Goal: Task Accomplishment & Management: Manage account settings

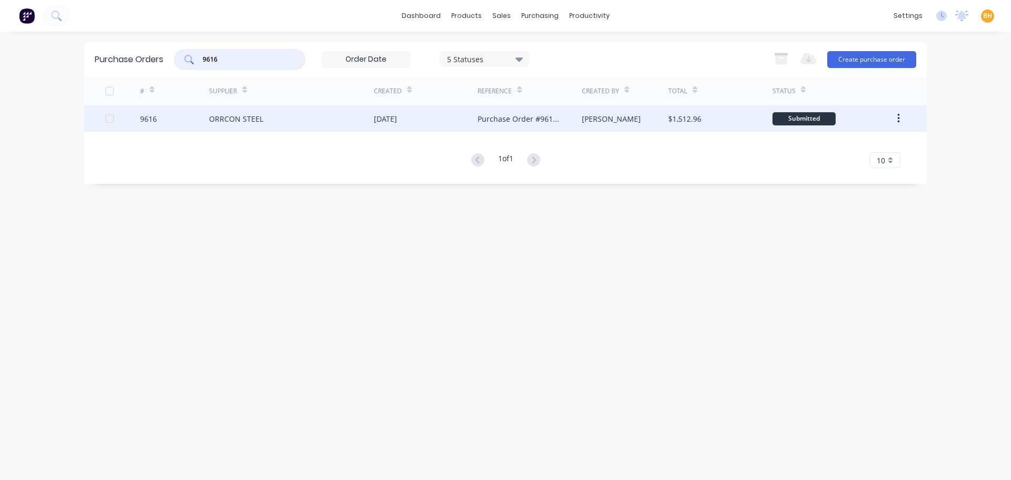
type input "9616"
click at [233, 117] on div "ORRCON STEEL" at bounding box center [236, 118] width 54 height 11
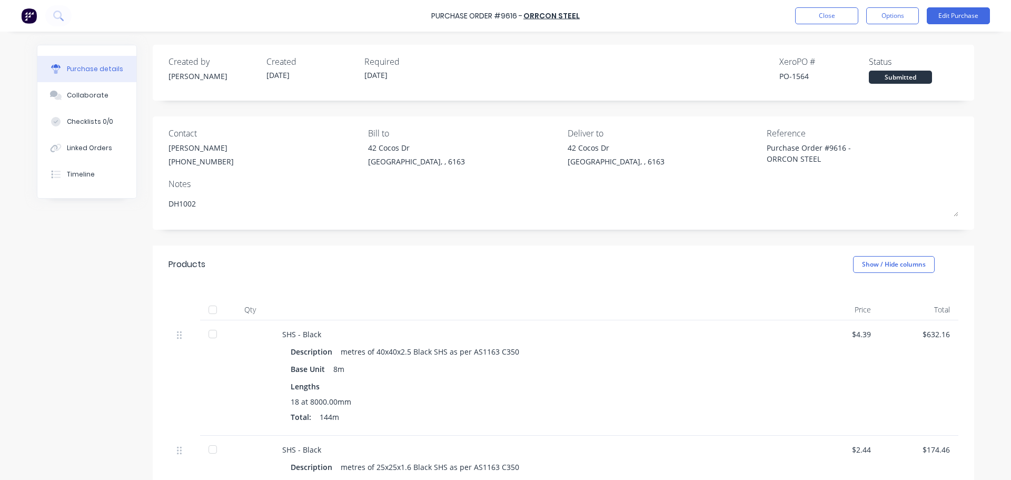
click at [643, 38] on div "Purchase details Collaborate Checklists 0/0 Linked Orders Timeline Created by B…" at bounding box center [505, 224] width 958 height 427
click at [77, 151] on div "Linked Orders" at bounding box center [89, 147] width 45 height 9
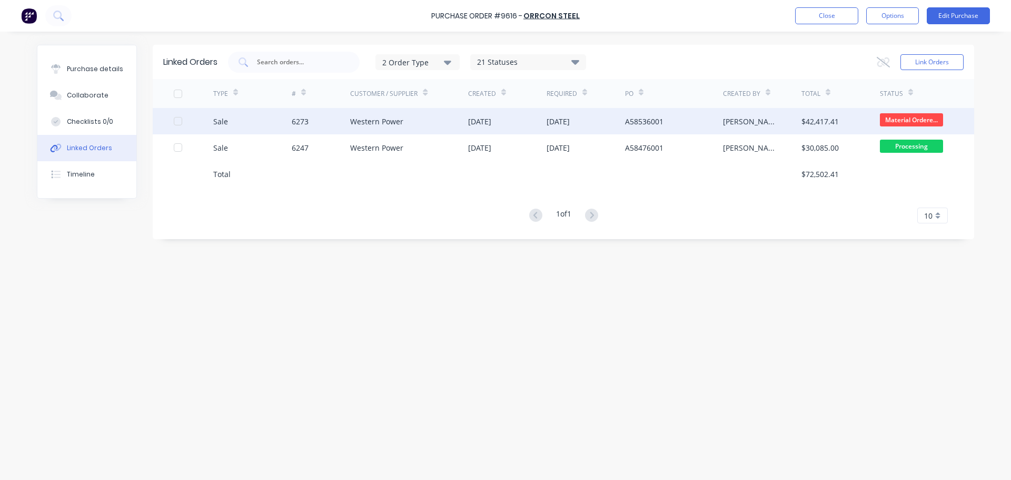
click at [357, 116] on div "Western Power" at bounding box center [376, 121] width 53 height 11
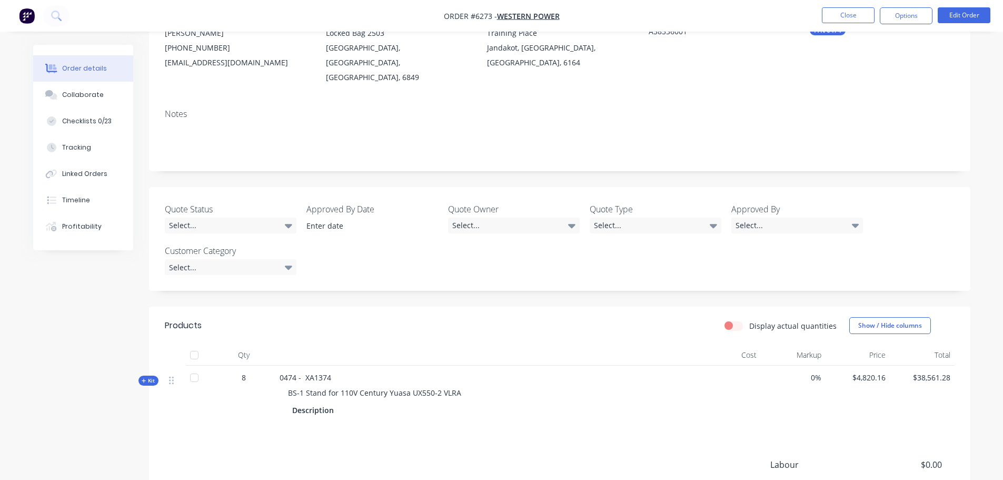
scroll to position [238, 0]
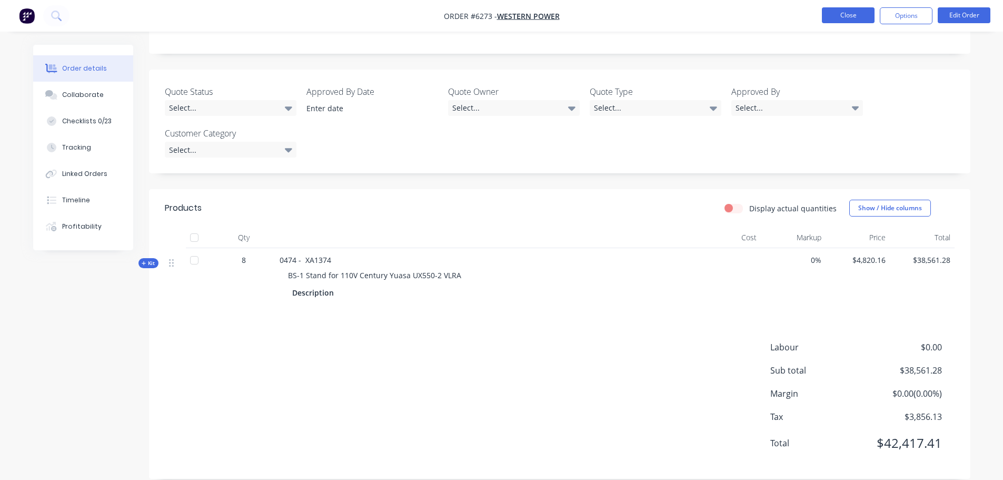
click at [863, 15] on button "Close" at bounding box center [848, 15] width 53 height 16
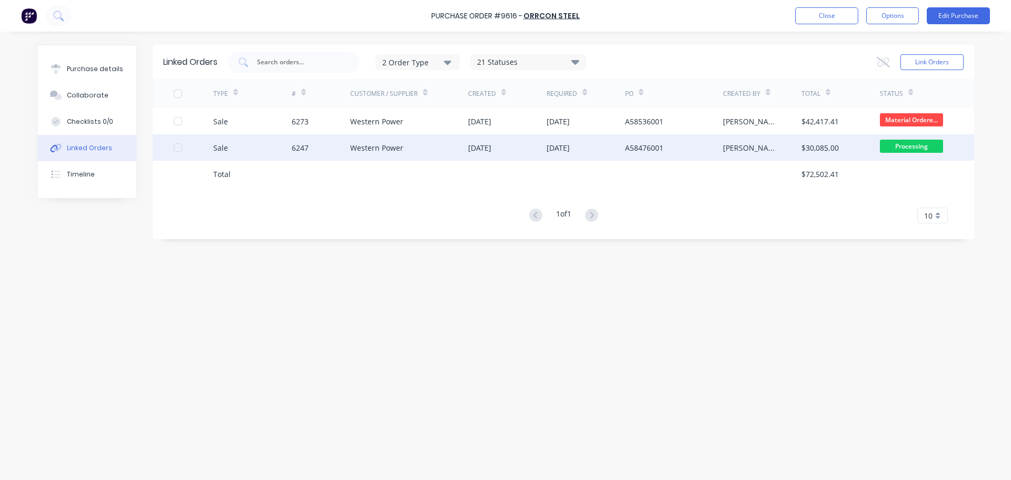
click at [386, 151] on div "Western Power" at bounding box center [376, 147] width 53 height 11
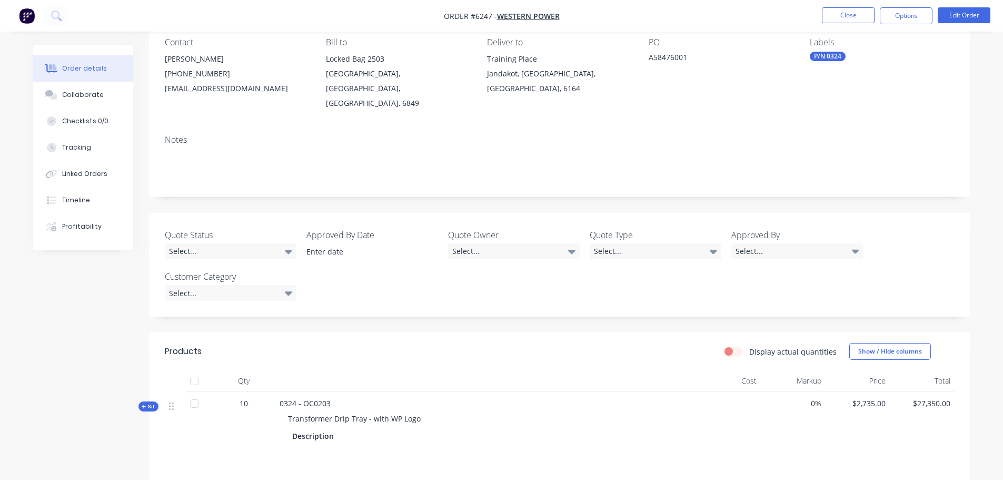
scroll to position [211, 0]
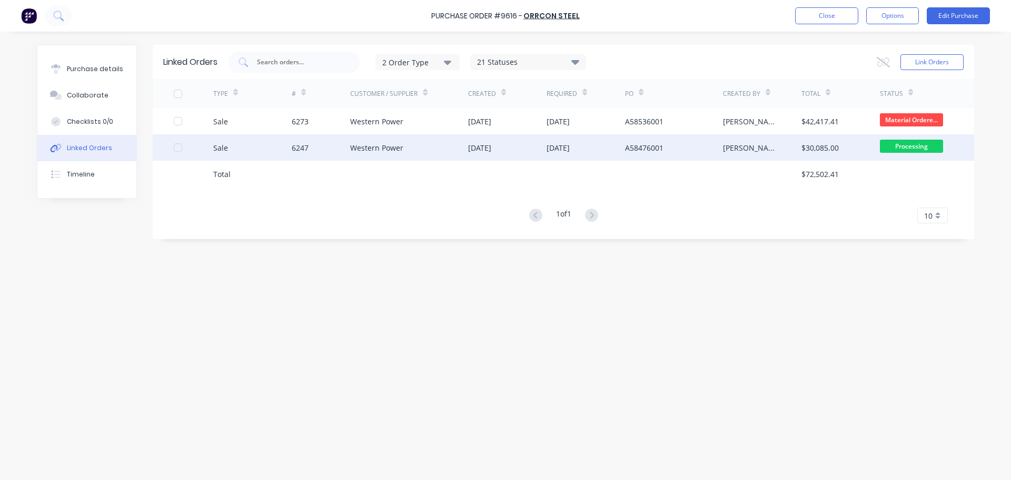
click at [389, 152] on div "Western Power" at bounding box center [376, 147] width 53 height 11
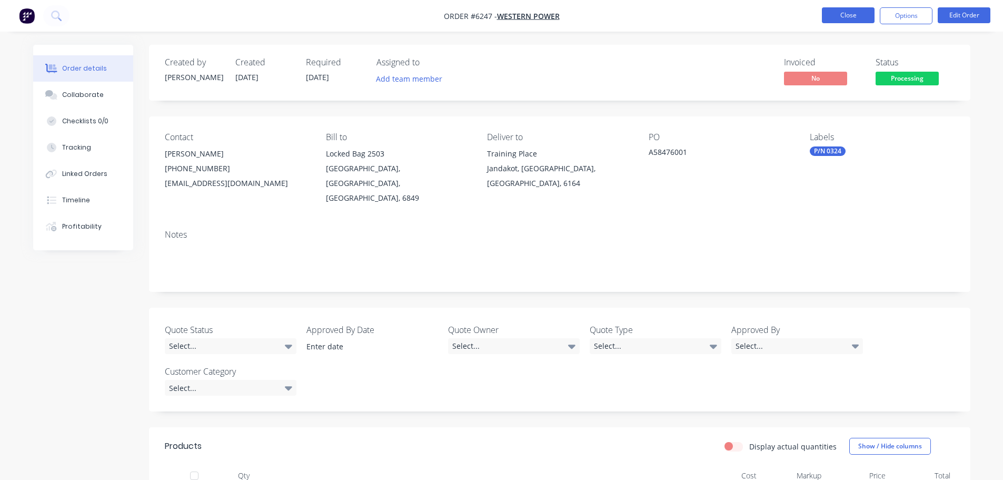
click at [836, 14] on button "Close" at bounding box center [848, 15] width 53 height 16
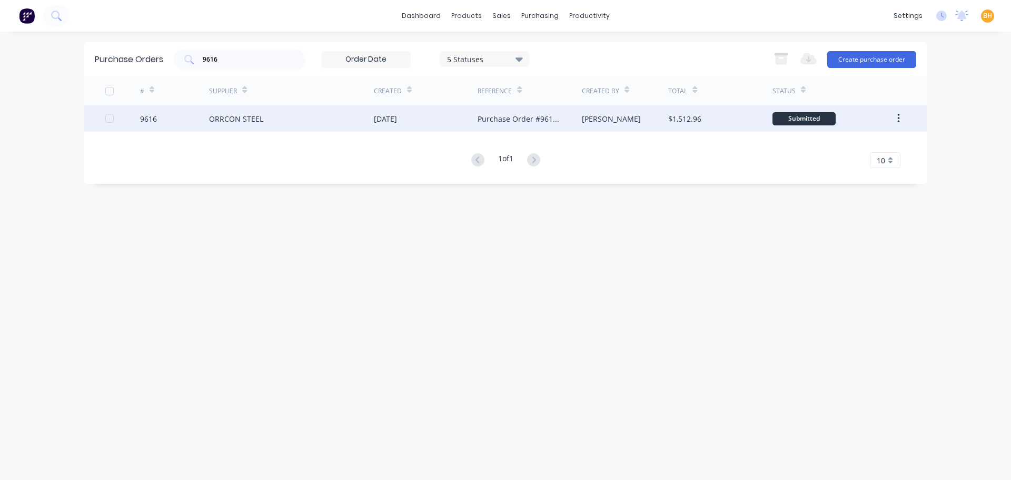
click at [225, 116] on div "ORRCON STEEL" at bounding box center [236, 118] width 54 height 11
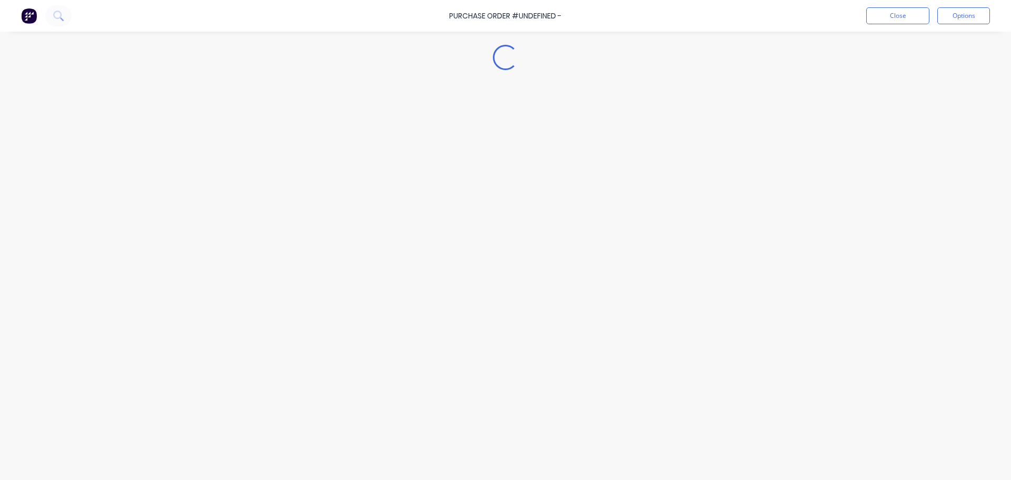
type textarea "x"
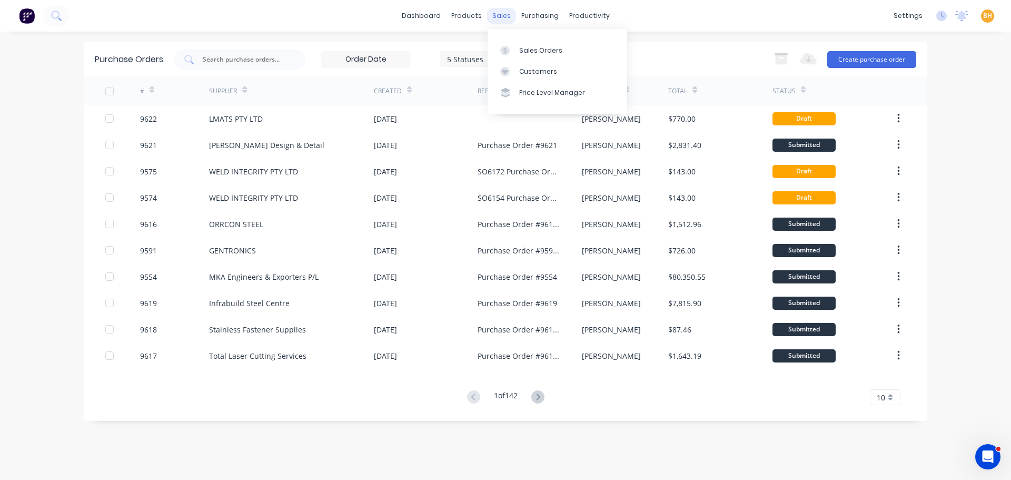
click at [505, 20] on div "sales" at bounding box center [501, 16] width 29 height 16
click at [530, 49] on div "Sales Orders" at bounding box center [540, 50] width 43 height 9
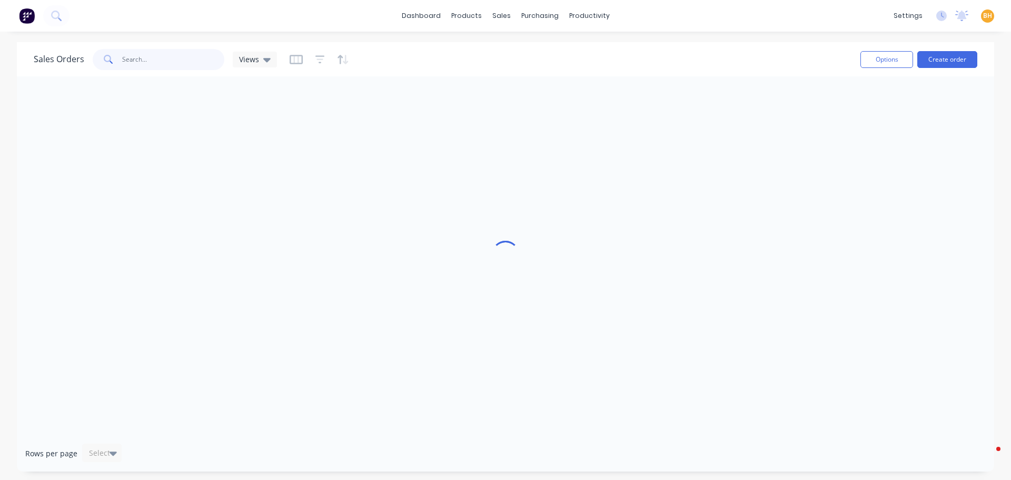
click at [160, 63] on input "text" at bounding box center [173, 59] width 103 height 21
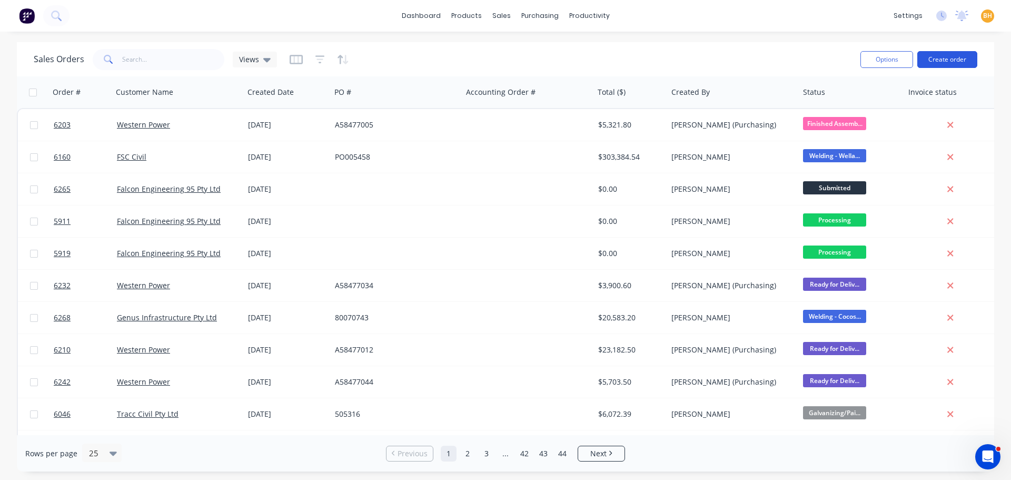
click at [940, 62] on button "Create order" at bounding box center [947, 59] width 60 height 17
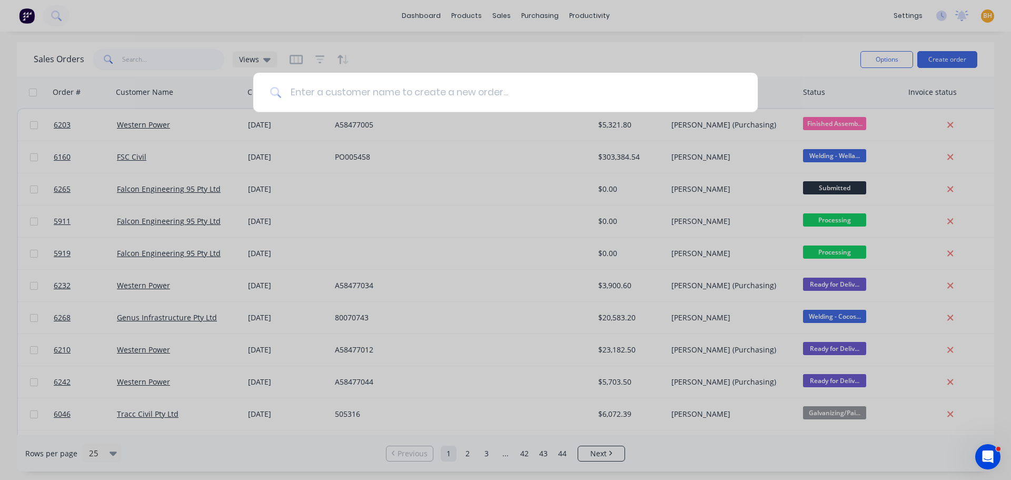
click at [340, 94] on input at bounding box center [511, 92] width 459 height 39
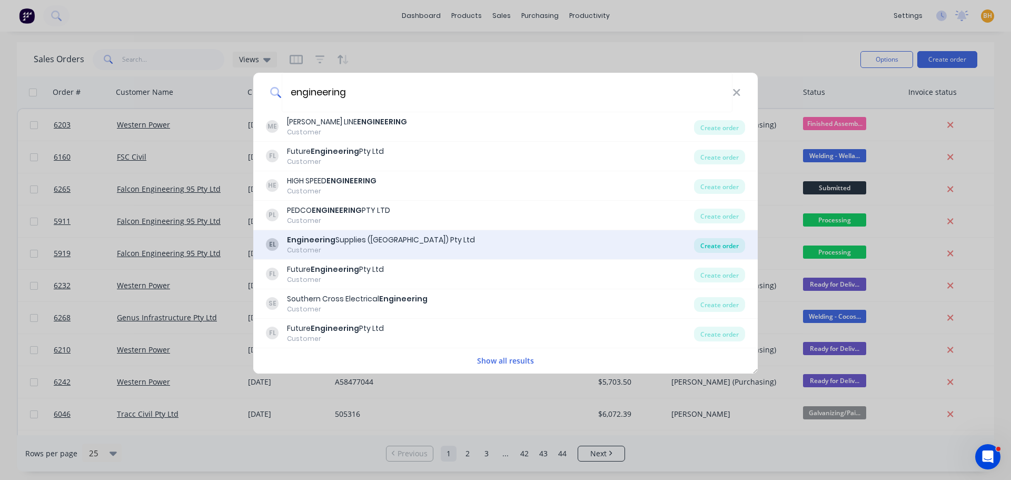
type input "engineering"
click at [717, 243] on div "Create order" at bounding box center [719, 245] width 51 height 15
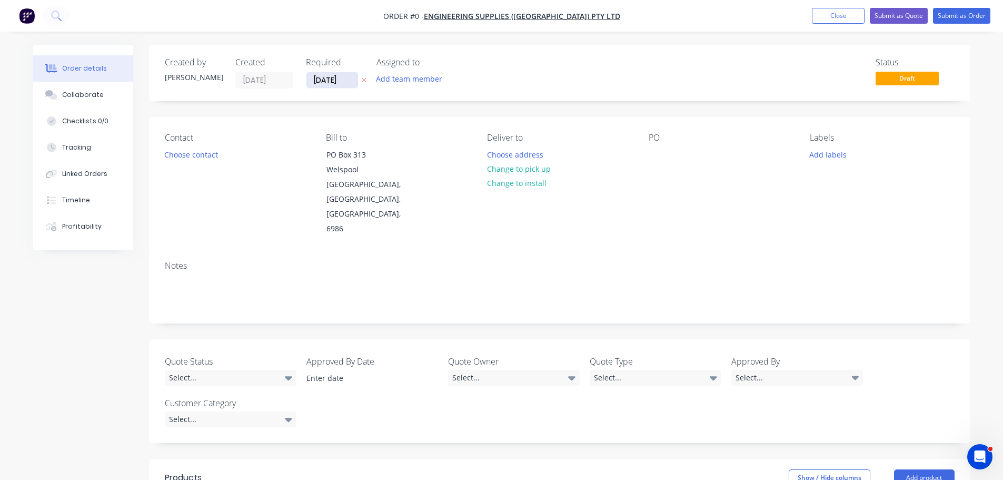
click at [329, 81] on input "[DATE]" at bounding box center [332, 80] width 52 height 16
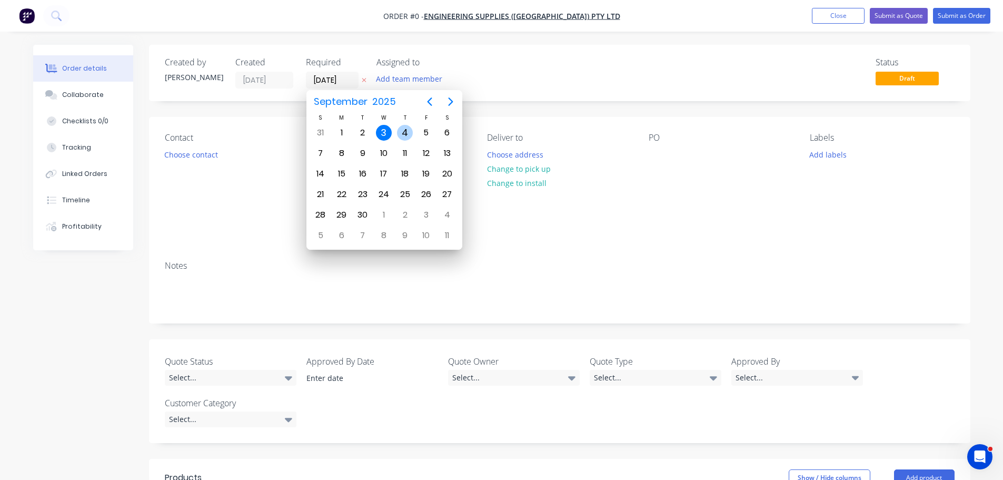
click at [412, 134] on div "4" at bounding box center [405, 133] width 16 height 16
type input "[DATE]"
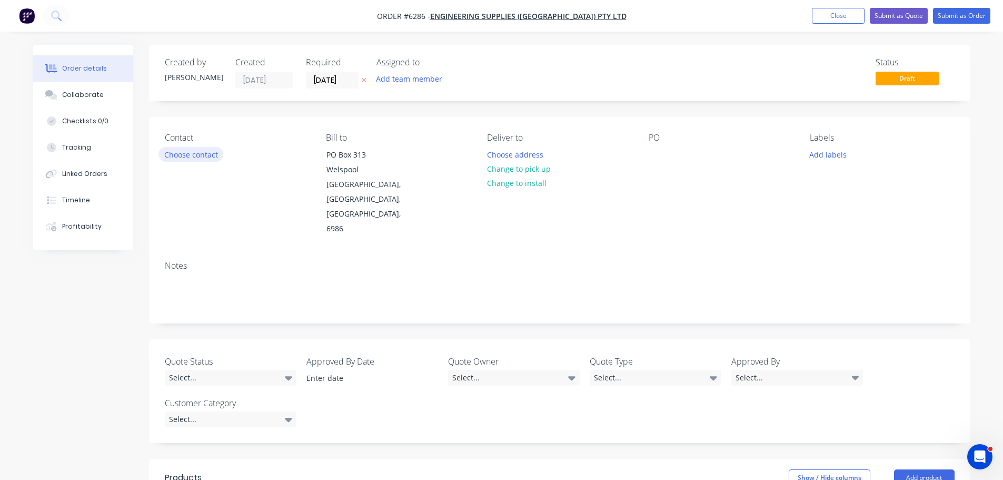
click at [190, 156] on button "Choose contact" at bounding box center [191, 154] width 65 height 14
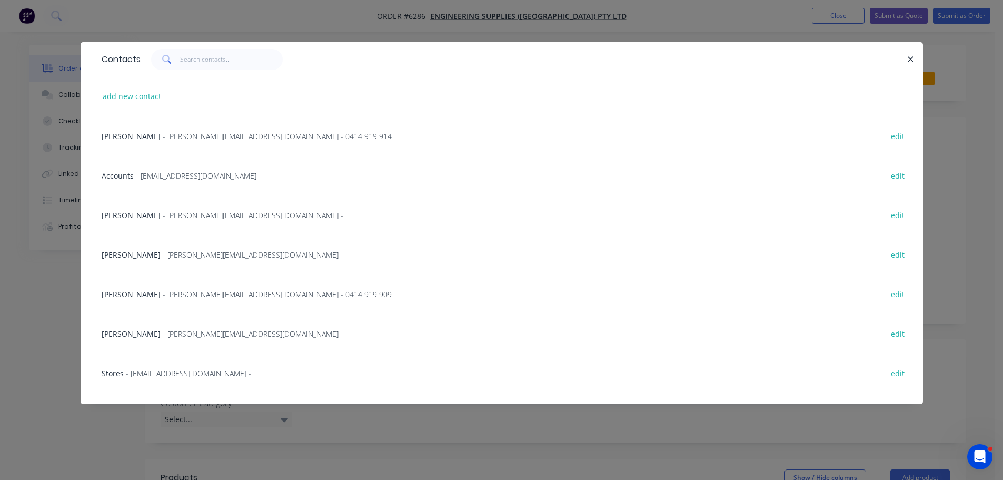
click at [191, 293] on span "- [PERSON_NAME][EMAIL_ADDRESS][DOMAIN_NAME] - 0414 919 909" at bounding box center [277, 294] width 229 height 10
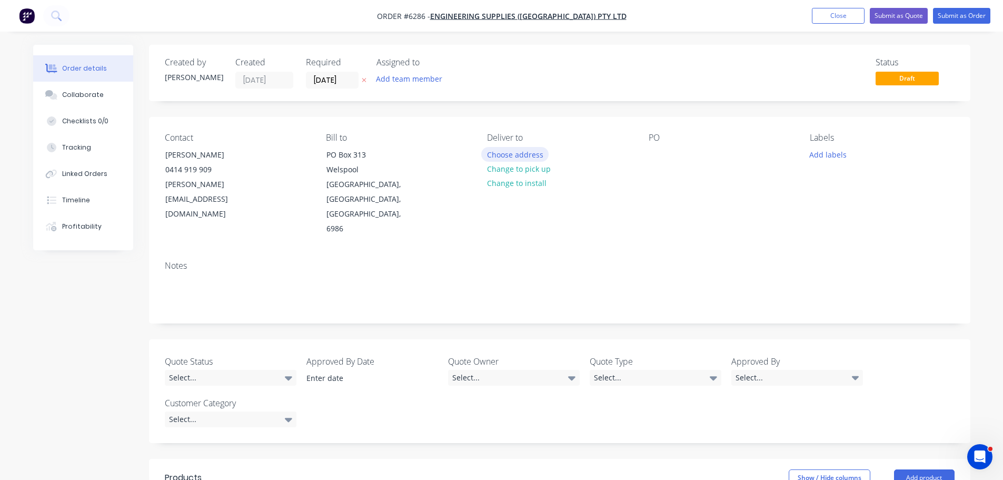
click at [511, 155] on button "Choose address" at bounding box center [514, 154] width 67 height 14
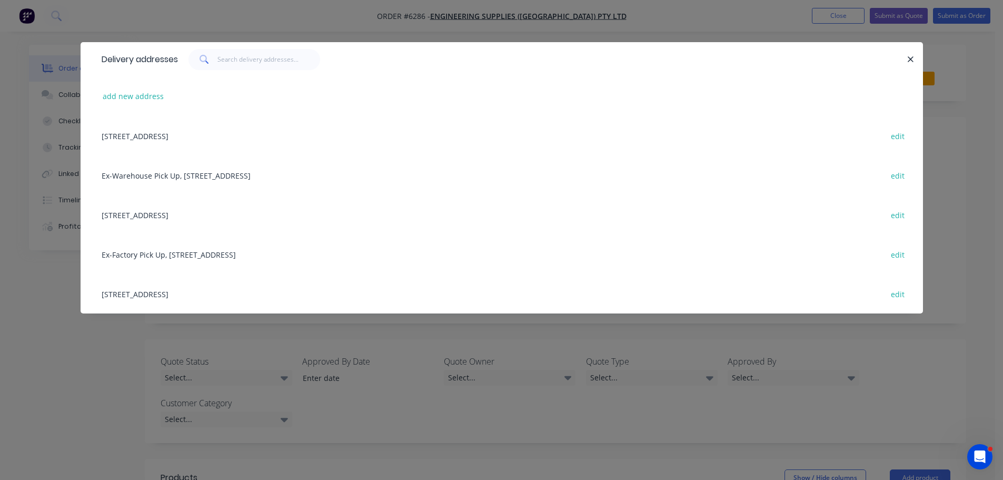
click at [167, 174] on div "Ex-Warehouse Pick Up, 11 Port Pirie St, Bibra Lake, Western Australia, Australi…" at bounding box center [501, 174] width 811 height 39
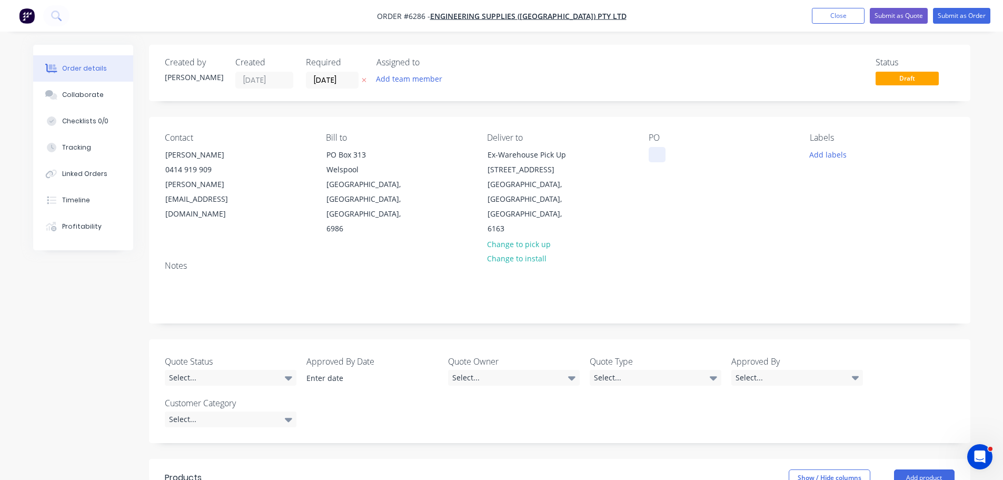
click at [656, 159] on div at bounding box center [657, 154] width 17 height 15
click at [824, 154] on button "Add labels" at bounding box center [828, 154] width 48 height 14
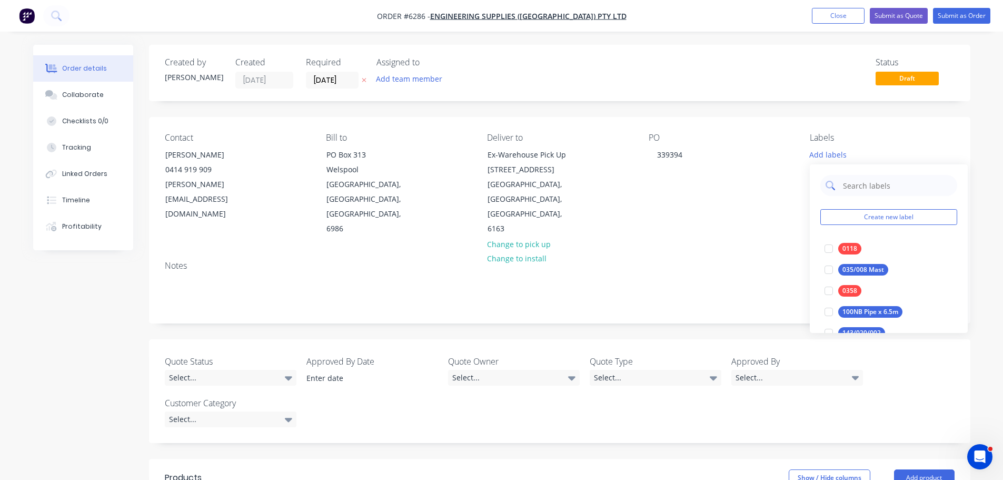
click at [846, 190] on input "text" at bounding box center [897, 185] width 110 height 21
type input "0785"
click at [827, 250] on div at bounding box center [828, 248] width 21 height 21
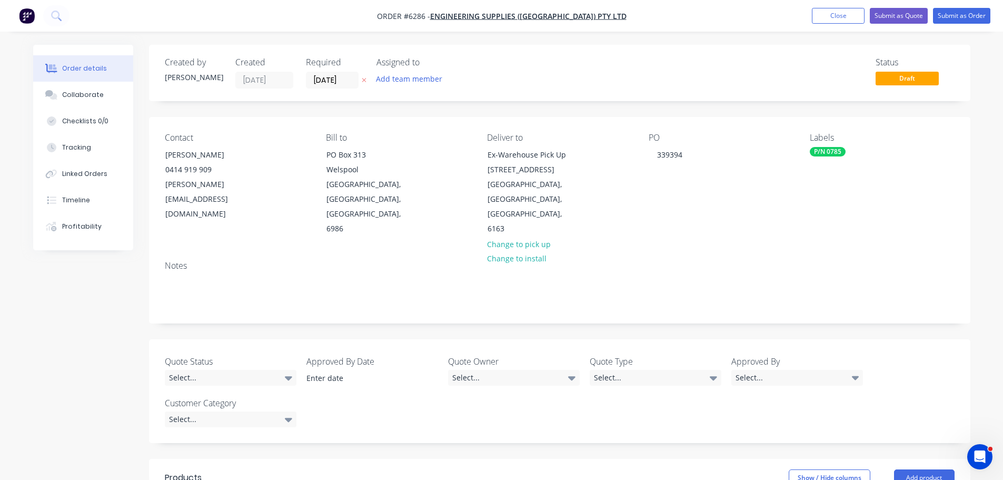
click at [750, 261] on div "Notes" at bounding box center [560, 266] width 790 height 10
click at [80, 122] on div "Checklists 0/0" at bounding box center [85, 120] width 46 height 9
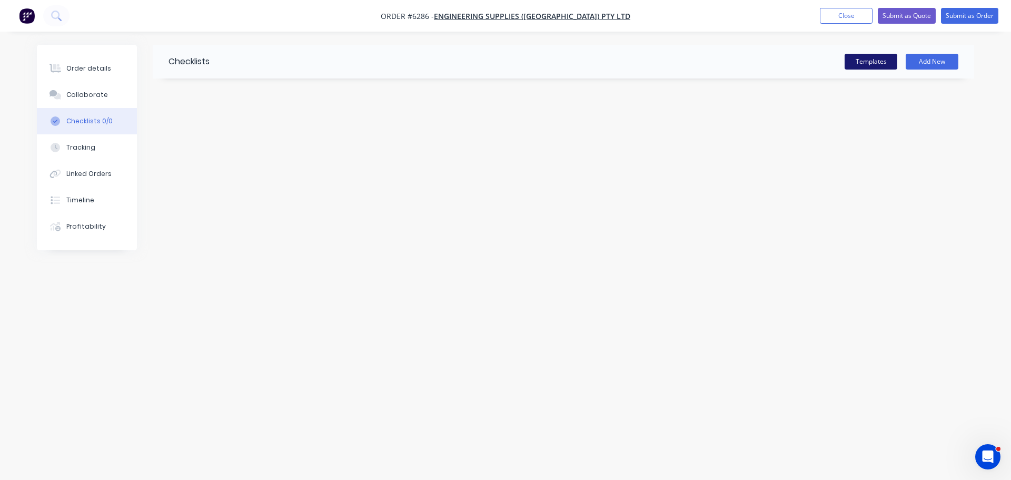
click at [859, 61] on button "Templates" at bounding box center [871, 62] width 53 height 16
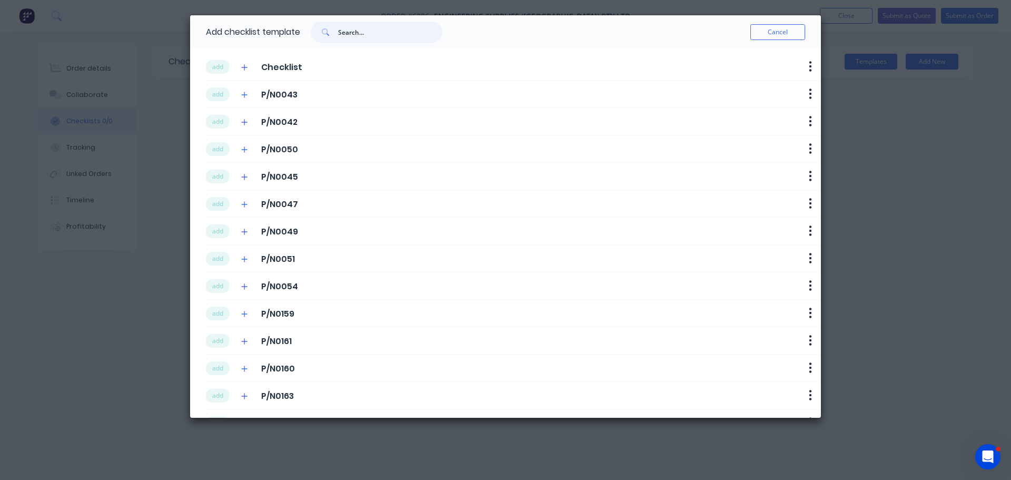
click at [359, 33] on input "text" at bounding box center [390, 32] width 104 height 21
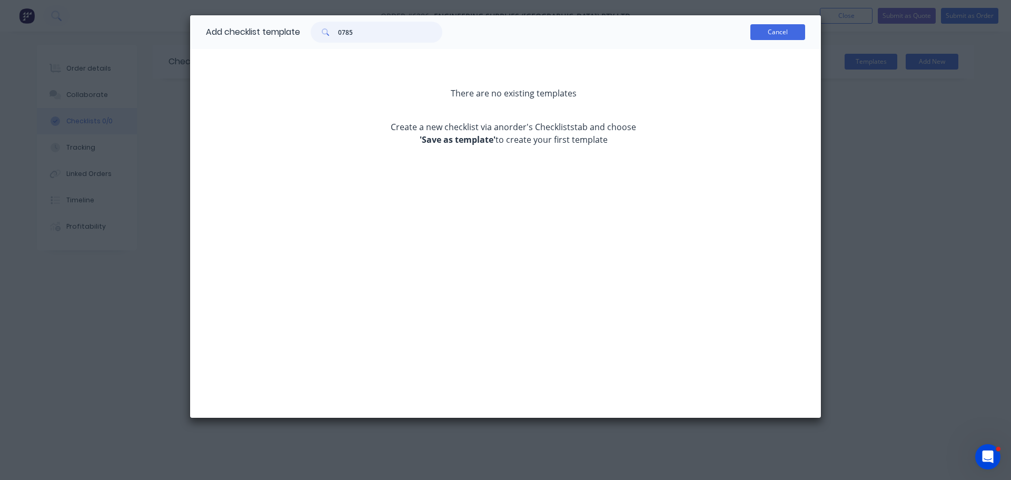
type input "0785"
click at [765, 35] on button "Cancel" at bounding box center [777, 32] width 55 height 16
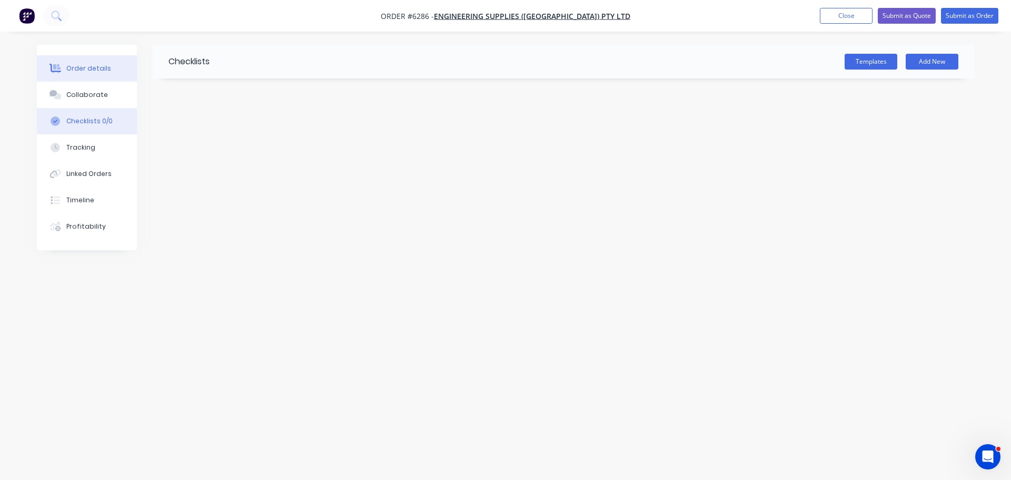
click at [91, 74] on button "Order details" at bounding box center [87, 68] width 100 height 26
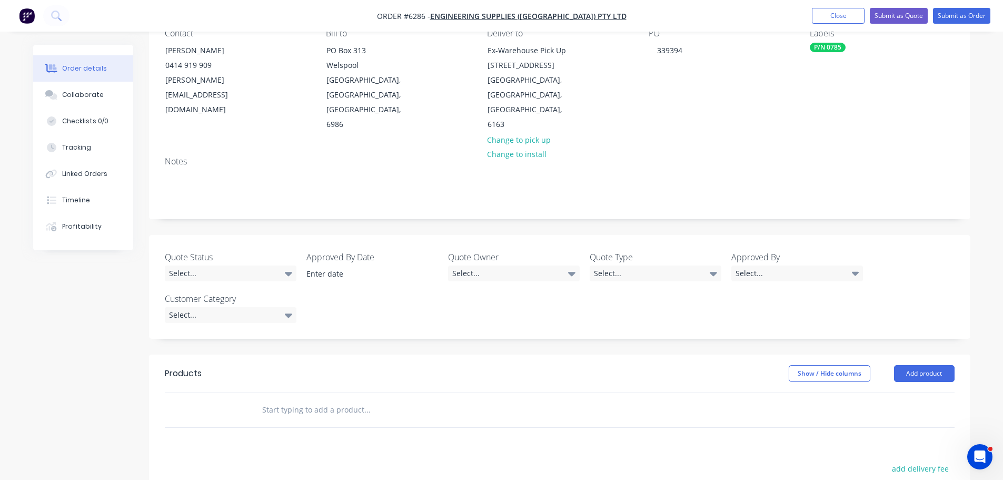
scroll to position [158, 0]
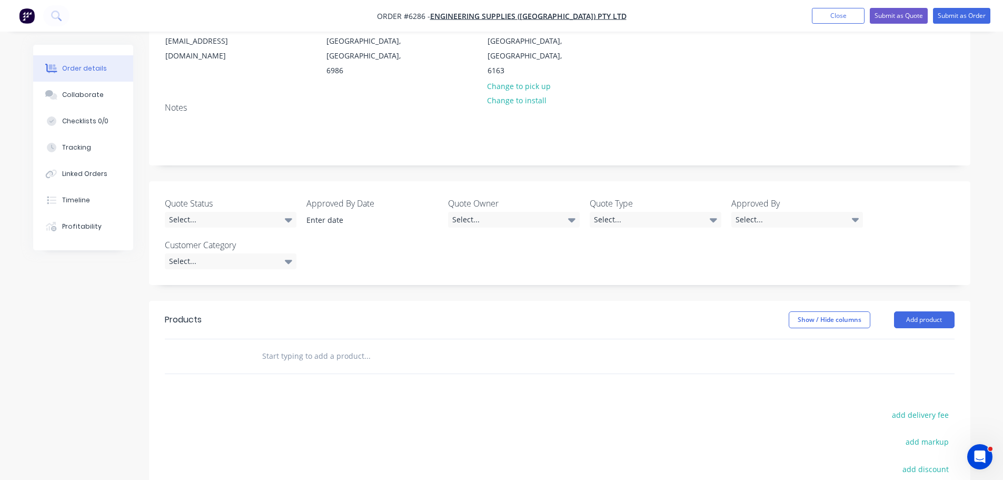
click at [315, 345] on input "text" at bounding box center [367, 355] width 211 height 21
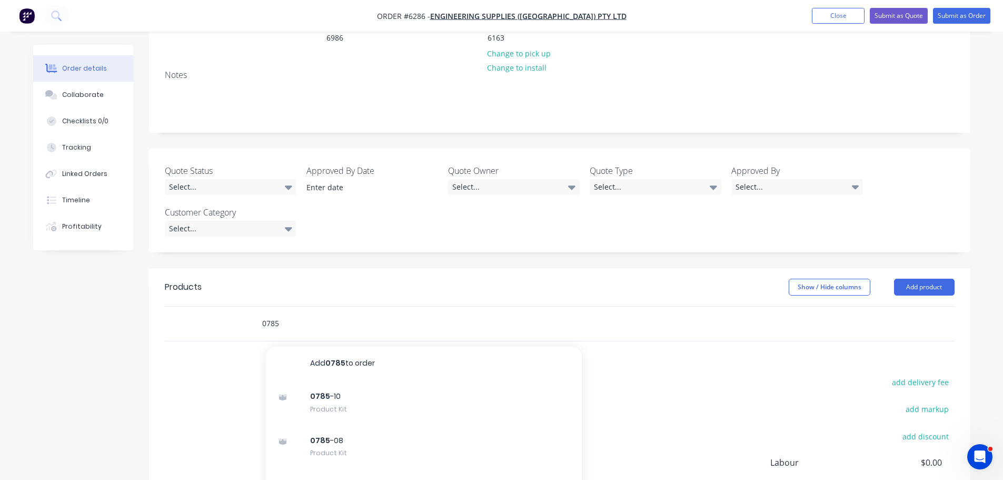
scroll to position [211, 0]
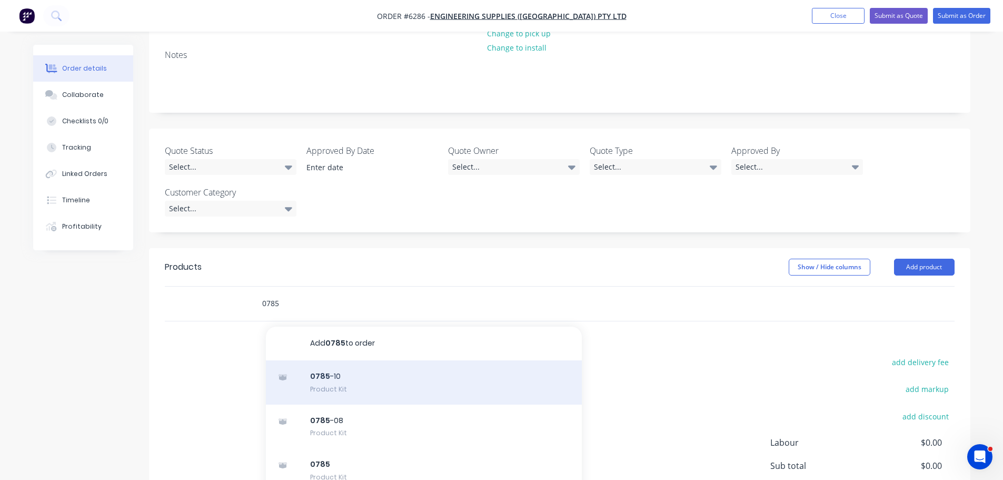
type input "0785"
click at [352, 360] on div "0785 -10 Product Kit" at bounding box center [424, 382] width 316 height 44
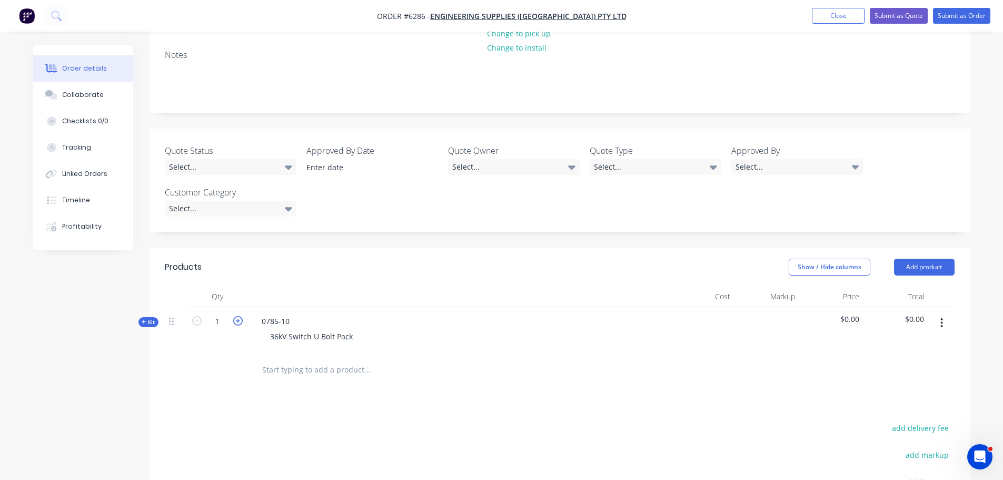
click at [236, 316] on icon "button" at bounding box center [237, 320] width 9 height 9
type input "5"
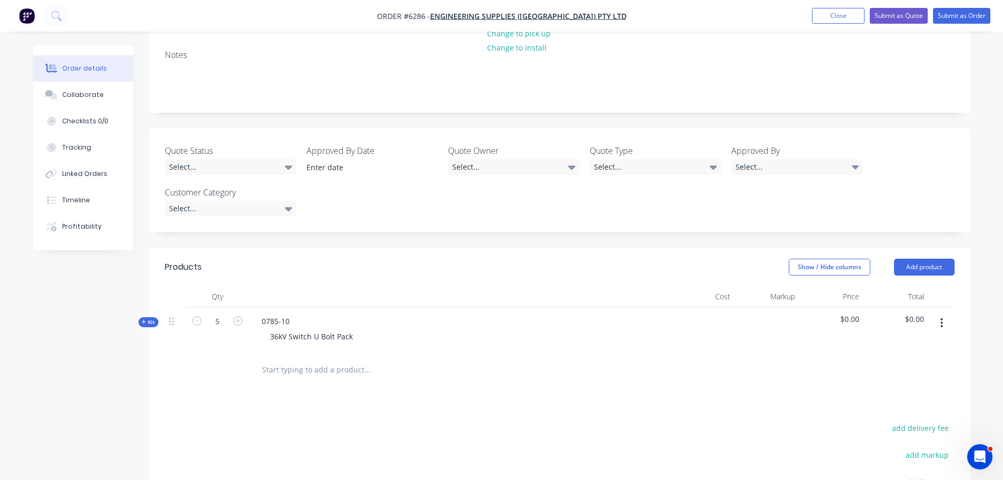
click at [601, 329] on div "36kV Switch U Bolt Pack" at bounding box center [459, 336] width 413 height 15
click at [851, 313] on span "$0.00" at bounding box center [832, 318] width 56 height 11
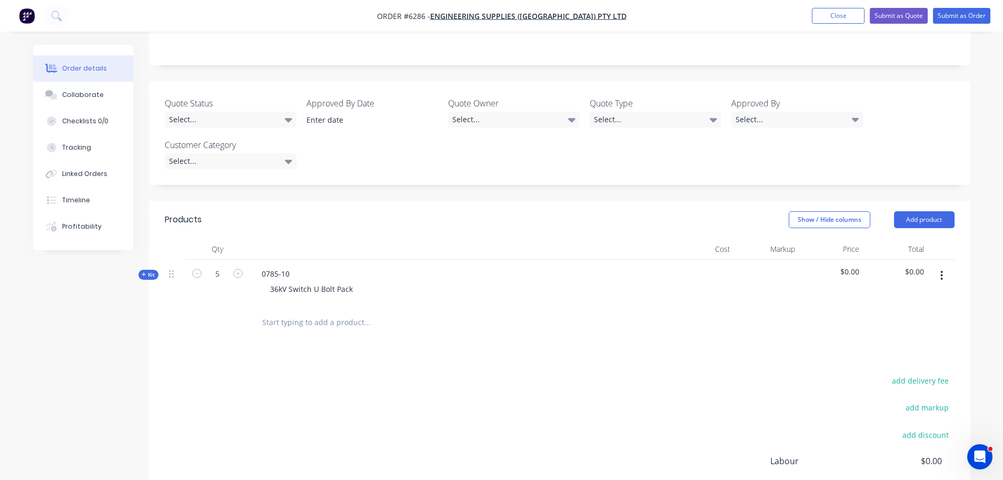
scroll to position [316, 0]
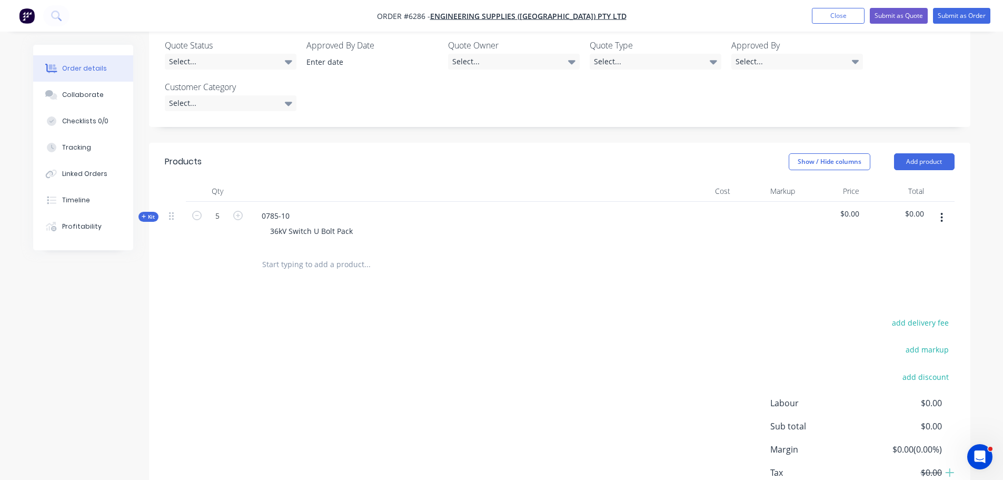
click at [855, 208] on span "$0.00" at bounding box center [832, 213] width 56 height 11
click at [851, 208] on span "$0.00" at bounding box center [832, 213] width 56 height 11
click at [853, 202] on div "$0.00" at bounding box center [831, 225] width 65 height 46
click at [862, 202] on div "$0.00" at bounding box center [831, 225] width 65 height 46
click at [859, 208] on span "$0.00" at bounding box center [832, 213] width 56 height 11
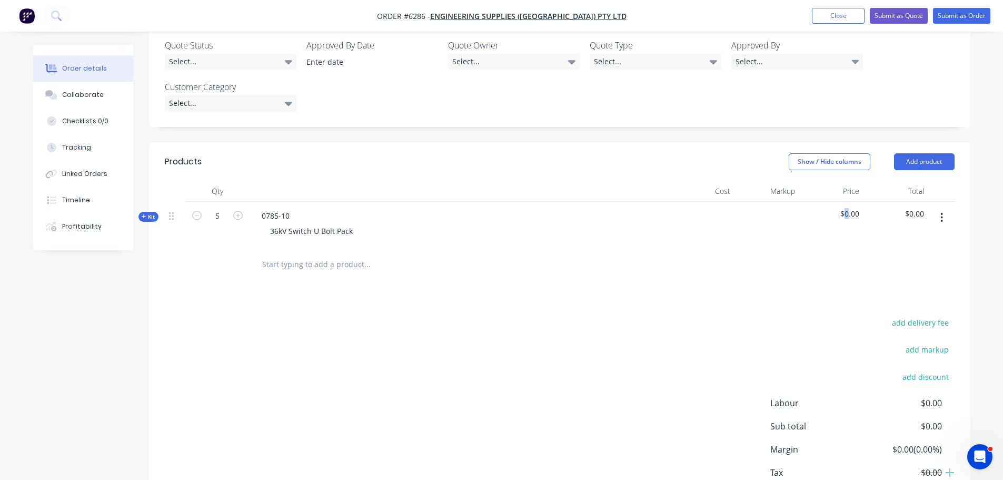
drag, startPoint x: 848, startPoint y: 184, endPoint x: 840, endPoint y: 186, distance: 8.2
click at [842, 208] on span "$0.00" at bounding box center [832, 213] width 56 height 11
click at [820, 216] on div "$0.00" at bounding box center [831, 225] width 65 height 46
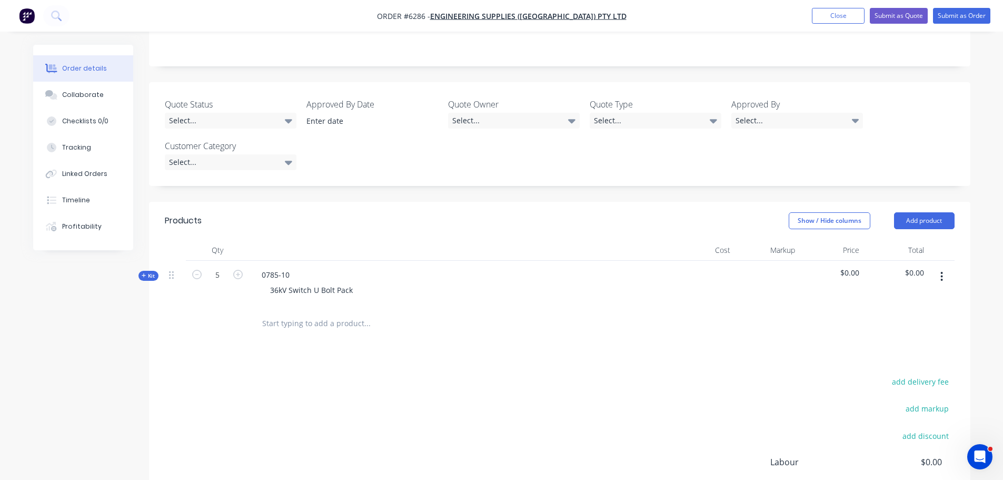
scroll to position [211, 0]
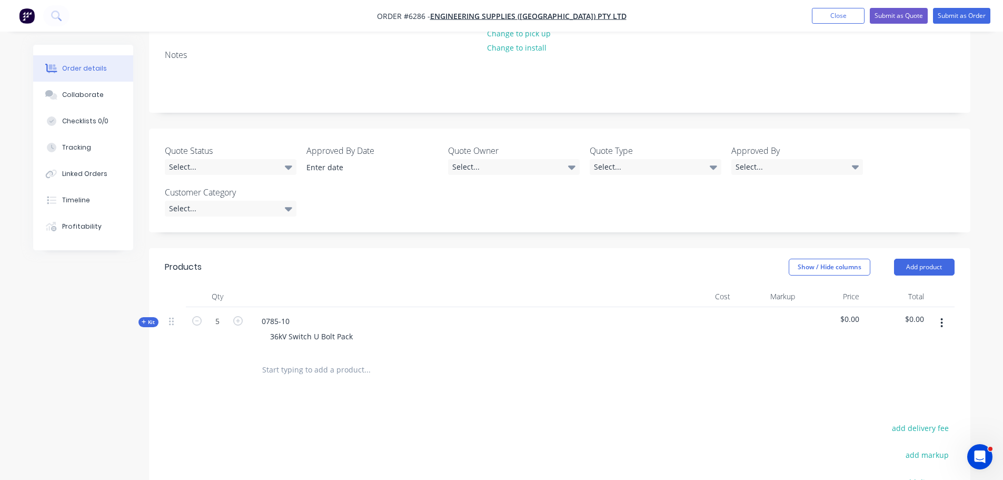
click at [917, 313] on span "$0.00" at bounding box center [896, 318] width 56 height 11
drag, startPoint x: 858, startPoint y: 288, endPoint x: 834, endPoint y: 292, distance: 24.7
click at [834, 313] on span "$0.00" at bounding box center [832, 318] width 56 height 11
click at [837, 353] on div at bounding box center [560, 370] width 790 height 34
drag, startPoint x: 859, startPoint y: 292, endPoint x: 838, endPoint y: 294, distance: 20.6
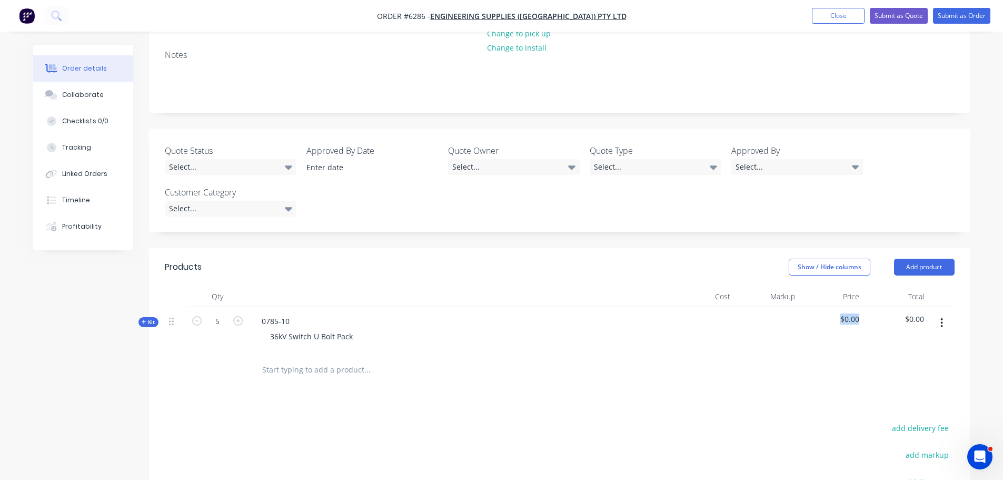
click at [838, 313] on span "$0.00" at bounding box center [832, 318] width 56 height 11
click at [803, 353] on div at bounding box center [560, 370] width 790 height 34
drag, startPoint x: 863, startPoint y: 286, endPoint x: 797, endPoint y: 299, distance: 66.9
click at [847, 307] on div "Kit 5 0785-10 36kV Switch U Bolt Pack $0.00 $0.00" at bounding box center [560, 330] width 790 height 46
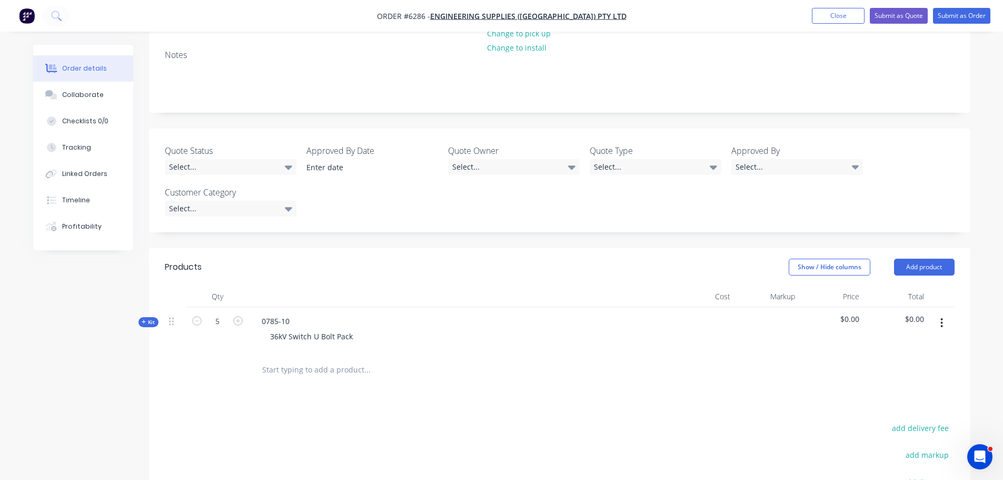
click at [615, 329] on div "36kV Switch U Bolt Pack" at bounding box center [459, 336] width 413 height 15
click at [940, 313] on button "button" at bounding box center [941, 322] width 25 height 19
click at [875, 406] on div "Delete" at bounding box center [904, 413] width 81 height 15
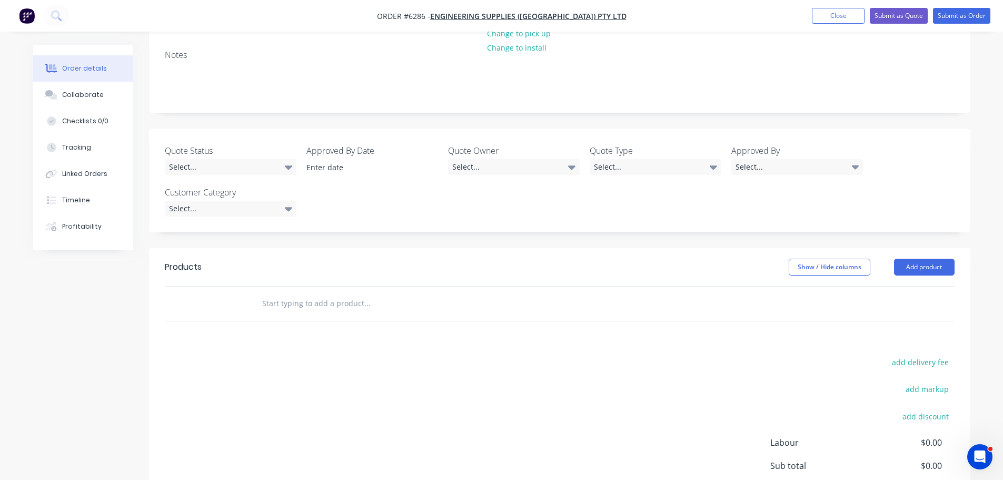
click at [355, 293] on input "text" at bounding box center [367, 303] width 211 height 21
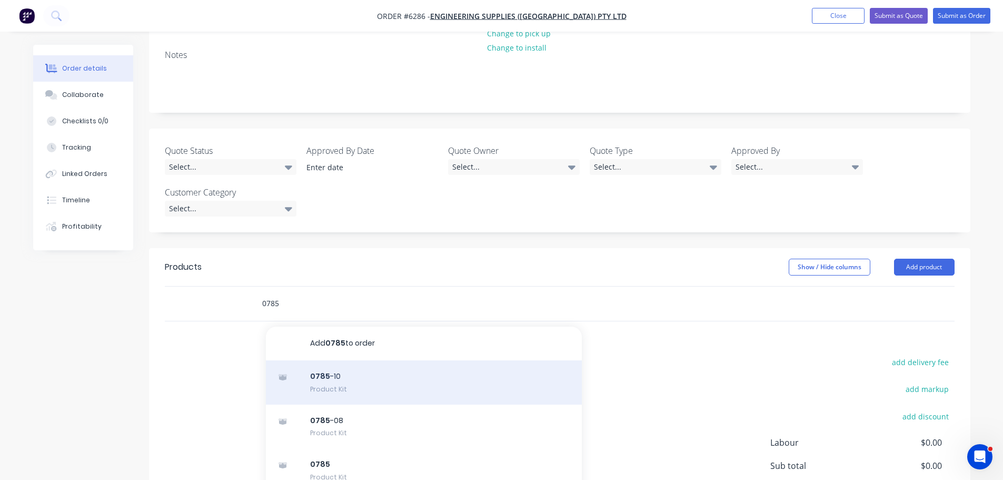
type input "0785"
click at [331, 360] on div "0785 -10 Product Kit" at bounding box center [424, 382] width 316 height 44
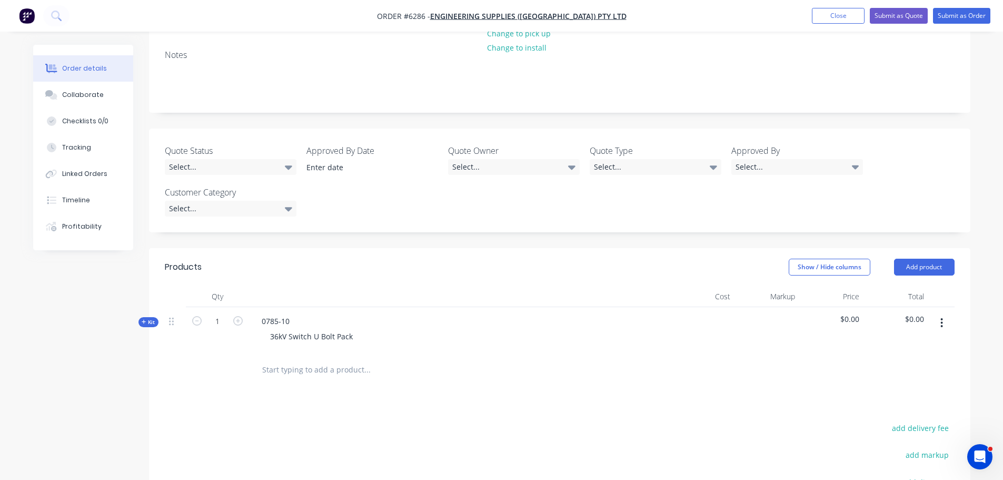
click at [852, 313] on span "$0.00" at bounding box center [832, 318] width 56 height 11
drag, startPoint x: 858, startPoint y: 289, endPoint x: 830, endPoint y: 296, distance: 29.0
click at [830, 307] on div "$0.00" at bounding box center [831, 330] width 65 height 46
click at [637, 329] on div "36kV Switch U Bolt Pack" at bounding box center [459, 336] width 413 height 15
click at [234, 316] on icon "button" at bounding box center [237, 320] width 9 height 9
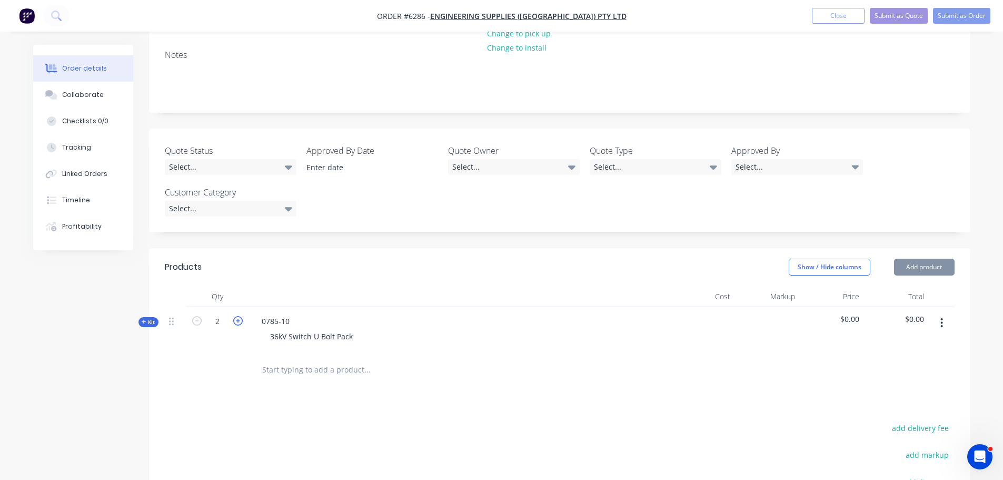
click at [234, 316] on icon "button" at bounding box center [237, 320] width 9 height 9
type input "5"
drag, startPoint x: 926, startPoint y: 290, endPoint x: 902, endPoint y: 293, distance: 23.9
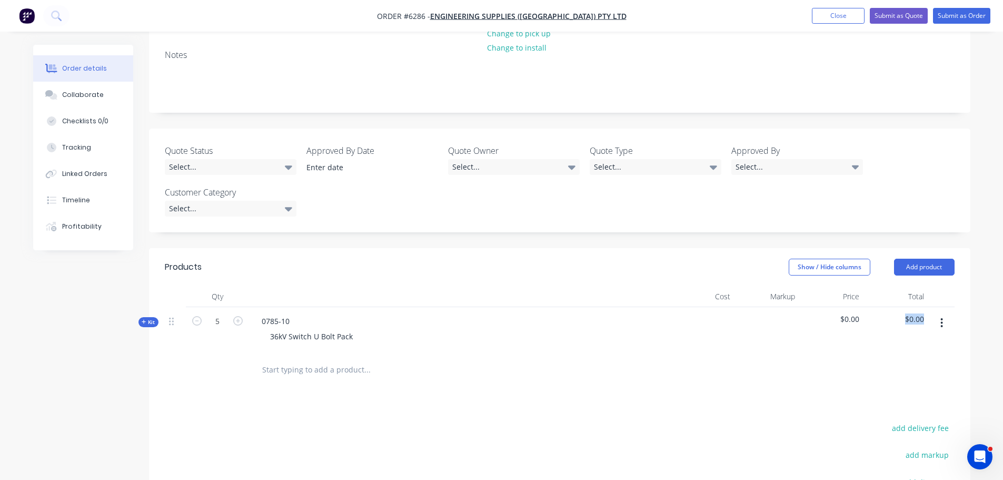
click at [903, 307] on div "$0.00" at bounding box center [896, 330] width 65 height 46
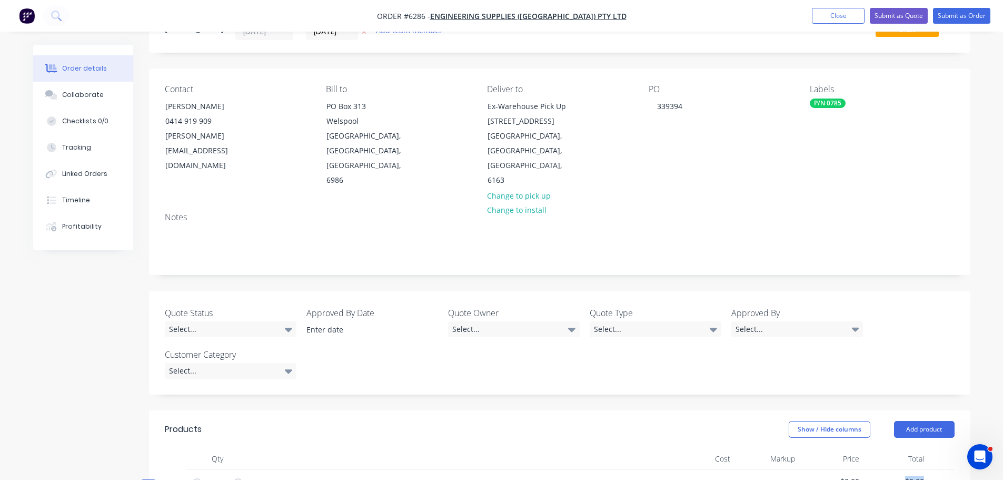
scroll to position [0, 0]
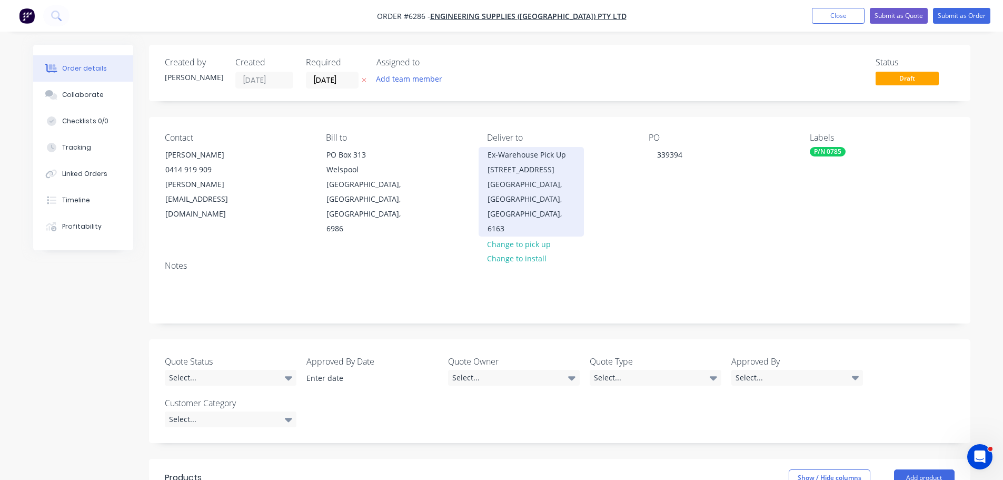
click at [566, 168] on div "Ex-Warehouse Pick Up 11 Port Pirie St" at bounding box center [531, 161] width 87 height 29
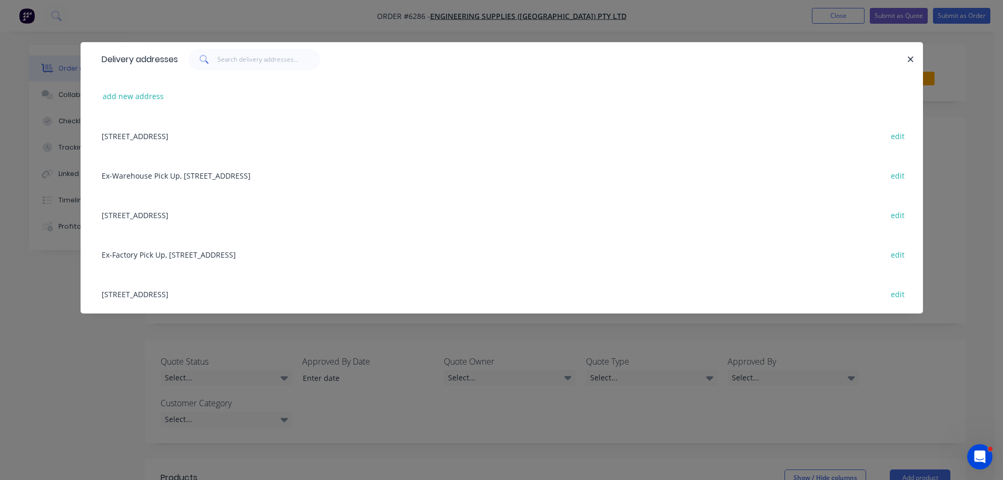
click at [183, 214] on div "146 Welshpool Rd, Welshpool, Western Australia, Australia, 6106 edit" at bounding box center [501, 214] width 811 height 39
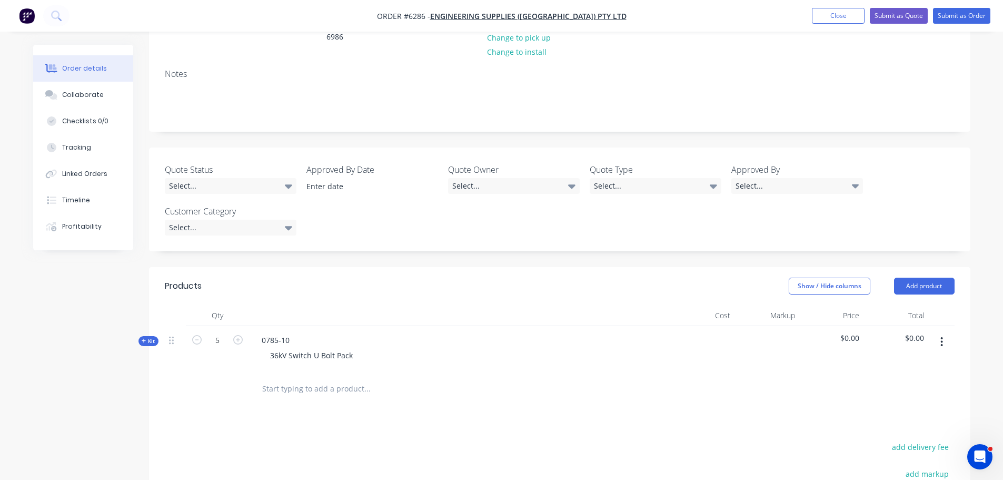
scroll to position [211, 0]
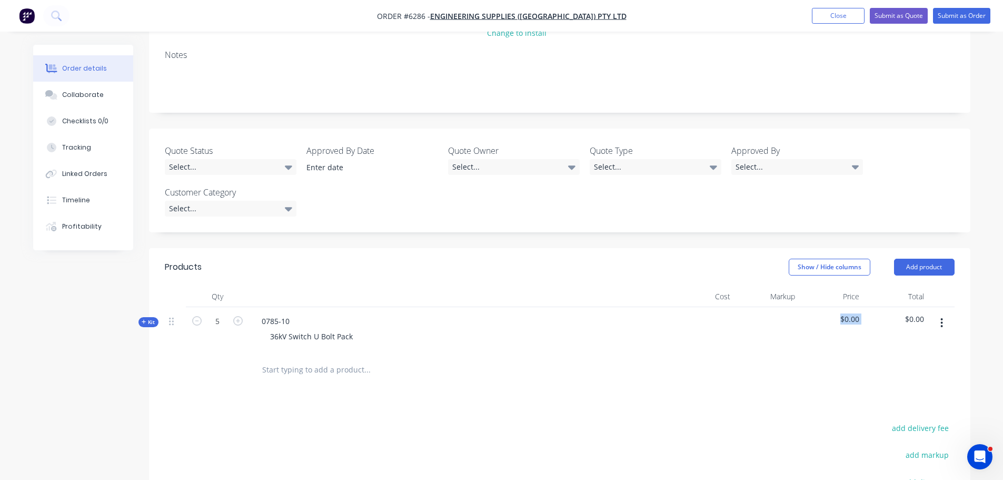
drag, startPoint x: 867, startPoint y: 280, endPoint x: 835, endPoint y: 277, distance: 32.8
click at [835, 307] on div "Kit 5 0785-10 36kV Switch U Bolt Pack $0.00 $0.00" at bounding box center [560, 330] width 790 height 46
click at [945, 313] on button "button" at bounding box center [941, 322] width 25 height 19
click at [865, 406] on div "Delete" at bounding box center [904, 413] width 81 height 15
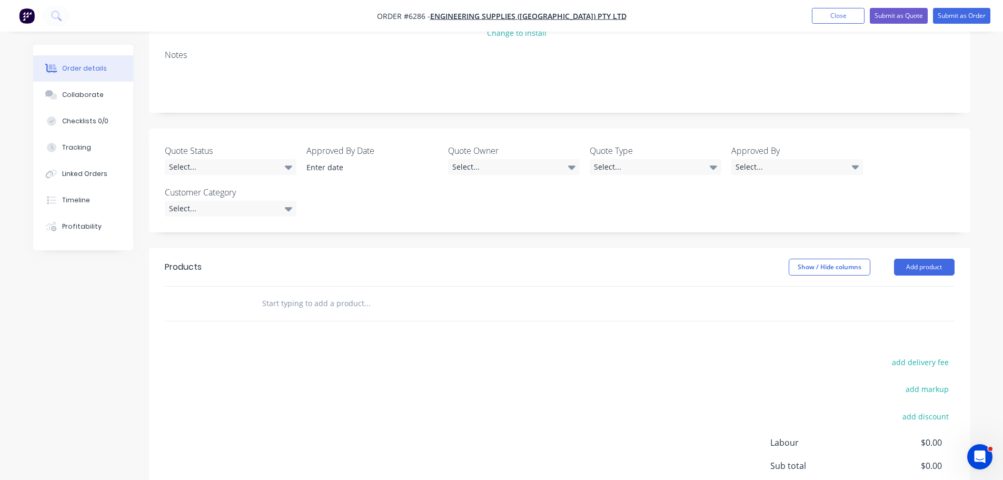
click at [316, 293] on input "text" at bounding box center [367, 303] width 211 height 21
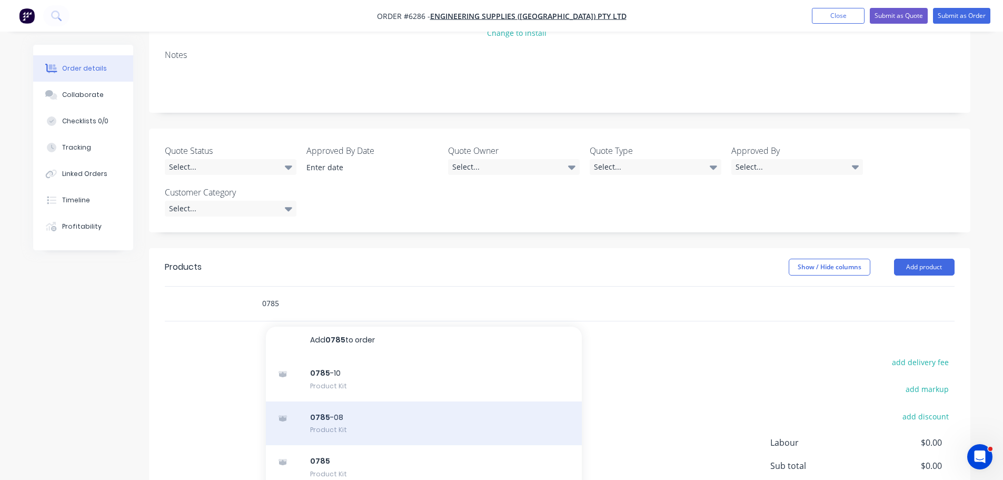
scroll to position [0, 0]
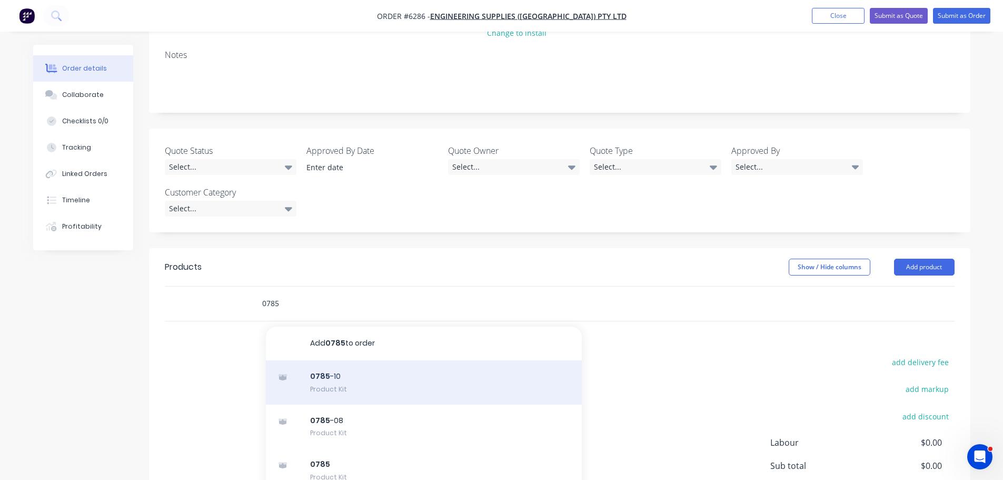
type input "0785"
click at [309, 360] on div "0785 -10 Product Kit" at bounding box center [424, 382] width 316 height 44
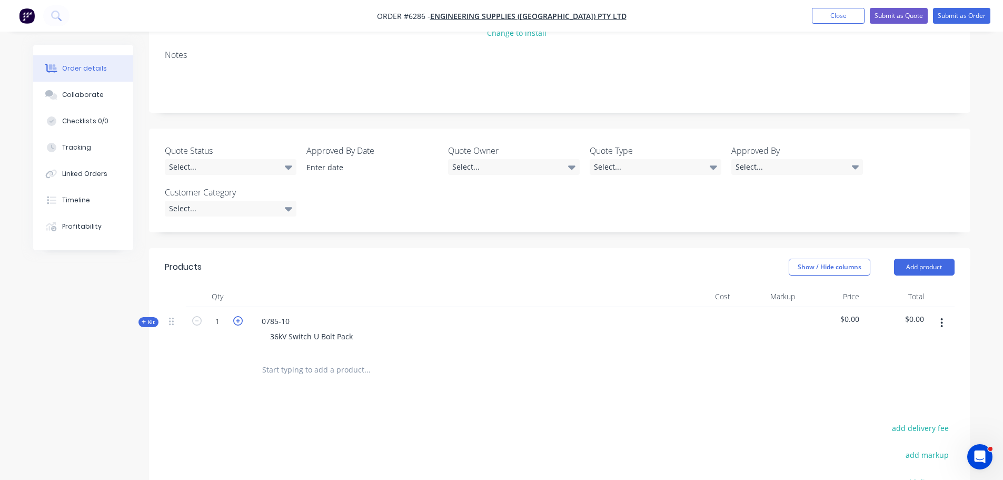
click at [237, 316] on icon "button" at bounding box center [237, 320] width 9 height 9
type input "5"
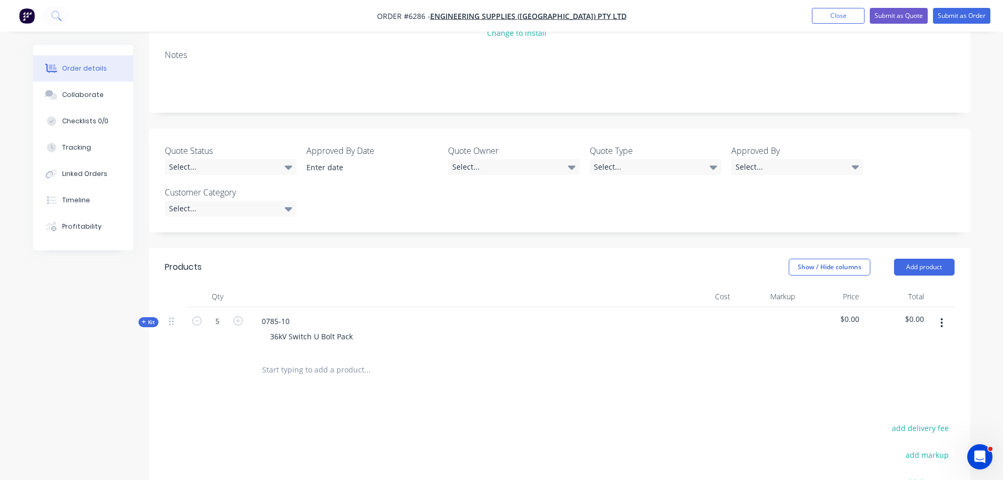
click at [939, 313] on button "button" at bounding box center [941, 322] width 25 height 19
drag, startPoint x: 877, startPoint y: 372, endPoint x: 866, endPoint y: 368, distance: 11.3
click at [878, 406] on div "Delete" at bounding box center [904, 413] width 81 height 15
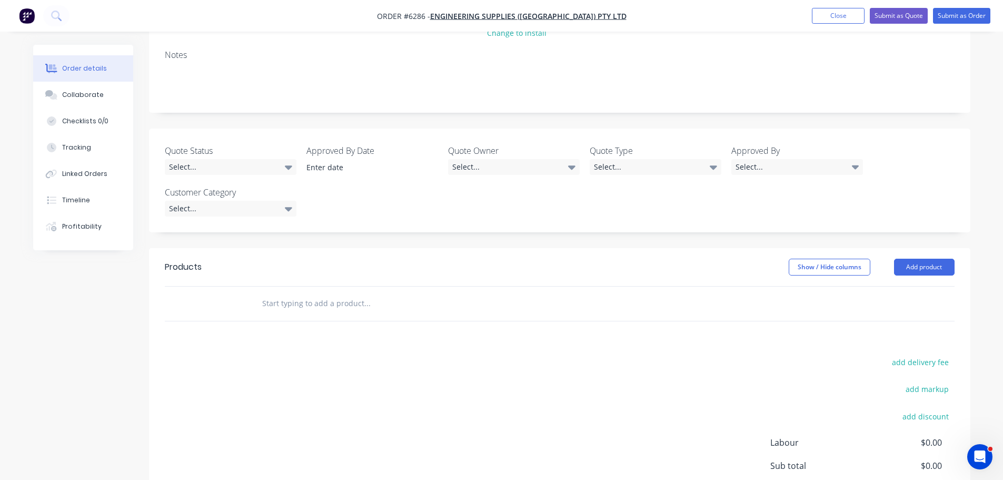
click at [305, 293] on input "text" at bounding box center [367, 303] width 211 height 21
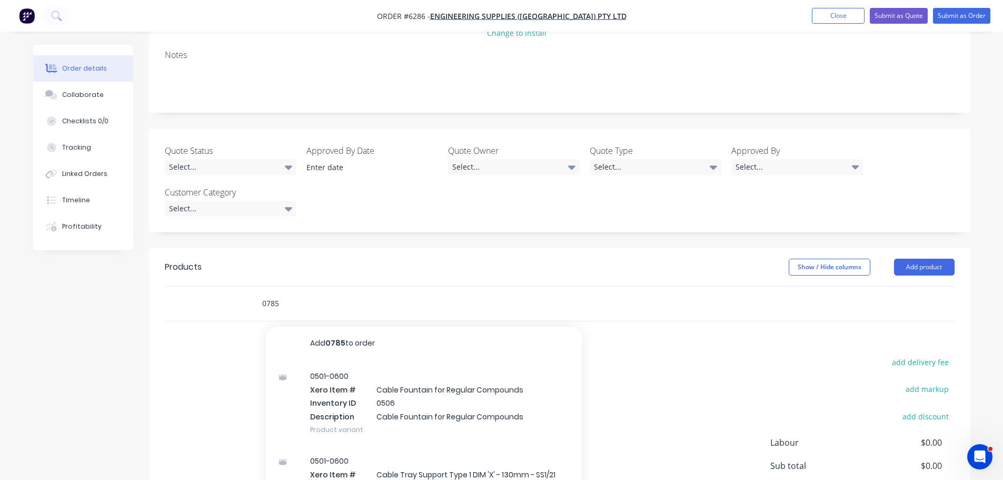
click at [303, 293] on input "0785" at bounding box center [367, 303] width 211 height 21
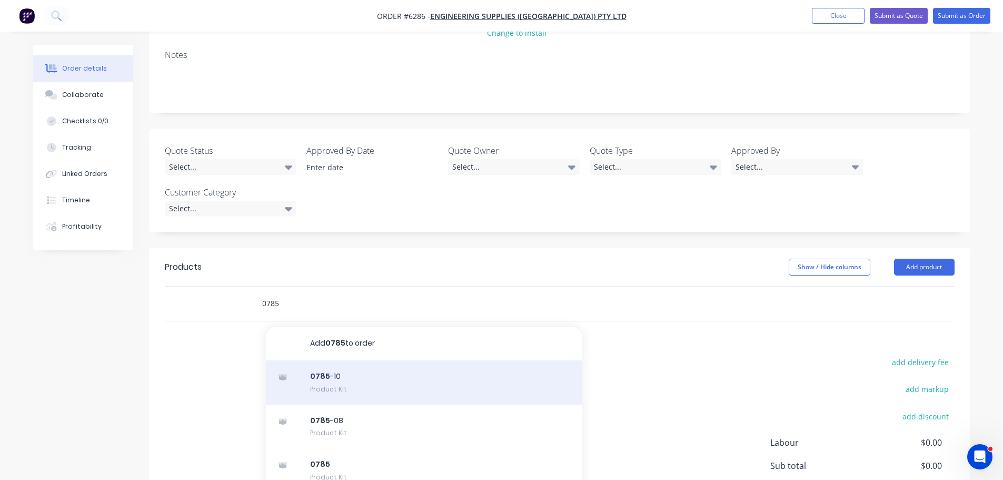
type input "0785"
click at [328, 360] on div "0785 -10 Product Kit" at bounding box center [424, 382] width 316 height 44
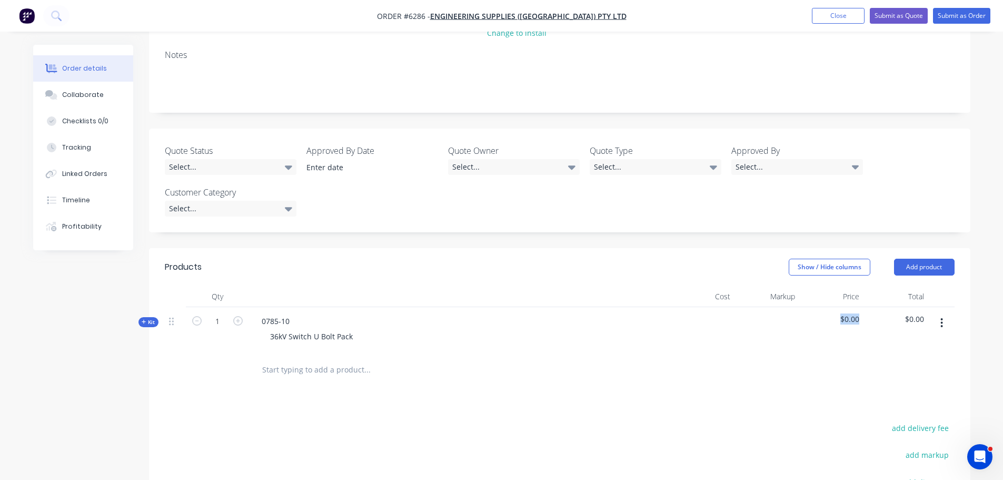
drag, startPoint x: 859, startPoint y: 275, endPoint x: 830, endPoint y: 274, distance: 28.5
click at [831, 313] on span "$0.00" at bounding box center [832, 318] width 56 height 11
click at [236, 316] on icon "button" at bounding box center [237, 320] width 9 height 9
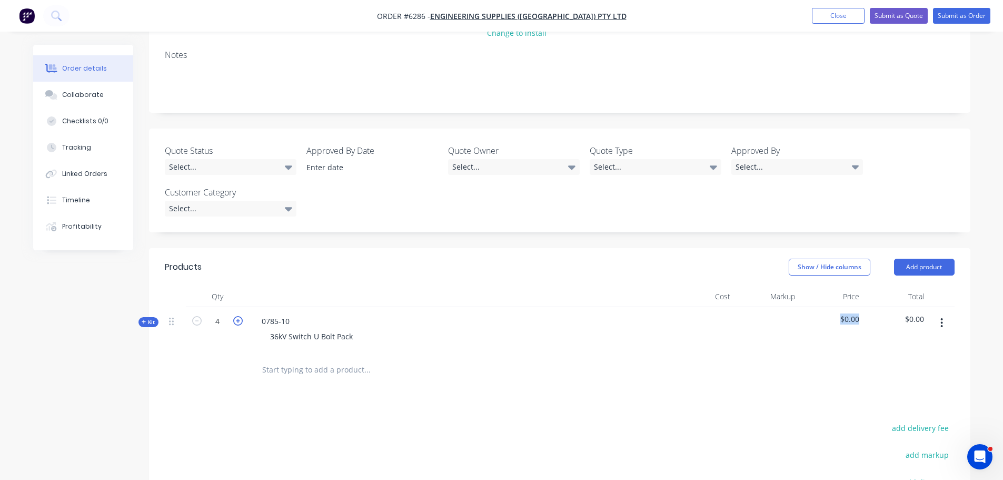
click at [236, 316] on icon "button" at bounding box center [237, 320] width 9 height 9
type input "5"
click at [860, 353] on div at bounding box center [560, 370] width 790 height 34
drag, startPoint x: 924, startPoint y: 270, endPoint x: 904, endPoint y: 273, distance: 19.8
click at [904, 307] on div "$0.00" at bounding box center [896, 330] width 65 height 46
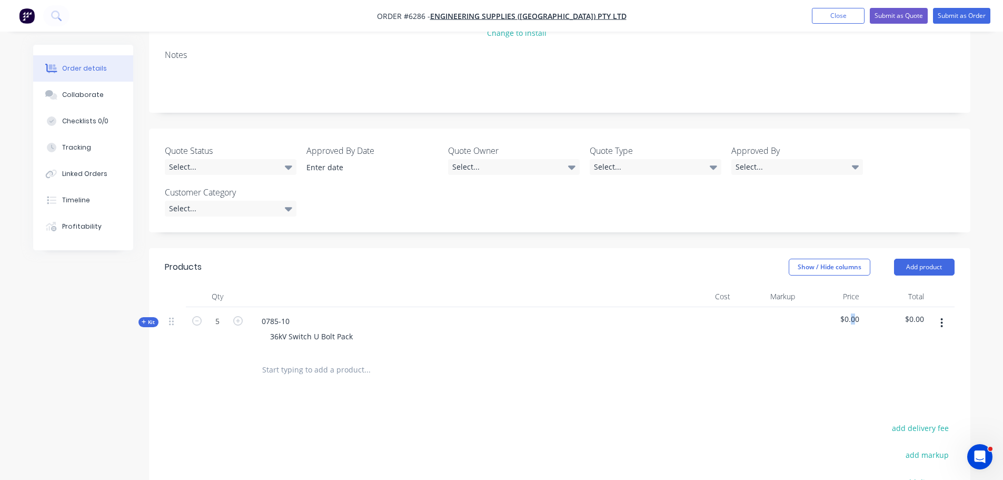
click at [853, 307] on div "$0.00" at bounding box center [831, 330] width 65 height 46
drag, startPoint x: 860, startPoint y: 278, endPoint x: 827, endPoint y: 275, distance: 33.3
click at [827, 307] on div "$0.00" at bounding box center [831, 330] width 65 height 46
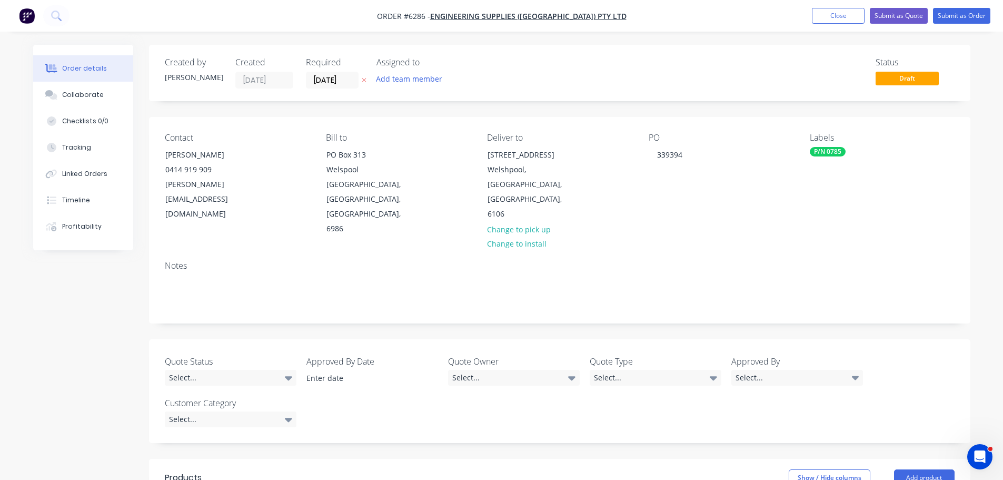
scroll to position [211, 0]
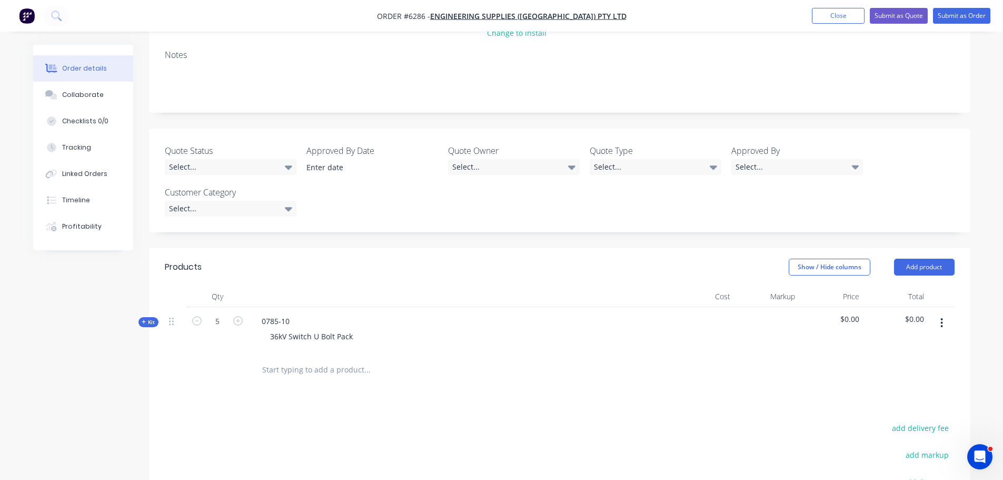
click at [616, 286] on div at bounding box center [459, 296] width 421 height 21
click at [621, 200] on div "Created by Bevan Created 03/09/25 Required 04/09/25 Assigned to Add team member…" at bounding box center [559, 237] width 821 height 806
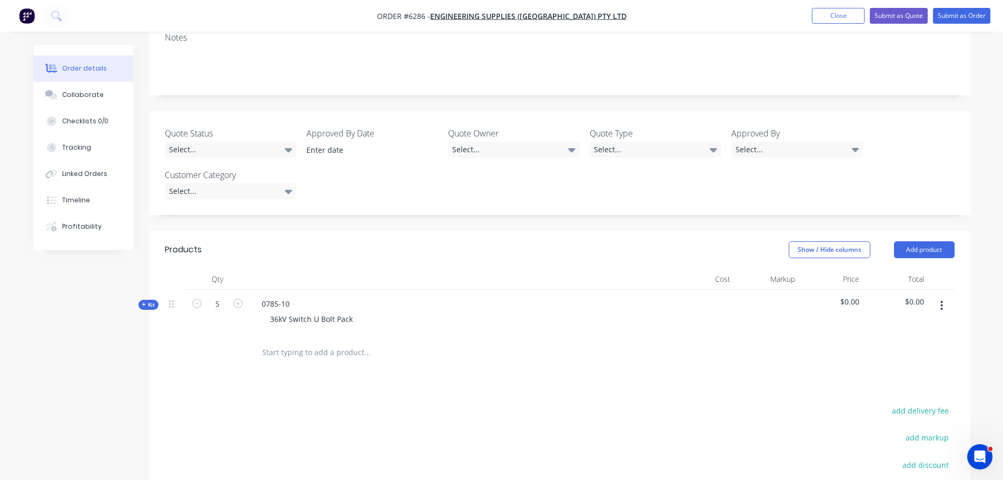
scroll to position [290, 0]
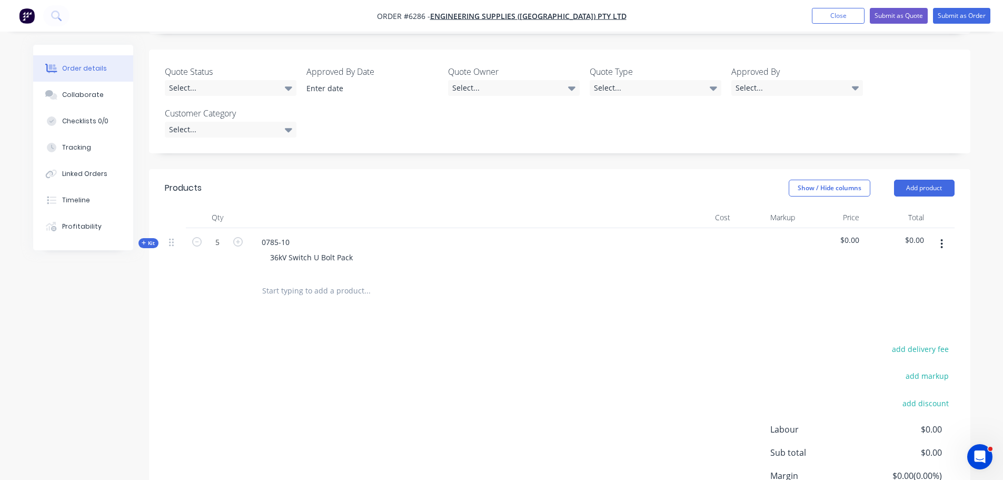
click at [857, 234] on span "$0.00" at bounding box center [832, 239] width 56 height 11
drag, startPoint x: 862, startPoint y: 195, endPoint x: 837, endPoint y: 199, distance: 25.0
click at [837, 228] on div "$0.00" at bounding box center [831, 251] width 65 height 46
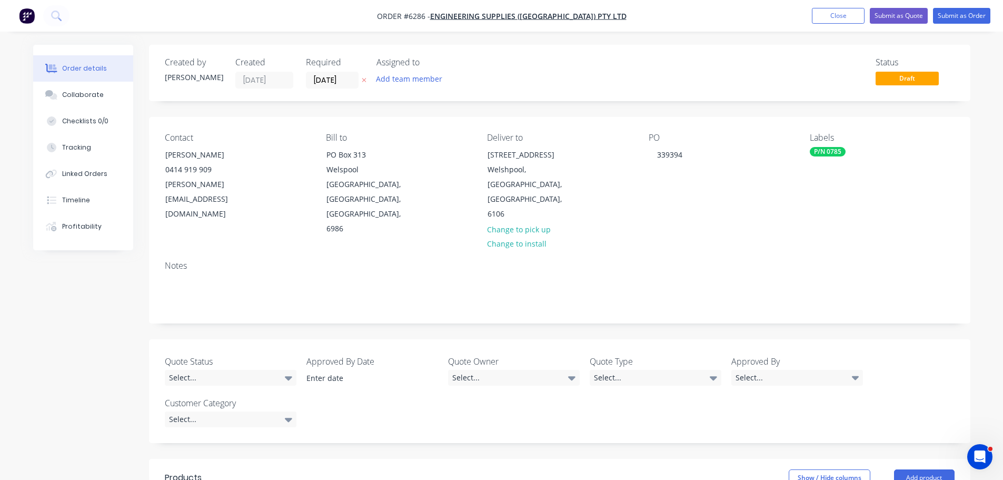
scroll to position [211, 0]
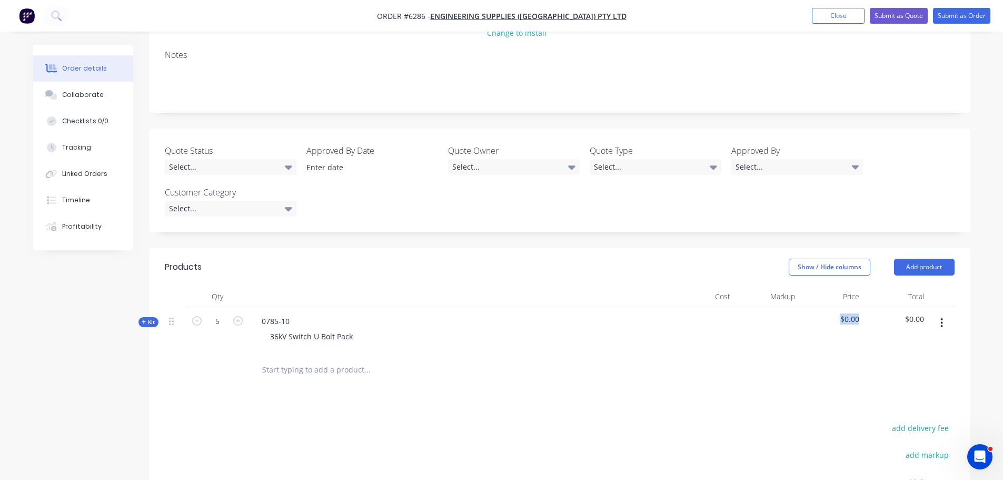
click at [819, 307] on div "$0.00" at bounding box center [831, 330] width 65 height 46
drag, startPoint x: 867, startPoint y: 278, endPoint x: 838, endPoint y: 276, distance: 29.0
click at [838, 307] on div "Kit 5 0785-10 36kV Switch U Bolt Pack $0.00 $0.00" at bounding box center [560, 330] width 790 height 46
click at [945, 313] on button "button" at bounding box center [941, 322] width 25 height 19
click at [887, 406] on div "Delete" at bounding box center [904, 413] width 81 height 15
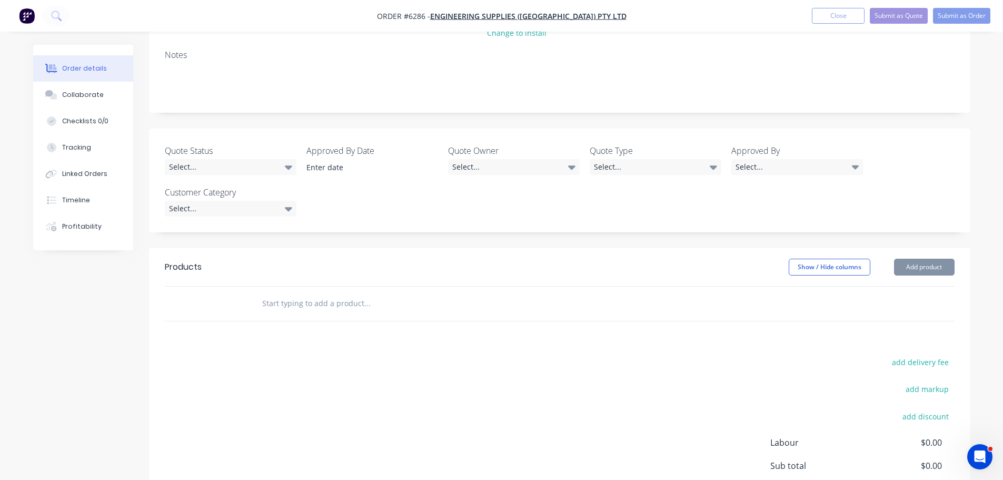
click at [320, 293] on input "text" at bounding box center [367, 303] width 211 height 21
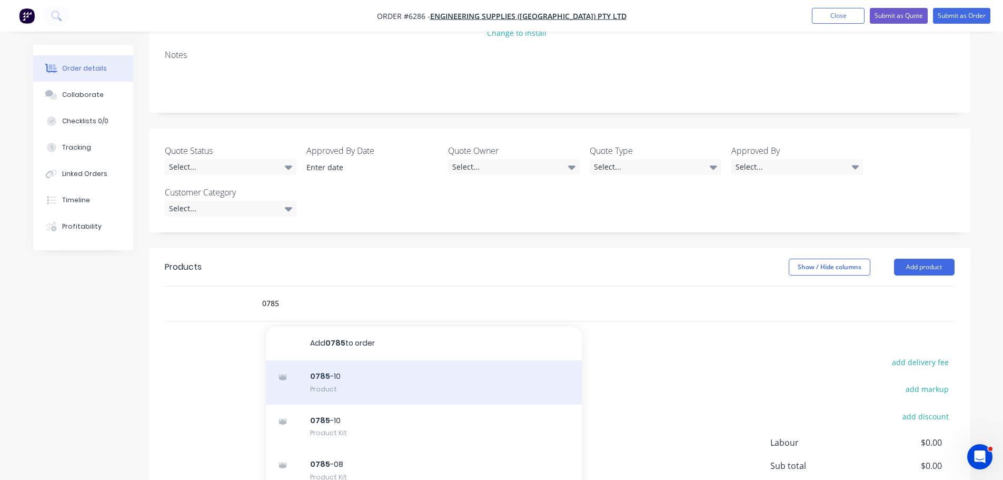
click at [326, 360] on div "0785 -10 Product" at bounding box center [424, 382] width 316 height 44
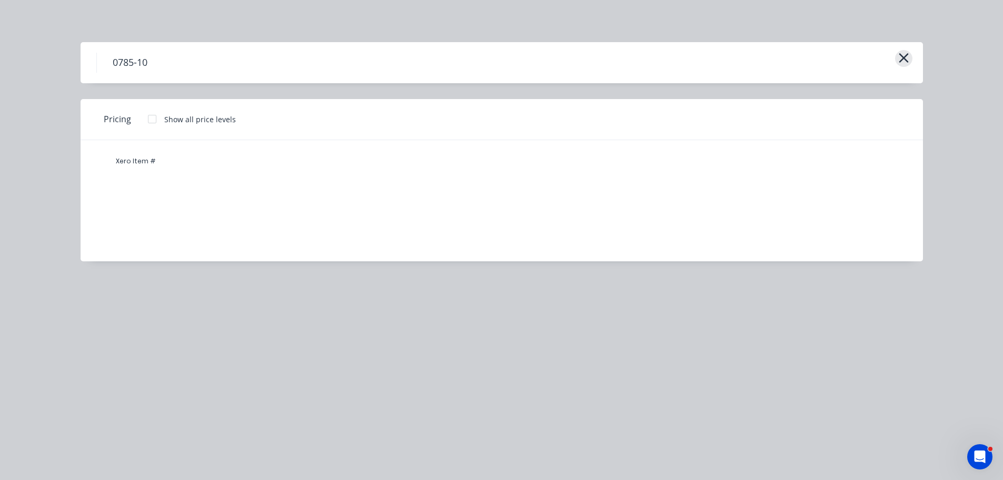
click at [910, 60] on button "button" at bounding box center [903, 58] width 17 height 17
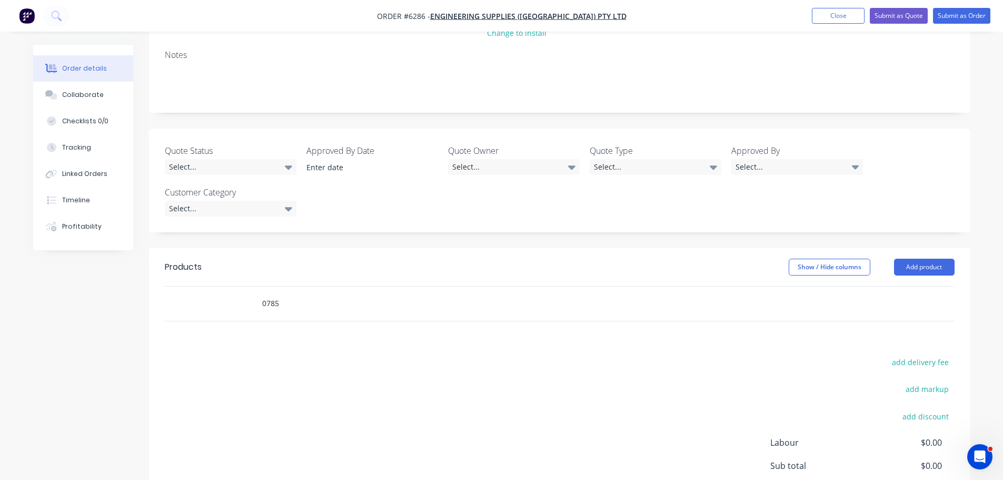
click at [304, 293] on input "0785" at bounding box center [367, 303] width 211 height 21
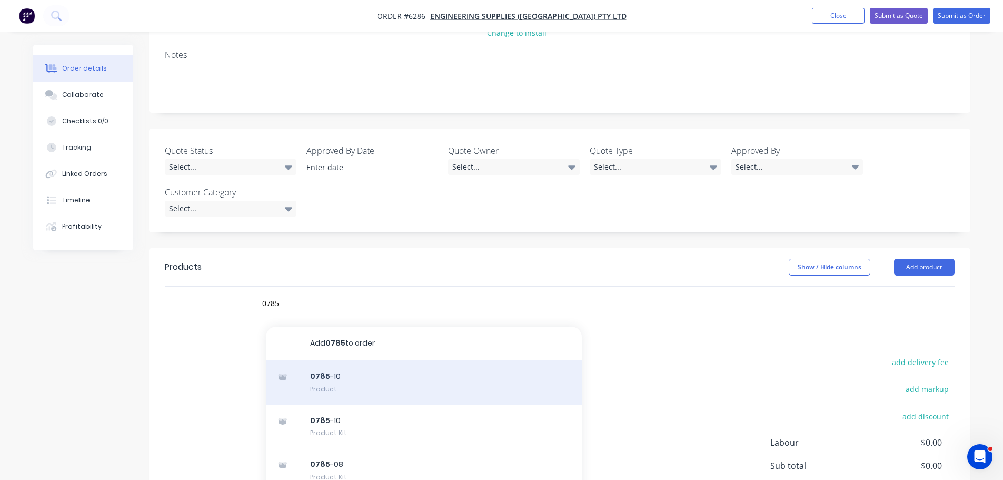
click at [322, 360] on div "0785 -10 Product" at bounding box center [424, 382] width 316 height 44
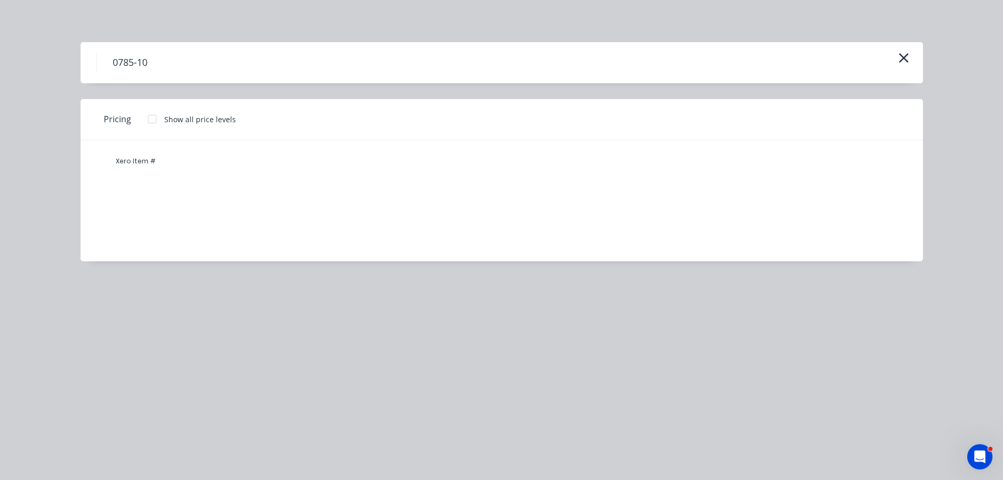
click at [151, 117] on div at bounding box center [152, 118] width 21 height 21
click at [904, 63] on icon "button" at bounding box center [903, 58] width 11 height 15
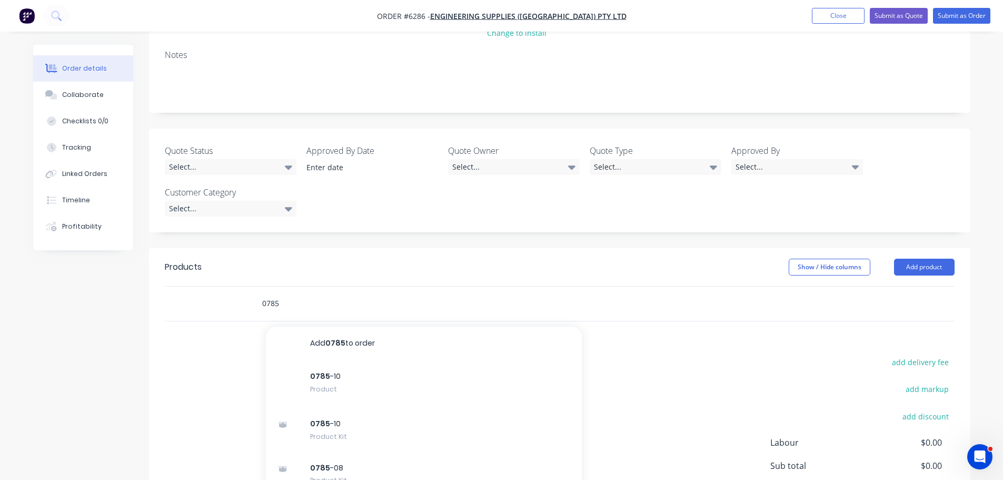
click at [284, 293] on input "0785" at bounding box center [367, 303] width 211 height 21
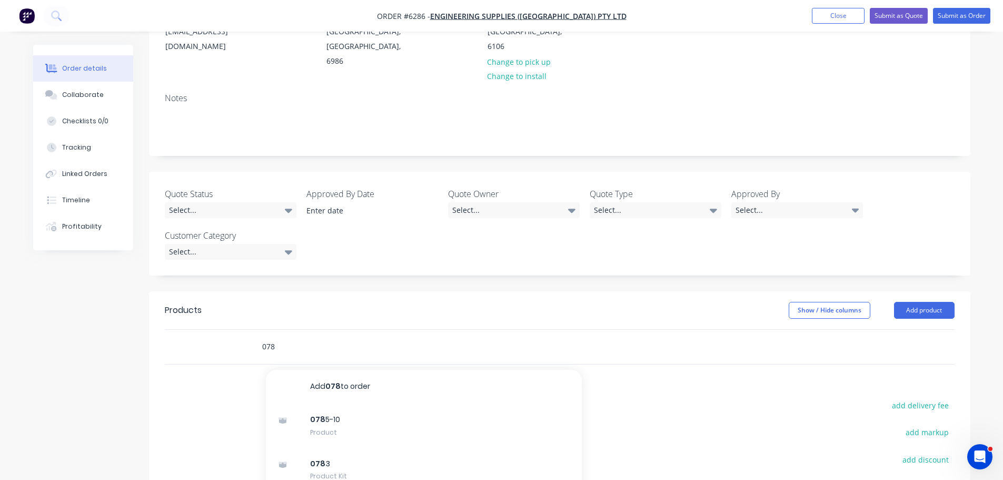
scroll to position [263, 0]
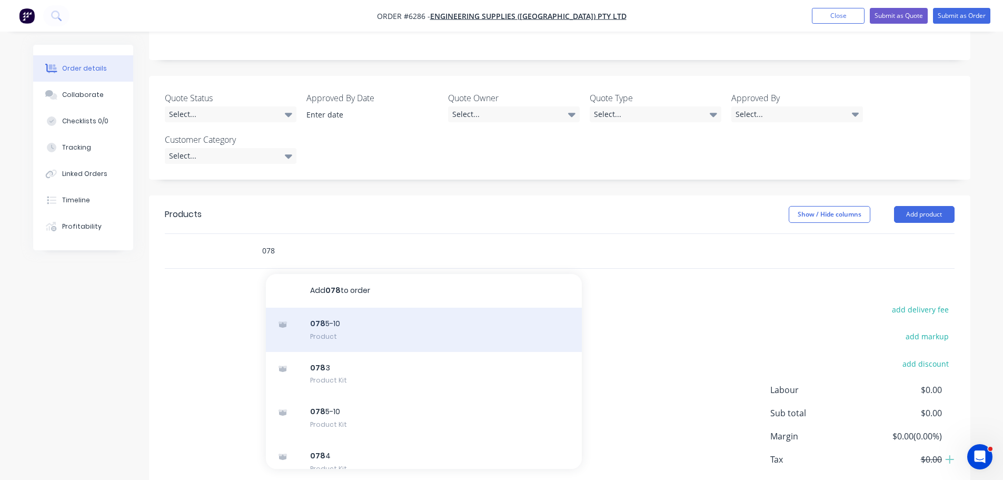
type input "078"
click at [329, 308] on div "078 5-10 Product" at bounding box center [424, 330] width 316 height 44
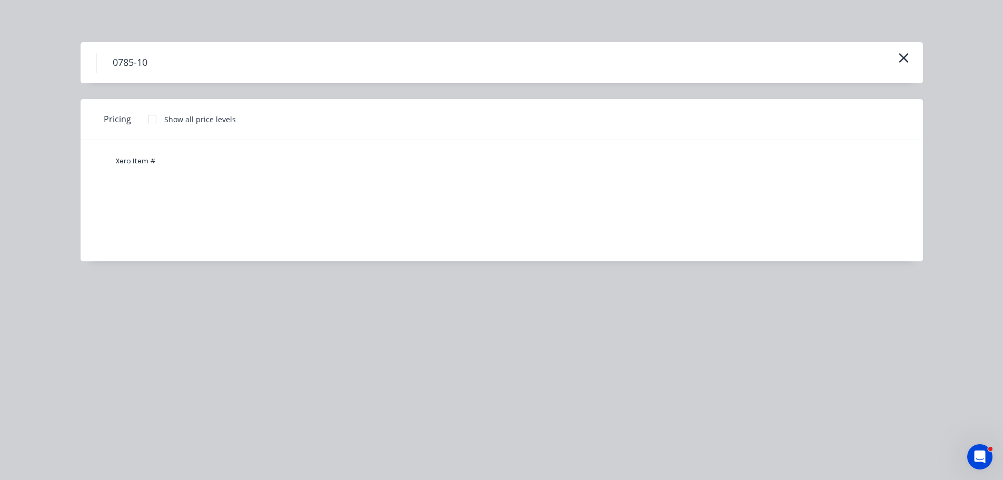
click at [151, 118] on div at bounding box center [152, 118] width 21 height 21
click at [908, 60] on icon "button" at bounding box center [903, 58] width 11 height 15
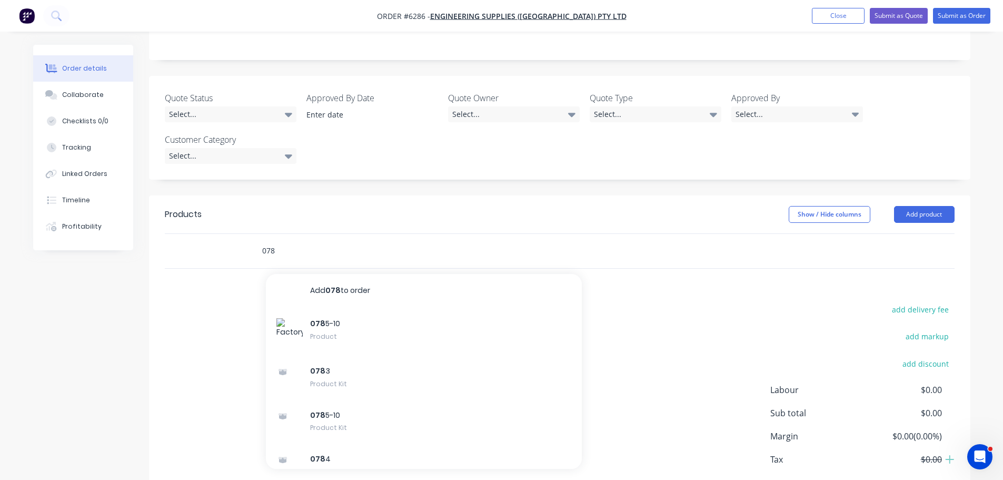
click at [289, 240] on input "078" at bounding box center [367, 250] width 211 height 21
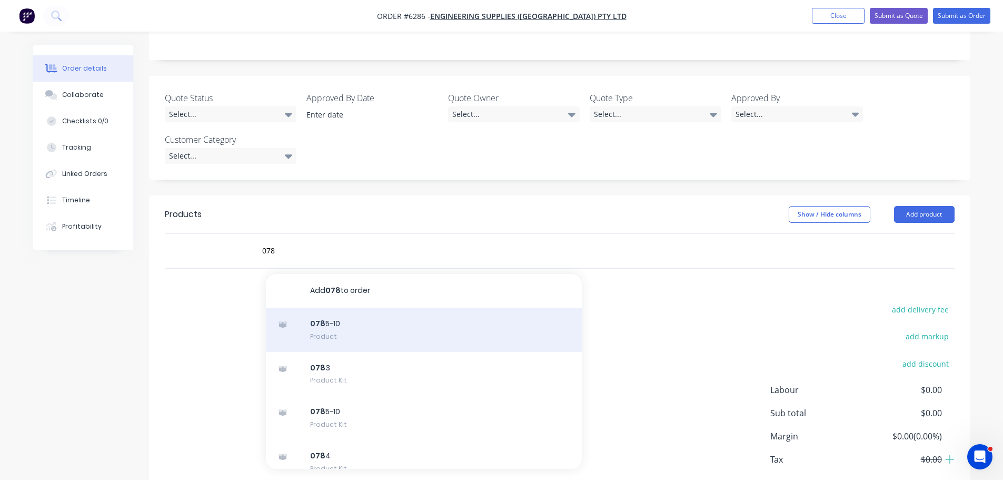
click at [330, 308] on div "078 5-10 Product" at bounding box center [424, 330] width 316 height 44
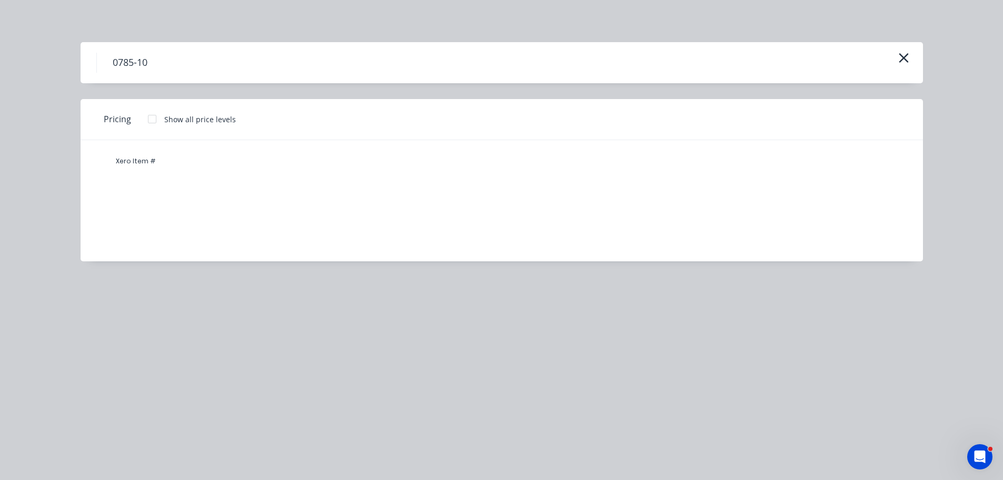
click at [898, 58] on button "button" at bounding box center [903, 58] width 17 height 17
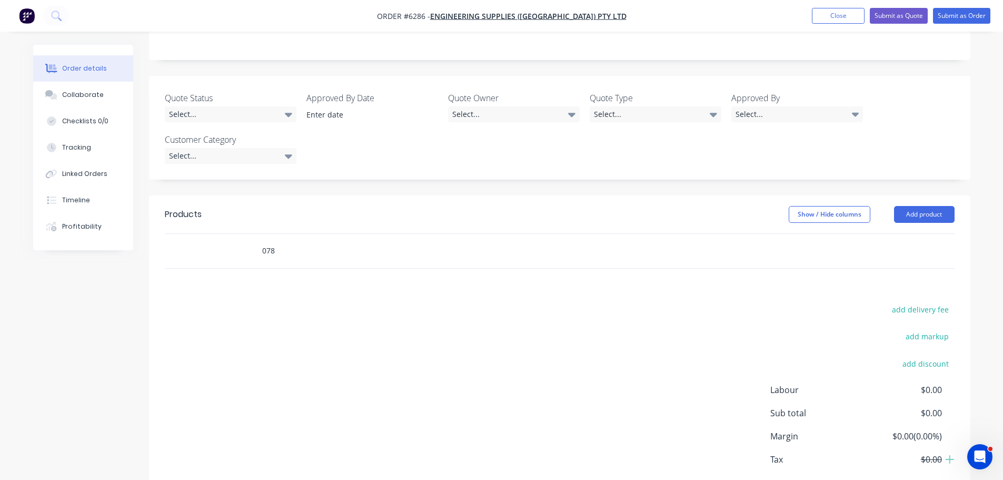
click at [288, 240] on input "078" at bounding box center [367, 250] width 211 height 21
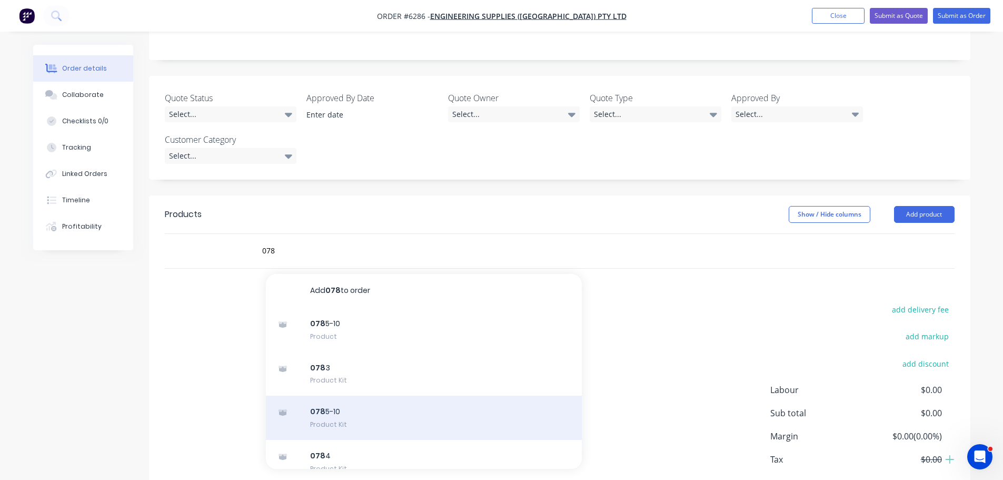
click at [345, 395] on div "078 5-10 Product Kit" at bounding box center [424, 417] width 316 height 44
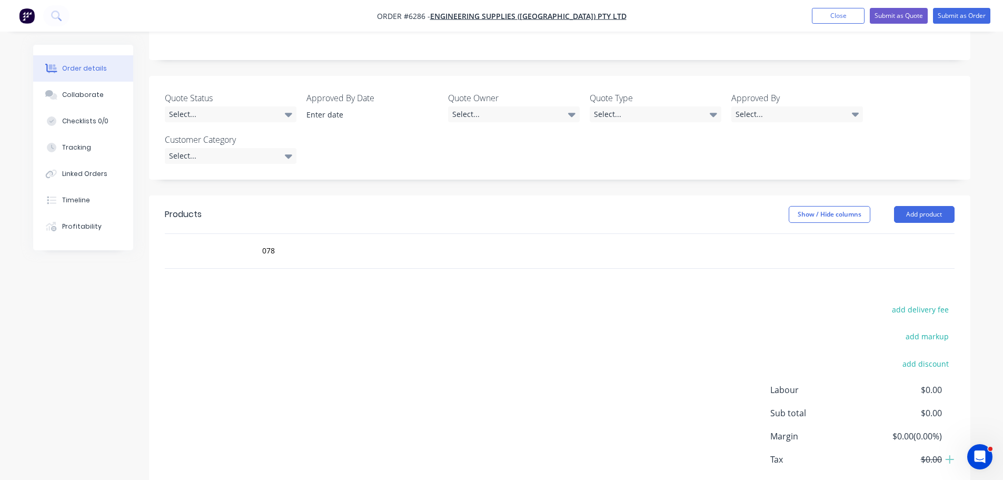
click at [220, 302] on div "add delivery fee add markup add discount Labour $0.00 Sub total $0.00 Margin $0…" at bounding box center [560, 403] width 790 height 203
click at [296, 240] on input "078" at bounding box center [367, 250] width 211 height 21
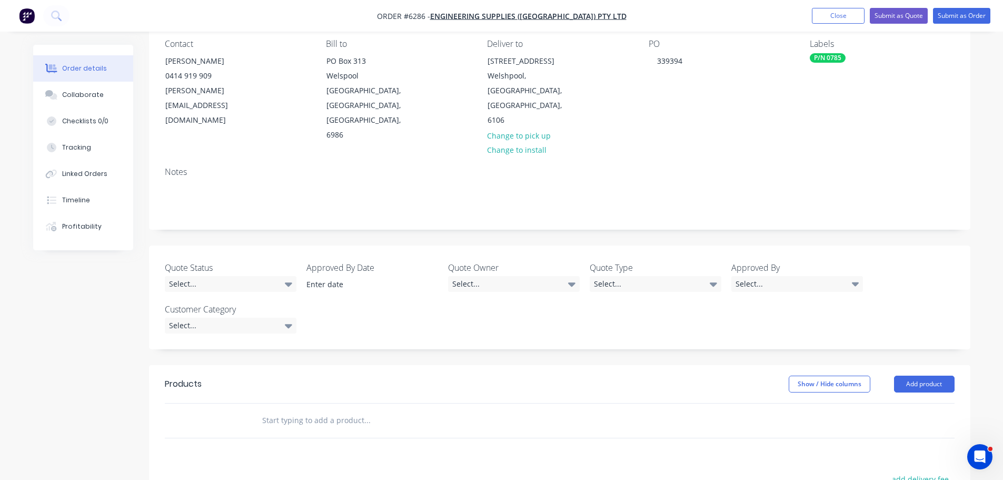
scroll to position [211, 0]
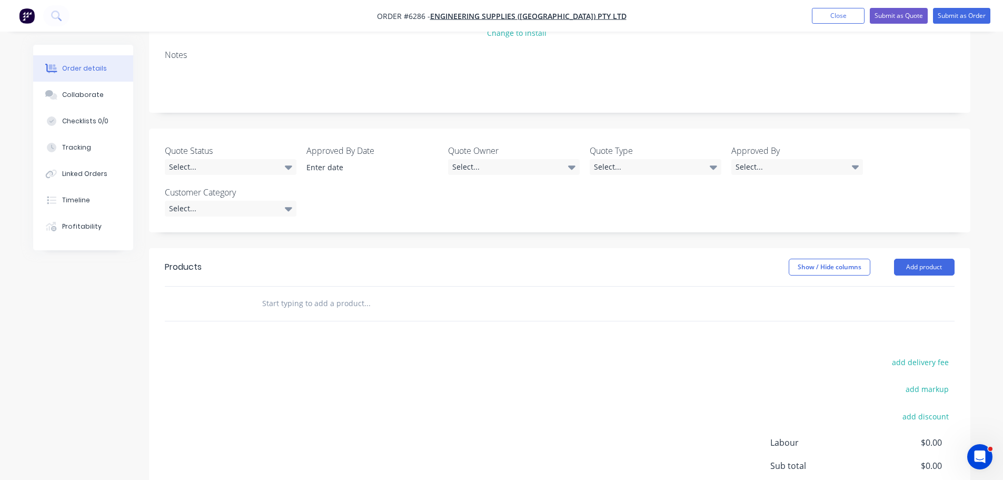
click at [294, 293] on input "text" at bounding box center [367, 303] width 211 height 21
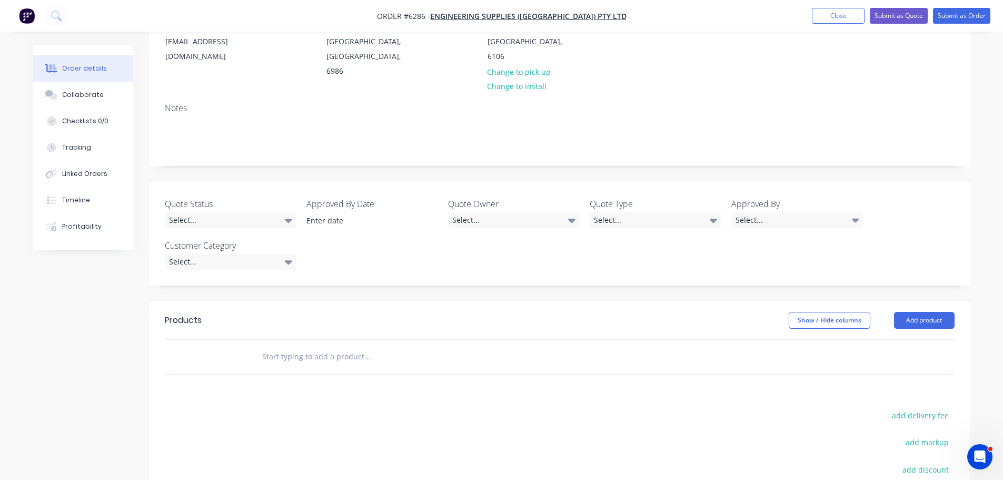
scroll to position [263, 0]
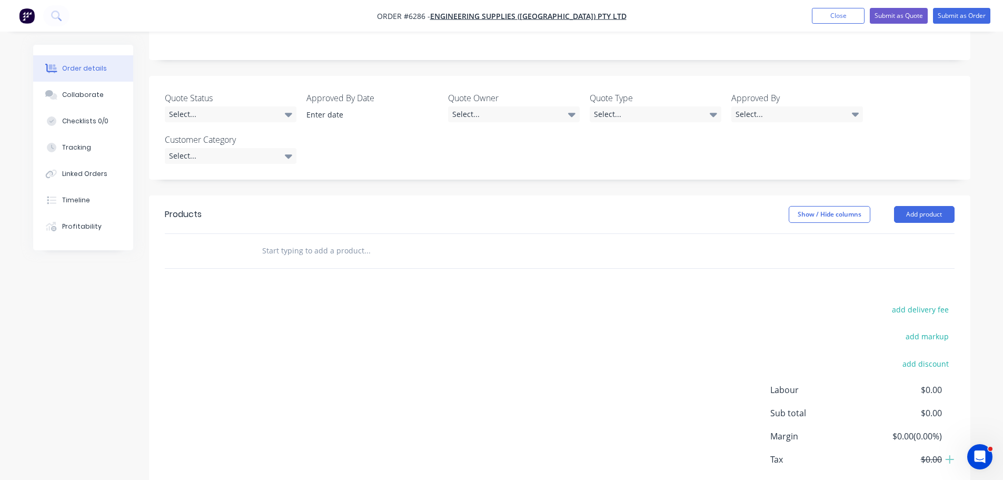
click at [279, 240] on input "text" at bounding box center [367, 250] width 211 height 21
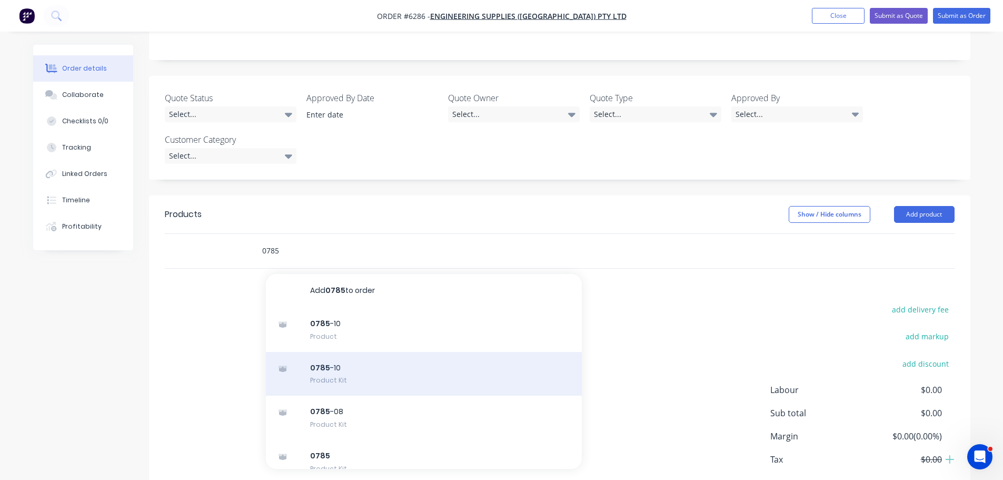
type input "0785"
click at [325, 352] on div "0785 -10 Product Kit" at bounding box center [424, 374] width 316 height 44
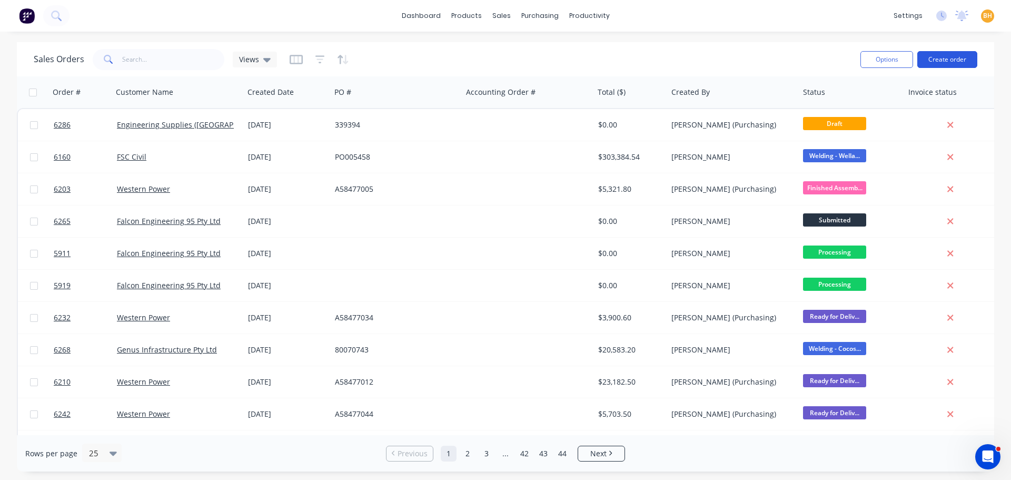
click at [968, 54] on button "Create order" at bounding box center [947, 59] width 60 height 17
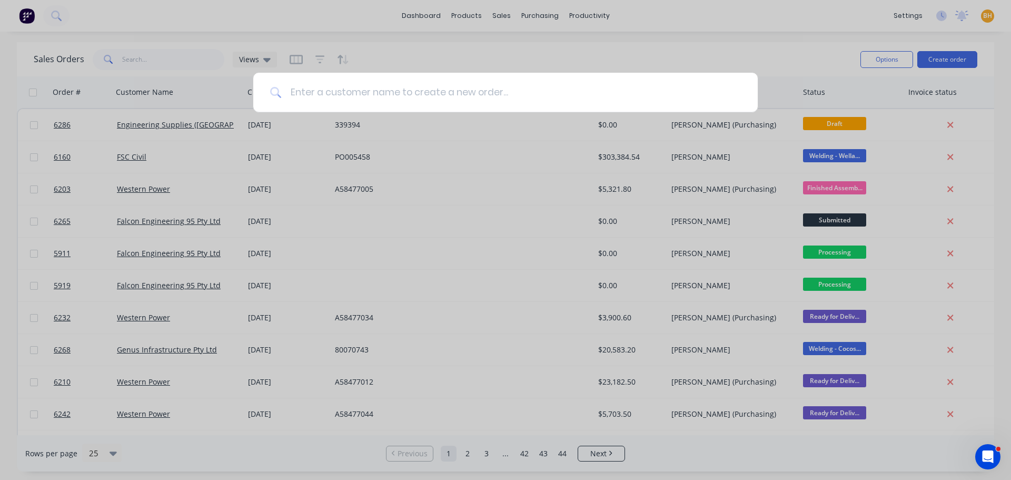
click at [364, 87] on input at bounding box center [511, 92] width 459 height 39
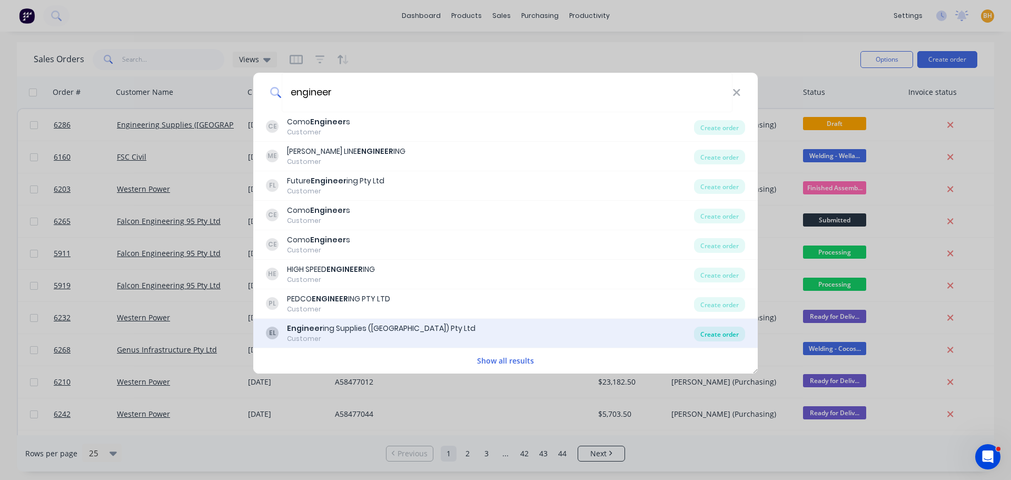
type input "engineer"
click at [726, 336] on div "Create order" at bounding box center [719, 333] width 51 height 15
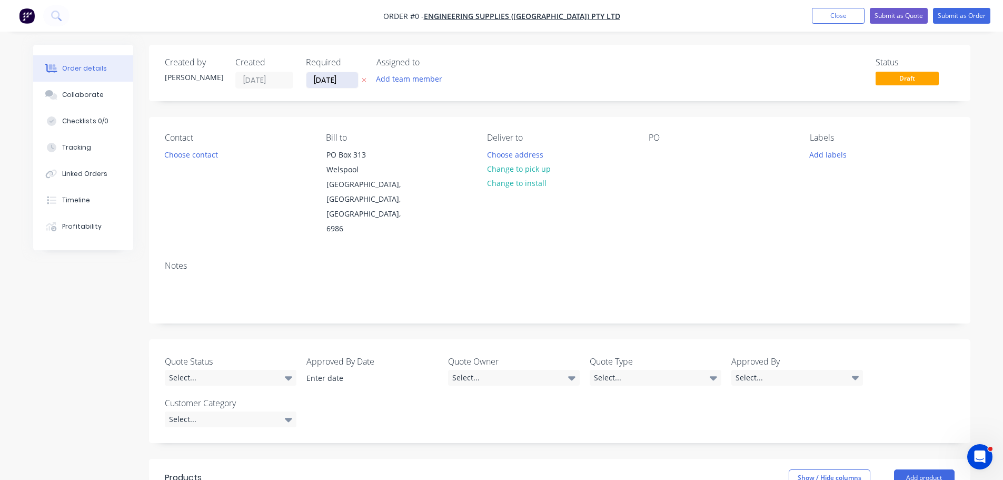
click at [326, 82] on input "03/09/25" at bounding box center [332, 80] width 52 height 16
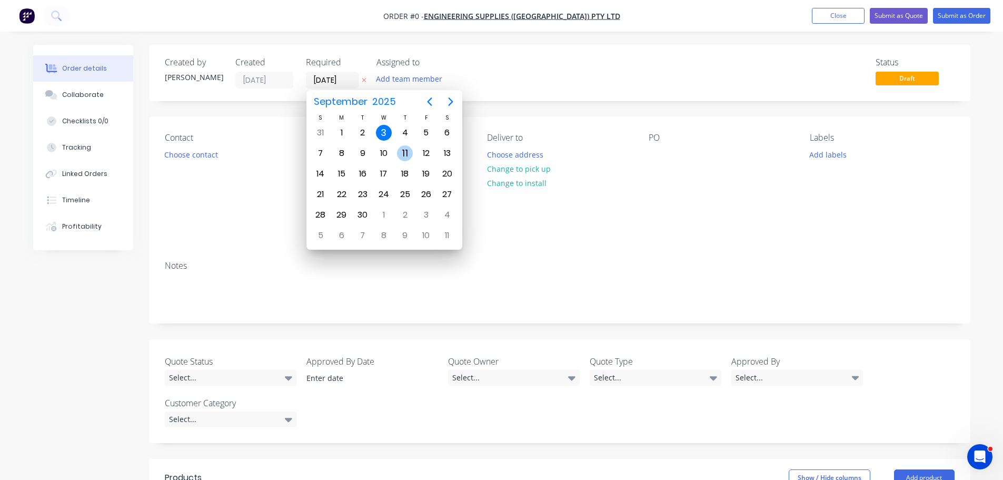
click at [401, 154] on div "11" at bounding box center [405, 153] width 16 height 16
type input "11/09/25"
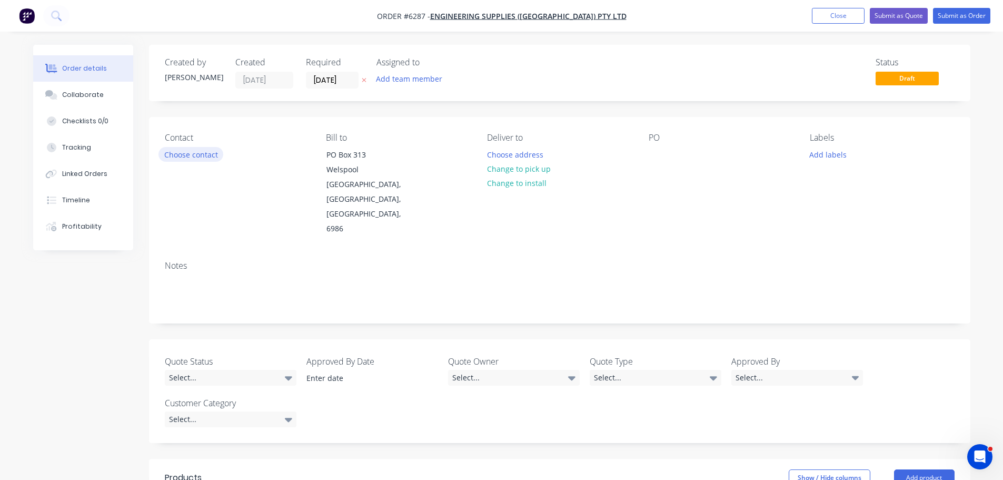
click at [200, 154] on button "Choose contact" at bounding box center [191, 154] width 65 height 14
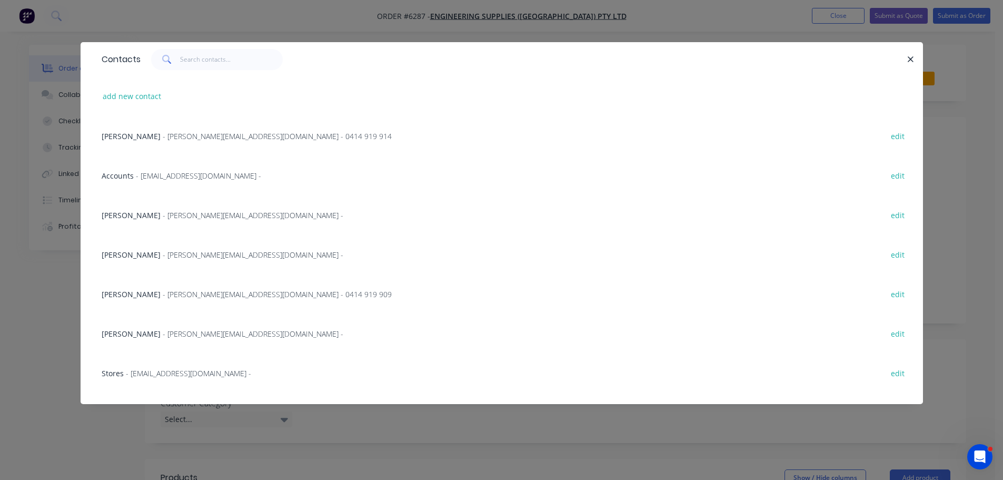
click at [189, 133] on span "- gavin@engsup.com.au - 0414 919 914" at bounding box center [277, 136] width 229 height 10
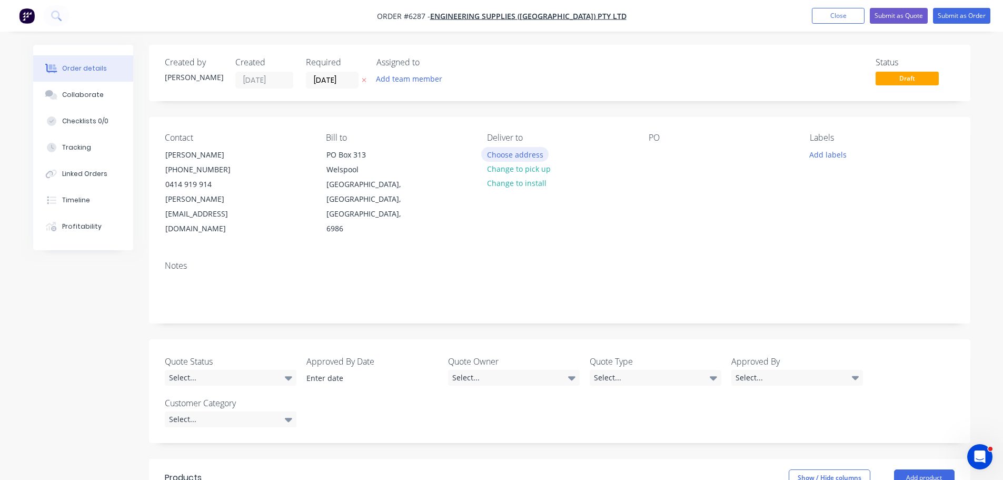
click at [524, 154] on button "Choose address" at bounding box center [514, 154] width 67 height 14
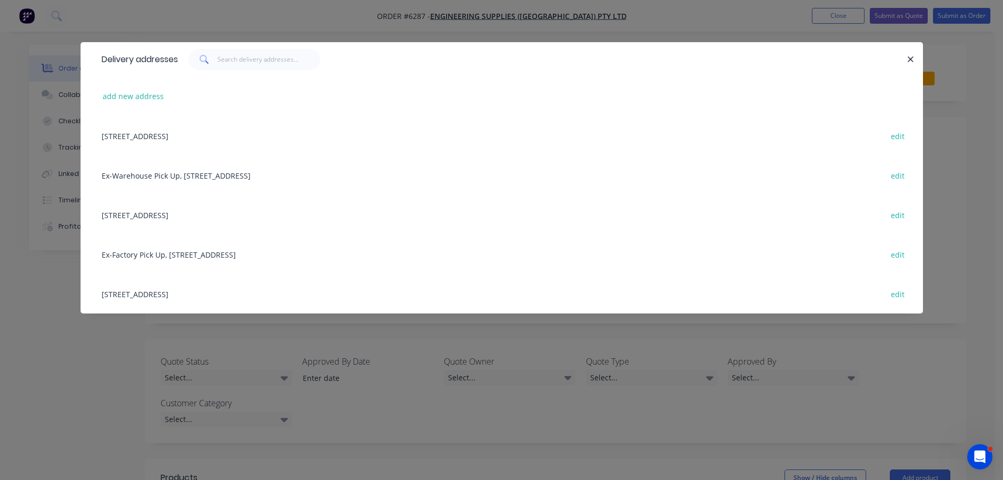
click at [195, 212] on div "146 Welshpool Rd, Welshpool, Western Australia, Australia, 6106 edit" at bounding box center [501, 214] width 811 height 39
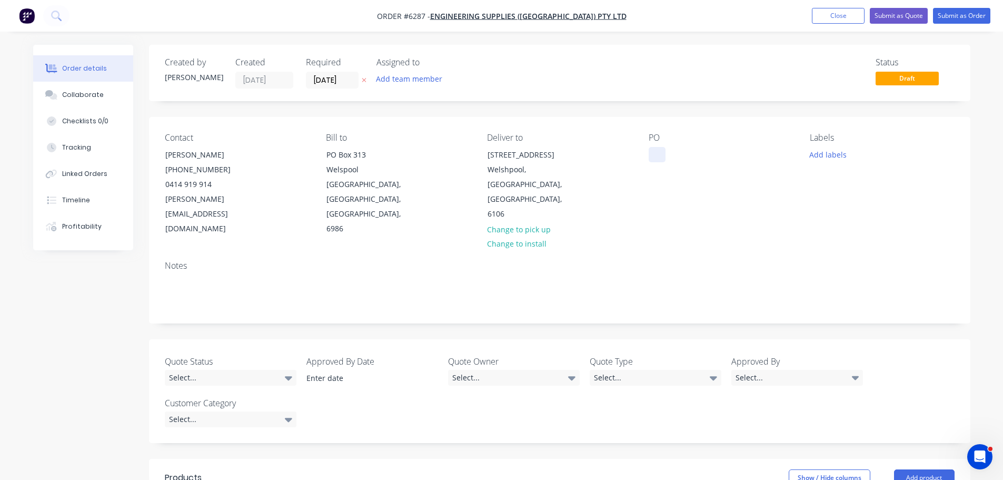
click at [656, 153] on div at bounding box center [657, 154] width 17 height 15
click at [826, 155] on button "Add labels" at bounding box center [828, 154] width 48 height 14
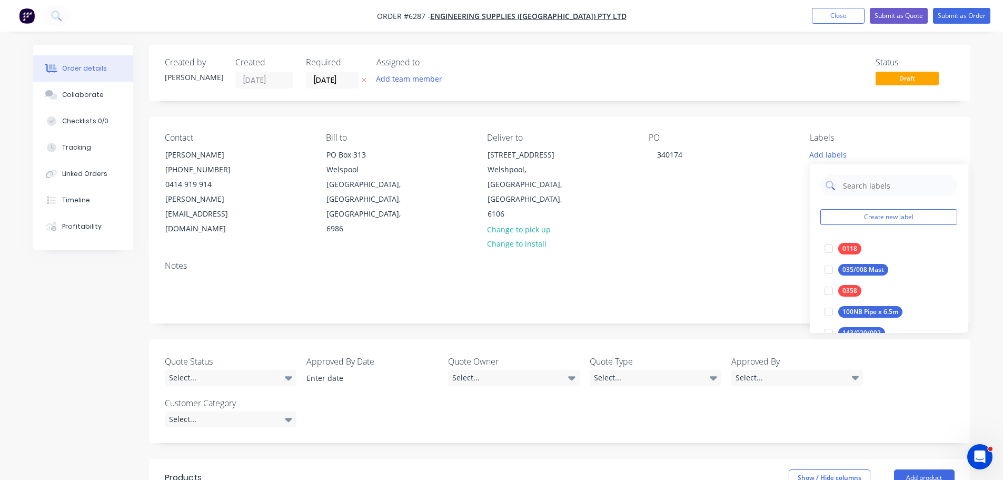
click at [851, 183] on input "text" at bounding box center [897, 185] width 110 height 21
click at [832, 247] on div at bounding box center [828, 248] width 21 height 21
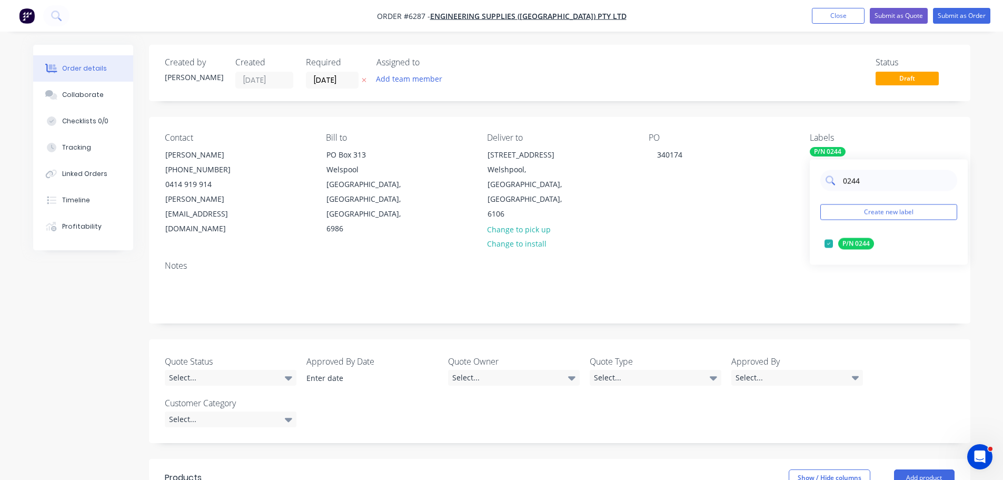
click at [874, 184] on input "0244" at bounding box center [897, 180] width 110 height 21
type input "0"
click at [831, 243] on div at bounding box center [828, 243] width 21 height 21
click at [868, 183] on input "0360" at bounding box center [897, 180] width 110 height 21
type input "0"
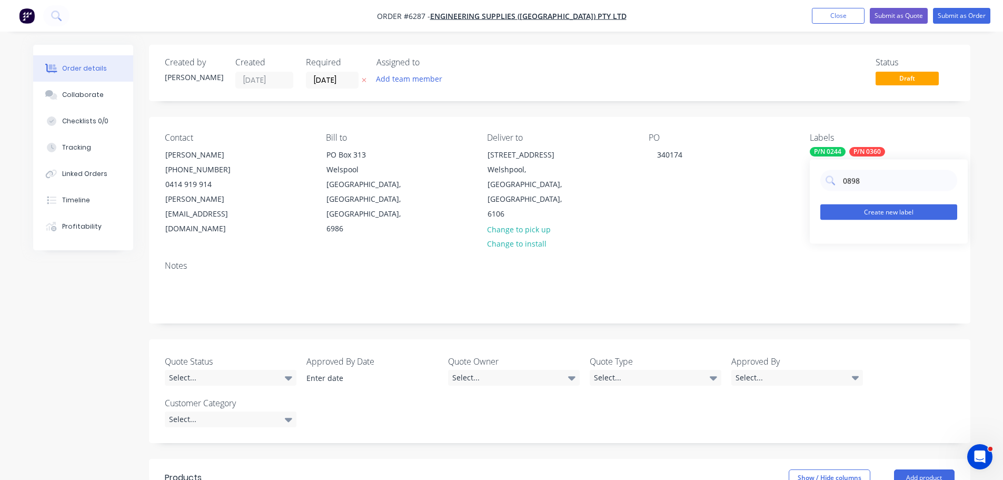
type input "0898"
click at [879, 209] on button "Create new label" at bounding box center [888, 212] width 137 height 16
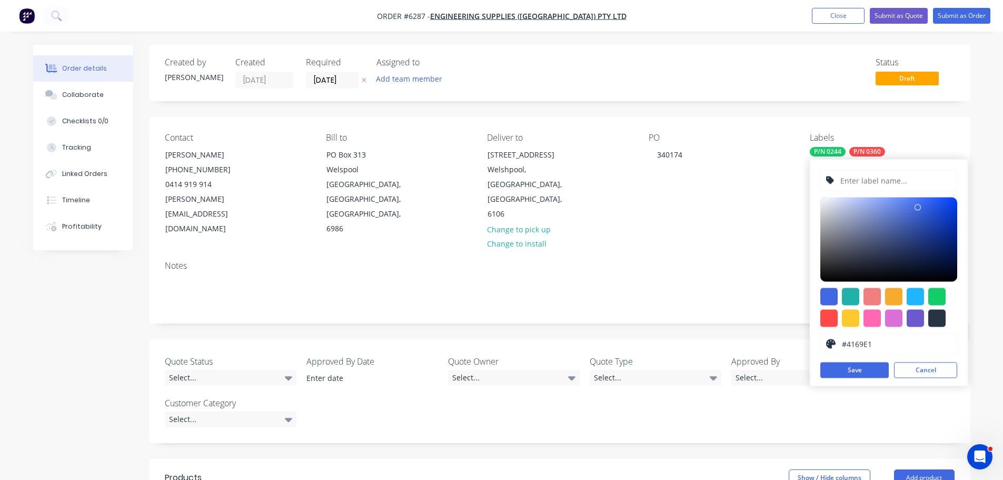
click at [852, 182] on input "text" at bounding box center [895, 181] width 112 height 20
type input "0898"
click at [828, 296] on div at bounding box center [828, 296] width 17 height 17
click at [859, 371] on button "Save" at bounding box center [854, 370] width 68 height 16
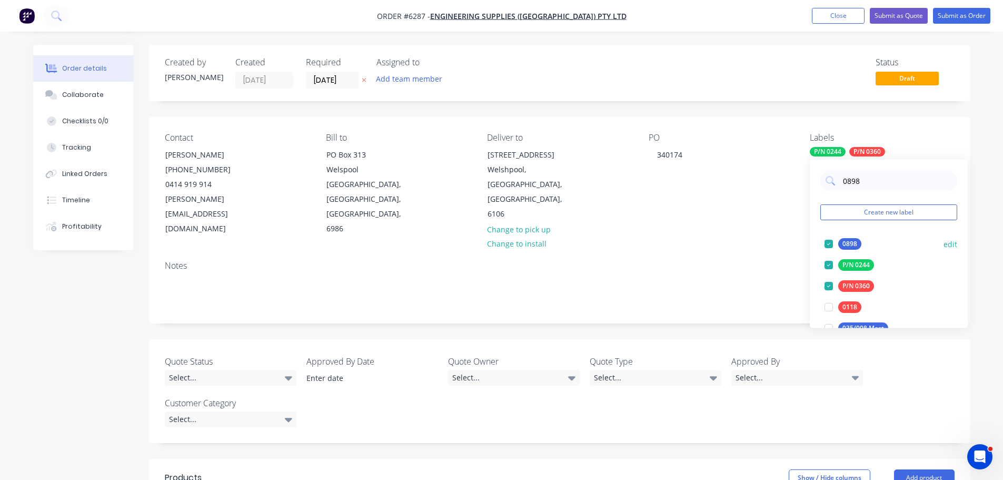
click at [876, 246] on div "0898 edit" at bounding box center [888, 243] width 137 height 21
click at [775, 221] on div "Contact Gavin Dinsdale (08) 9258 8444 0414 919 914 gavin@engsup.com.au Bill to …" at bounding box center [559, 184] width 821 height 135
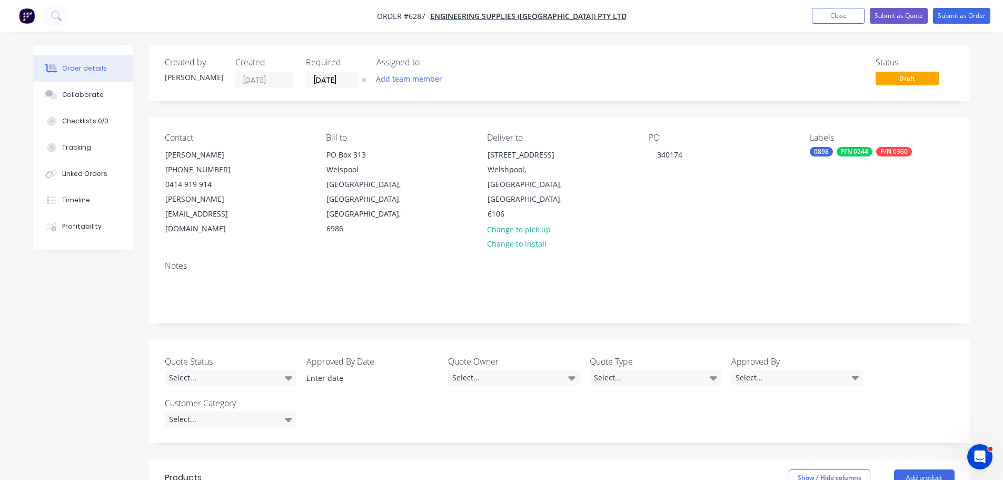
click at [823, 151] on div "0898" at bounding box center [821, 151] width 23 height 9
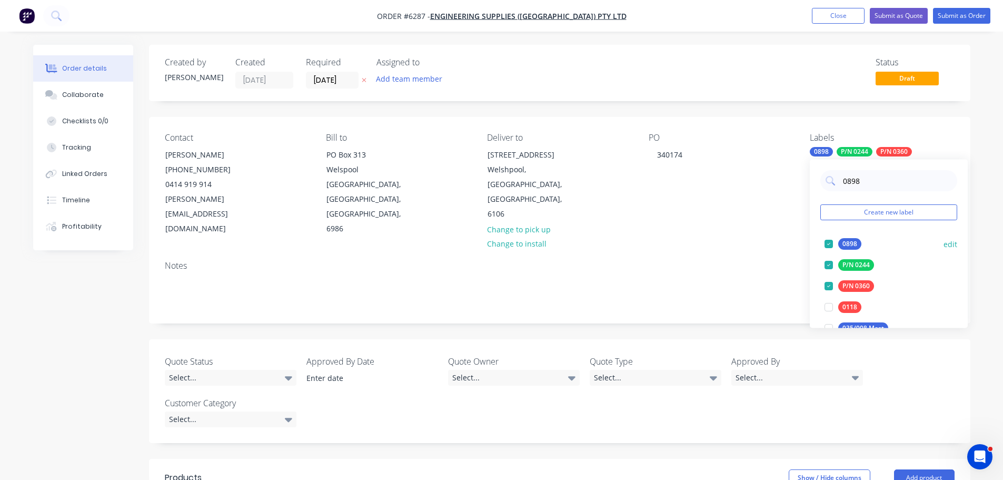
click at [944, 244] on button "edit" at bounding box center [951, 243] width 14 height 11
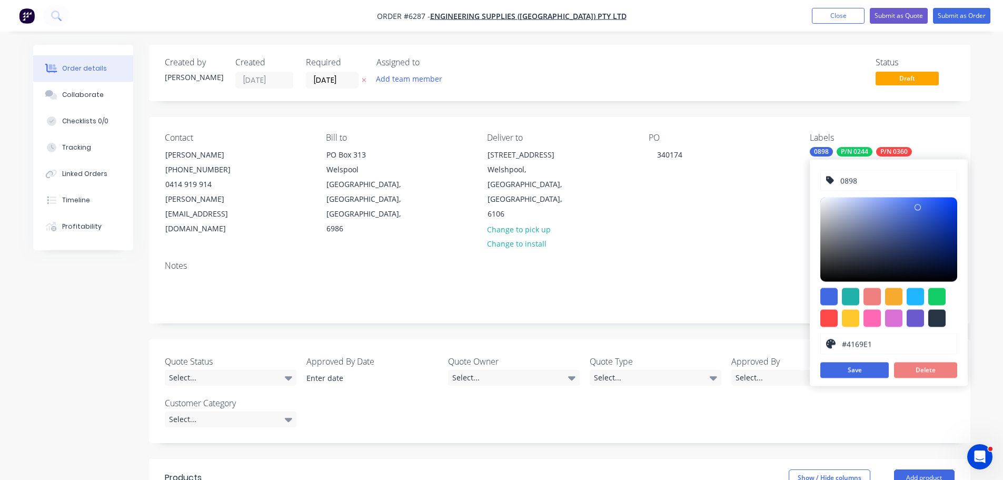
click at [839, 183] on input "0898" at bounding box center [895, 181] width 112 height 20
type input "P/N 0898"
drag, startPoint x: 860, startPoint y: 363, endPoint x: 861, endPoint y: 370, distance: 6.9
click at [861, 370] on button "Save" at bounding box center [854, 370] width 68 height 16
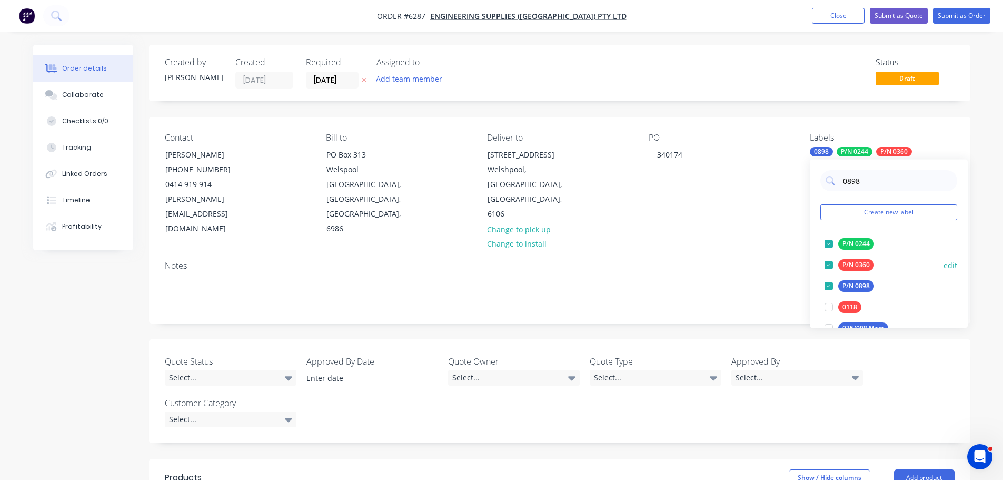
scroll to position [53, 0]
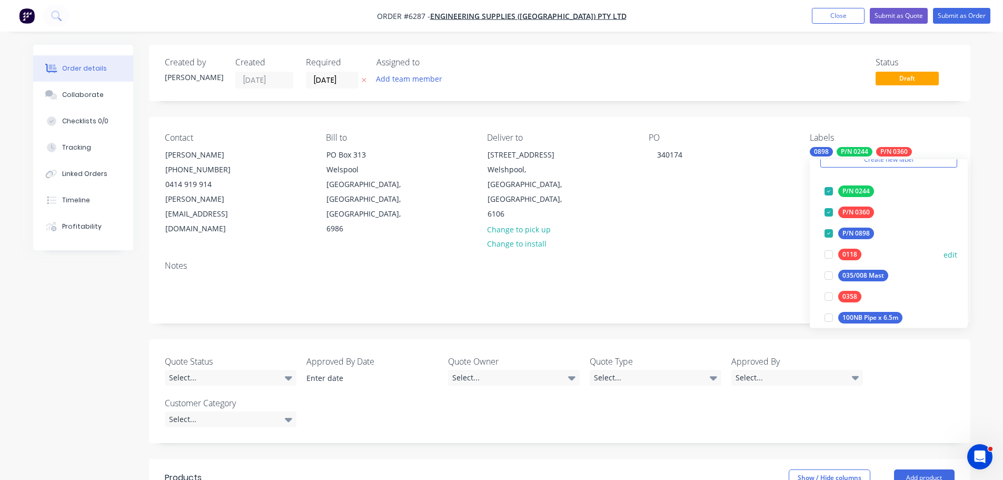
click at [836, 234] on div at bounding box center [828, 233] width 21 height 21
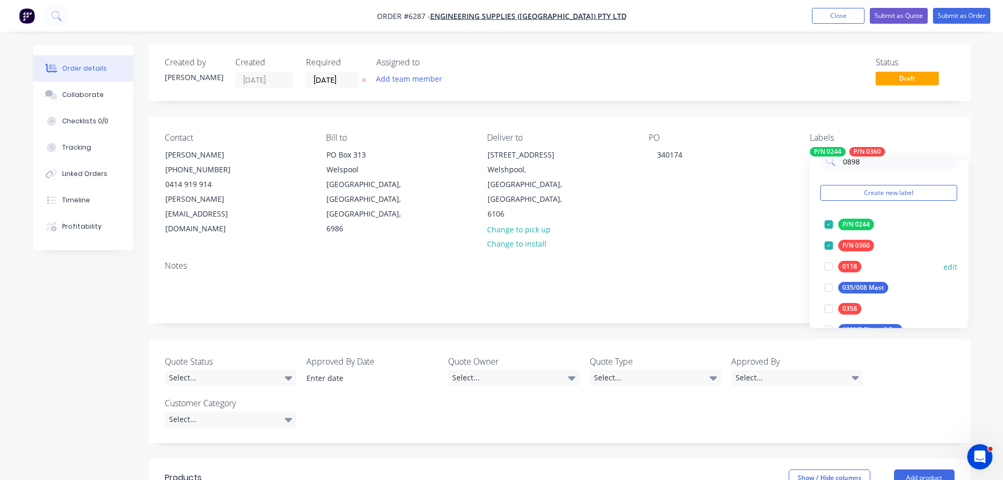
scroll to position [0, 0]
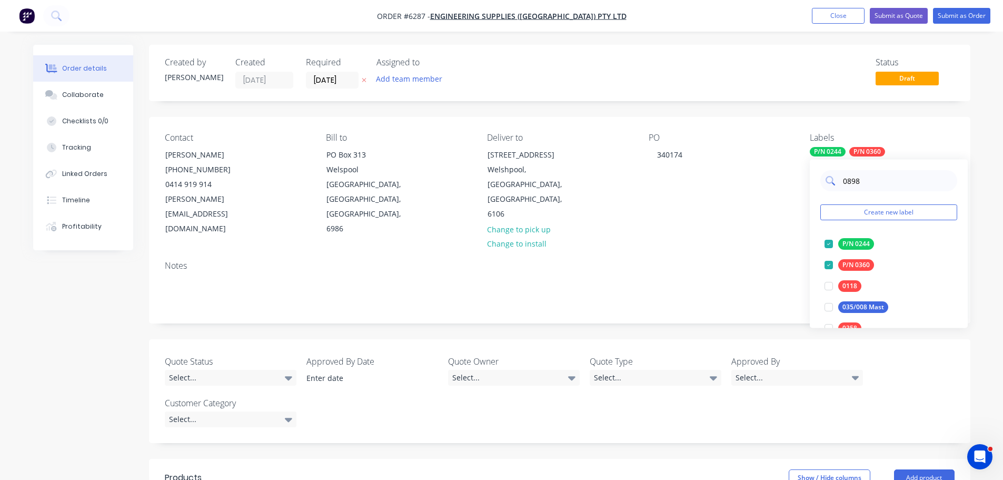
click at [899, 181] on input "0898" at bounding box center [897, 180] width 110 height 21
type input "0"
type input "0898"
click at [825, 242] on div at bounding box center [828, 243] width 21 height 21
click at [782, 219] on div "Contact Gavin Dinsdale (08) 9258 8444 0414 919 914 gavin@engsup.com.au Bill to …" at bounding box center [559, 184] width 821 height 135
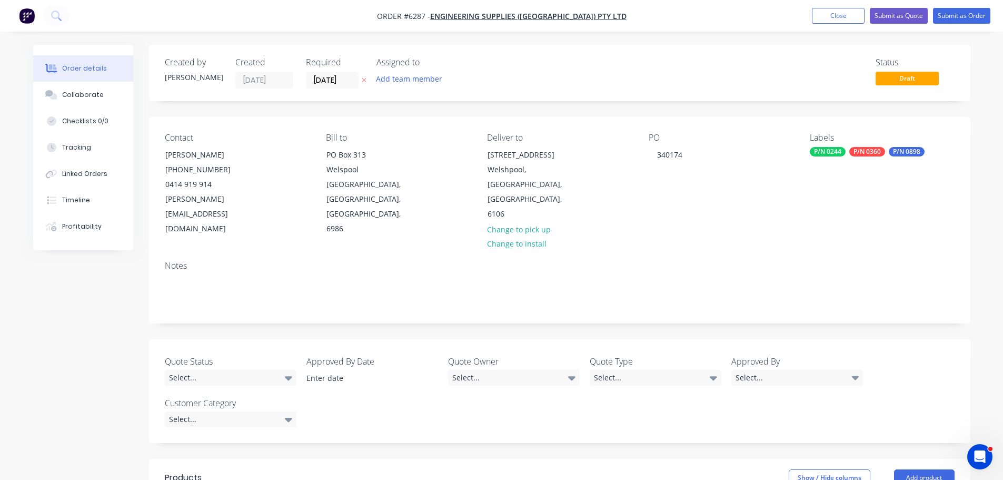
click at [781, 219] on div "Contact Gavin Dinsdale (08) 9258 8444 0414 919 914 gavin@engsup.com.au Bill to …" at bounding box center [559, 184] width 821 height 135
click at [104, 115] on button "Checklists 0/0" at bounding box center [83, 121] width 100 height 26
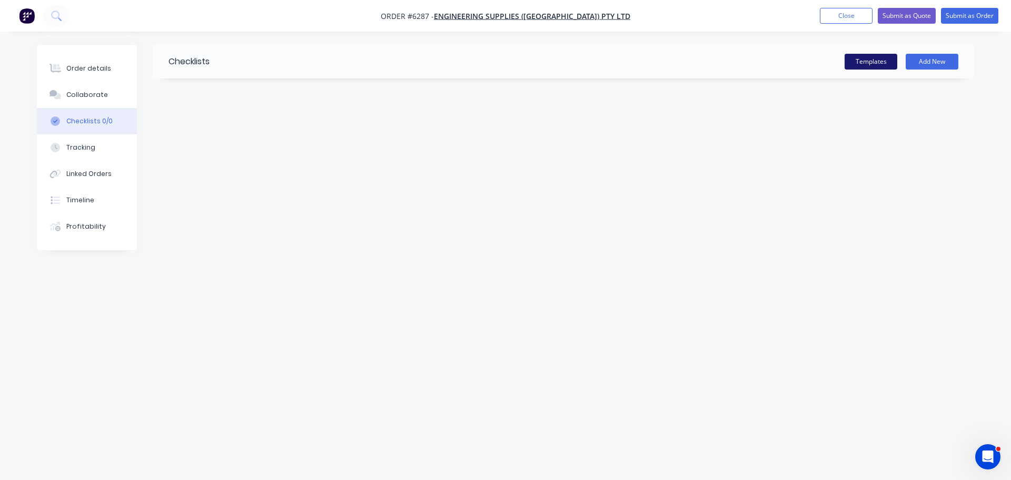
click at [877, 58] on button "Templates" at bounding box center [871, 62] width 53 height 16
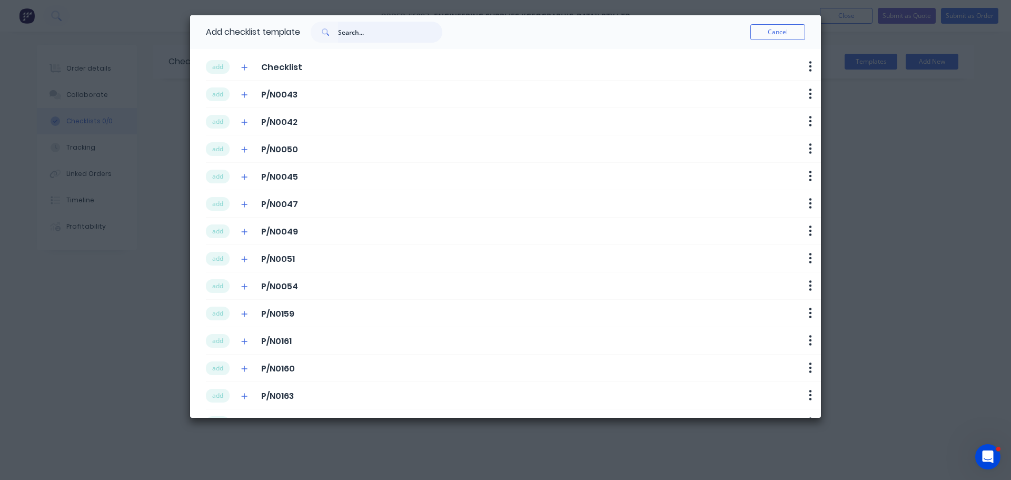
click at [343, 31] on input "text" at bounding box center [390, 32] width 104 height 21
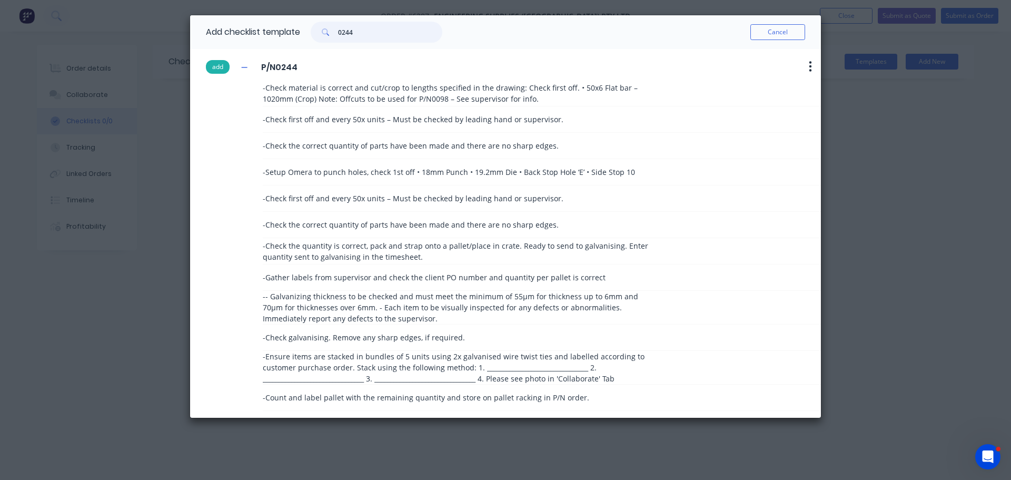
type input "0244"
click at [214, 62] on button "add" at bounding box center [218, 67] width 24 height 14
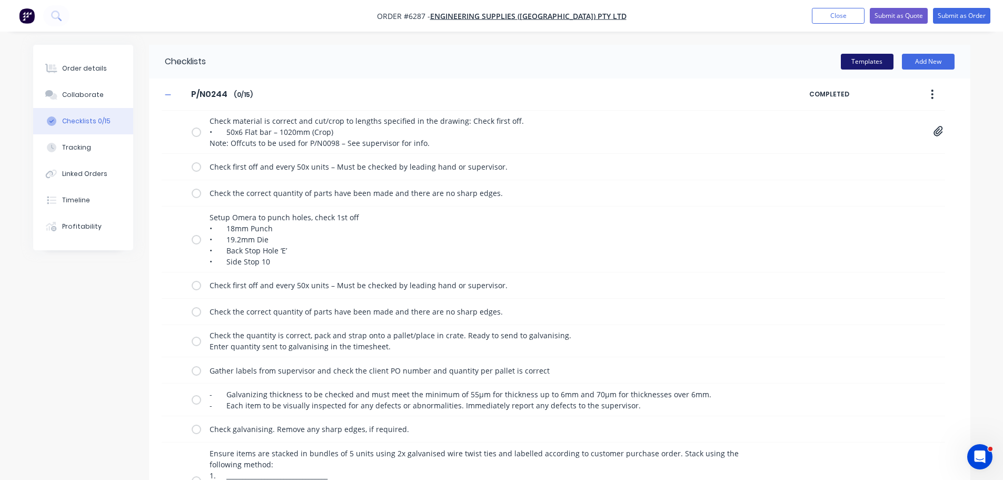
click at [856, 63] on button "Templates" at bounding box center [867, 62] width 53 height 16
type textarea "x"
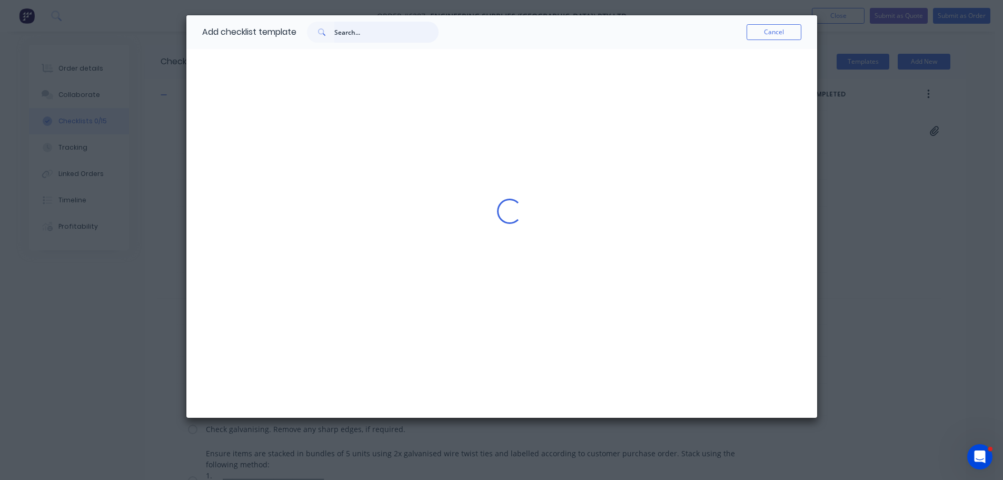
click at [365, 32] on input "text" at bounding box center [386, 32] width 104 height 21
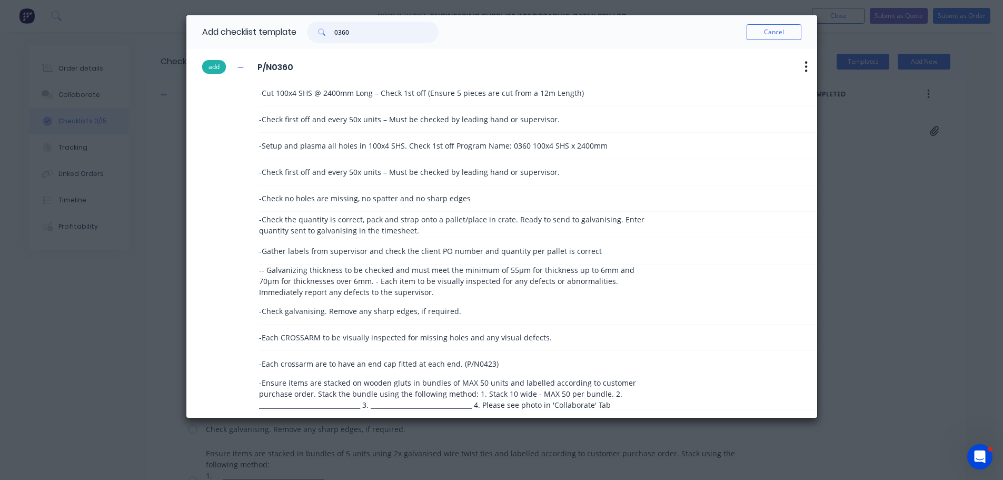
type input "0360"
click at [213, 68] on button "add" at bounding box center [214, 67] width 24 height 14
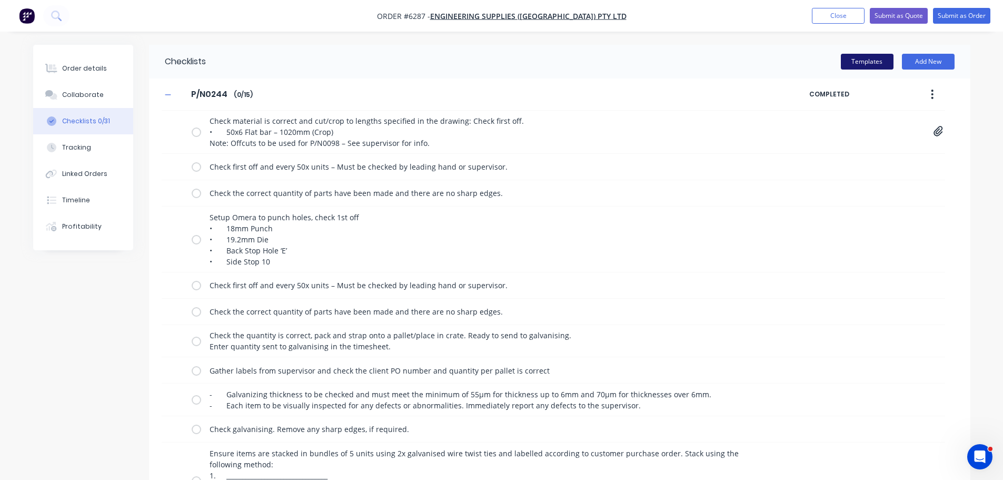
click at [870, 61] on button "Templates" at bounding box center [867, 62] width 53 height 16
type textarea "x"
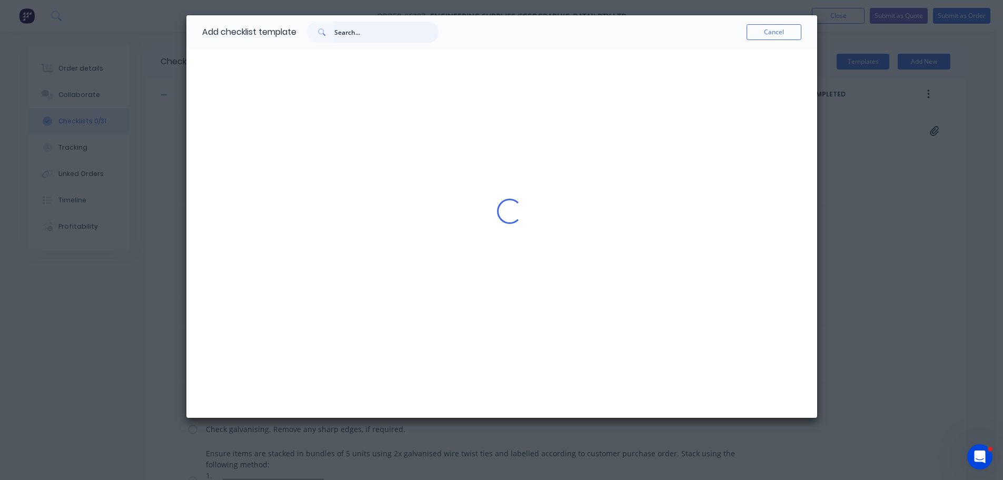
click at [371, 31] on input "text" at bounding box center [386, 32] width 104 height 21
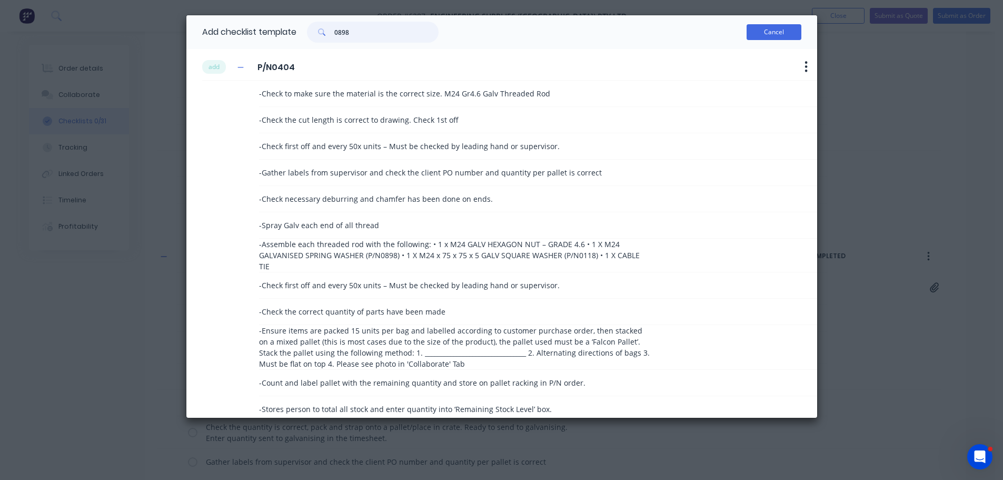
type input "0898"
click at [768, 27] on button "Cancel" at bounding box center [774, 32] width 55 height 16
type textarea "x"
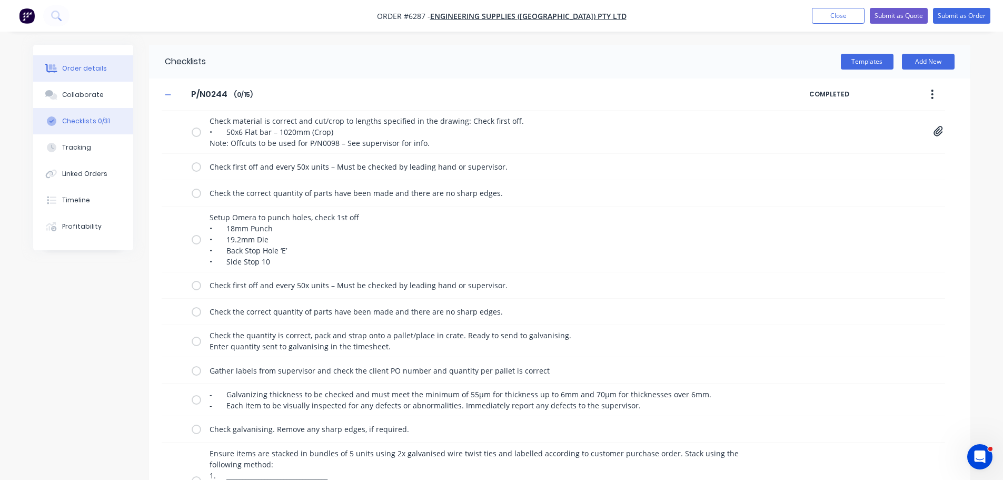
click at [90, 71] on div "Order details" at bounding box center [84, 68] width 45 height 9
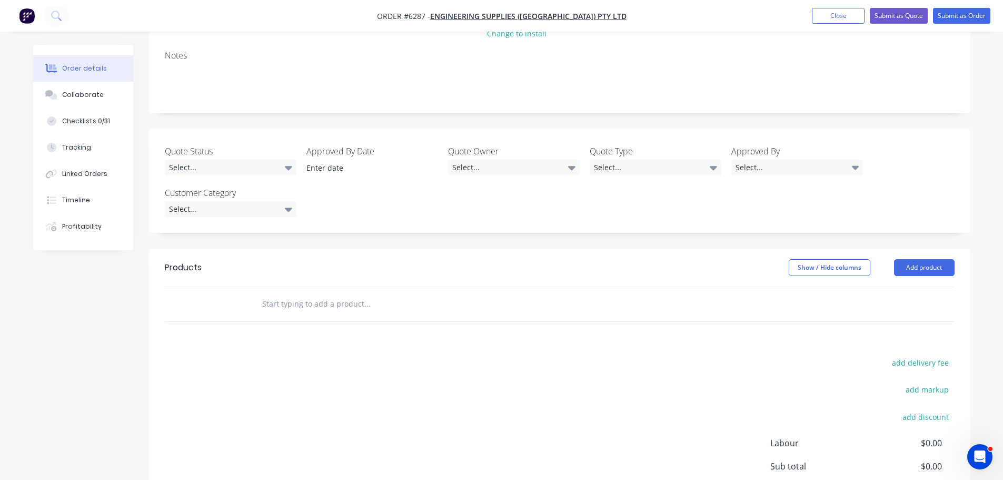
scroll to position [211, 0]
click at [311, 293] on input "text" at bounding box center [367, 303] width 211 height 21
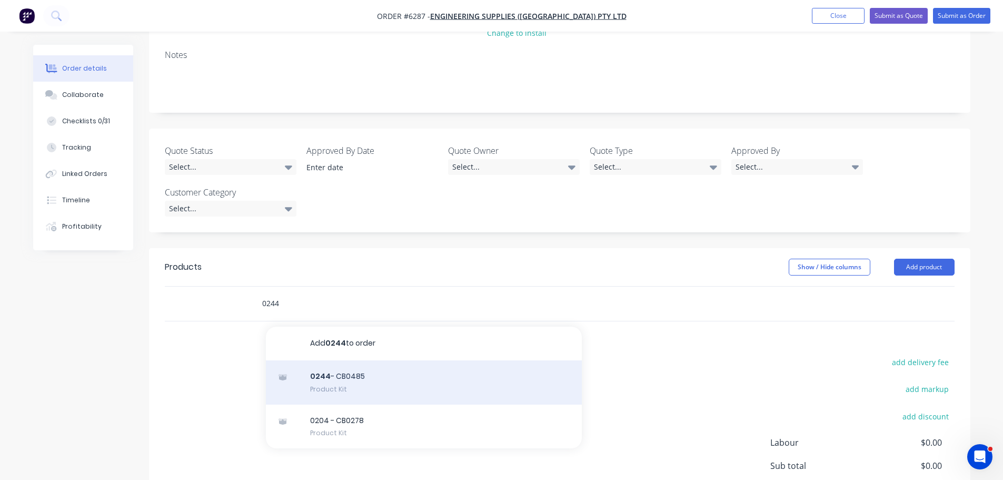
type input "0244"
click at [343, 360] on div "0244 - CB0485 Product Kit" at bounding box center [424, 382] width 316 height 44
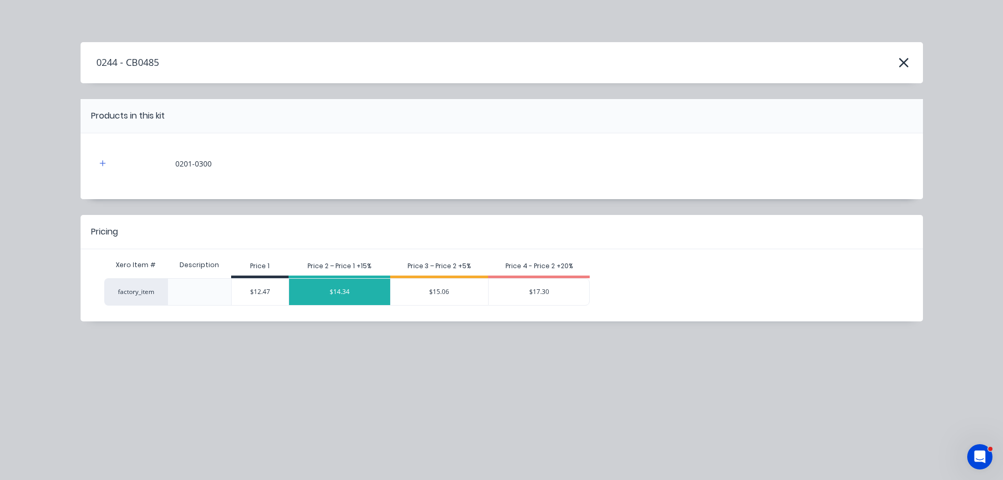
click at [347, 295] on div "$14.34" at bounding box center [339, 292] width 101 height 26
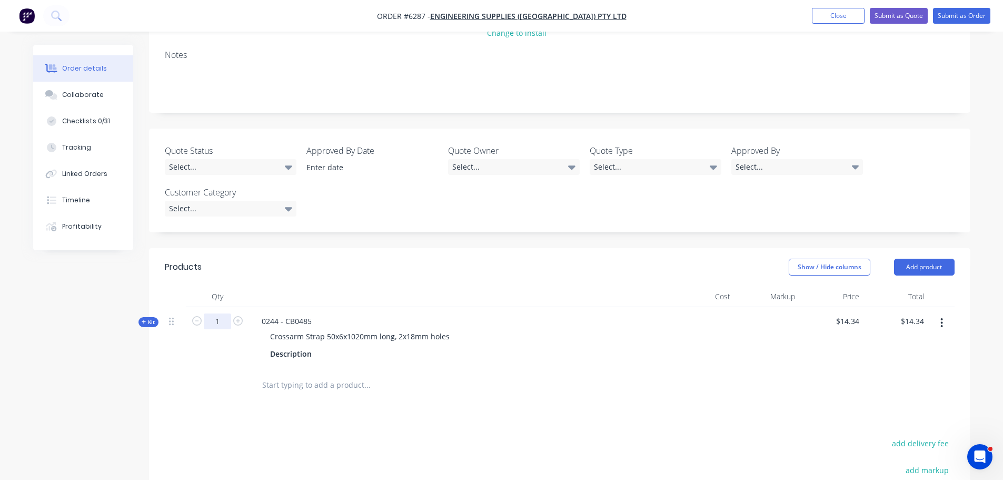
click at [226, 313] on input "1" at bounding box center [217, 321] width 27 height 16
type input "50"
type input "$717.00"
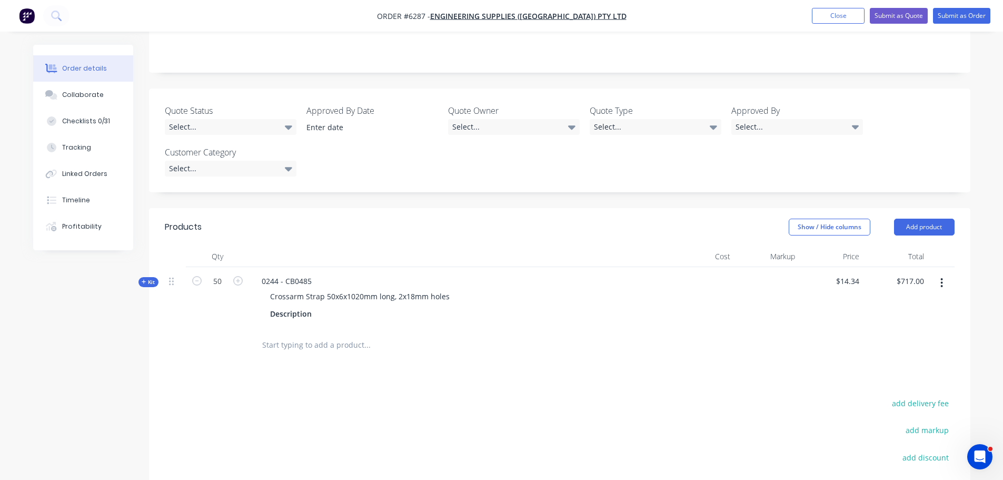
scroll to position [263, 0]
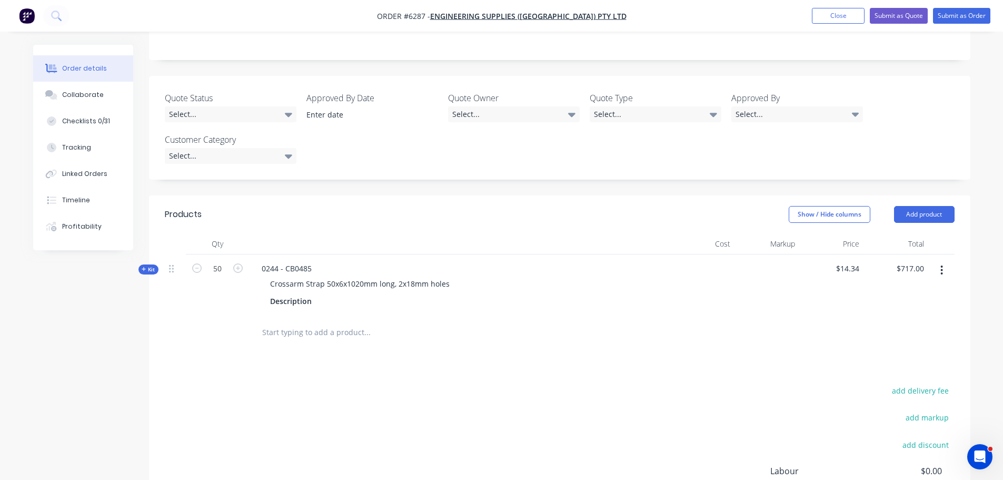
click at [326, 322] on input "text" at bounding box center [367, 332] width 211 height 21
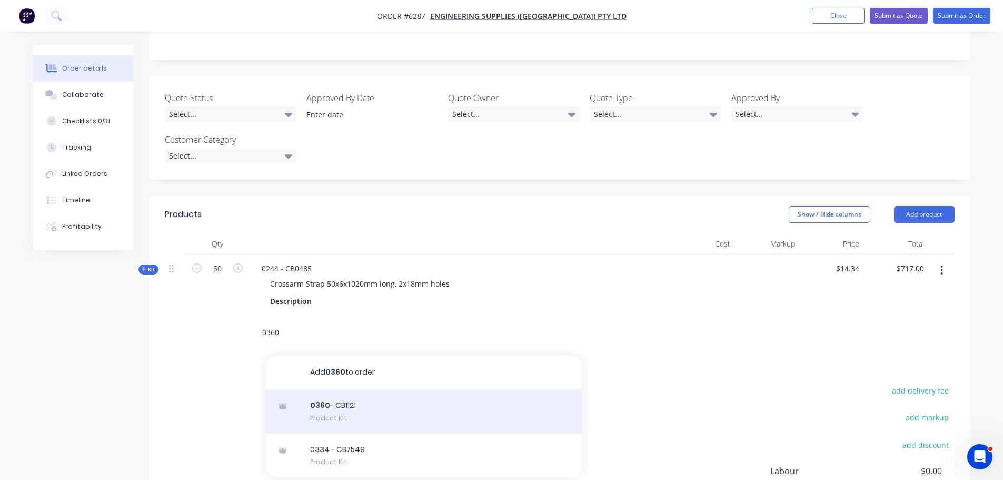
type input "0360"
click at [339, 389] on div "0360 - CB1121 Product Kit" at bounding box center [424, 411] width 316 height 44
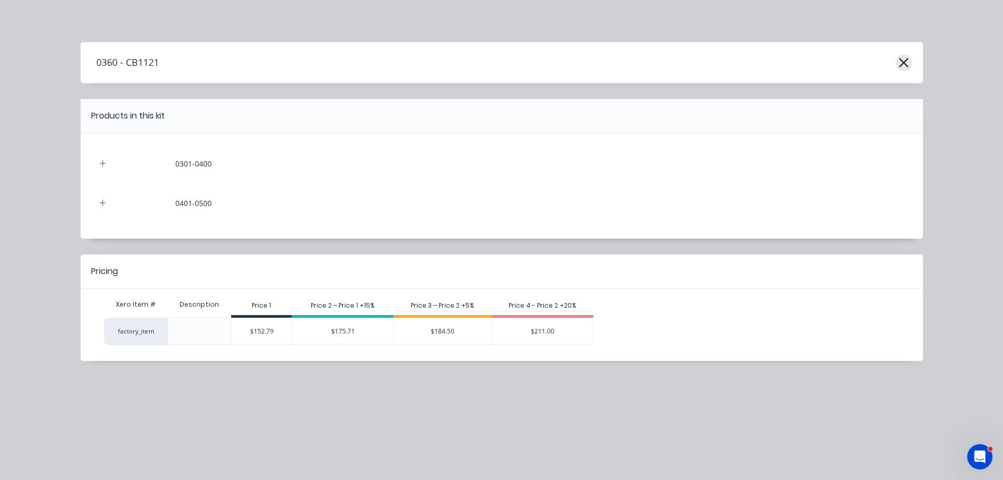
click at [897, 61] on button "button" at bounding box center [904, 62] width 17 height 17
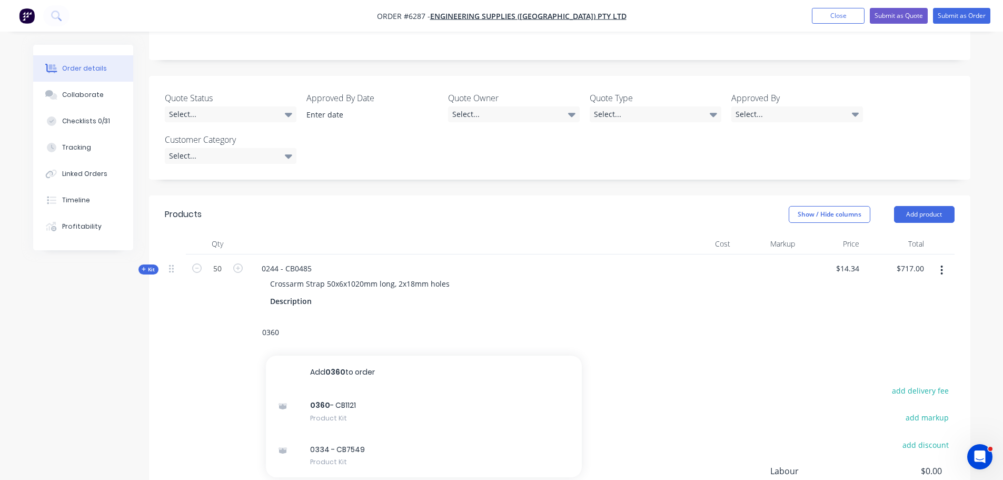
click at [299, 322] on input "0360" at bounding box center [367, 332] width 211 height 21
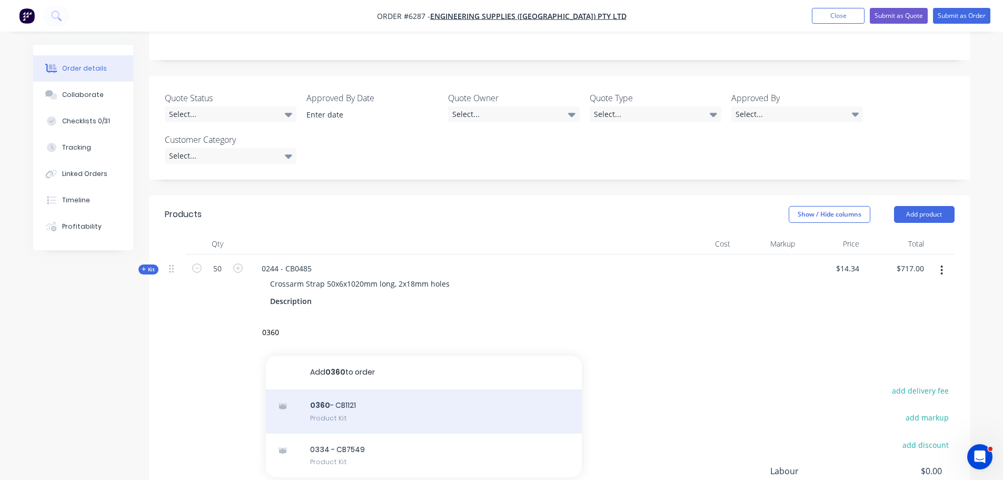
click at [339, 389] on div "0360 - CB1121 Product Kit" at bounding box center [424, 411] width 316 height 44
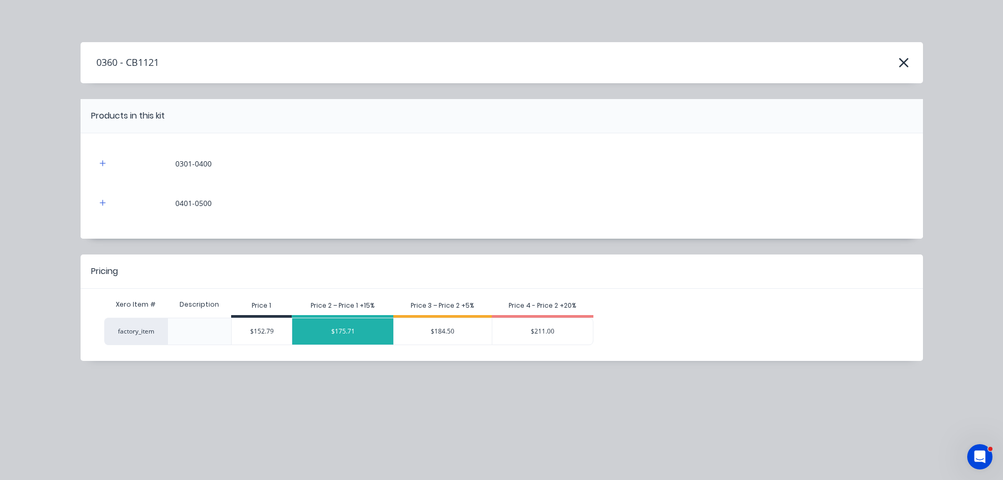
click at [342, 325] on div "$175.71" at bounding box center [342, 331] width 101 height 26
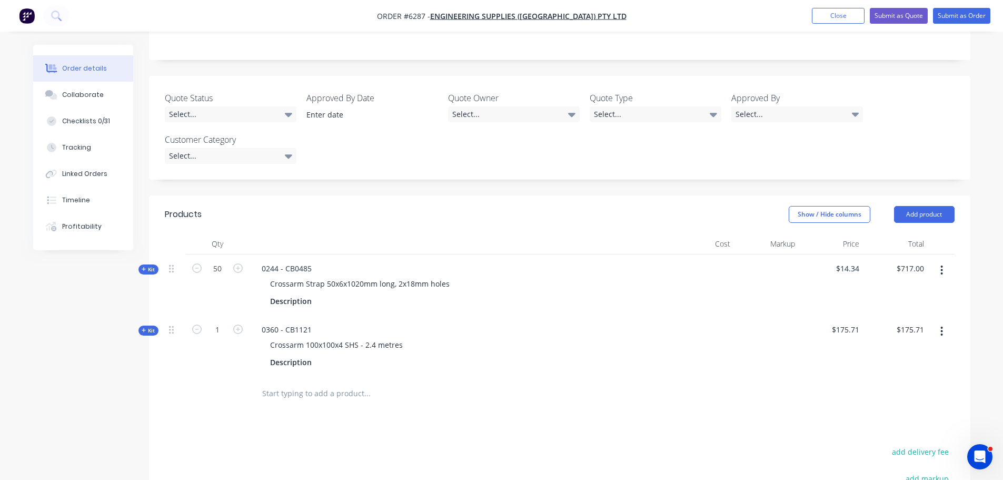
click at [231, 323] on button "button" at bounding box center [238, 328] width 14 height 11
type input "2"
type input "$351.42"
click at [230, 276] on input "2" at bounding box center [217, 269] width 27 height 16
type input "30"
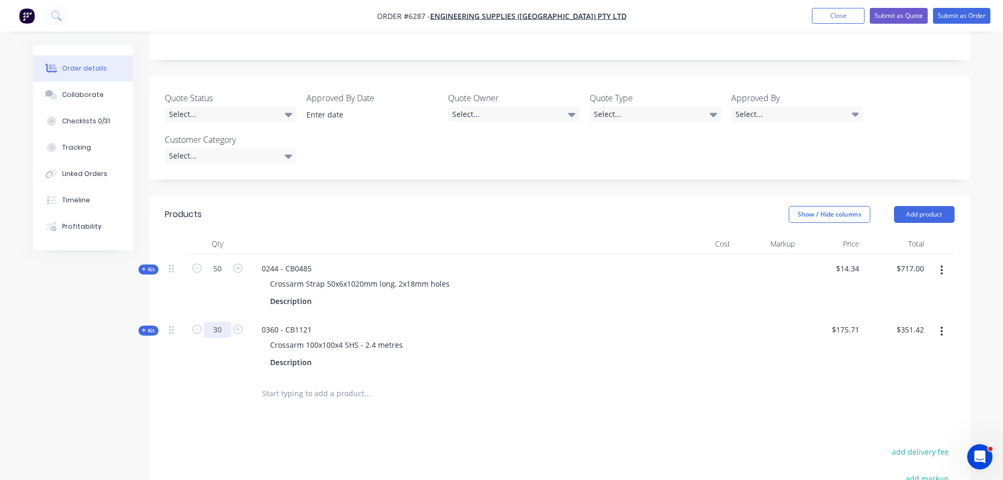
type input "$5,271.30"
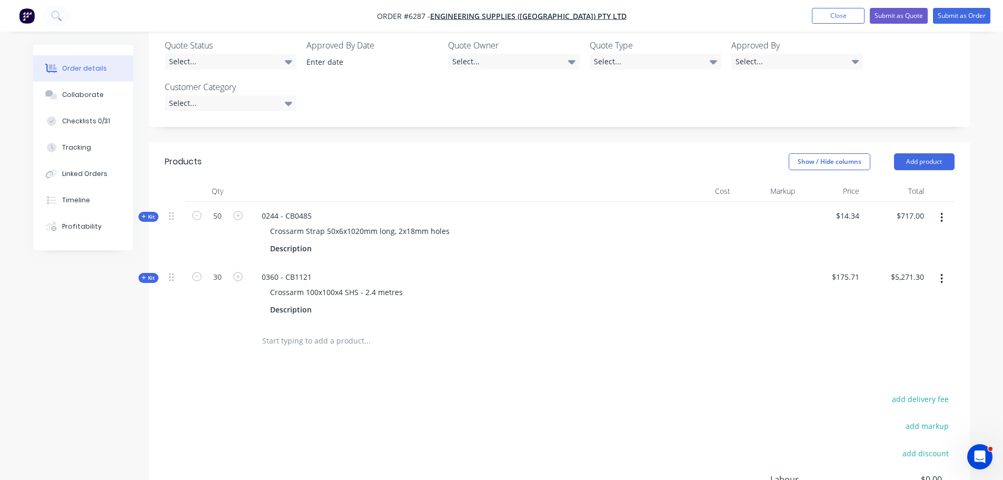
click at [342, 330] on input "text" at bounding box center [367, 340] width 211 height 21
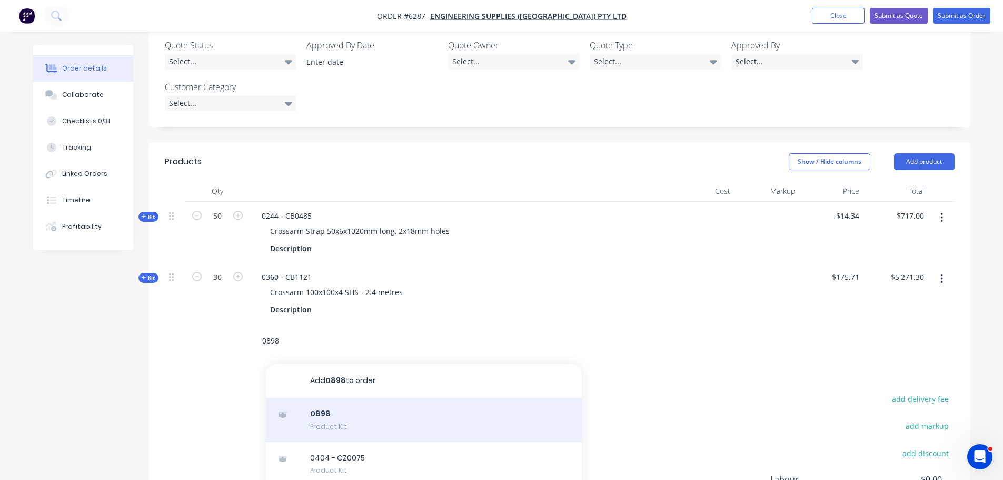
type input "0898"
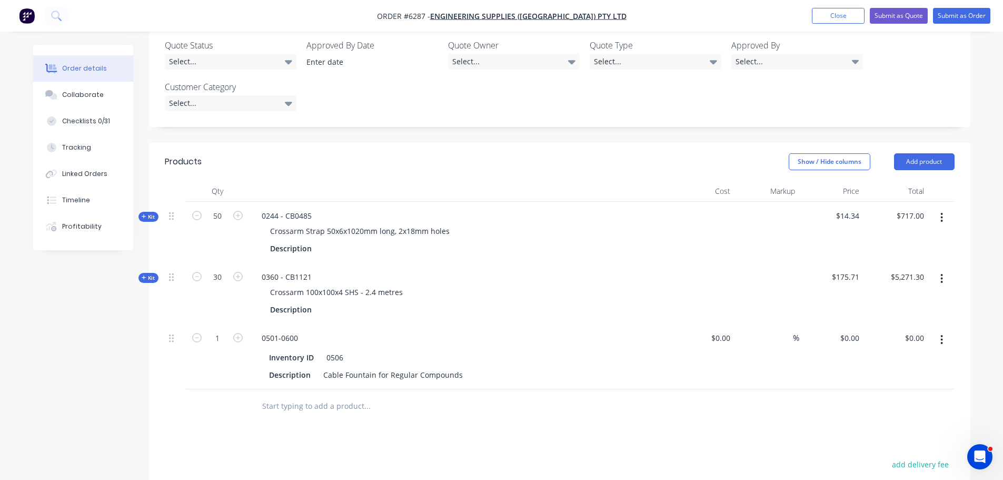
click at [936, 330] on button "button" at bounding box center [941, 339] width 25 height 19
click at [875, 423] on div "Delete" at bounding box center [904, 430] width 81 height 15
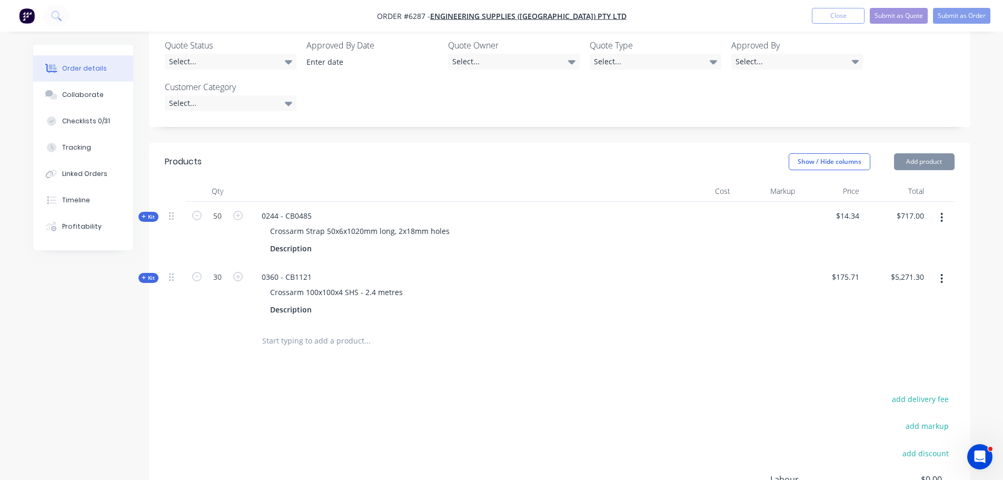
click at [257, 330] on div at bounding box center [411, 340] width 316 height 21
click at [300, 330] on input "text" at bounding box center [367, 340] width 211 height 21
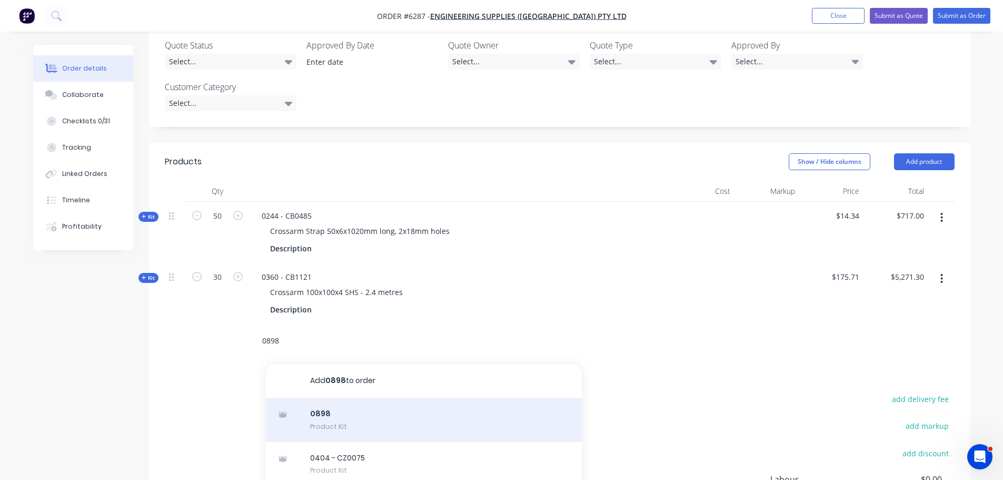
type input "0898"
click at [338, 398] on div "0898 Product Kit" at bounding box center [424, 420] width 316 height 44
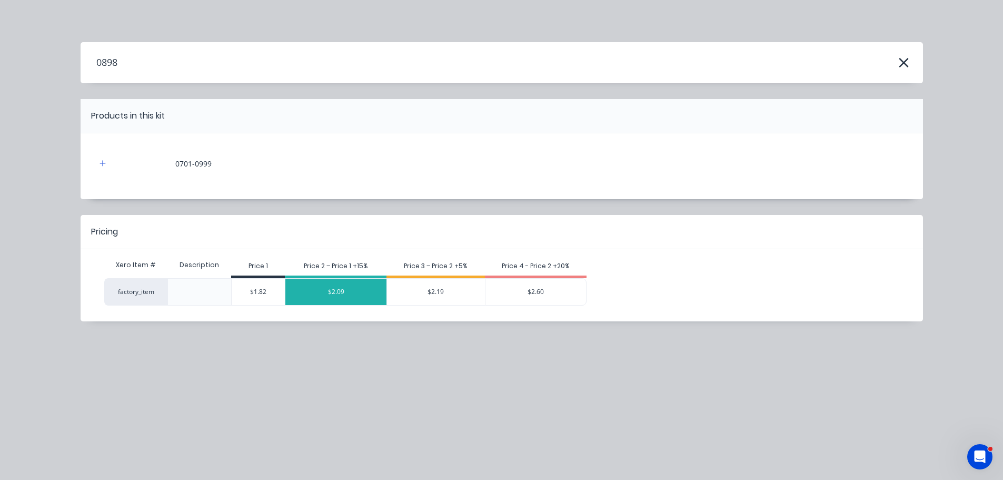
click at [332, 294] on div "$2.09" at bounding box center [335, 292] width 101 height 26
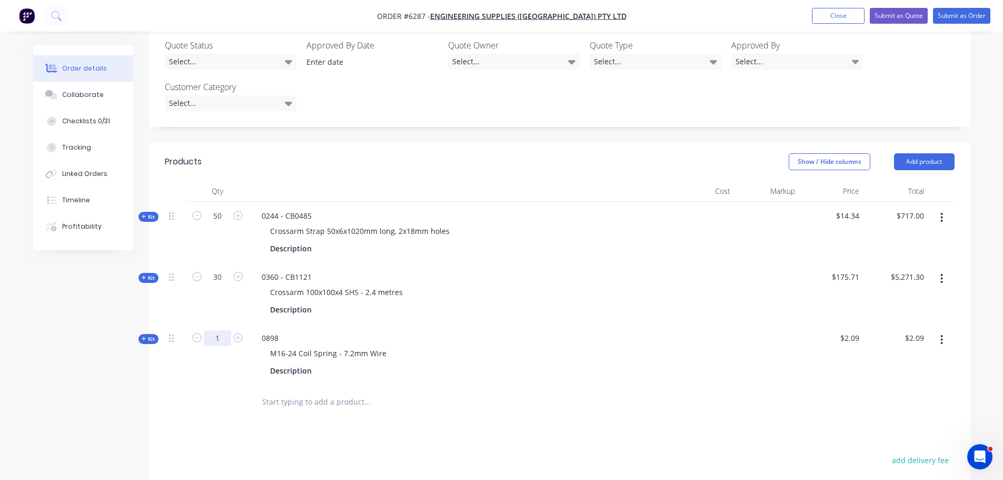
click at [217, 224] on input "1" at bounding box center [217, 216] width 27 height 16
type input "200"
type input "$418.00"
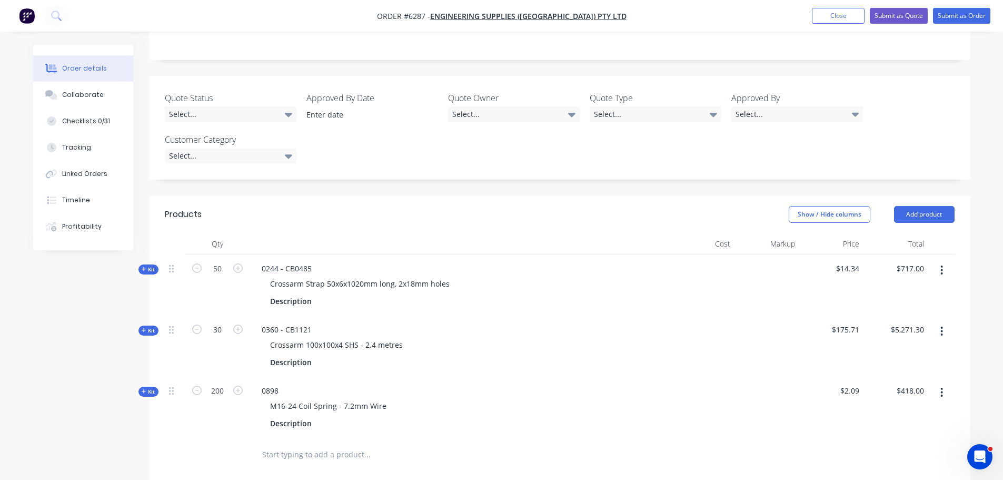
scroll to position [0, 0]
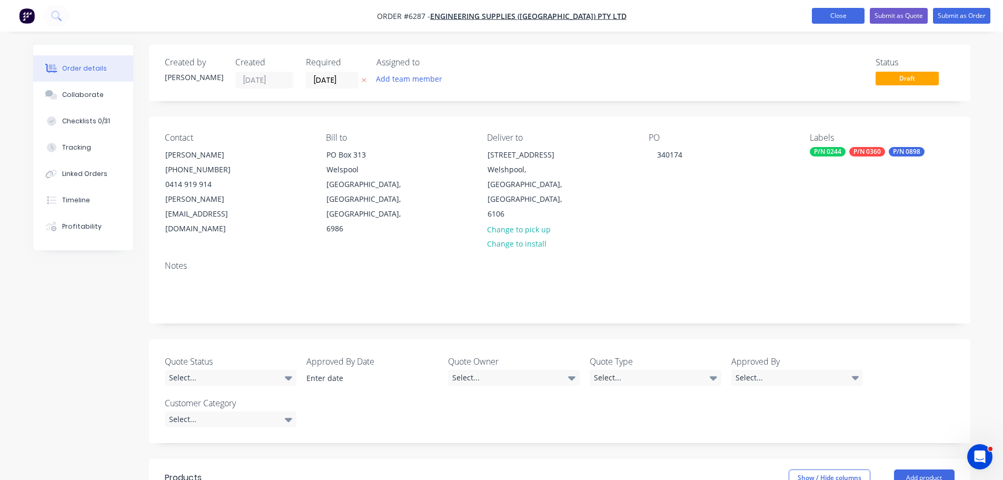
click at [826, 18] on button "Close" at bounding box center [838, 16] width 53 height 16
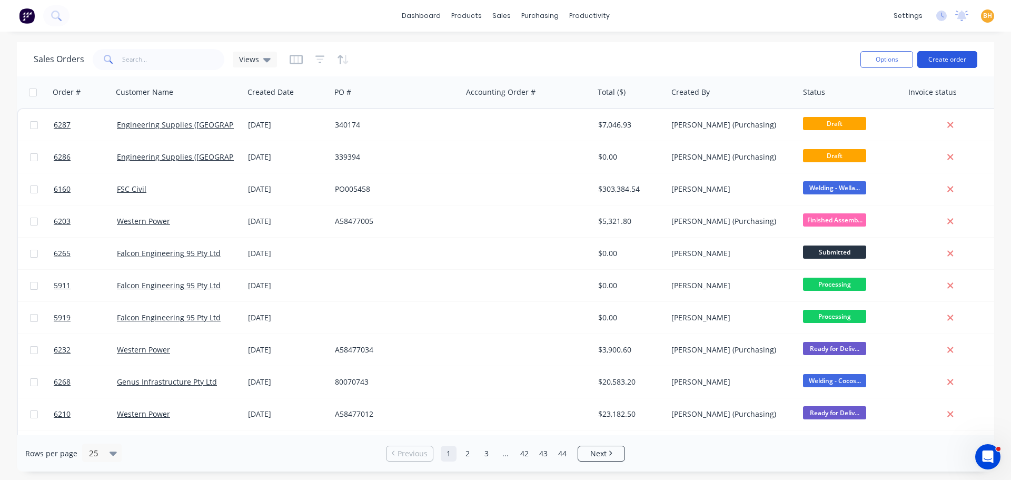
click at [939, 55] on button "Create order" at bounding box center [947, 59] width 60 height 17
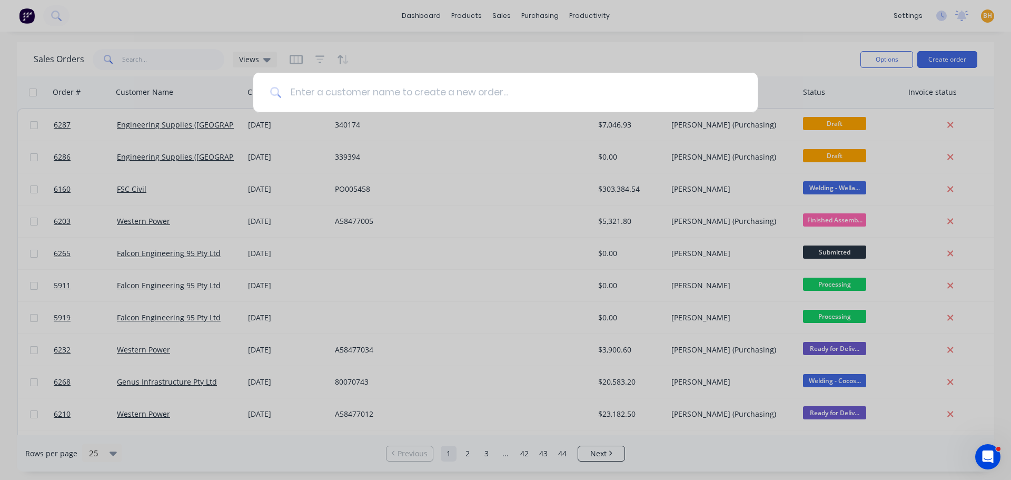
click at [375, 84] on input at bounding box center [511, 92] width 459 height 39
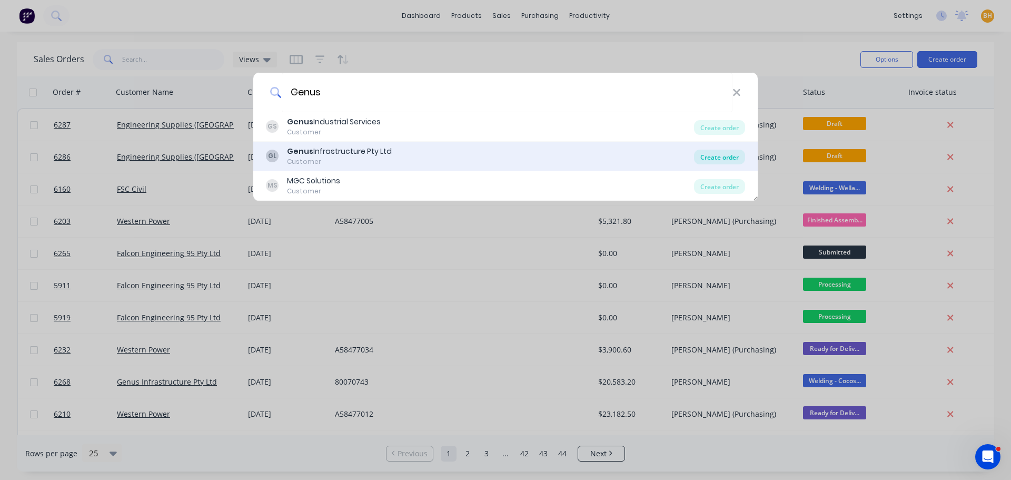
type input "Genus"
click at [714, 157] on div "Create order" at bounding box center [719, 157] width 51 height 15
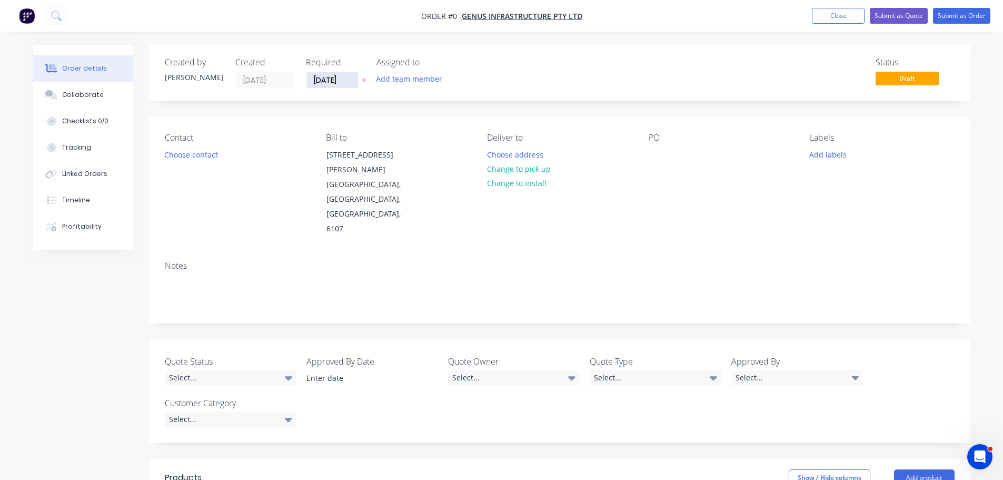
click at [340, 81] on input "03/09/25" at bounding box center [332, 80] width 52 height 16
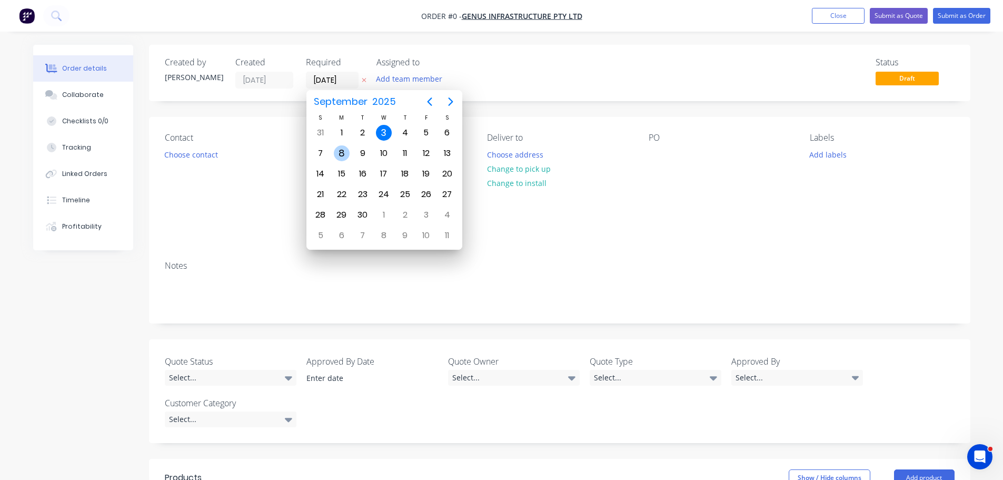
click at [343, 155] on div "8" at bounding box center [342, 153] width 16 height 16
type input "08/09/25"
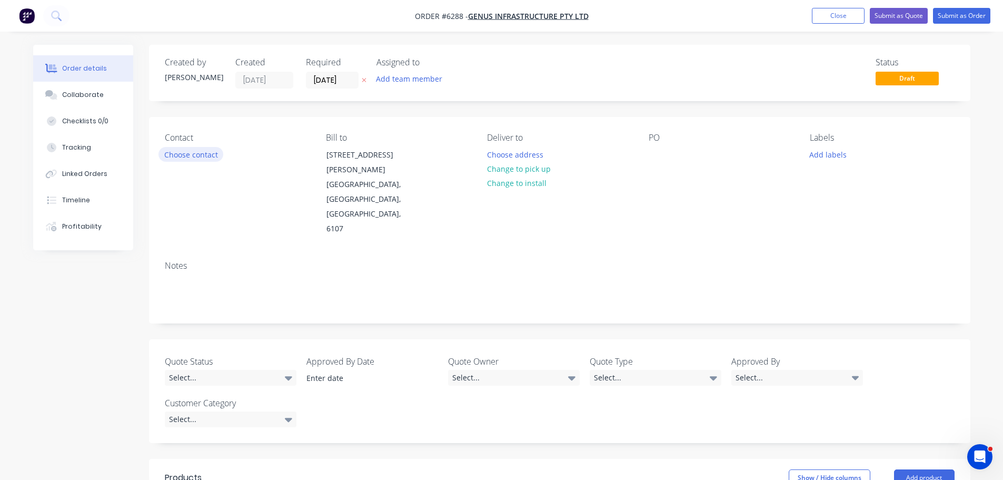
click at [202, 154] on button "Choose contact" at bounding box center [191, 154] width 65 height 14
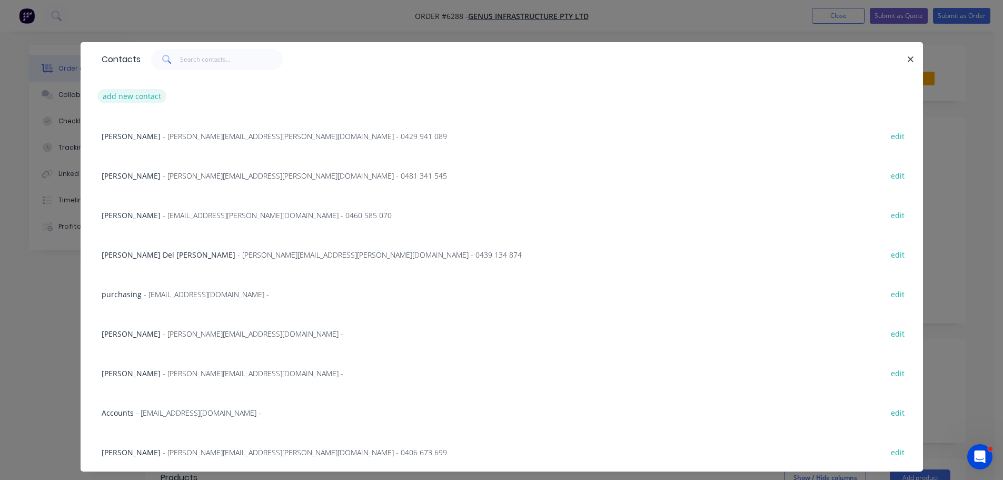
click at [102, 90] on button "add new contact" at bounding box center [132, 96] width 70 height 14
select select "AU"
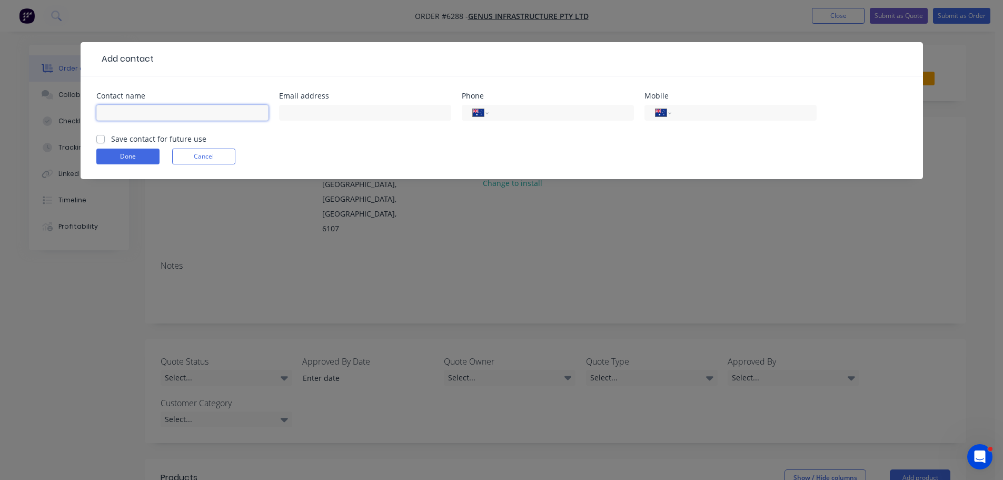
click at [125, 117] on input "text" at bounding box center [182, 113] width 172 height 16
type input "Brendan Hornby"
click at [292, 112] on input "text" at bounding box center [365, 113] width 172 height 16
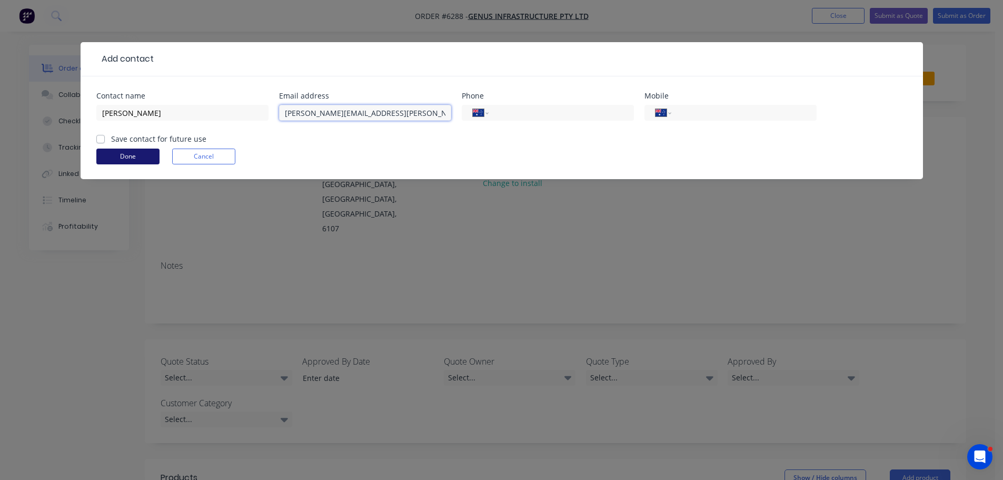
type input "brendan.hornby@genus.com.au"
click at [142, 150] on button "Done" at bounding box center [127, 156] width 63 height 16
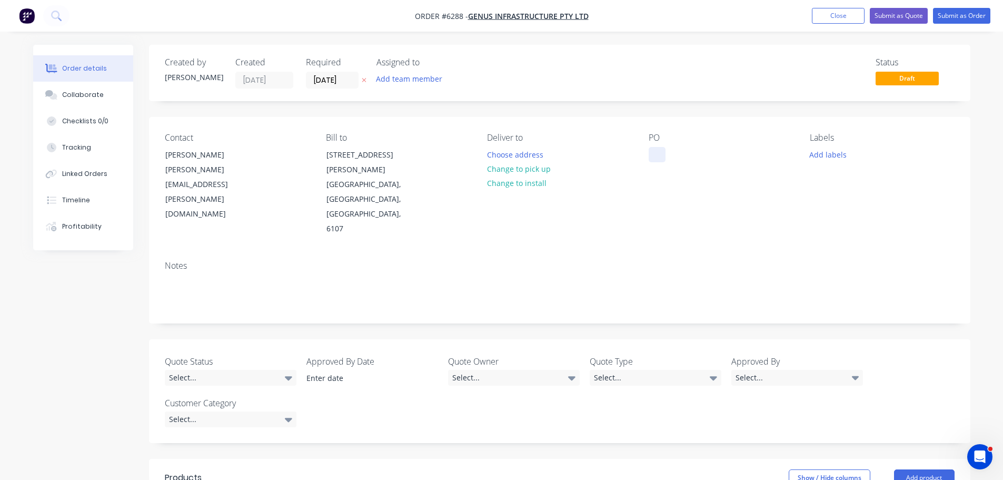
click at [656, 154] on div at bounding box center [657, 154] width 17 height 15
click at [817, 160] on button "Add labels" at bounding box center [828, 154] width 48 height 14
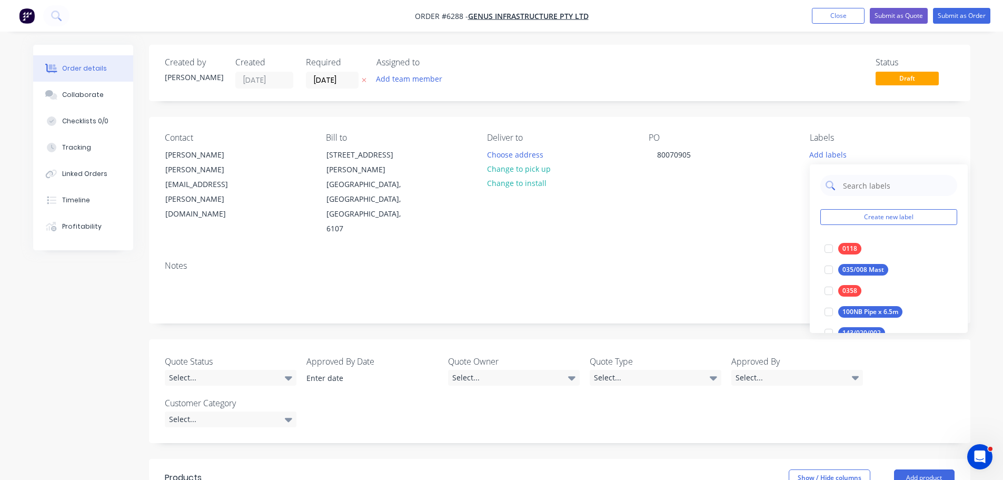
click at [848, 187] on input "text" at bounding box center [897, 185] width 110 height 21
type input "0283"
click at [831, 249] on div at bounding box center [828, 248] width 21 height 21
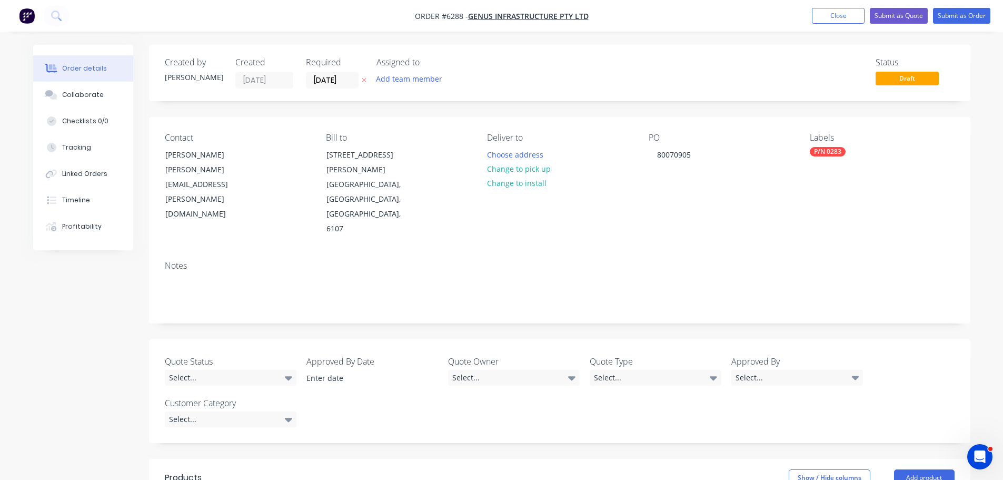
click at [786, 261] on div "Notes" at bounding box center [560, 266] width 790 height 10
click at [98, 119] on div "Checklists 0/0" at bounding box center [85, 120] width 46 height 9
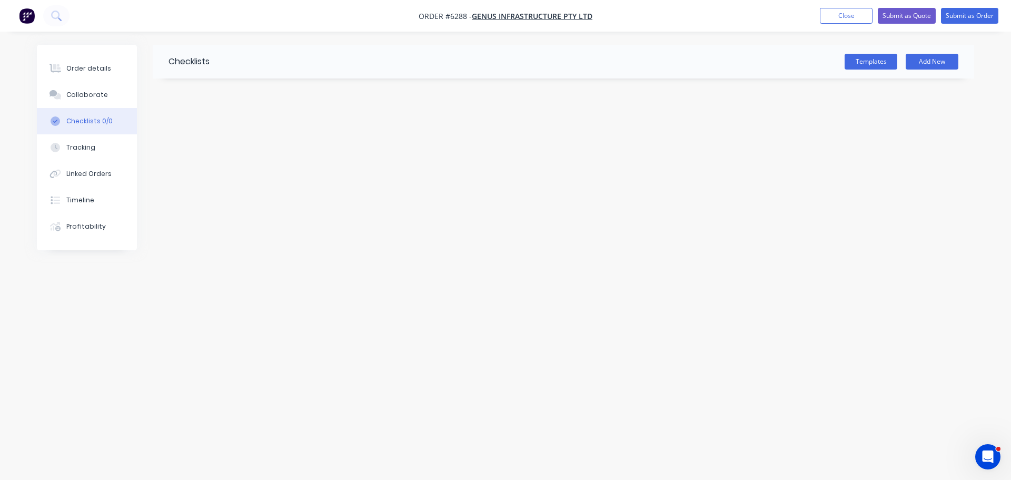
click at [853, 73] on div "Templates Add New" at bounding box center [592, 62] width 765 height 34
click at [860, 65] on button "Templates" at bounding box center [871, 62] width 53 height 16
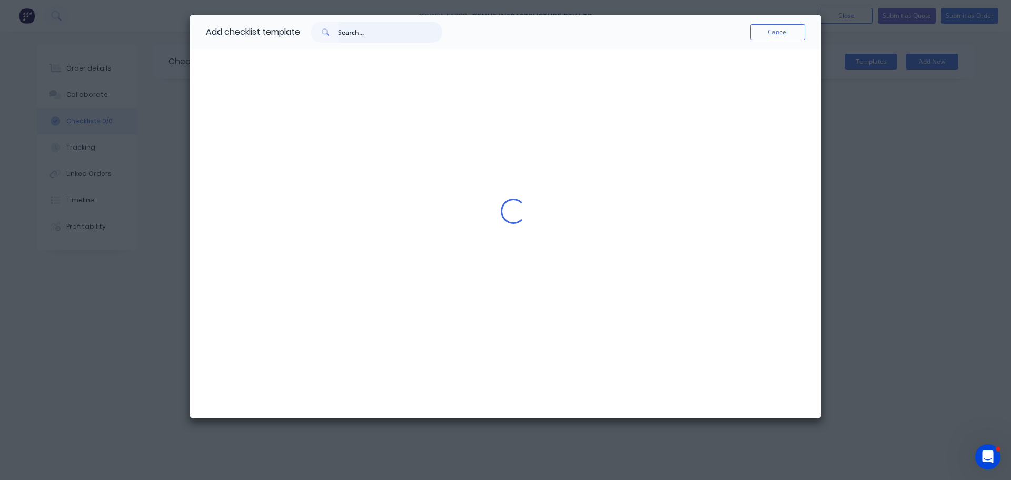
click at [346, 31] on input "text" at bounding box center [390, 32] width 104 height 21
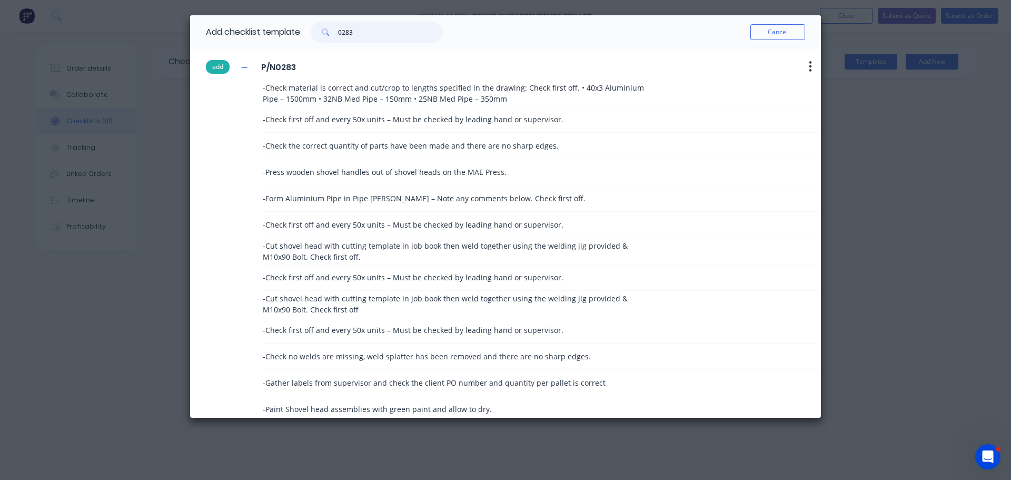
type input "0283"
click at [213, 65] on button "add" at bounding box center [218, 67] width 24 height 14
type textarea "x"
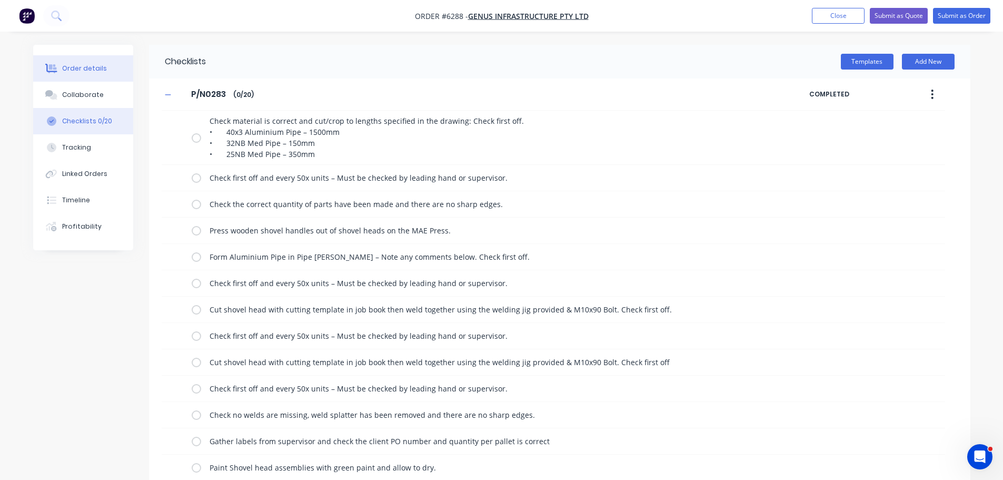
click at [81, 59] on button "Order details" at bounding box center [83, 68] width 100 height 26
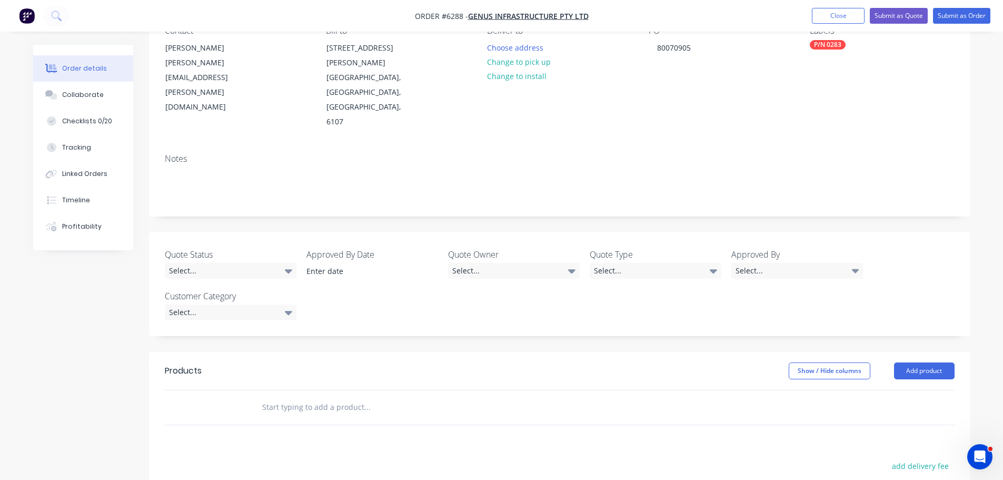
scroll to position [158, 0]
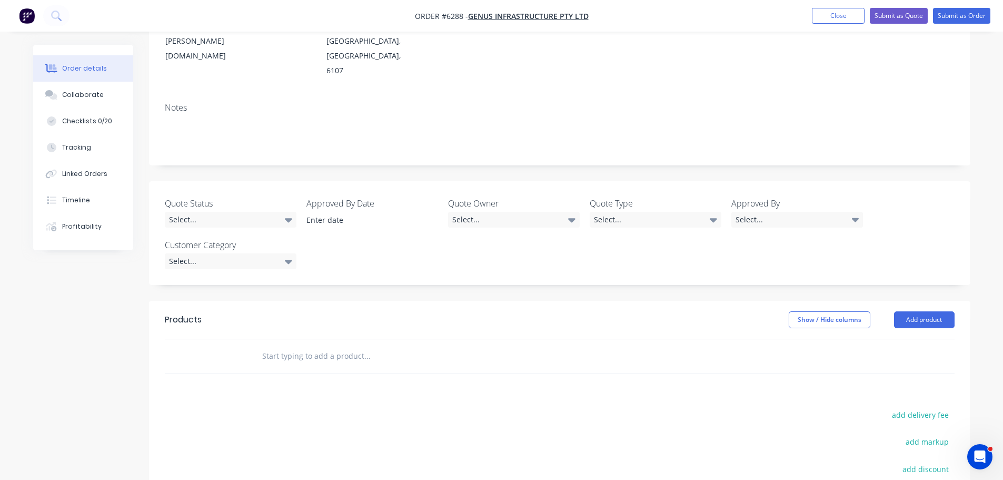
click at [317, 345] on input "text" at bounding box center [367, 355] width 211 height 21
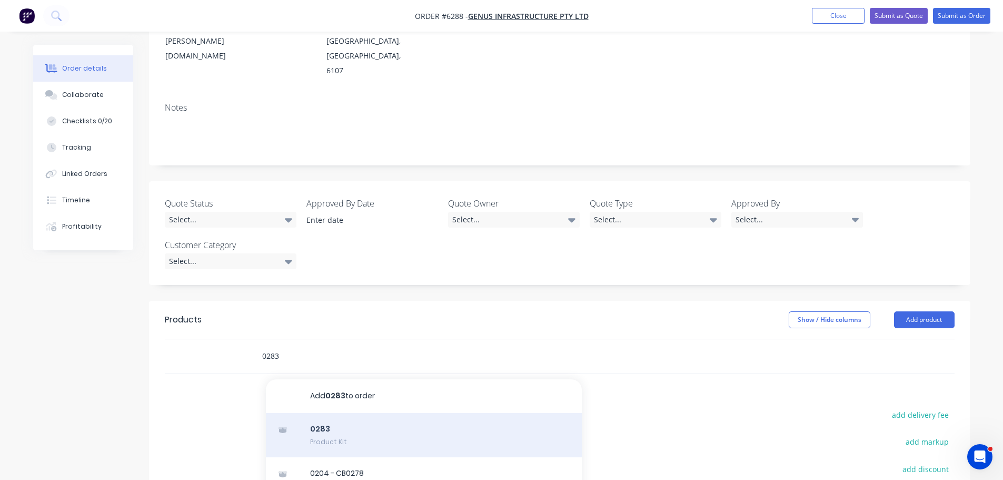
type input "0283"
click at [324, 413] on div "0283 Product Kit" at bounding box center [424, 435] width 316 height 44
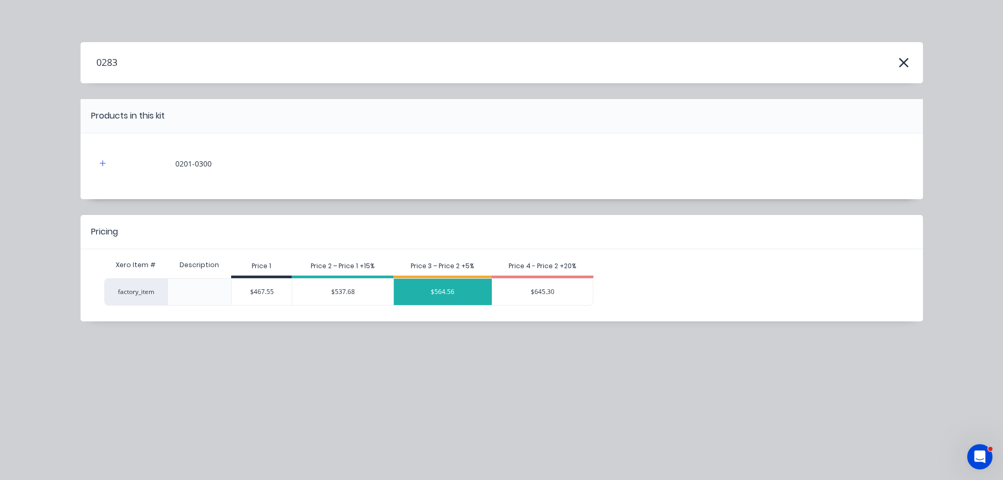
click at [451, 295] on div "$564.56" at bounding box center [443, 292] width 98 height 26
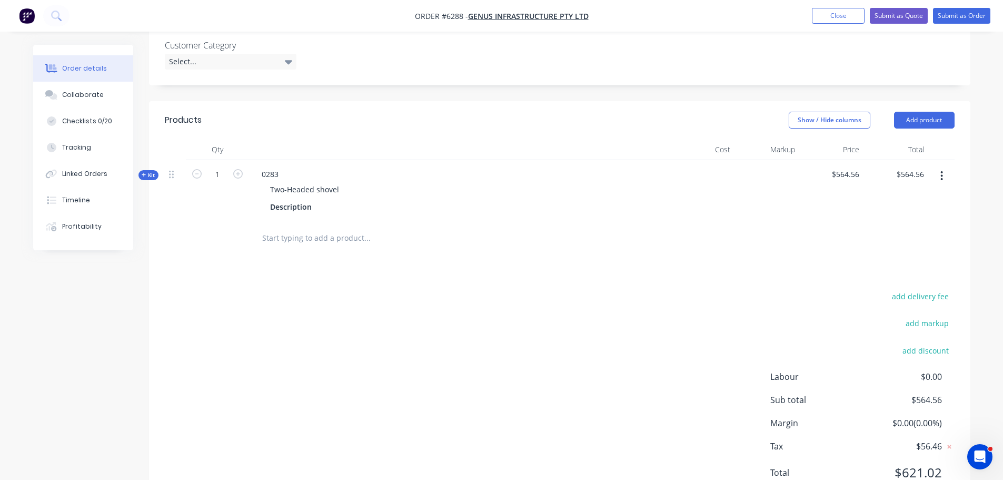
scroll to position [0, 0]
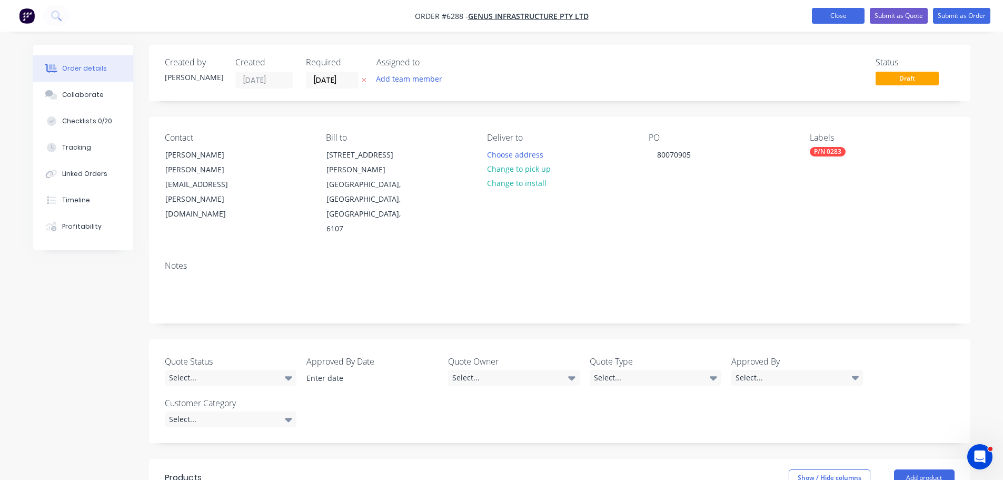
click at [832, 19] on button "Close" at bounding box center [838, 16] width 53 height 16
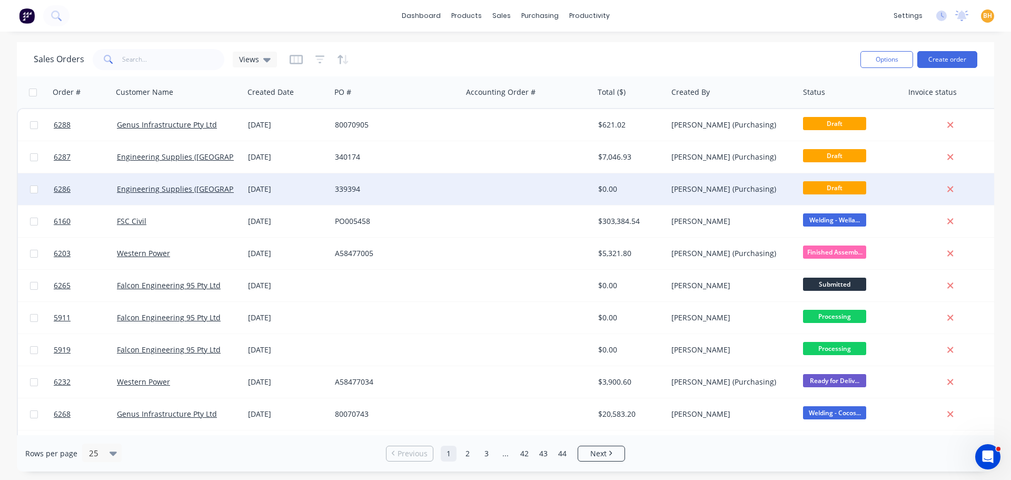
click at [279, 191] on div "[DATE]" at bounding box center [287, 189] width 78 height 11
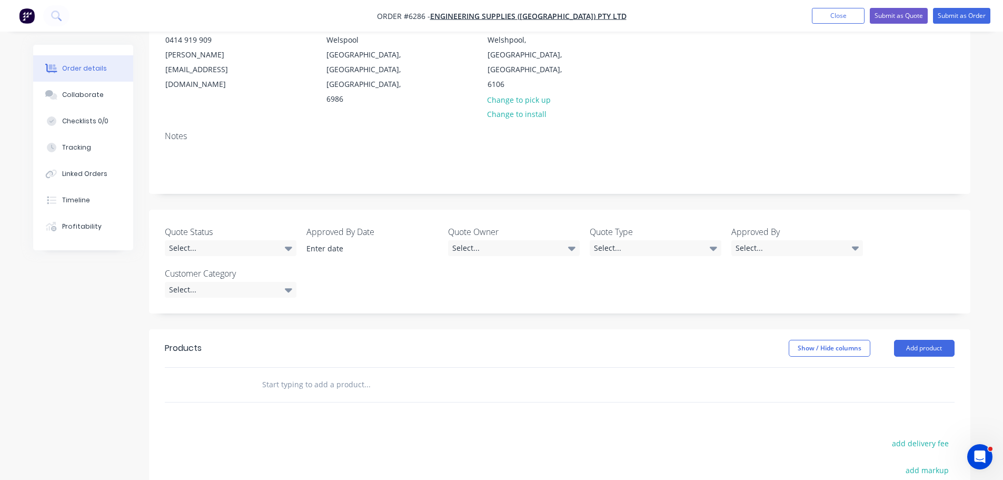
scroll to position [224, 0]
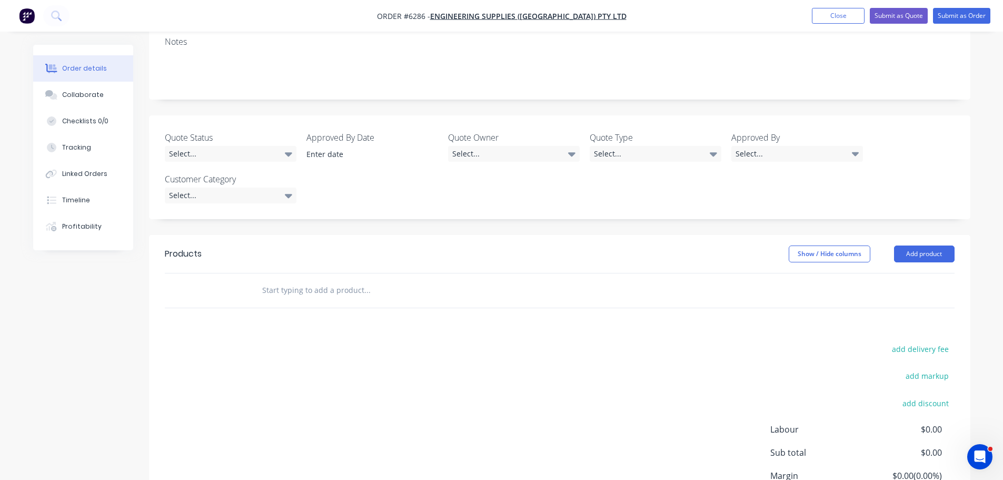
click at [323, 280] on input "text" at bounding box center [367, 290] width 211 height 21
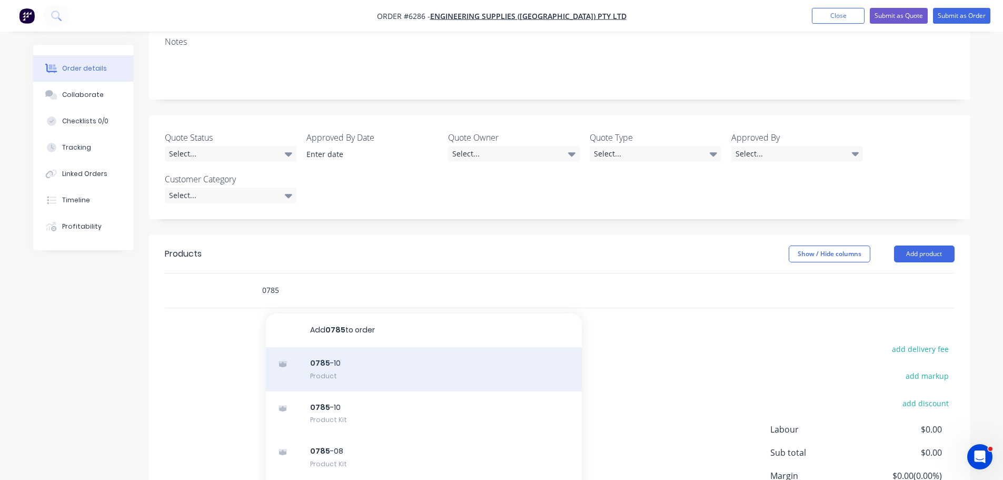
type input "0785"
click at [322, 347] on div "0785 -10 Product" at bounding box center [424, 369] width 316 height 44
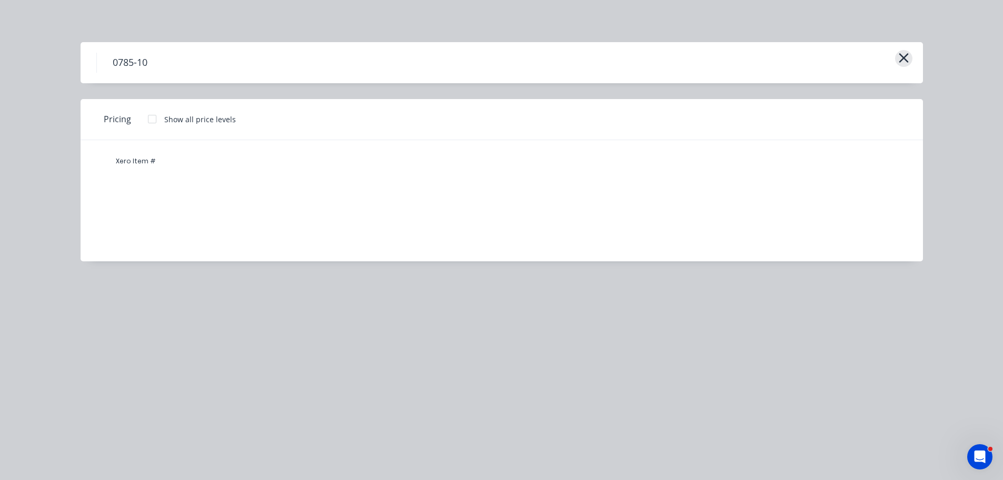
click at [902, 53] on icon "button" at bounding box center [903, 58] width 11 height 15
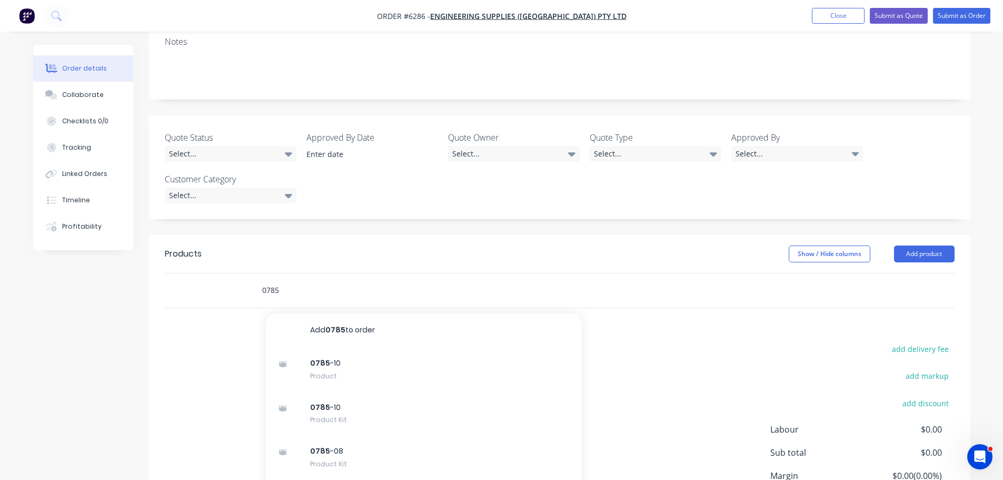
click at [295, 280] on input "0785" at bounding box center [367, 290] width 211 height 21
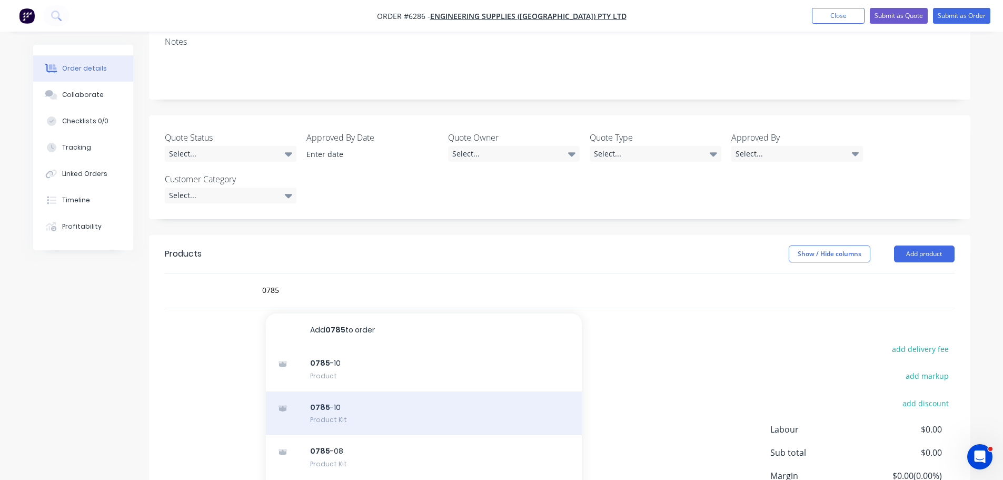
click at [344, 391] on div "0785 -10 Product Kit" at bounding box center [424, 413] width 316 height 44
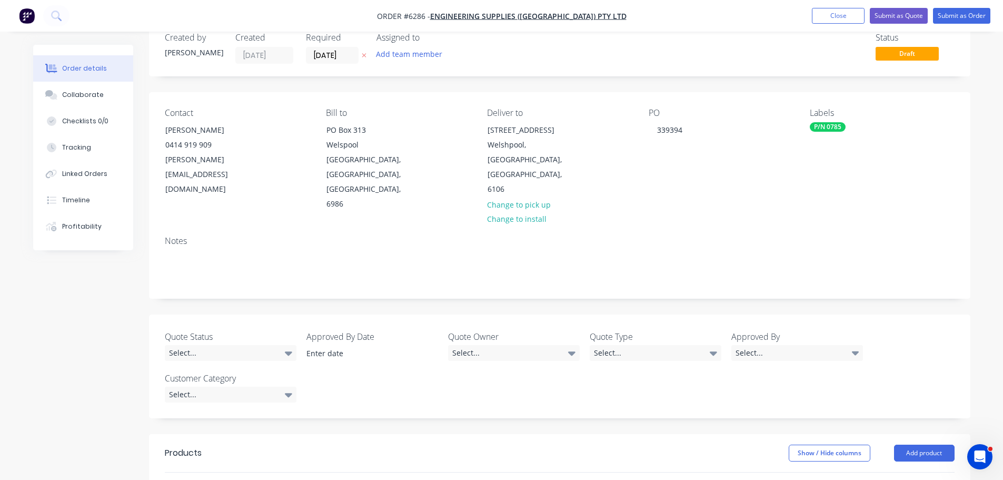
scroll to position [0, 0]
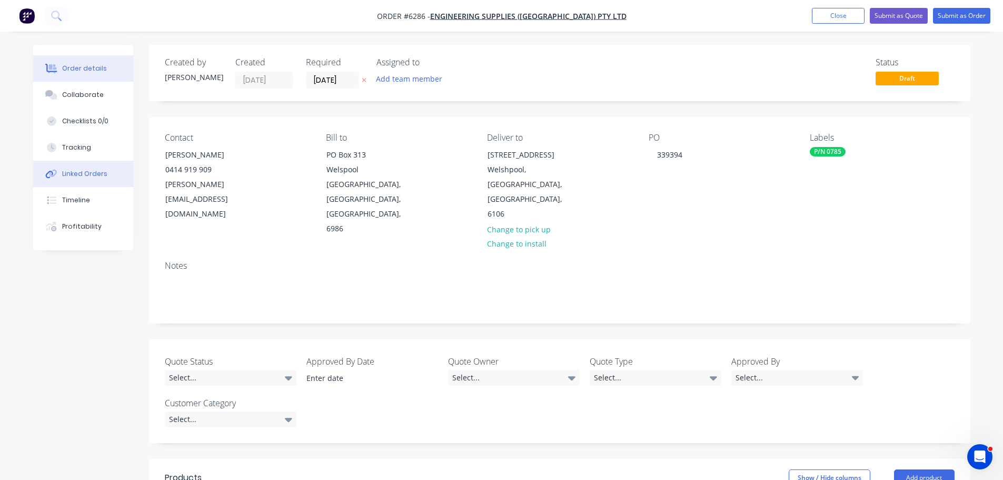
click at [66, 170] on div "Linked Orders" at bounding box center [84, 173] width 45 height 9
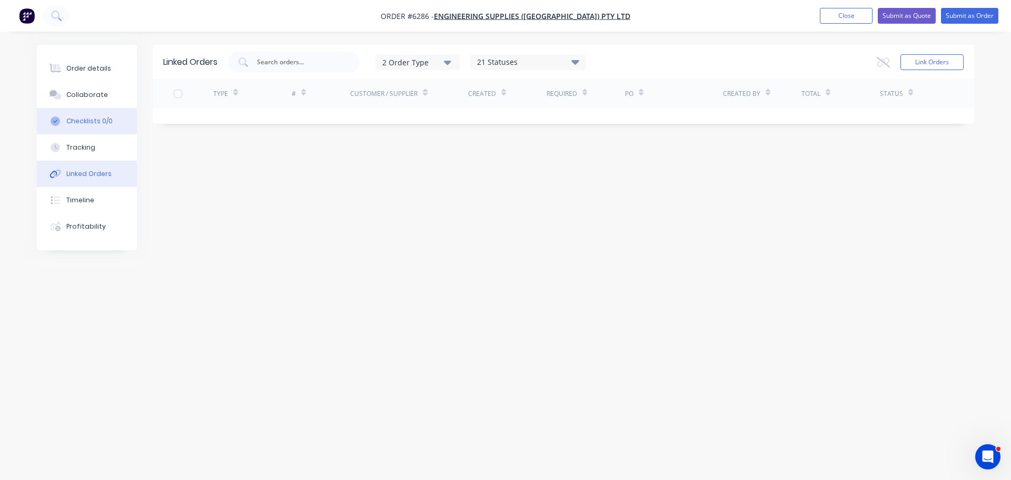
click at [82, 122] on div "Checklists 0/0" at bounding box center [89, 120] width 46 height 9
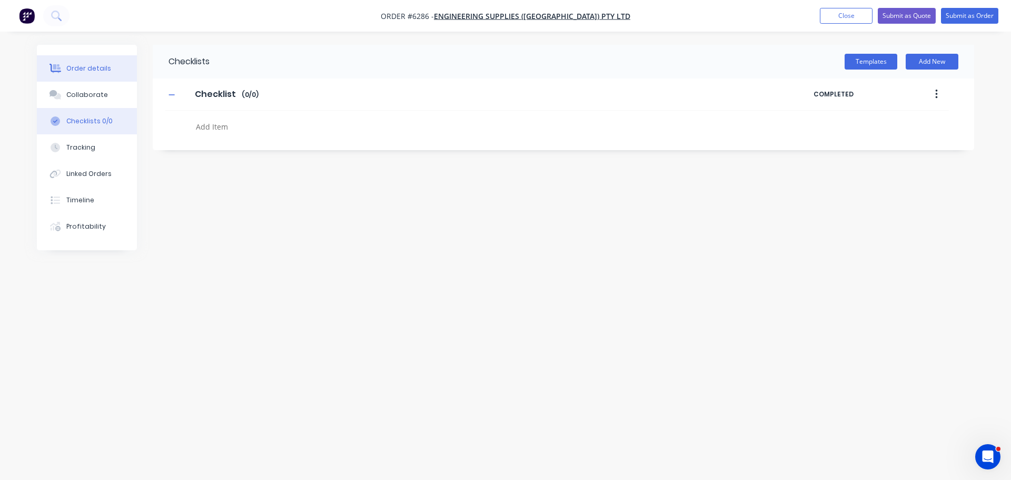
click at [86, 67] on div "Order details" at bounding box center [88, 68] width 45 height 9
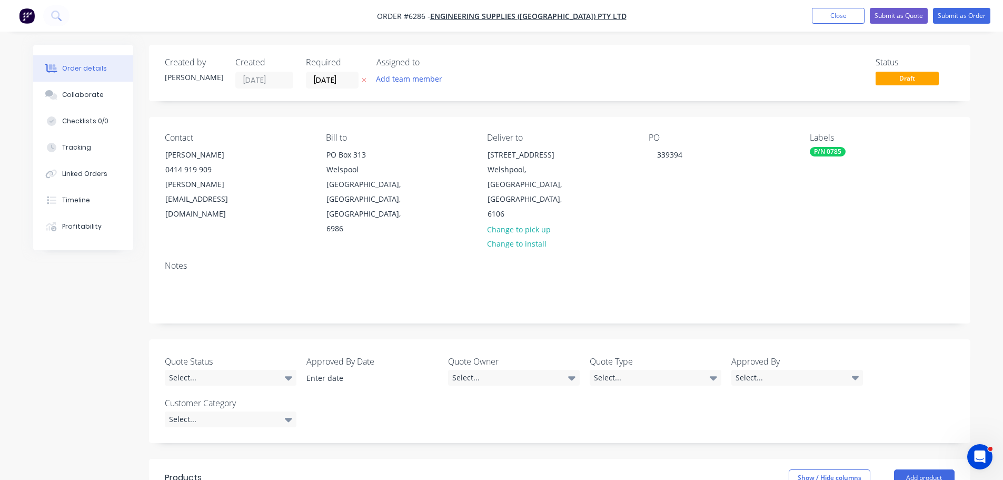
type textarea "x"
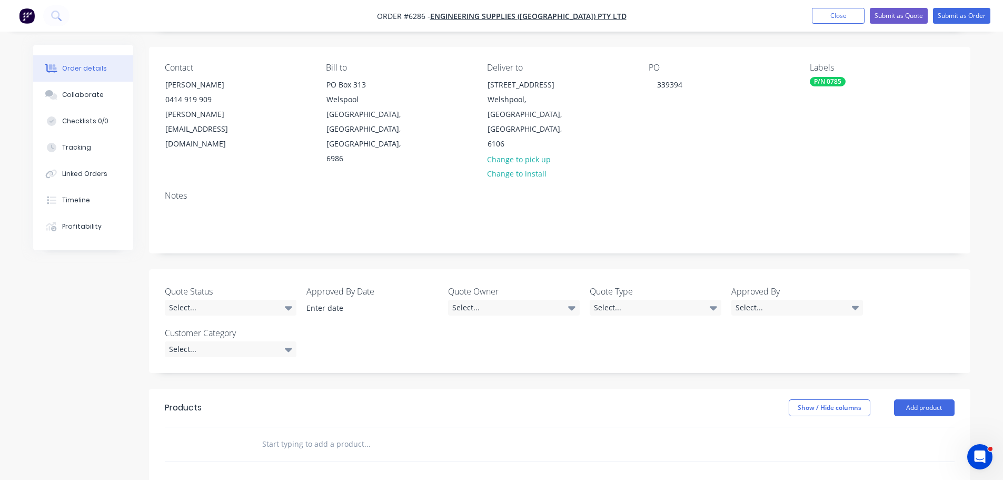
scroll to position [158, 0]
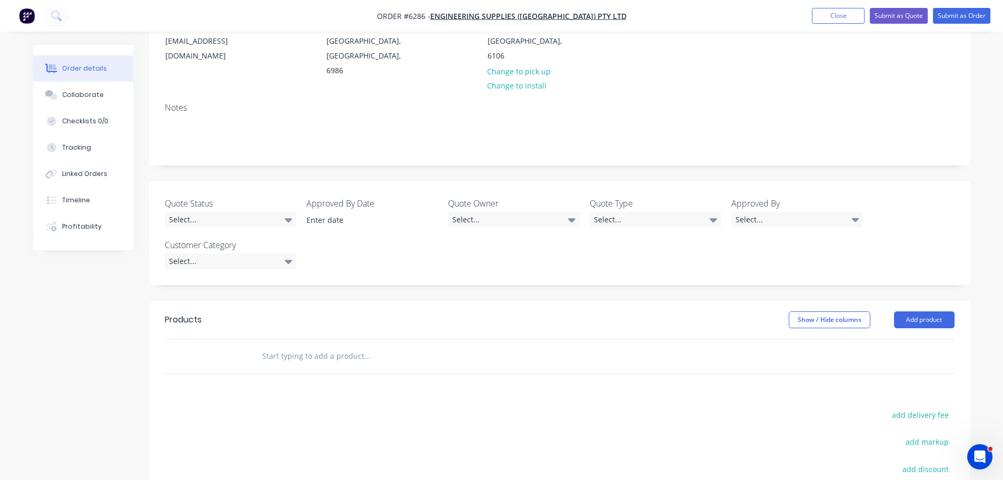
click at [330, 345] on input "text" at bounding box center [367, 355] width 211 height 21
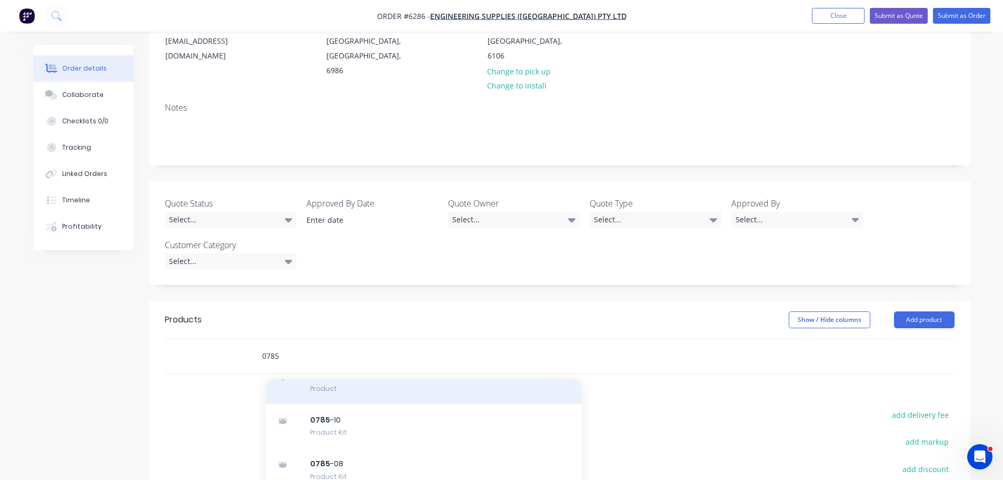
scroll to position [0, 0]
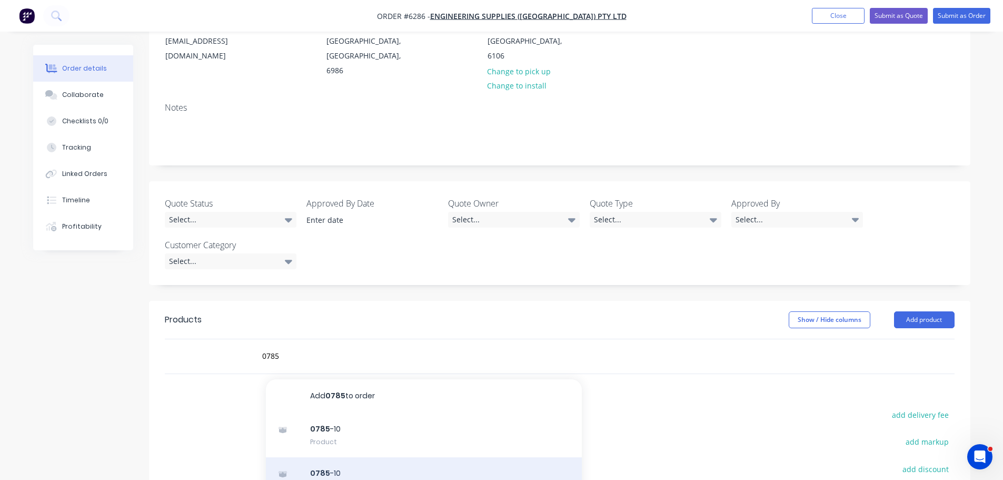
click at [333, 457] on div "0785 -10 Product Kit" at bounding box center [424, 479] width 316 height 44
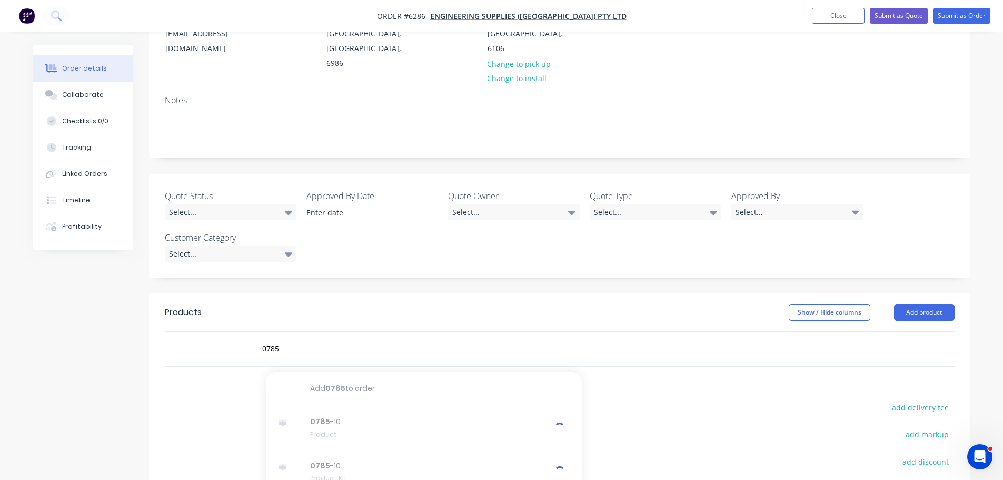
scroll to position [118, 0]
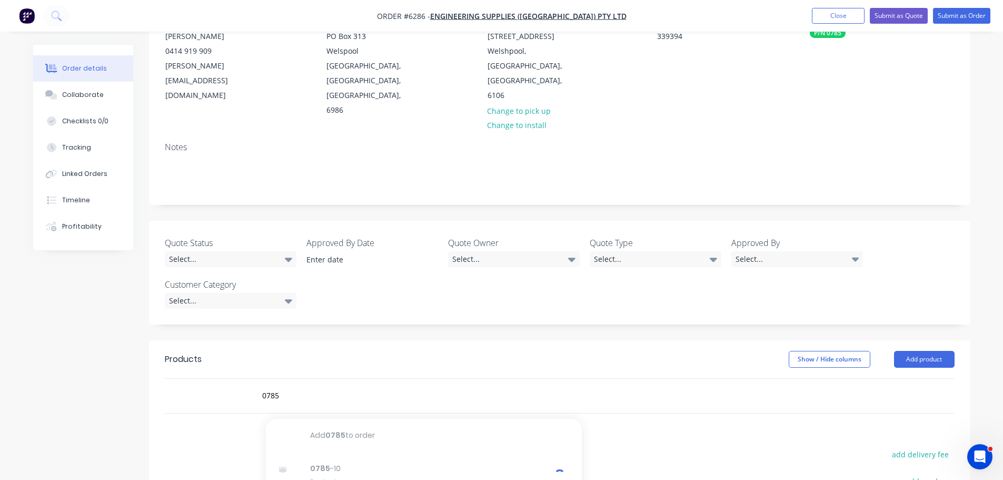
click at [292, 385] on input "0785" at bounding box center [367, 395] width 211 height 21
type input "0"
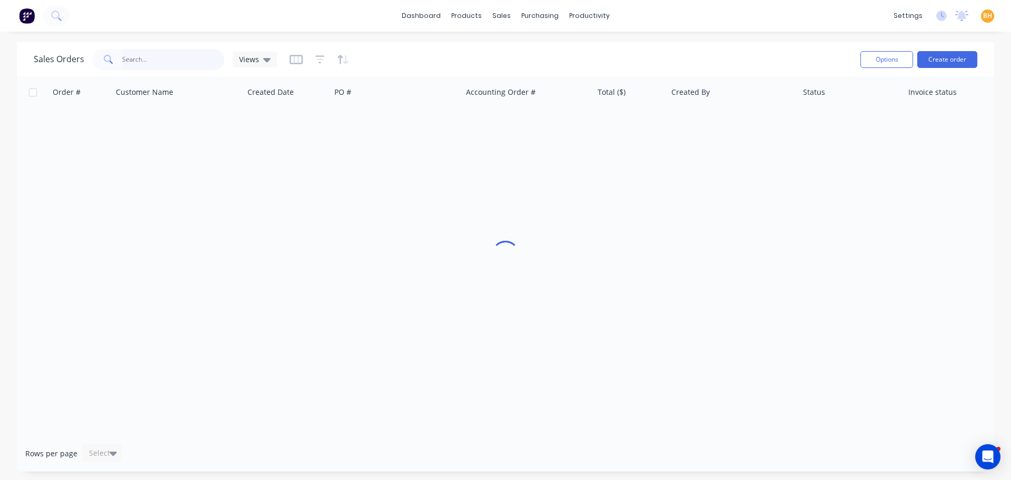
click at [148, 62] on input "text" at bounding box center [173, 59] width 103 height 21
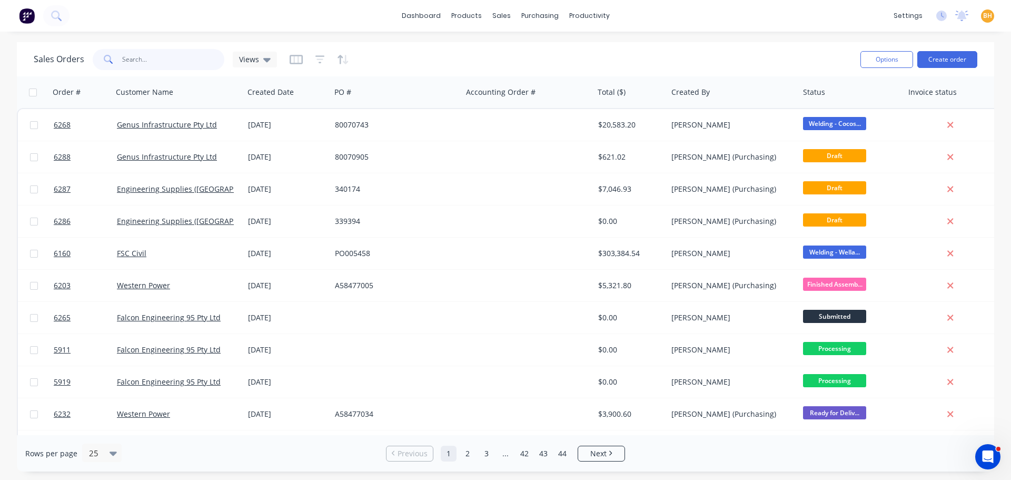
click at [137, 62] on input "text" at bounding box center [173, 59] width 103 height 21
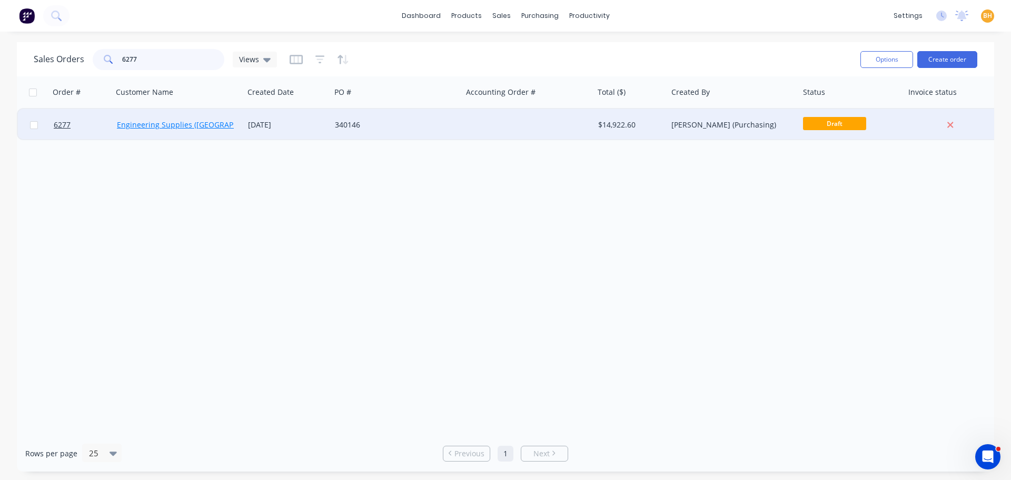
type input "6277"
click at [213, 127] on link "Engineering Supplies ([GEOGRAPHIC_DATA]) Pty Ltd" at bounding box center [207, 125] width 180 height 10
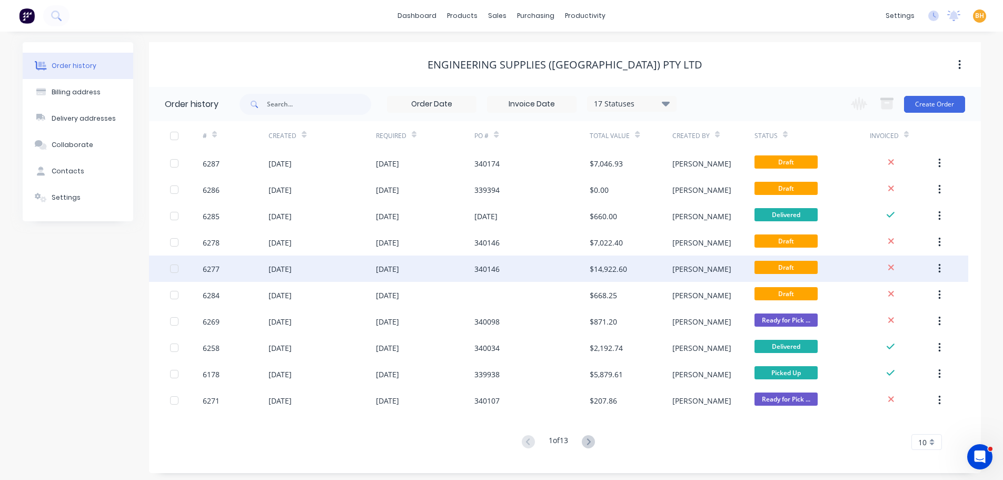
click at [259, 274] on div "6277" at bounding box center [236, 268] width 66 height 26
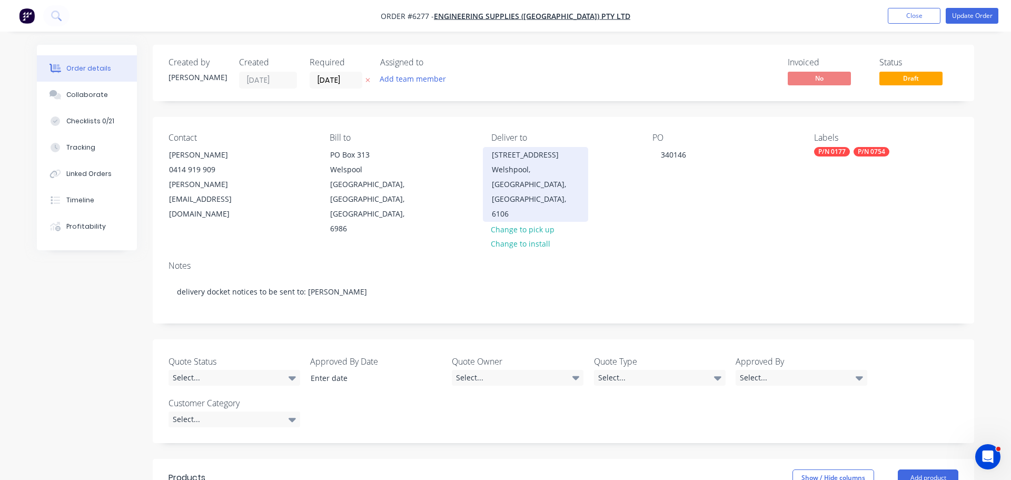
type input "$73.32"
type input "$9,971.52"
type input "$26.43"
type input "$3,594.48"
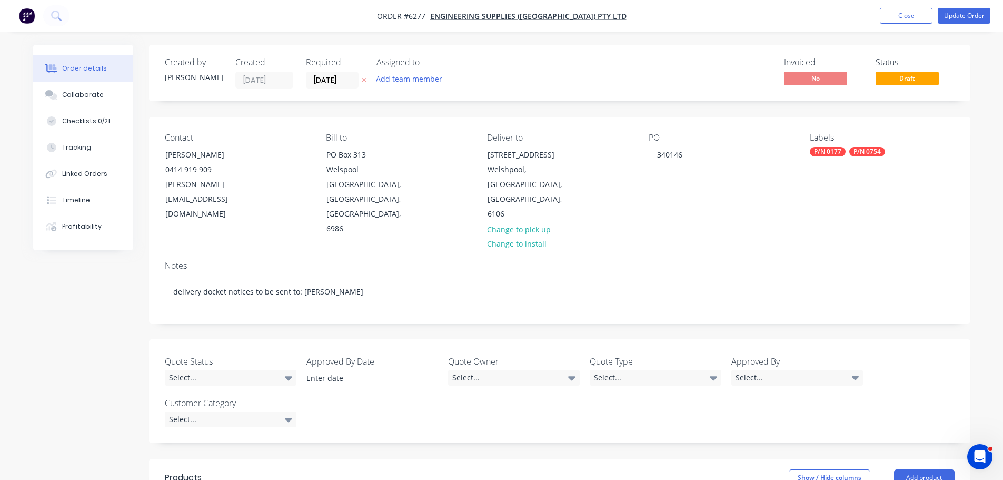
click at [978, 7] on nav "Order #6277 - Engineering Supplies (WA) Pty Ltd Add product Close Update Order" at bounding box center [501, 16] width 1003 height 32
click at [975, 9] on button "Update Order" at bounding box center [964, 16] width 53 height 16
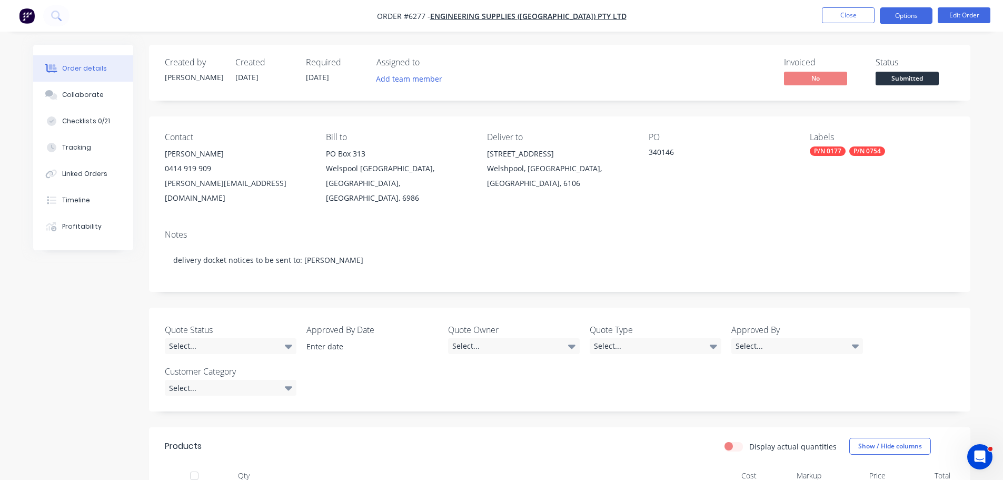
click at [908, 11] on button "Options" at bounding box center [906, 15] width 53 height 17
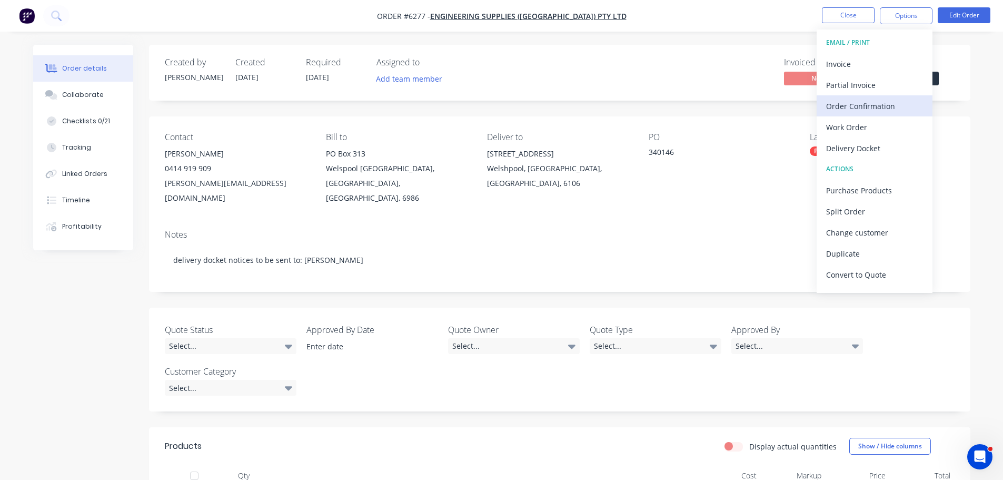
click at [862, 112] on div "Order Confirmation" at bounding box center [874, 105] width 97 height 15
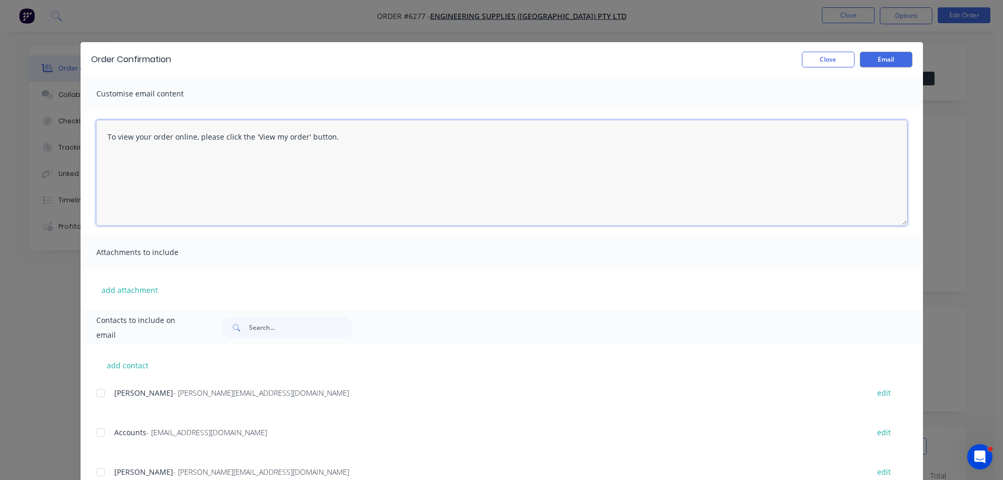
click at [354, 141] on textarea "To view your order online, please click the 'View my order' button." at bounding box center [501, 172] width 811 height 105
type textarea "T"
click at [217, 162] on textarea "Hi SK Please see above order entered Thanks" at bounding box center [501, 172] width 811 height 105
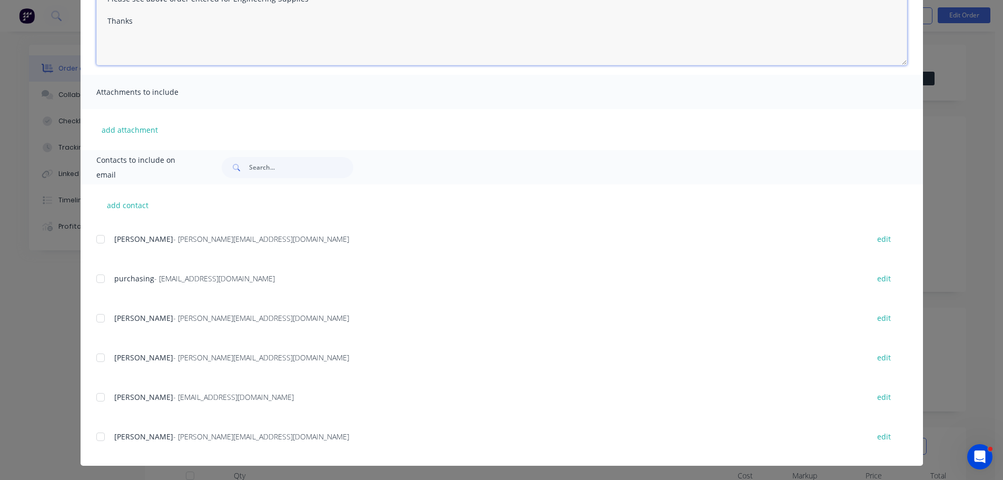
scroll to position [273, 0]
click at [93, 393] on div at bounding box center [100, 393] width 21 height 21
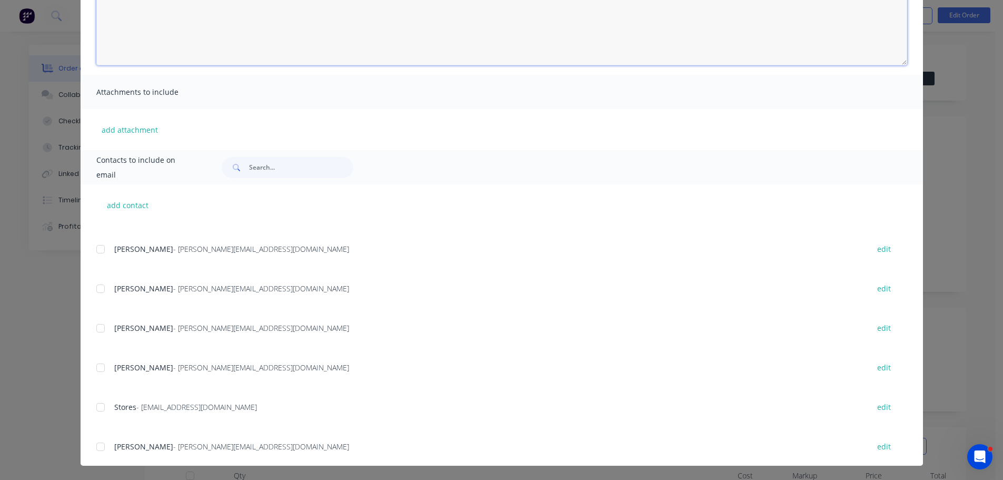
scroll to position [0, 0]
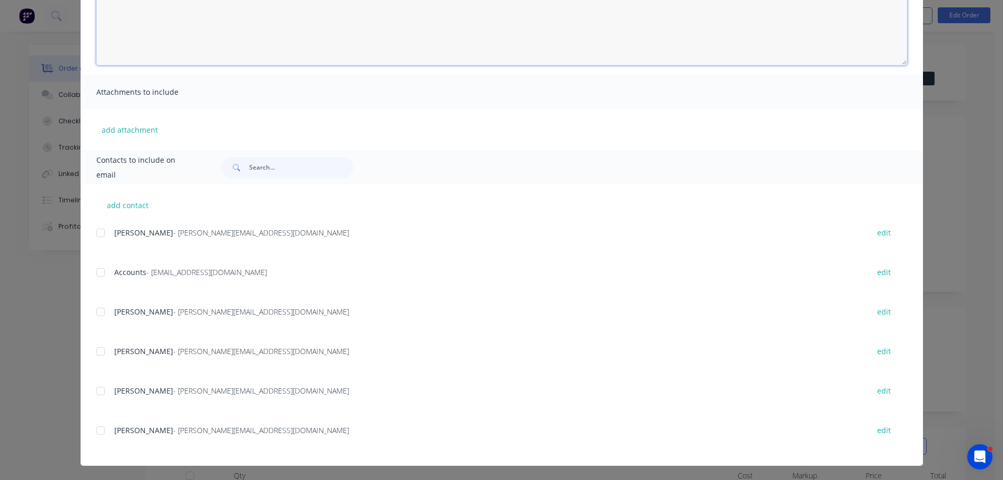
click at [98, 309] on div at bounding box center [100, 311] width 21 height 21
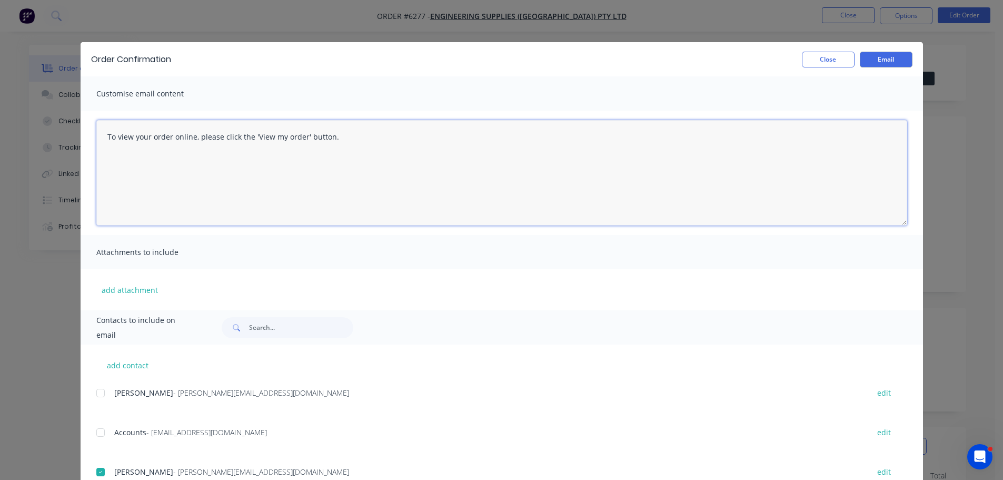
click at [338, 136] on textarea "To view your order online, please click the 'View my order' button." at bounding box center [501, 172] width 811 height 105
type textarea "T"
click at [200, 160] on textarea "Hi SK Please see above entry foe Egineering Supplies" at bounding box center [501, 172] width 811 height 105
click at [194, 161] on textarea "Hi SK Please see above entry foe Engineering Supplies" at bounding box center [501, 172] width 811 height 105
click at [280, 160] on textarea "Hi SK Please see above entry for Engineering Supplies" at bounding box center [501, 172] width 811 height 105
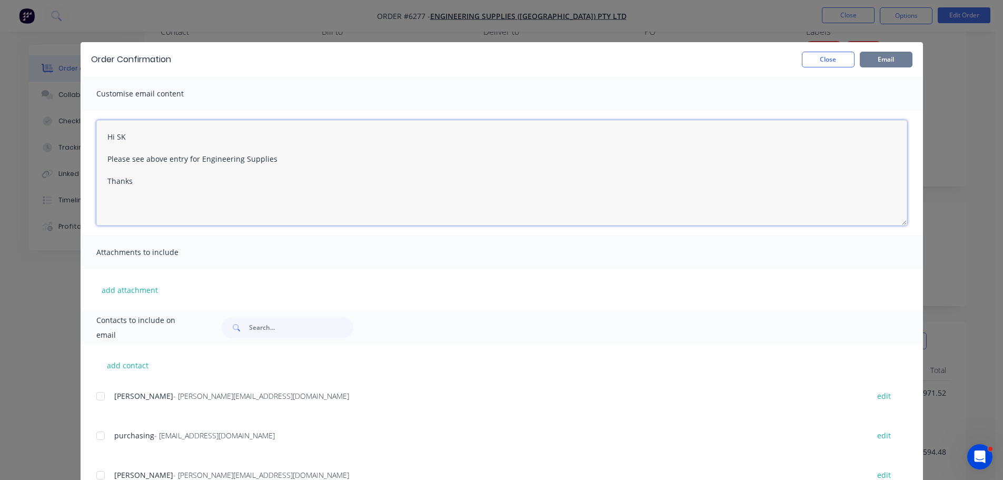
type textarea "Hi SK Please see above entry for Engineering Supplies Thanks"
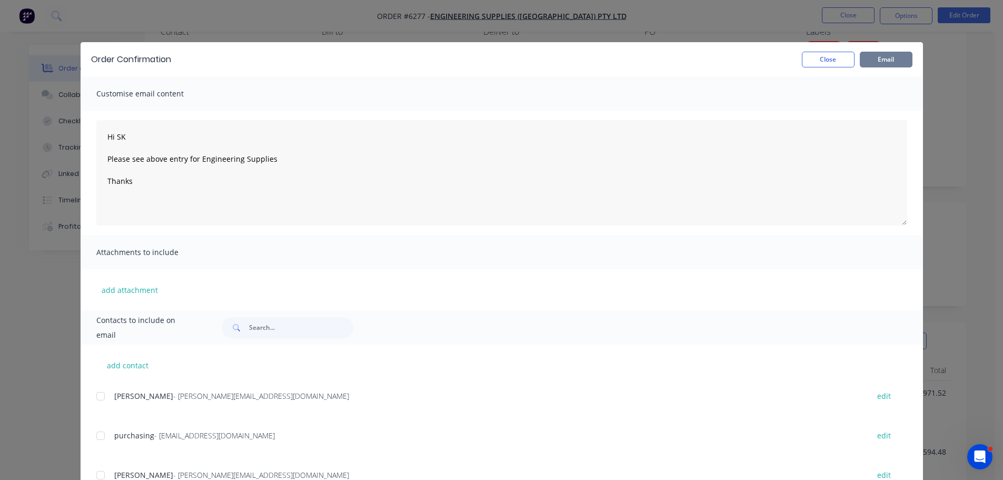
click at [878, 60] on button "Email" at bounding box center [886, 60] width 53 height 16
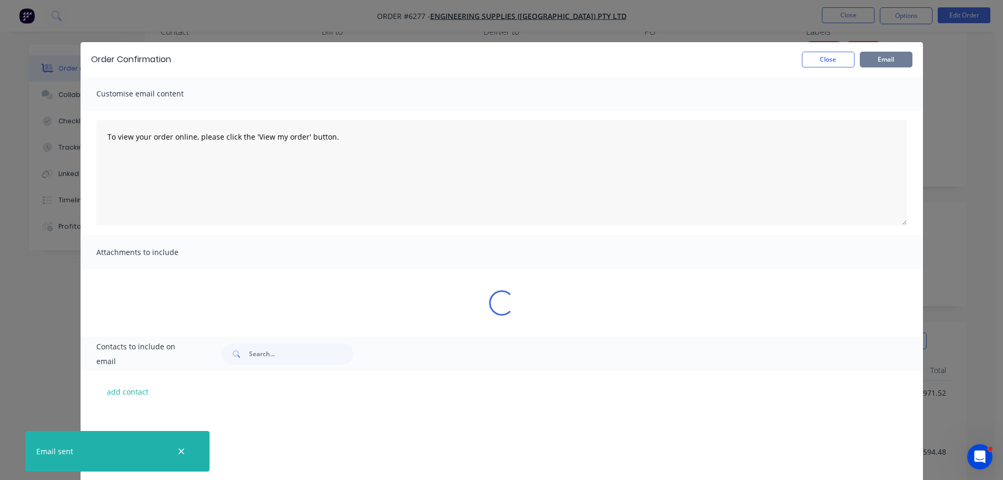
scroll to position [273, 0]
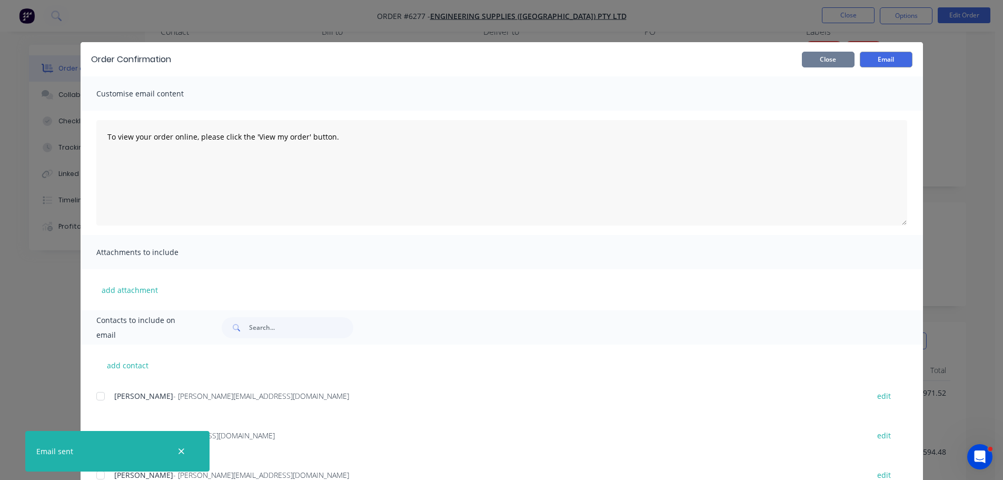
click at [822, 57] on button "Close" at bounding box center [828, 60] width 53 height 16
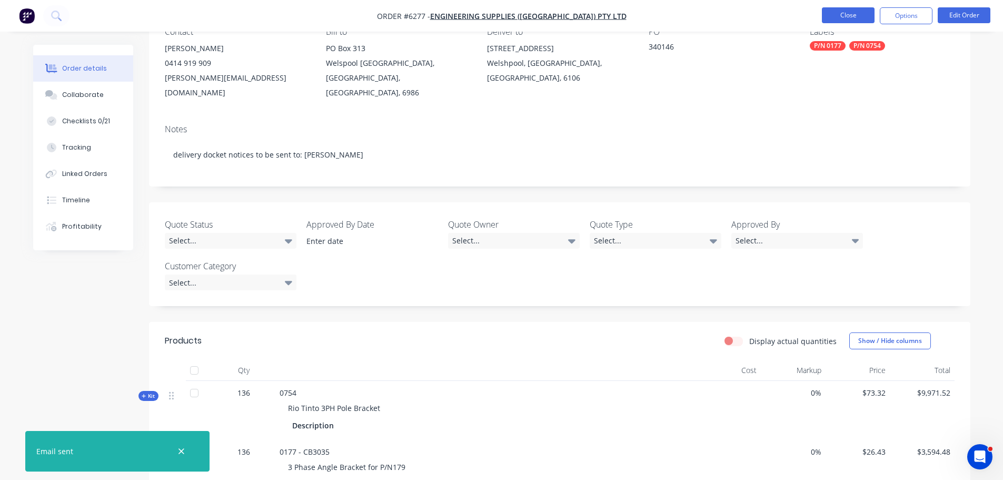
click at [838, 21] on button "Close" at bounding box center [848, 15] width 53 height 16
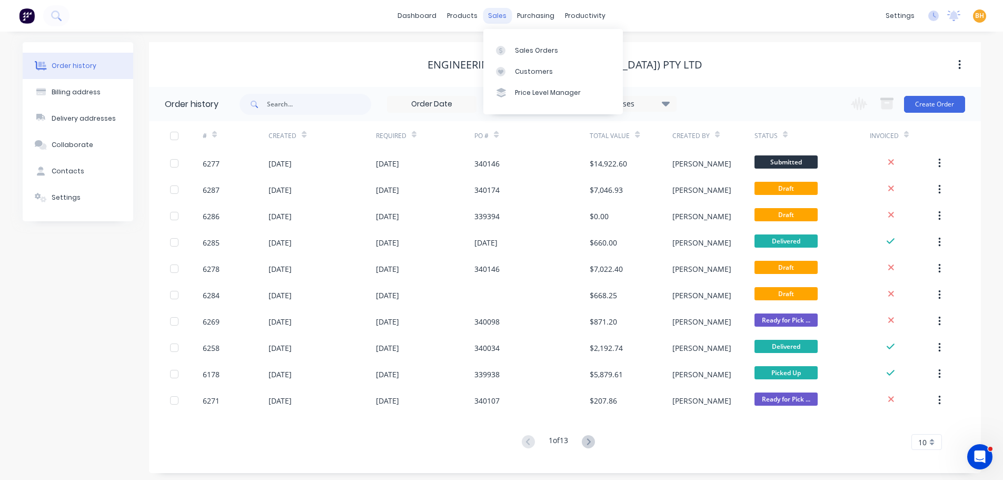
click at [497, 16] on div "sales" at bounding box center [497, 16] width 29 height 16
click at [522, 46] on div "Sales Orders" at bounding box center [536, 50] width 43 height 9
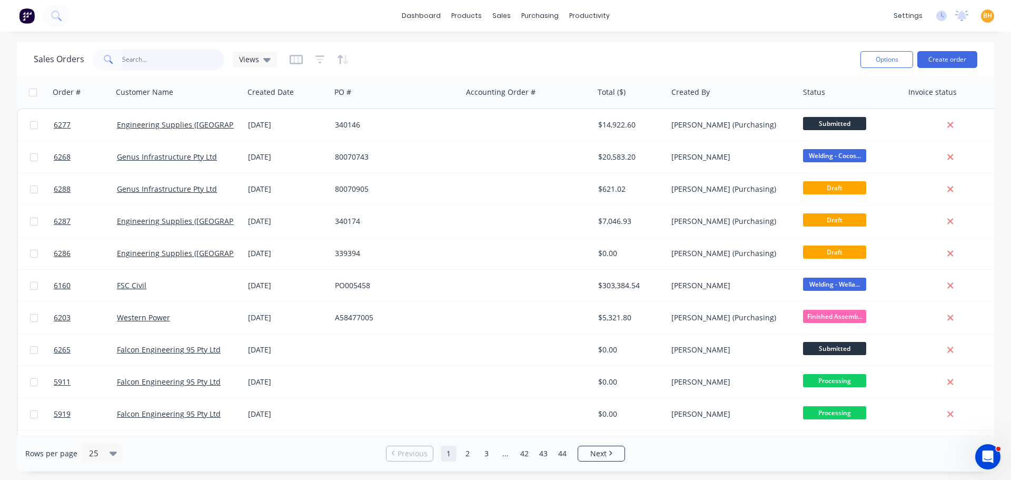
click at [130, 58] on input "text" at bounding box center [173, 59] width 103 height 21
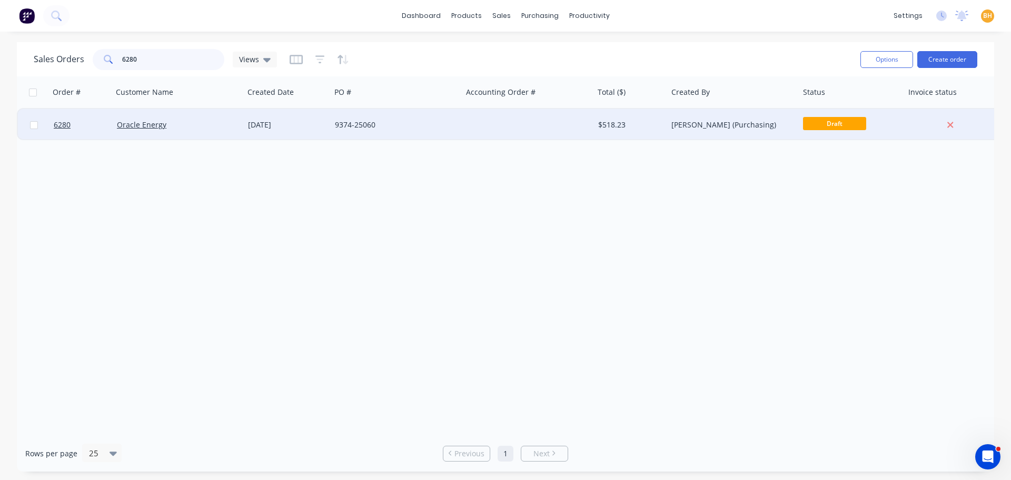
type input "6280"
click at [162, 135] on div "Oracle Energy" at bounding box center [179, 125] width 132 height 32
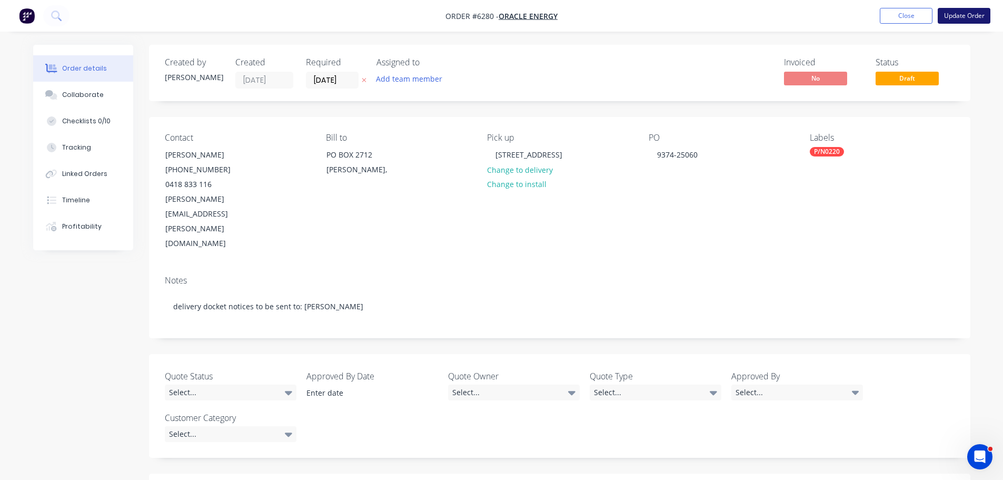
click at [966, 15] on button "Update Order" at bounding box center [964, 16] width 53 height 16
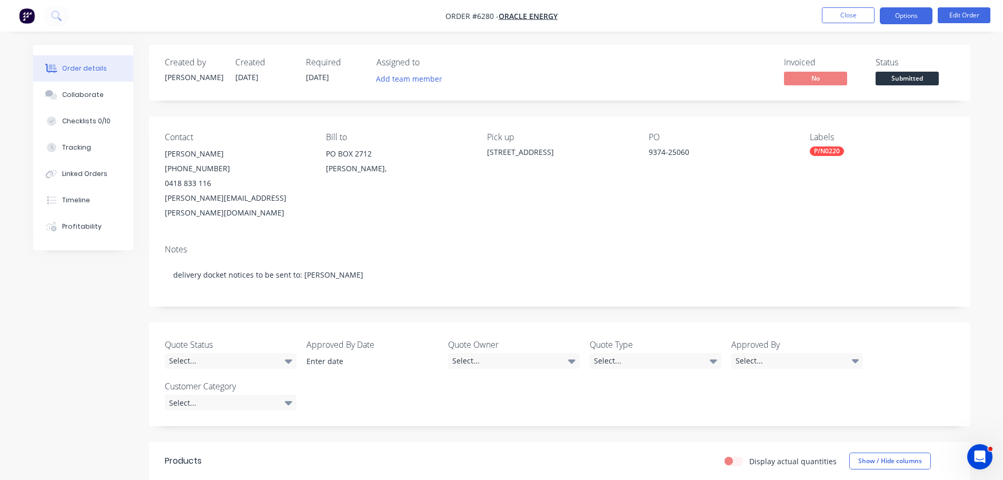
click at [897, 13] on button "Options" at bounding box center [906, 15] width 53 height 17
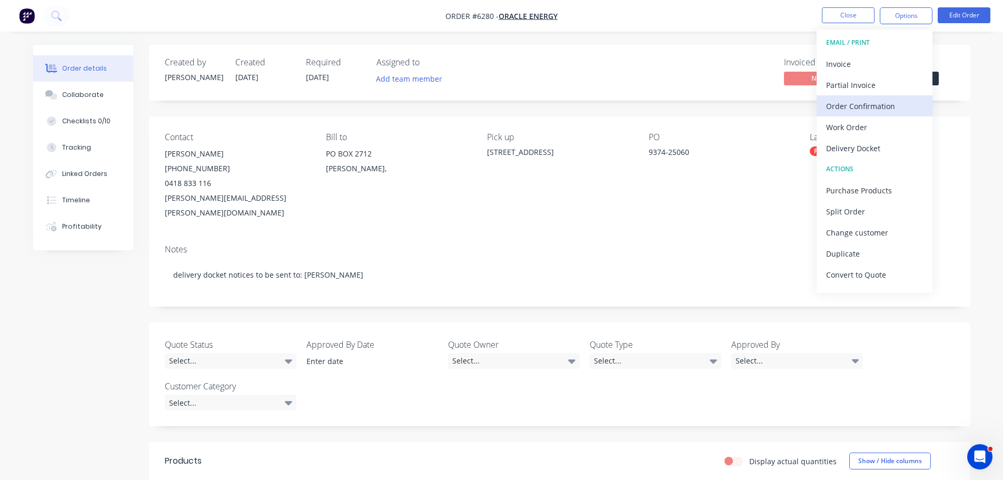
click at [850, 106] on div "Order Confirmation" at bounding box center [874, 105] width 97 height 15
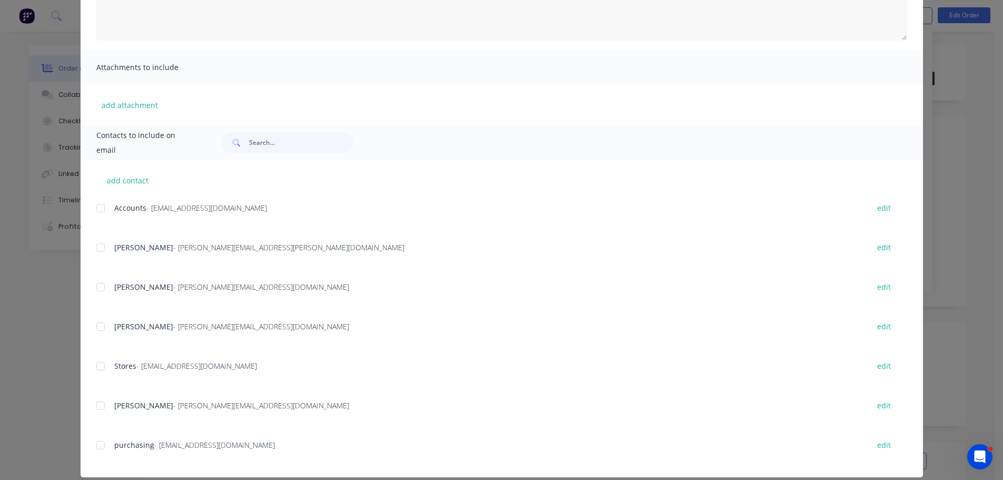
scroll to position [197, 0]
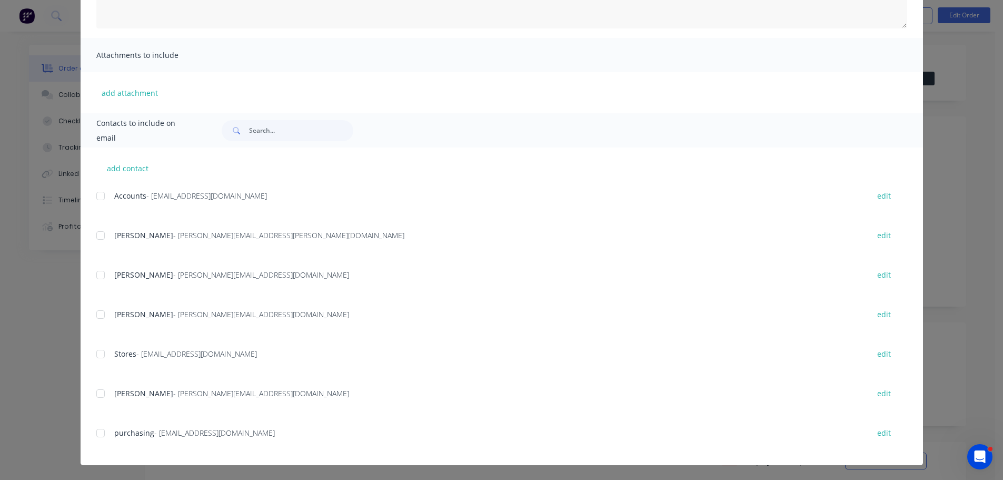
click at [97, 354] on div at bounding box center [100, 353] width 21 height 21
click at [100, 397] on div at bounding box center [100, 393] width 21 height 21
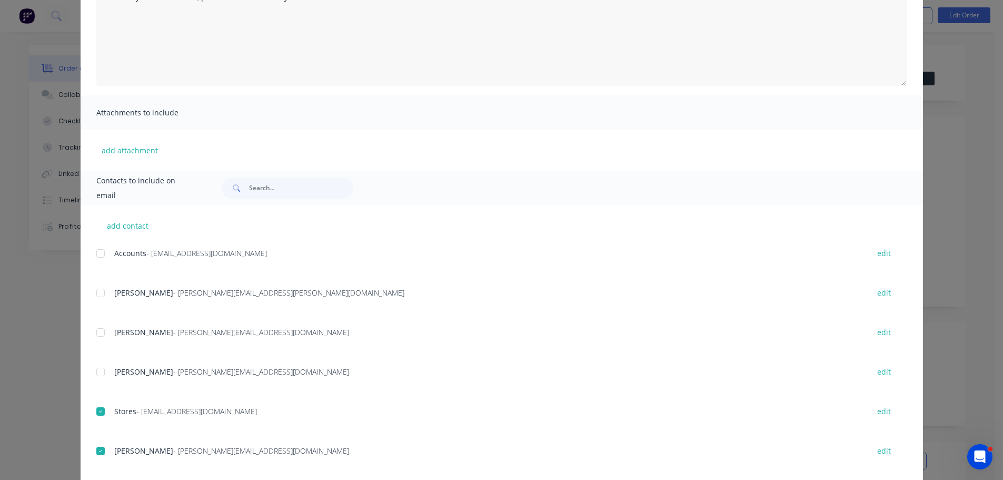
scroll to position [0, 0]
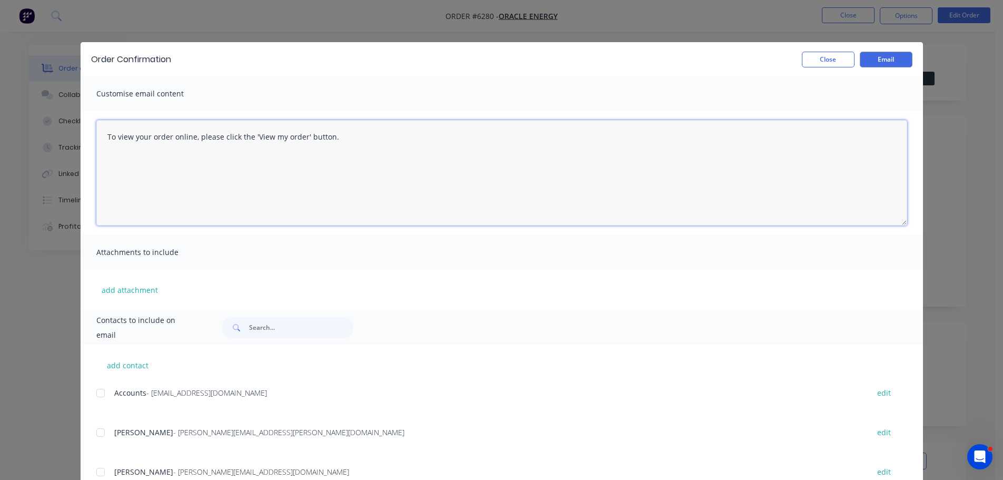
click at [108, 138] on textarea "To view your order online, please click the 'View my order' button." at bounding box center [501, 172] width 811 height 105
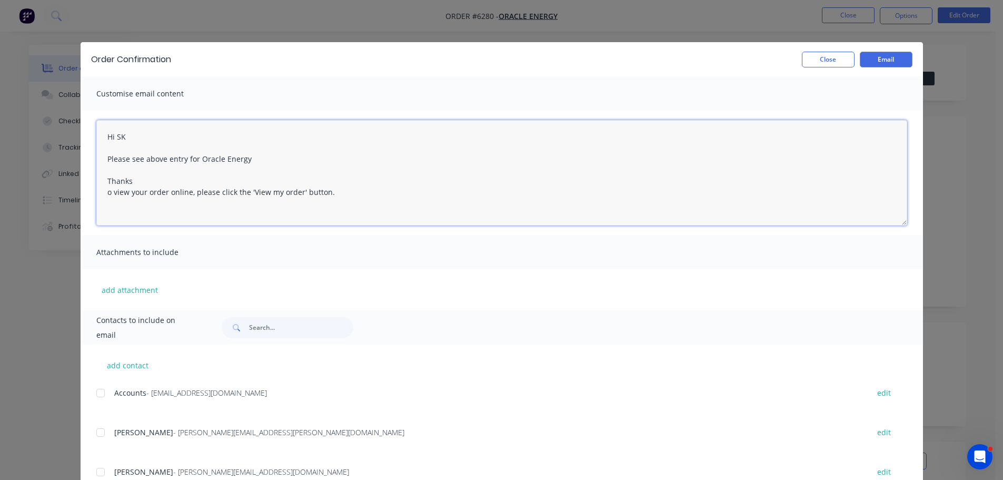
click at [328, 194] on textarea "Hi SK Please see above entry for Oracle Energy Thanks o view your order online,…" at bounding box center [501, 172] width 811 height 105
type textarea "Hi SK Please see above entry for Oracle Energy Thanks"
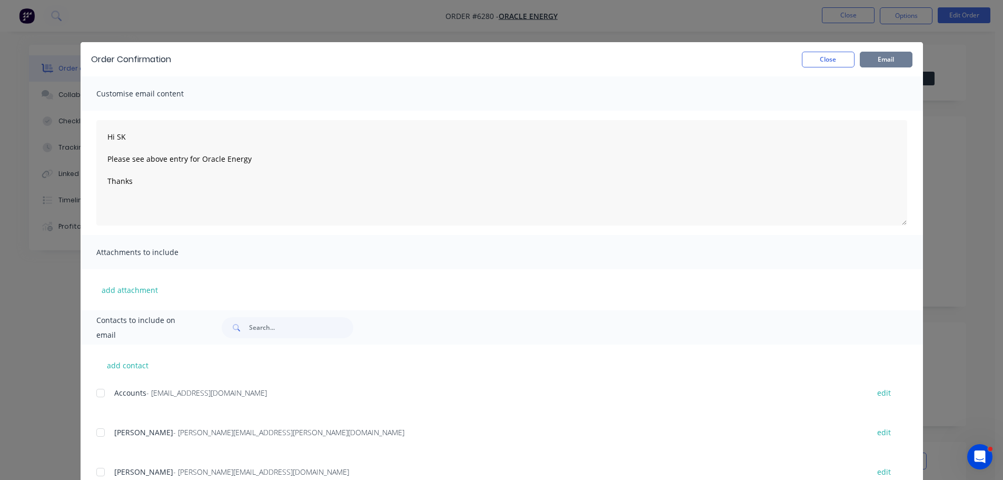
click at [894, 56] on button "Email" at bounding box center [886, 60] width 53 height 16
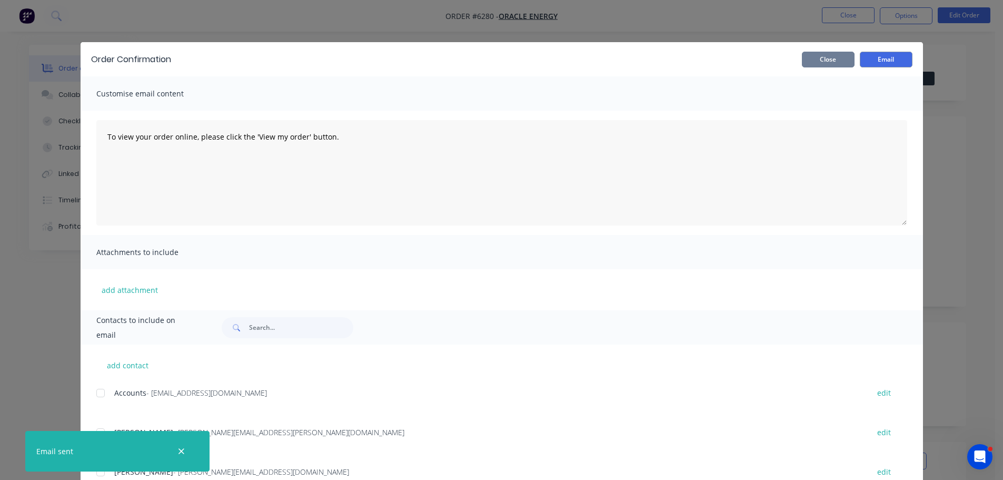
click at [834, 63] on button "Close" at bounding box center [828, 60] width 53 height 16
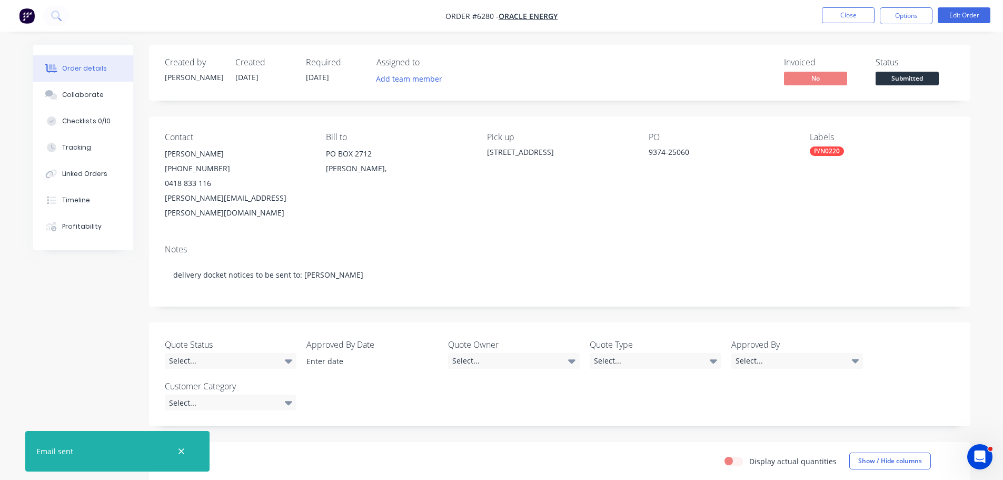
click at [186, 449] on button "button" at bounding box center [181, 450] width 13 height 13
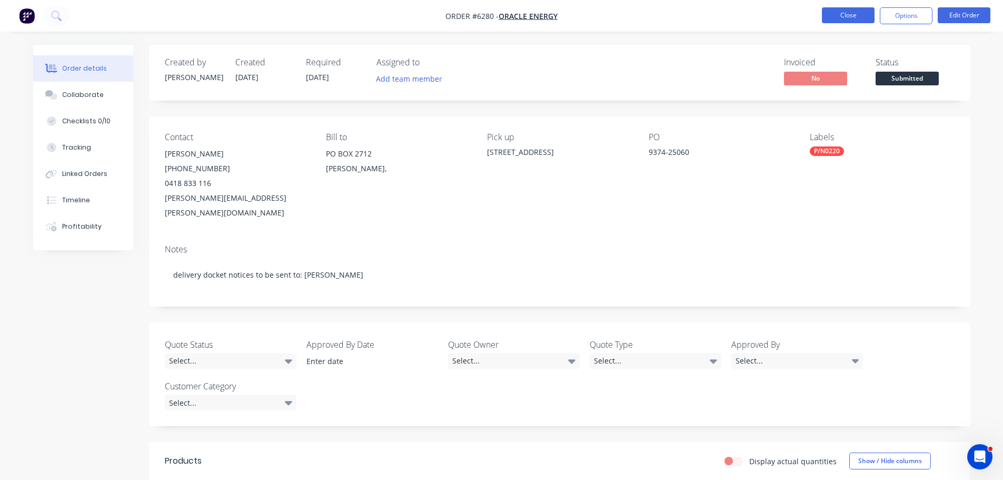
click at [847, 17] on button "Close" at bounding box center [848, 15] width 53 height 16
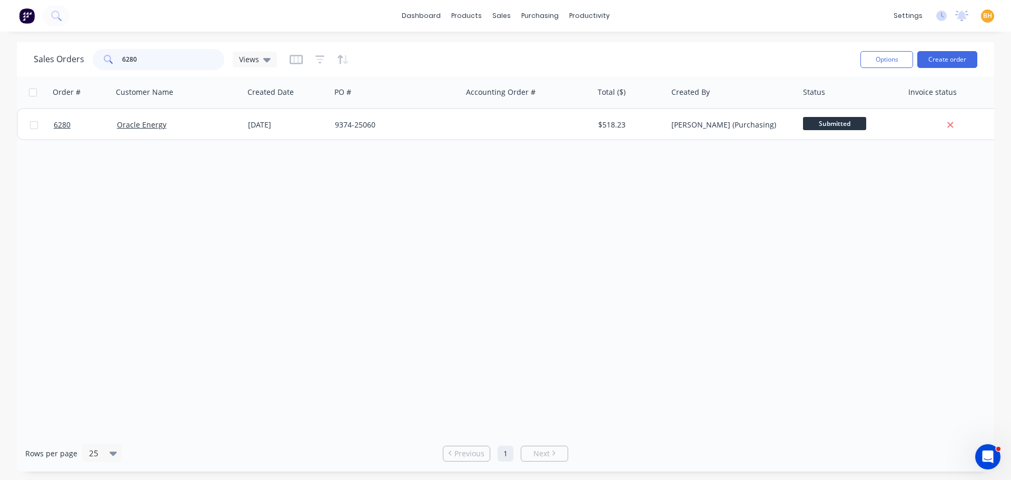
click at [159, 58] on input "6280" at bounding box center [173, 59] width 103 height 21
type input "6"
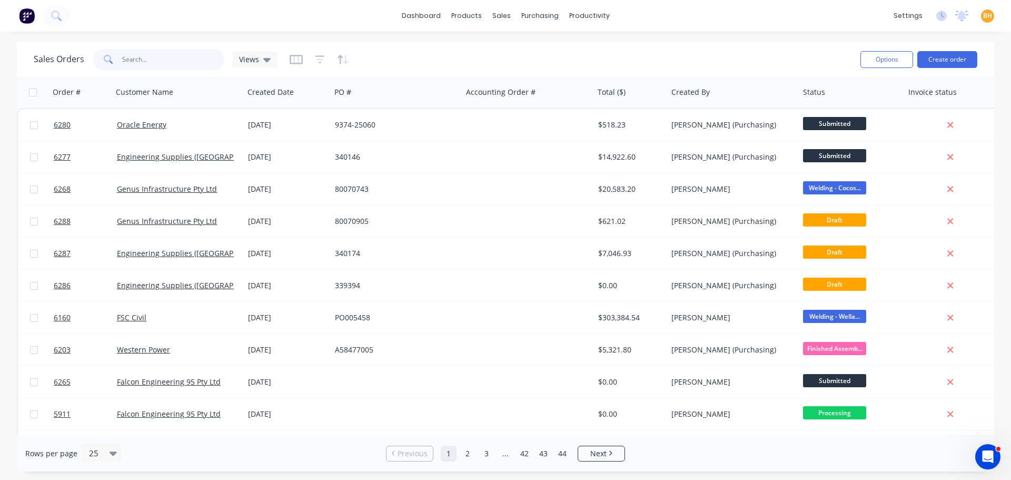
click at [165, 62] on input "text" at bounding box center [173, 59] width 103 height 21
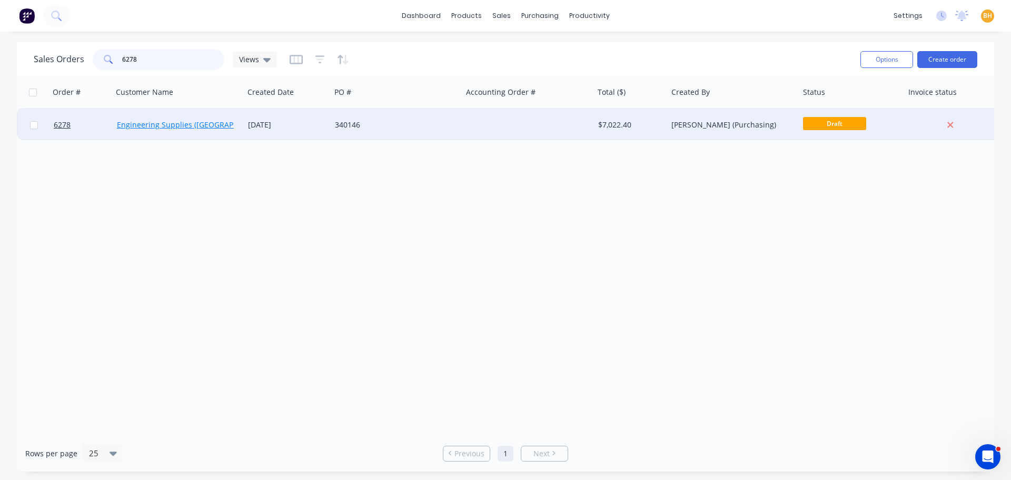
type input "6278"
click at [186, 120] on link "Engineering Supplies ([GEOGRAPHIC_DATA]) Pty Ltd" at bounding box center [207, 125] width 180 height 10
click at [822, 124] on span "Draft" at bounding box center [834, 123] width 63 height 13
click at [277, 125] on div "[DATE]" at bounding box center [287, 125] width 78 height 11
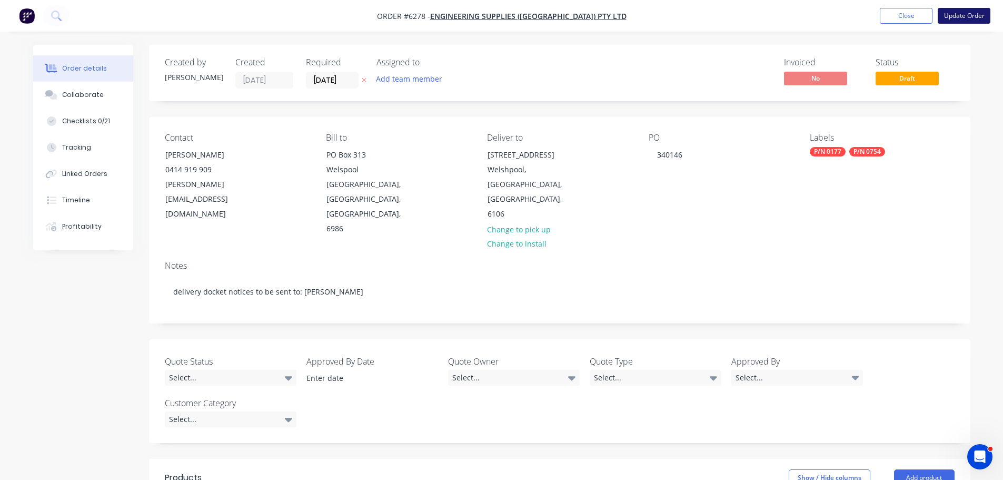
click at [969, 17] on button "Update Order" at bounding box center [964, 16] width 53 height 16
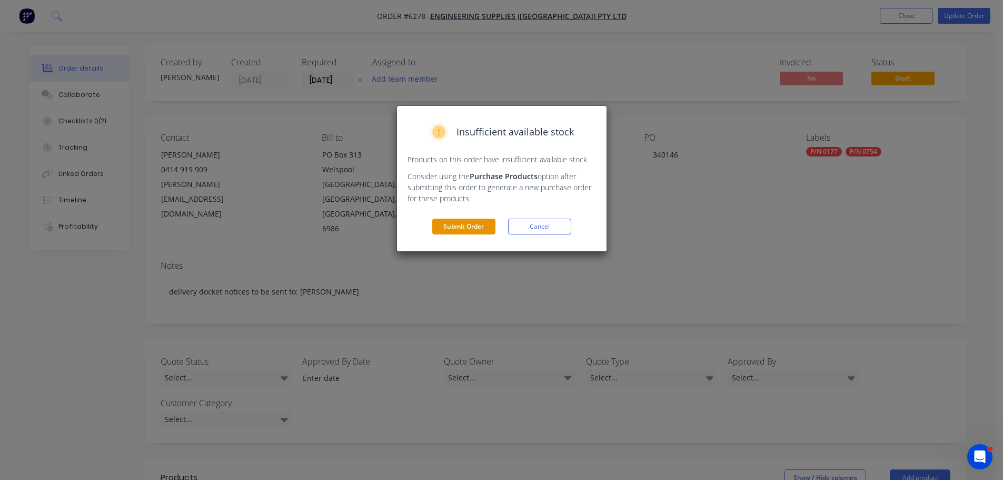
click at [459, 226] on button "Submit Order" at bounding box center [463, 227] width 63 height 16
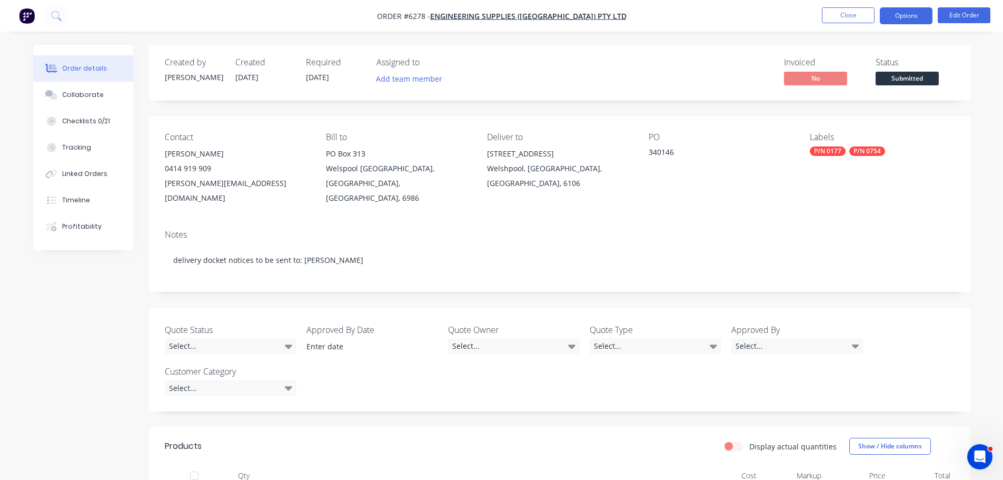
click at [915, 19] on button "Options" at bounding box center [906, 15] width 53 height 17
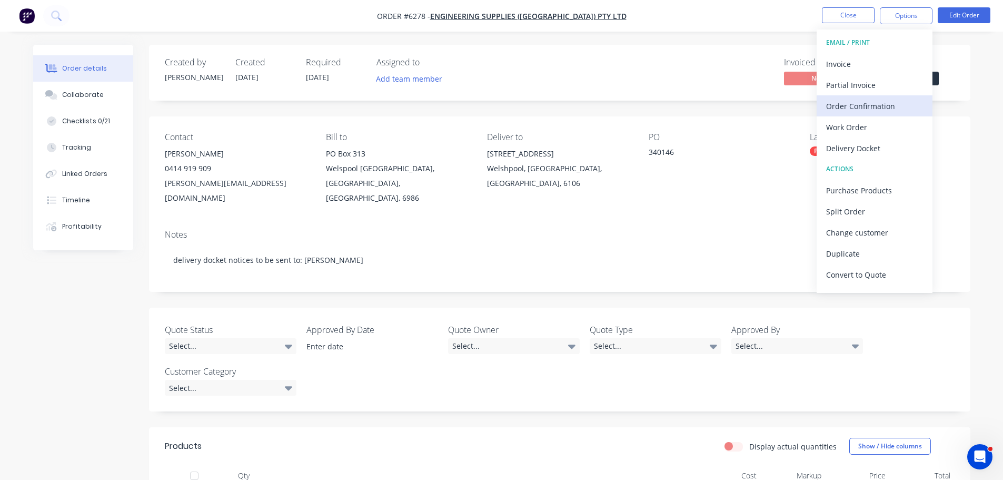
click at [866, 102] on div "Order Confirmation" at bounding box center [874, 105] width 97 height 15
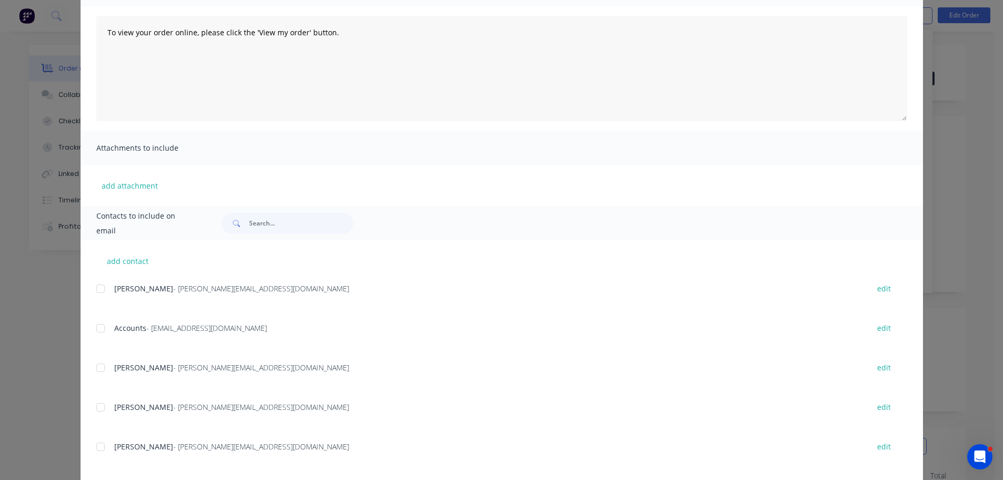
scroll to position [160, 0]
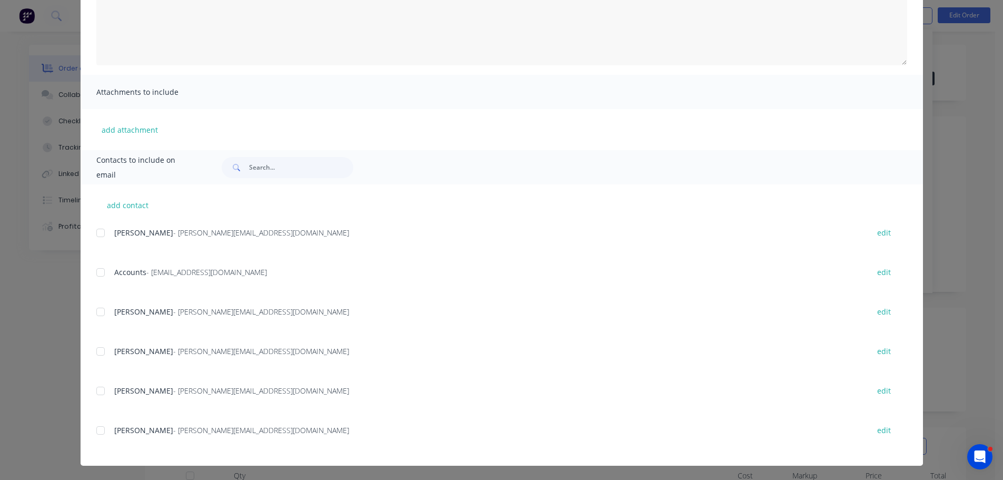
click at [98, 310] on div at bounding box center [100, 311] width 21 height 21
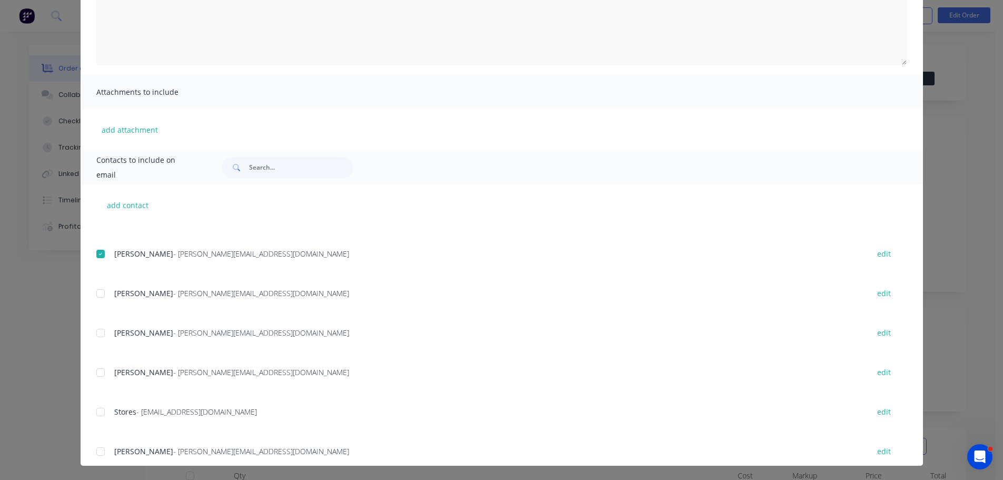
scroll to position [105, 0]
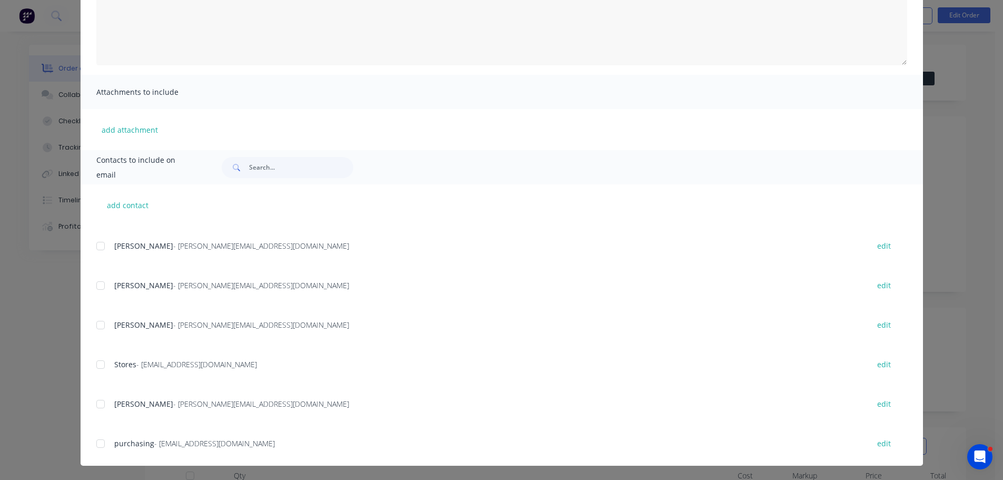
click at [100, 362] on div at bounding box center [100, 364] width 21 height 21
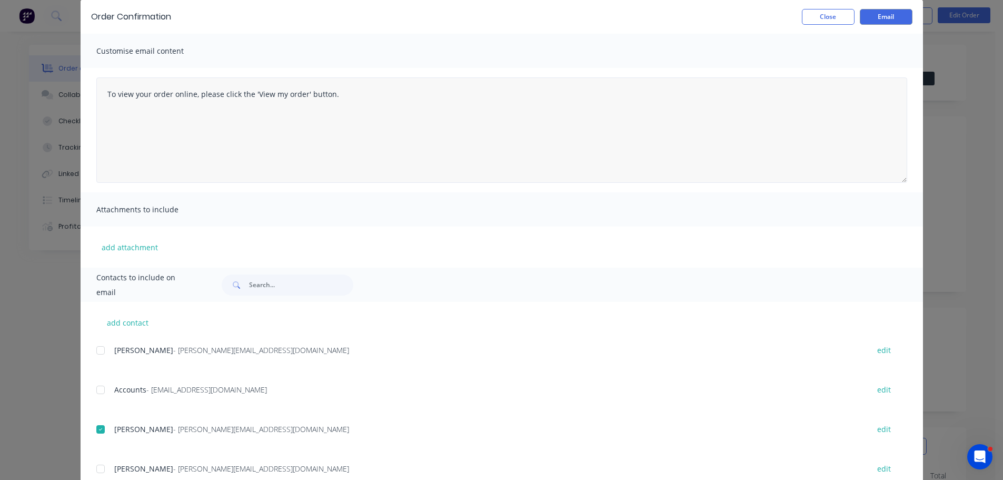
scroll to position [0, 0]
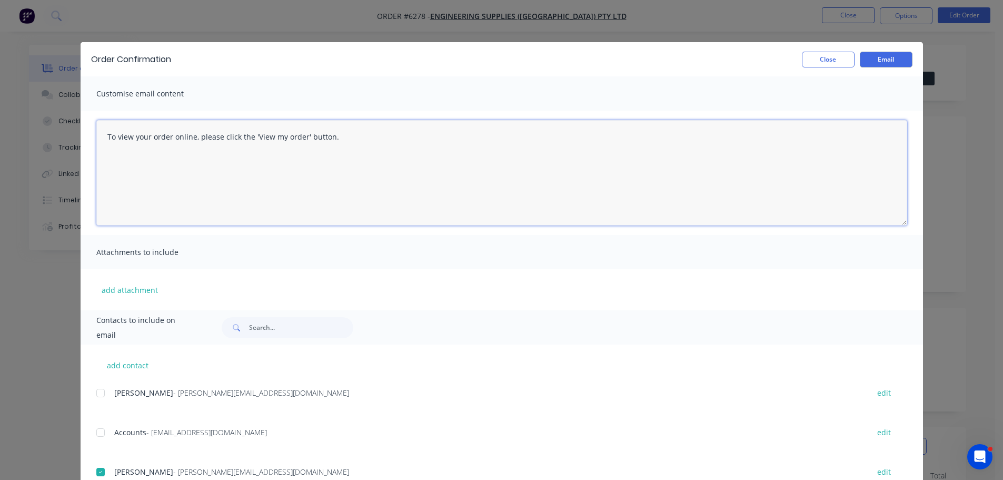
click at [338, 137] on textarea "To view your order online, please click the 'View my order' button." at bounding box center [501, 172] width 811 height 105
type textarea "T"
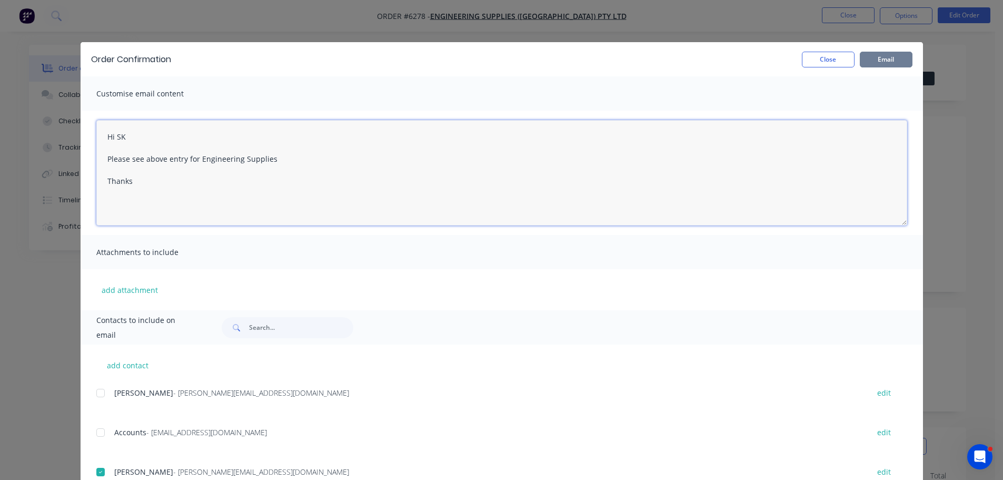
type textarea "Hi SK Please see above entry for Engineering Supplies Thanks"
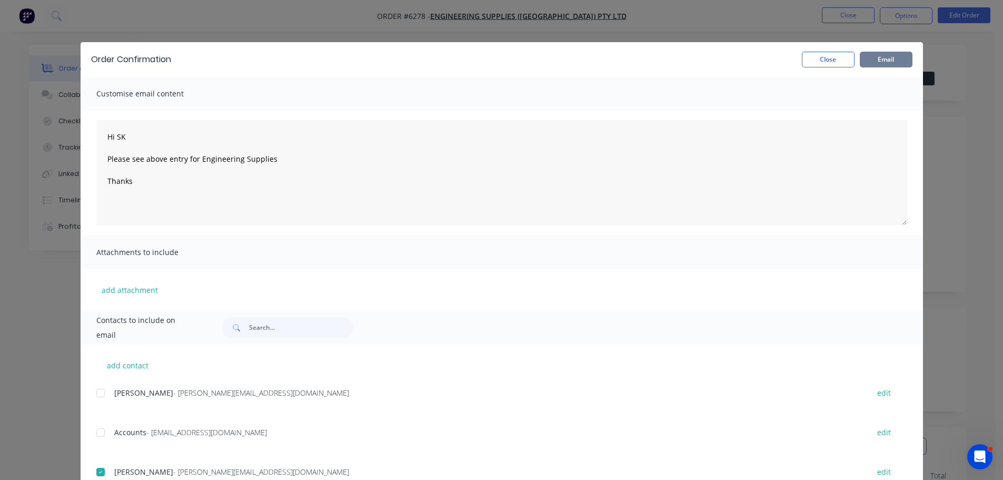
click at [880, 55] on button "Email" at bounding box center [886, 60] width 53 height 16
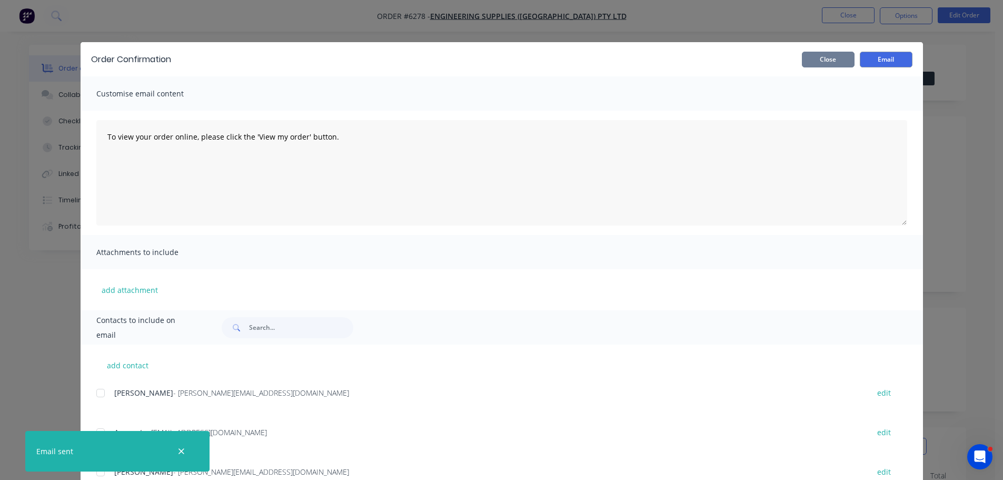
click at [826, 61] on button "Close" at bounding box center [828, 60] width 53 height 16
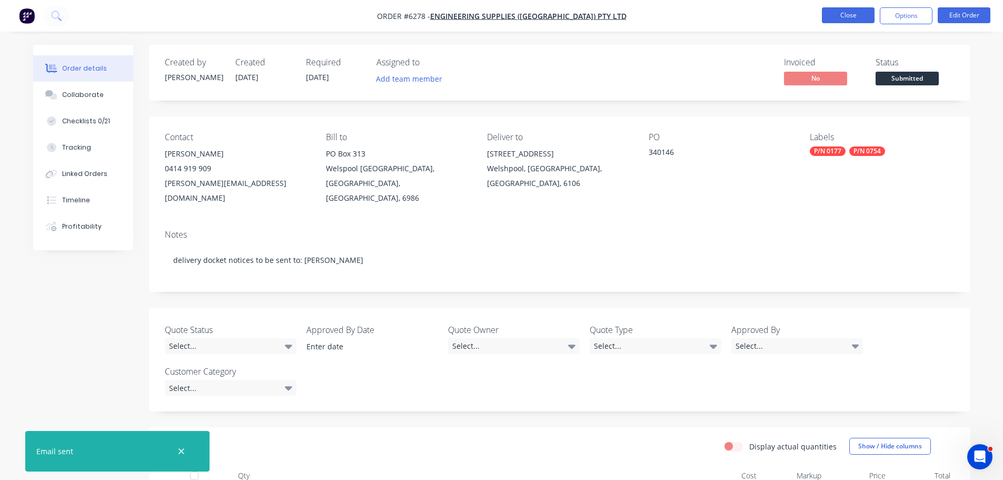
click at [840, 11] on button "Close" at bounding box center [848, 15] width 53 height 16
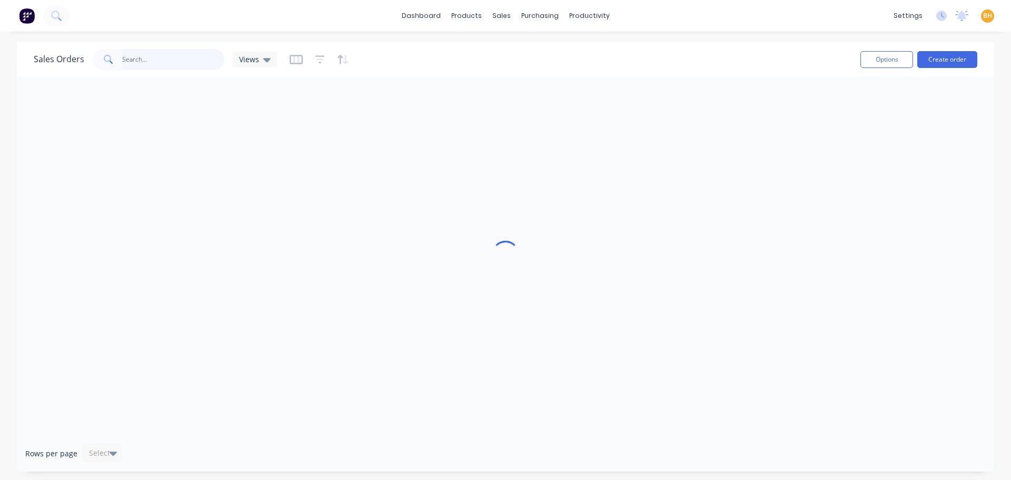
click at [153, 59] on input "text" at bounding box center [173, 59] width 103 height 21
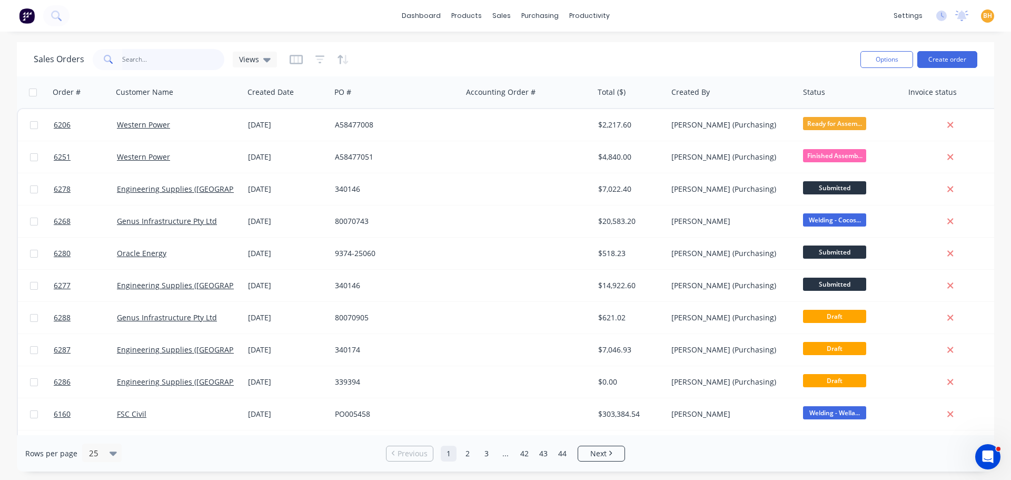
click at [137, 51] on input "text" at bounding box center [173, 59] width 103 height 21
click at [151, 64] on input "text" at bounding box center [173, 59] width 103 height 21
click at [141, 54] on input "text" at bounding box center [173, 59] width 103 height 21
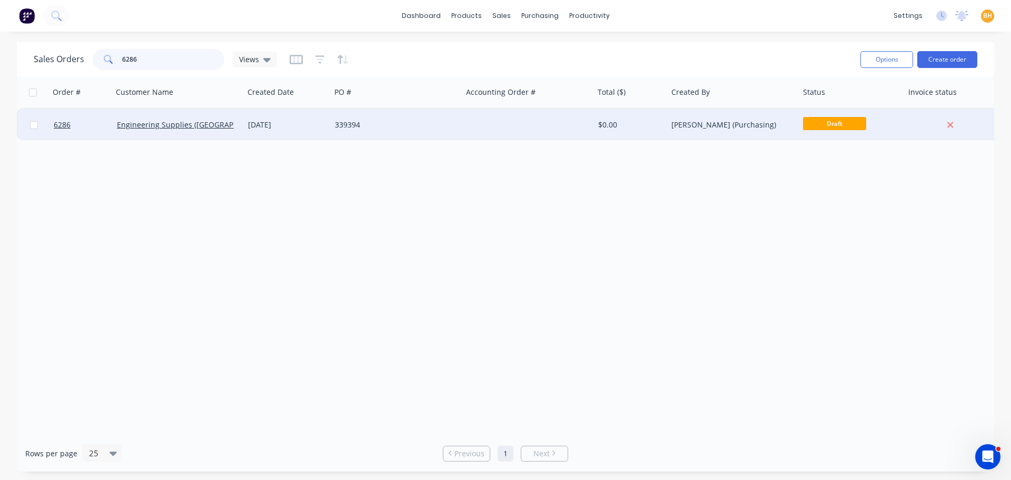
type input "6286"
click at [160, 131] on div "Engineering Supplies ([GEOGRAPHIC_DATA]) Pty Ltd" at bounding box center [179, 125] width 132 height 32
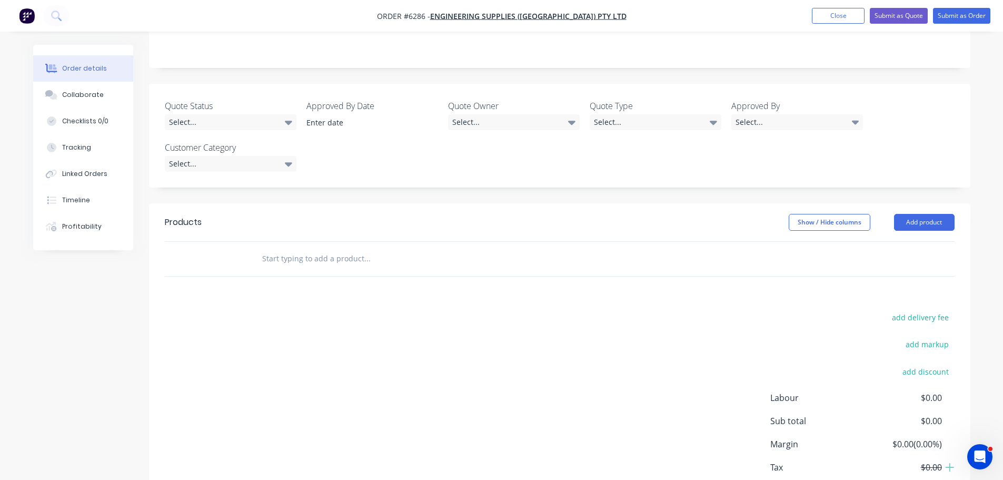
scroll to position [263, 0]
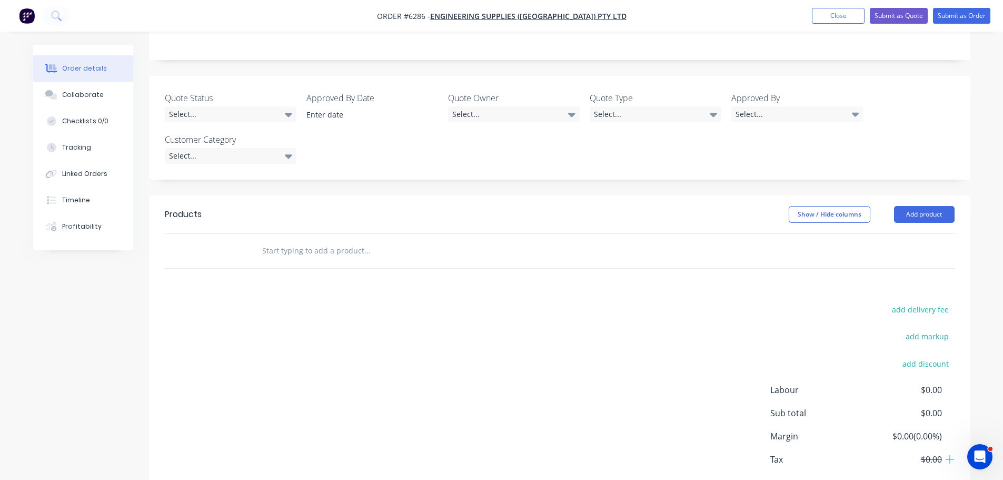
click at [278, 240] on input "text" at bounding box center [367, 250] width 211 height 21
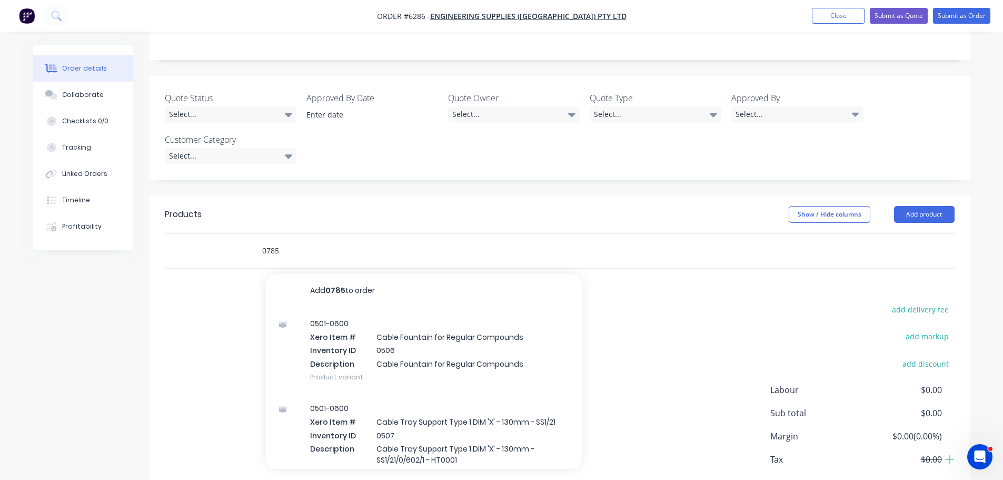
click at [285, 240] on input "0785" at bounding box center [367, 250] width 211 height 21
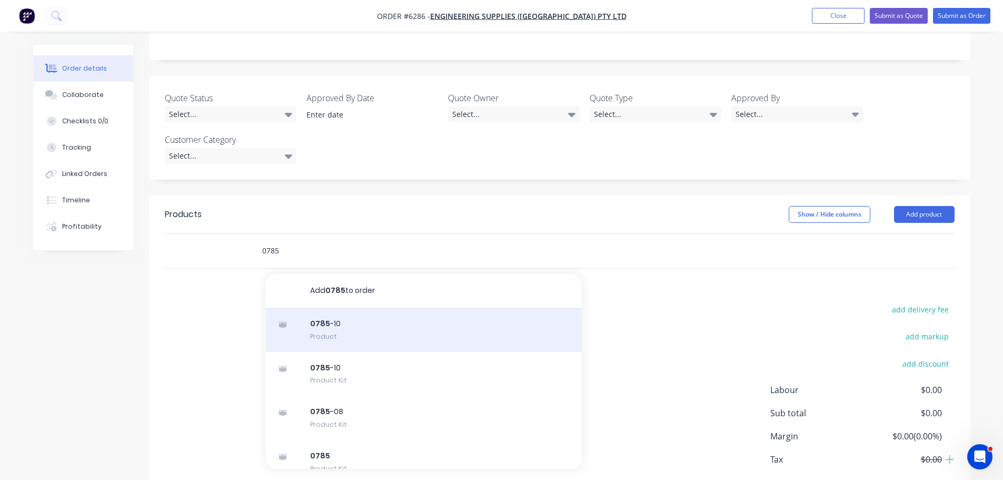
type input "0785"
click at [345, 308] on div "0785 -10 Product" at bounding box center [424, 330] width 316 height 44
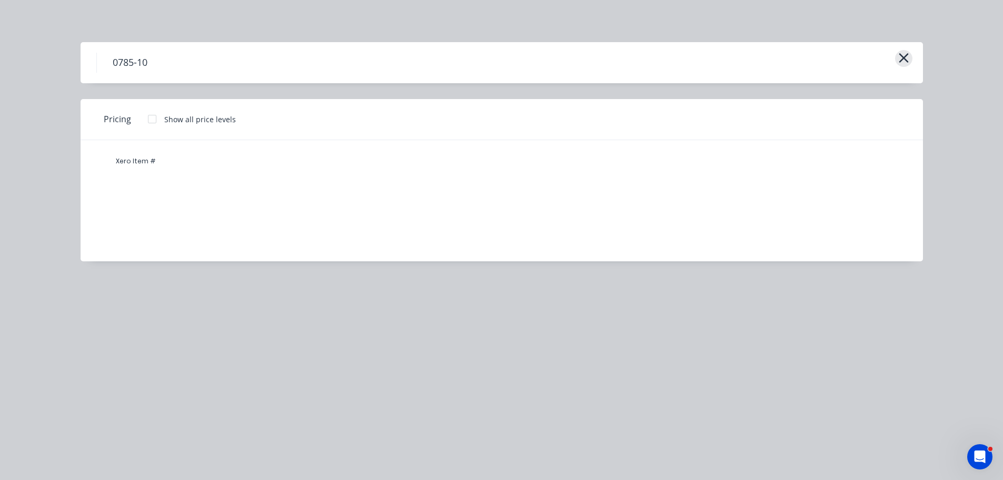
click at [903, 58] on icon "button" at bounding box center [903, 57] width 9 height 9
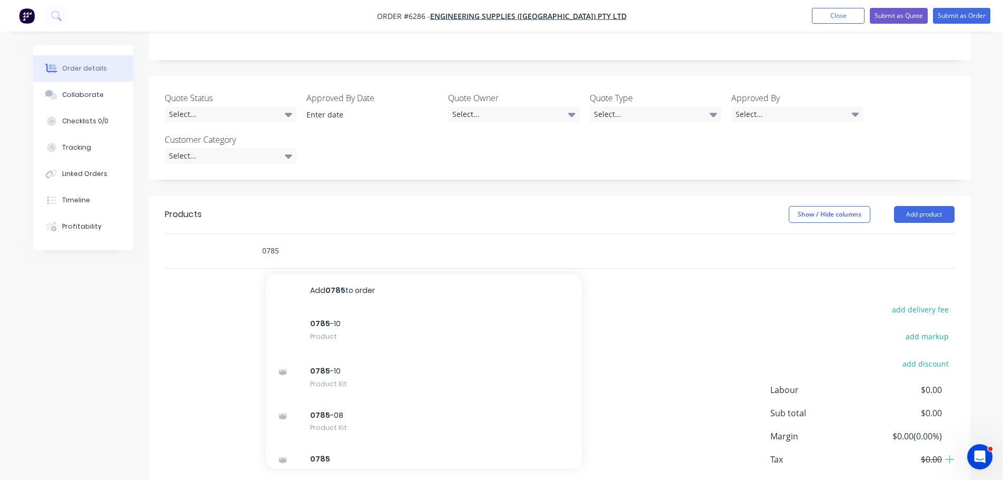
click at [301, 240] on input "0785" at bounding box center [367, 250] width 211 height 21
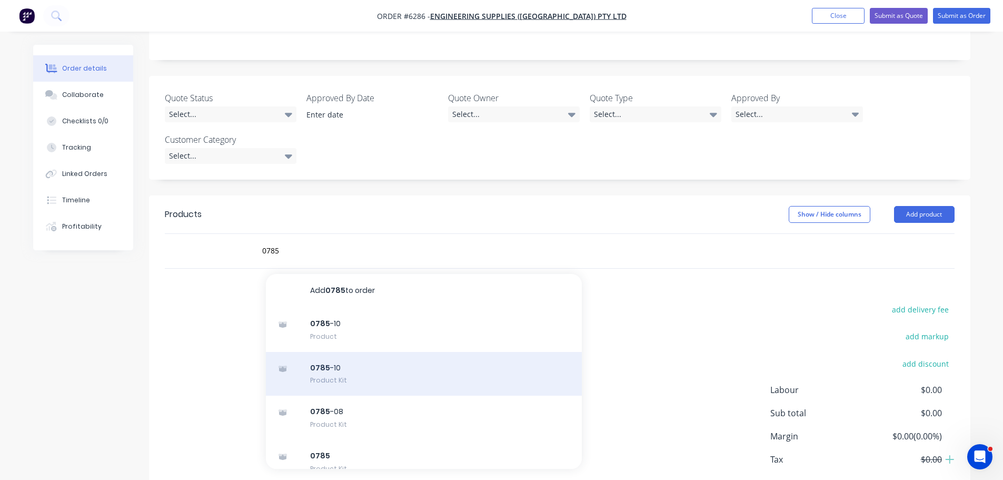
click at [315, 352] on div "0785 -10 Product Kit" at bounding box center [424, 374] width 316 height 44
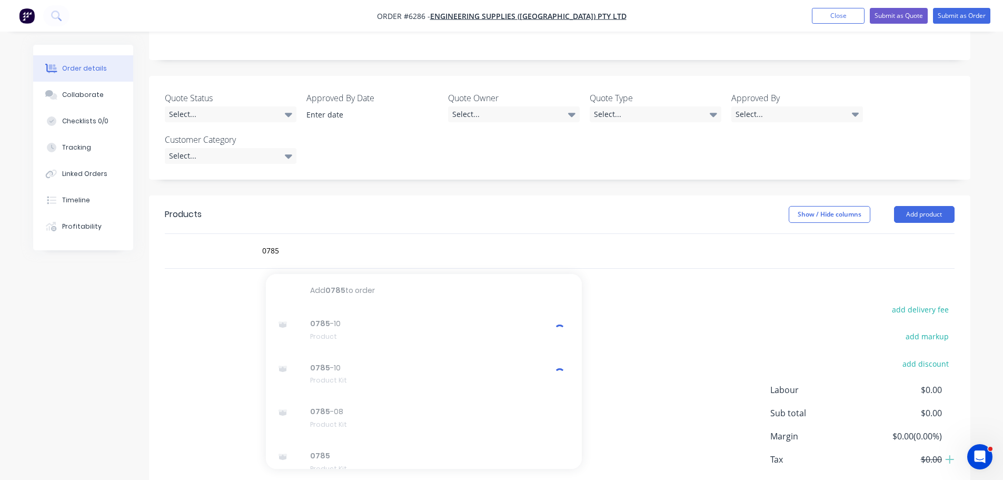
click at [185, 302] on div "add delivery fee add markup add discount Labour $0.00 Sub total $0.00 Margin $0…" at bounding box center [560, 403] width 790 height 203
click at [194, 302] on div "add delivery fee add markup add discount Labour $0.00 Sub total $0.00 Margin $0…" at bounding box center [560, 403] width 790 height 203
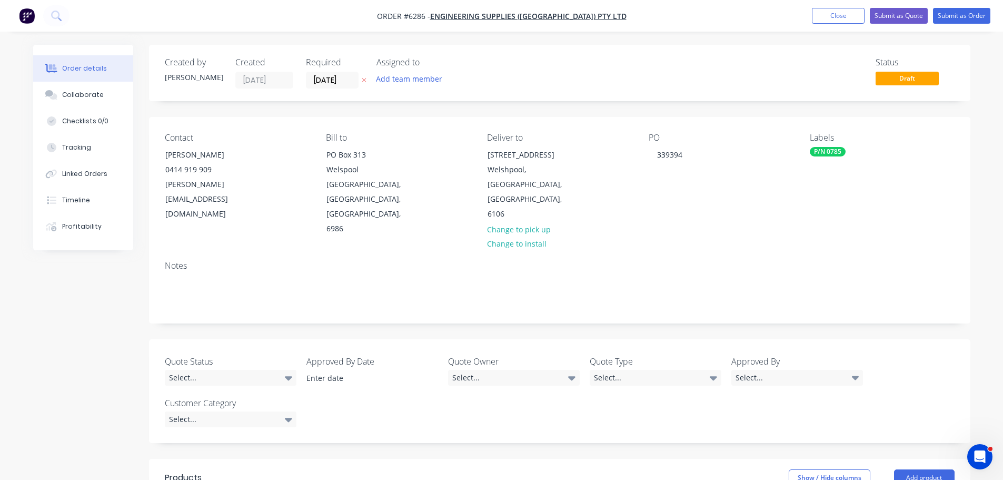
drag, startPoint x: 93, startPoint y: 349, endPoint x: 98, endPoint y: 334, distance: 15.7
click at [94, 344] on div "Created by [PERSON_NAME] Created [DATE] Required [DATE] Assigned to Add team me…" at bounding box center [501, 423] width 937 height 756
click at [85, 372] on div "Created by [PERSON_NAME] Created [DATE] Required [DATE] Assigned to Add team me…" at bounding box center [501, 423] width 937 height 756
click at [966, 16] on button "Submit as Order" at bounding box center [961, 16] width 57 height 16
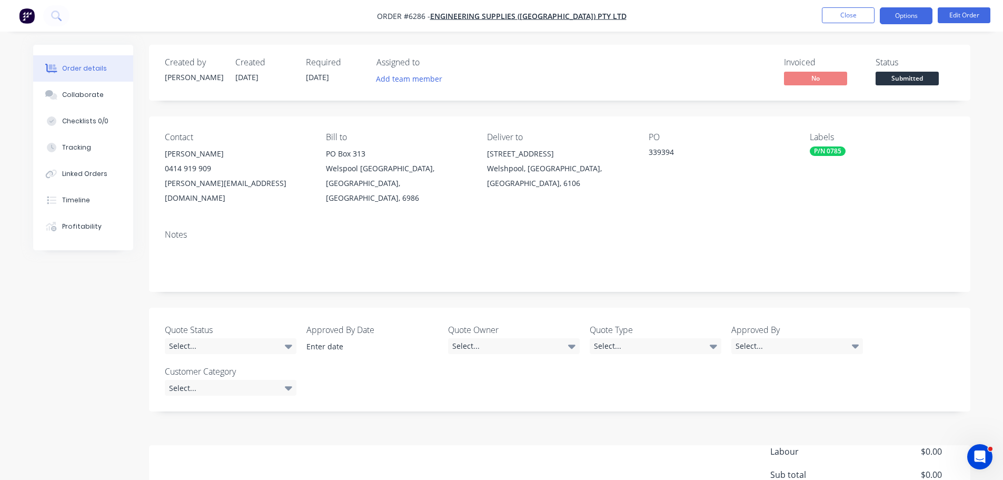
click at [914, 18] on button "Options" at bounding box center [906, 15] width 53 height 17
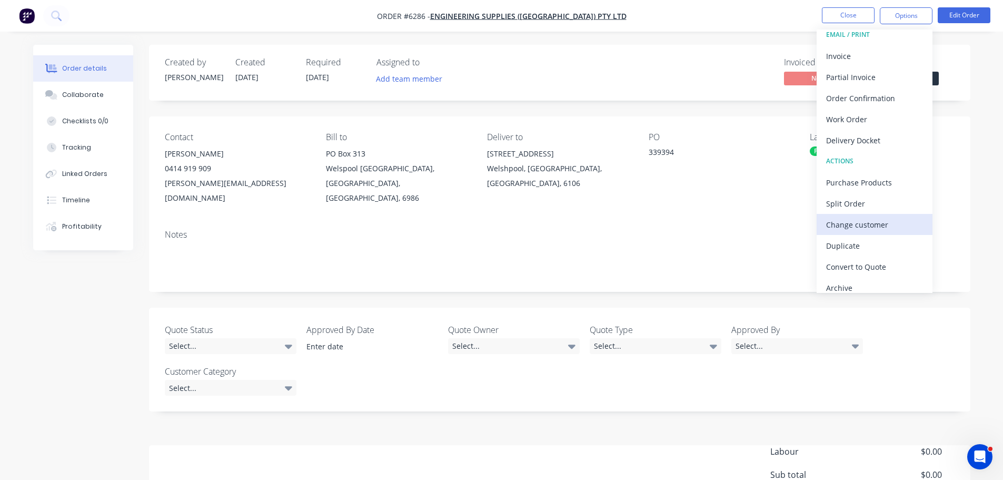
scroll to position [16, 0]
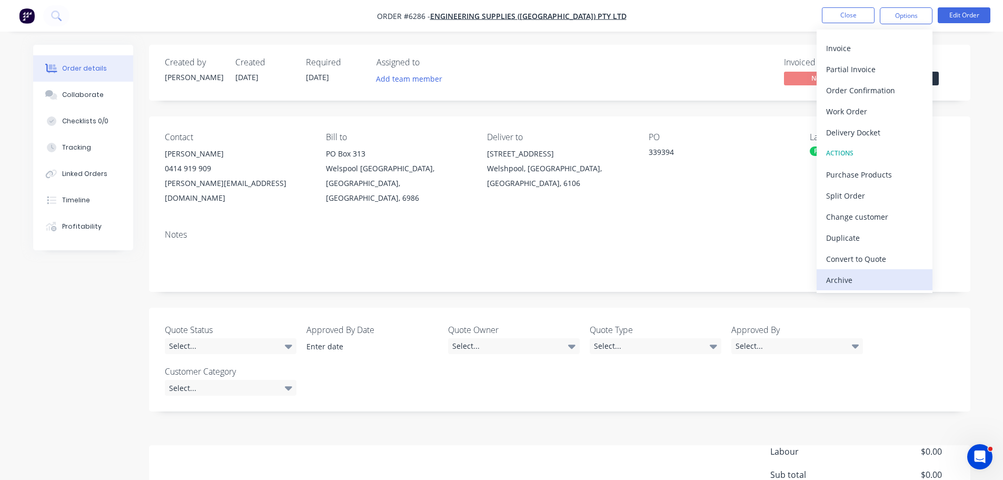
click at [841, 276] on div "Archive" at bounding box center [874, 279] width 97 height 15
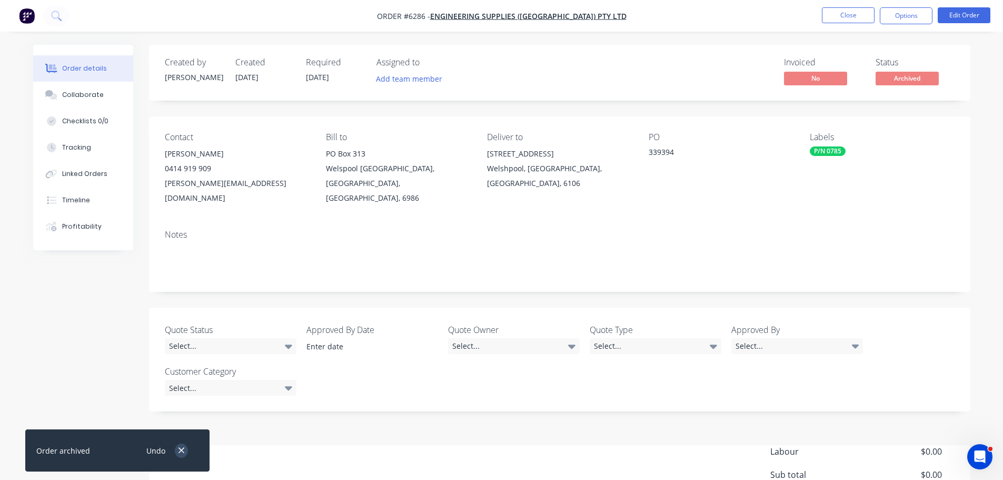
click at [180, 452] on icon "button" at bounding box center [182, 451] width 6 height 6
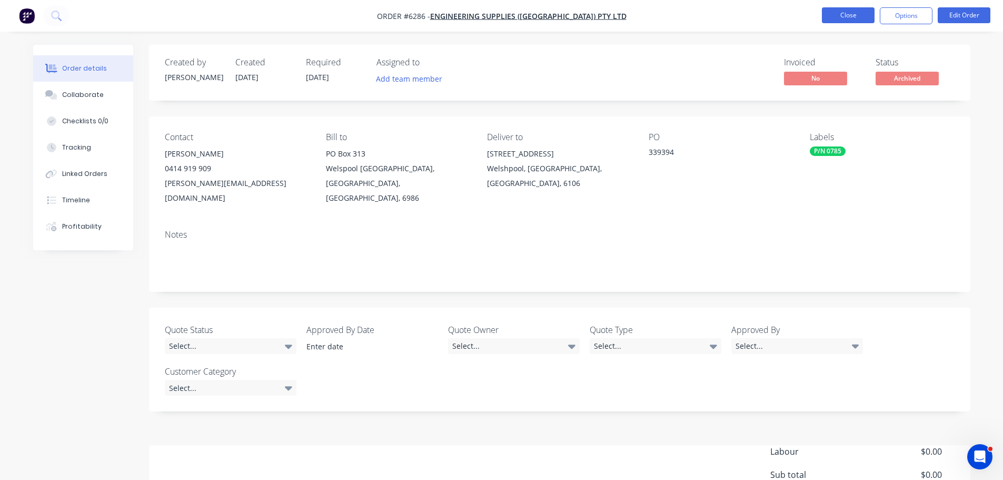
click at [836, 14] on button "Close" at bounding box center [848, 15] width 53 height 16
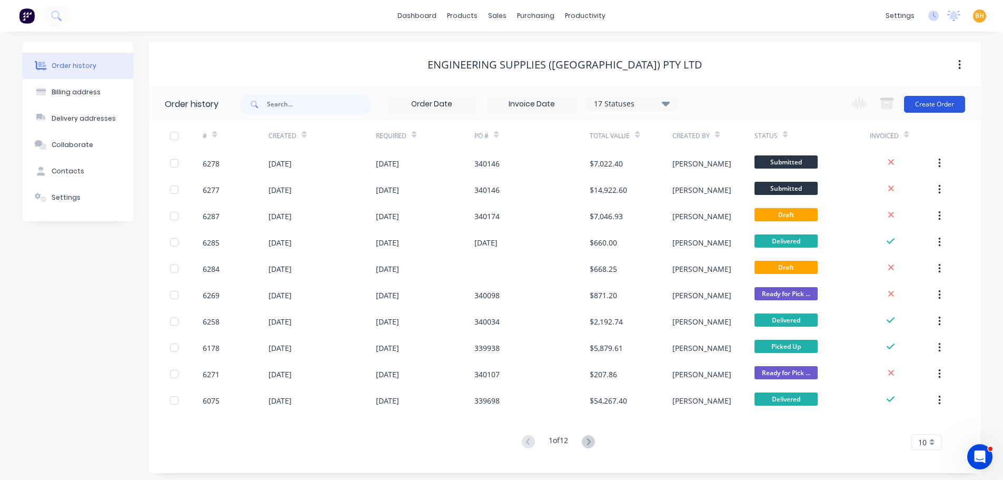
click at [944, 104] on button "Create Order" at bounding box center [934, 104] width 61 height 17
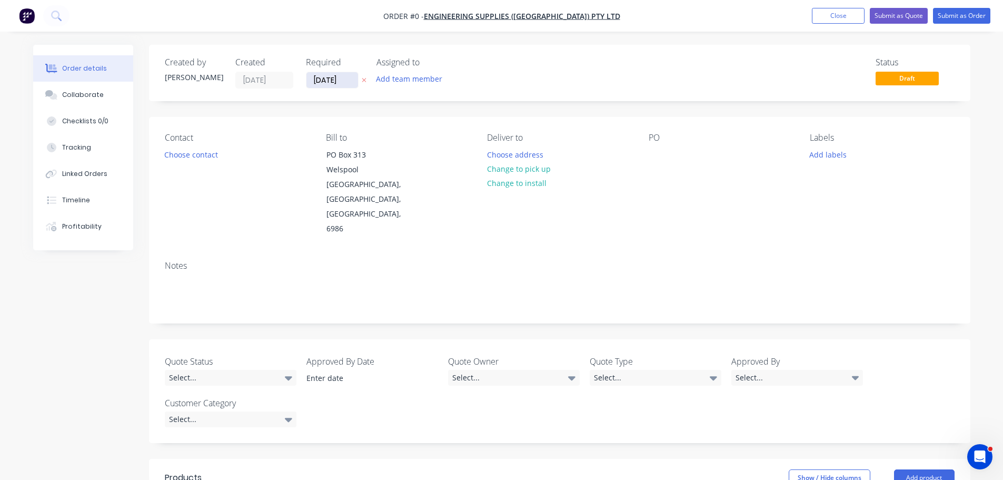
click at [331, 82] on input "[DATE]" at bounding box center [332, 80] width 52 height 16
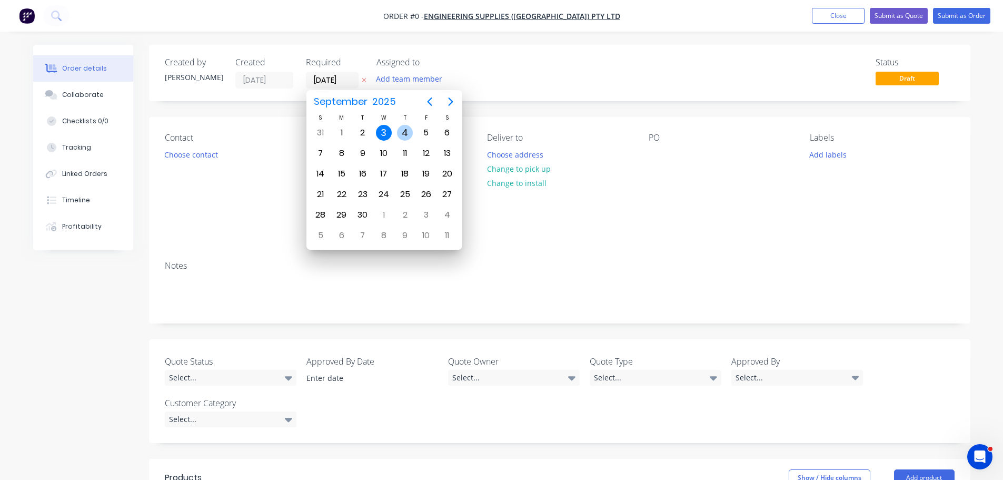
click at [405, 127] on div "4" at bounding box center [405, 133] width 16 height 16
type input "[DATE]"
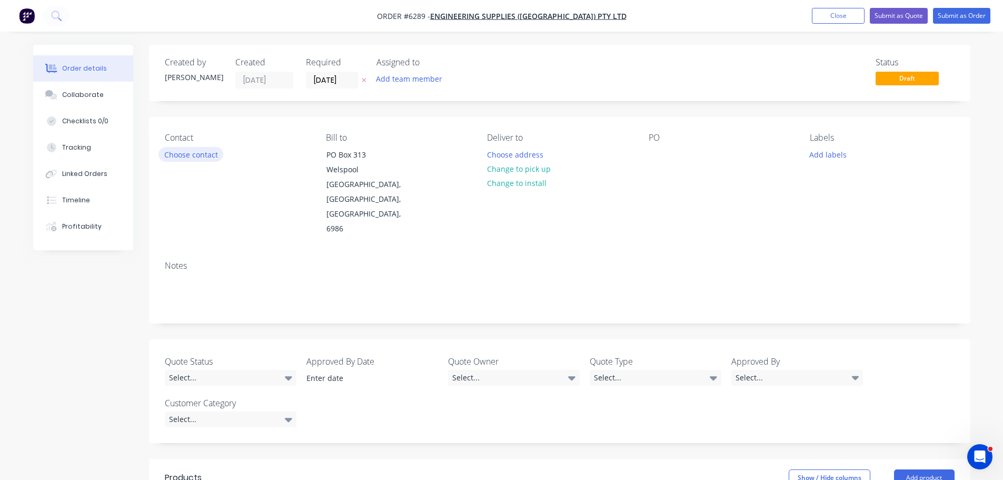
click at [193, 152] on button "Choose contact" at bounding box center [191, 154] width 65 height 14
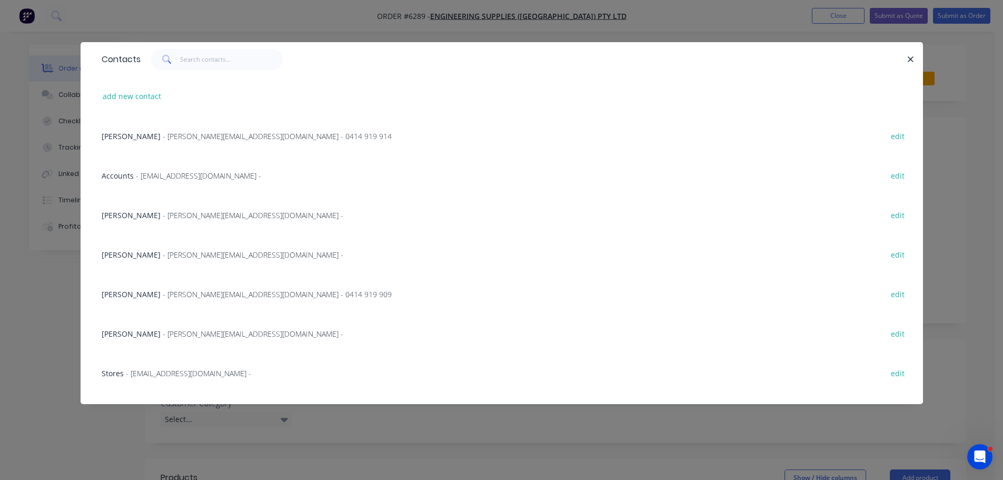
click at [191, 291] on span "- [PERSON_NAME][EMAIL_ADDRESS][DOMAIN_NAME] - 0414 919 909" at bounding box center [277, 294] width 229 height 10
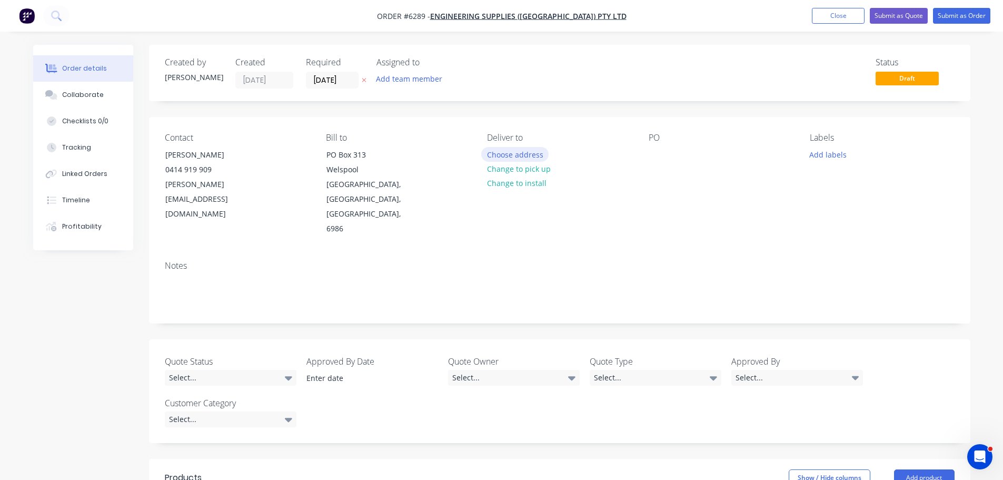
click at [508, 152] on button "Choose address" at bounding box center [514, 154] width 67 height 14
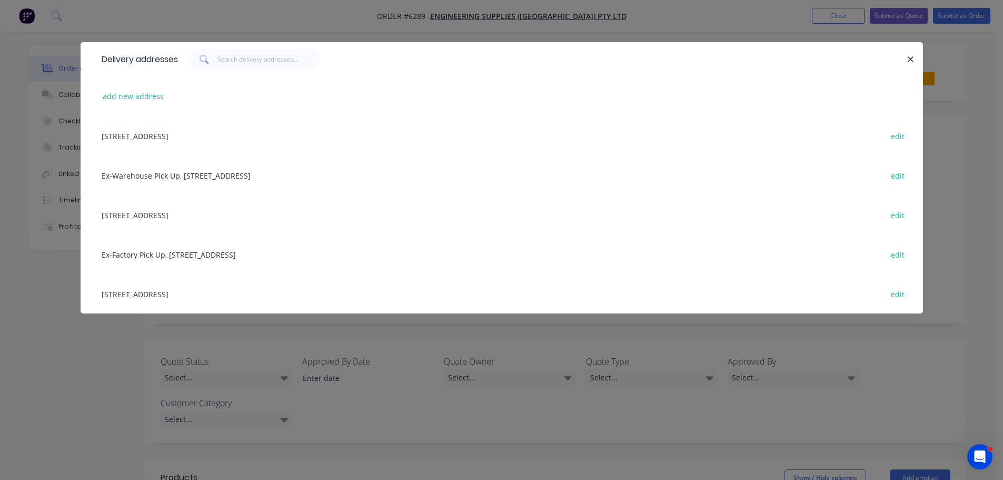
click at [199, 217] on div "146 Welshpool Rd, Welshpool, Western Australia, Australia, 6106 edit" at bounding box center [501, 214] width 811 height 39
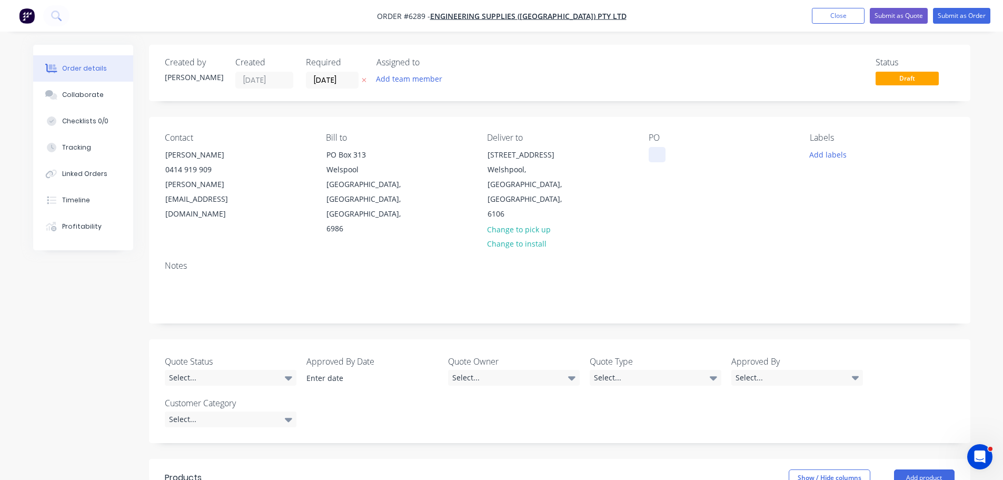
click at [660, 157] on div at bounding box center [657, 154] width 17 height 15
click at [816, 152] on button "Add labels" at bounding box center [828, 154] width 48 height 14
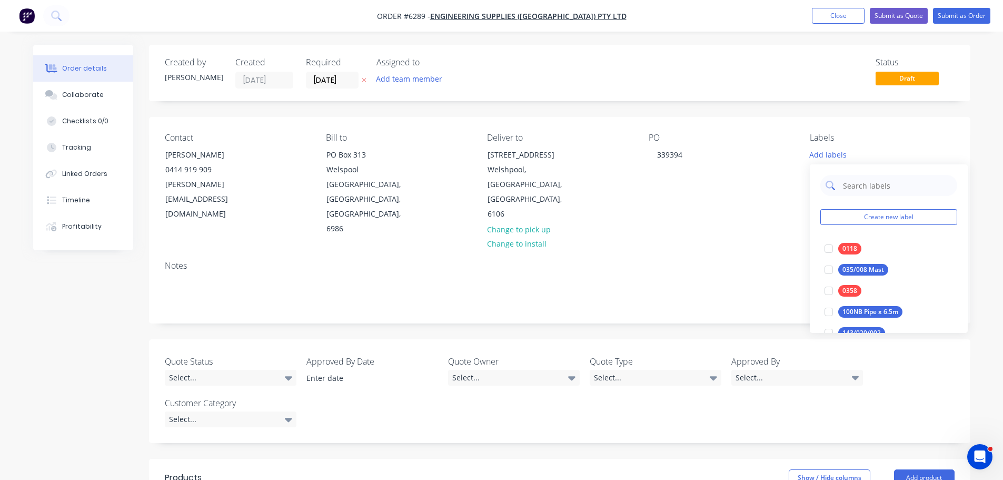
click at [858, 186] on input "text" at bounding box center [897, 185] width 110 height 21
type input "0785"
click at [831, 249] on div at bounding box center [828, 248] width 21 height 21
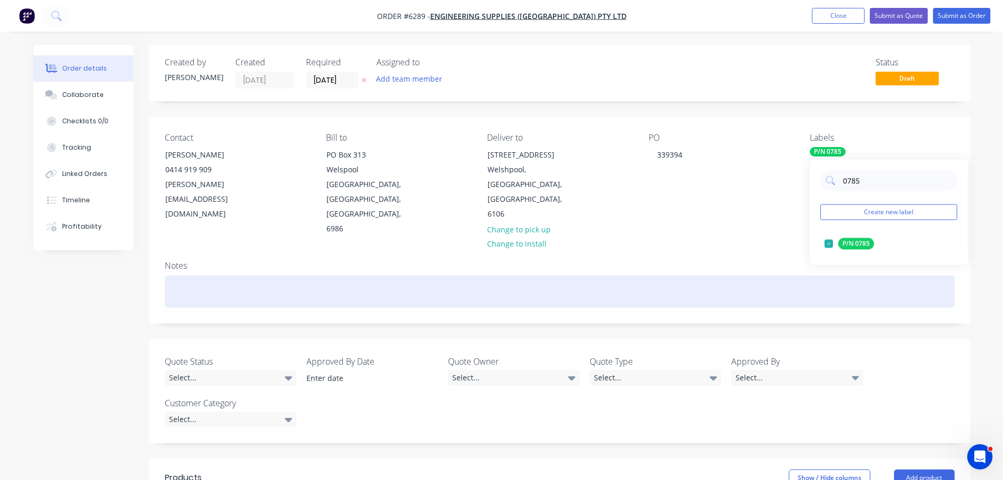
click at [778, 275] on div at bounding box center [560, 291] width 790 height 32
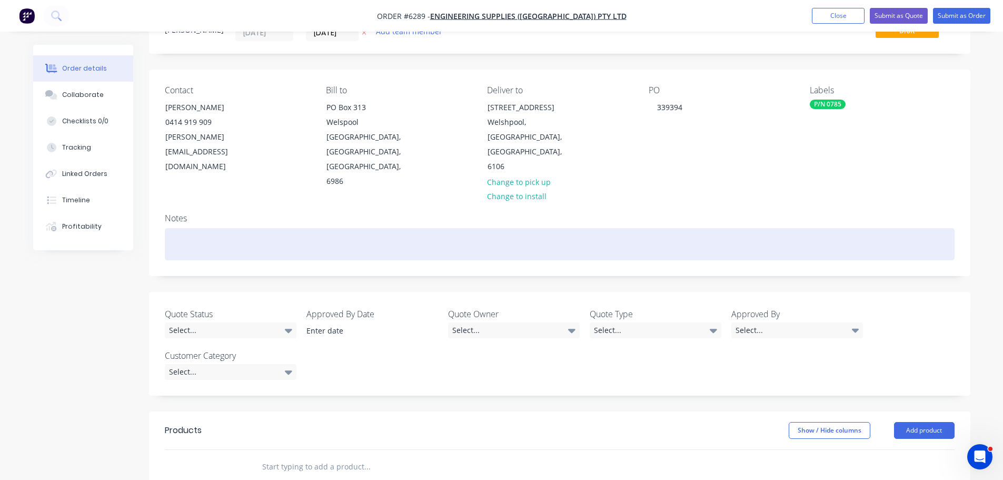
scroll to position [105, 0]
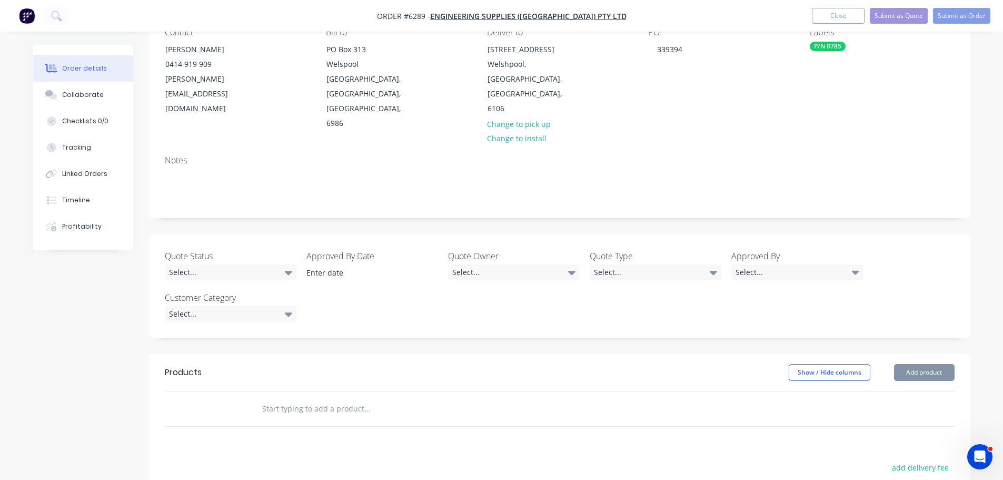
click at [314, 398] on input "text" at bounding box center [367, 408] width 211 height 21
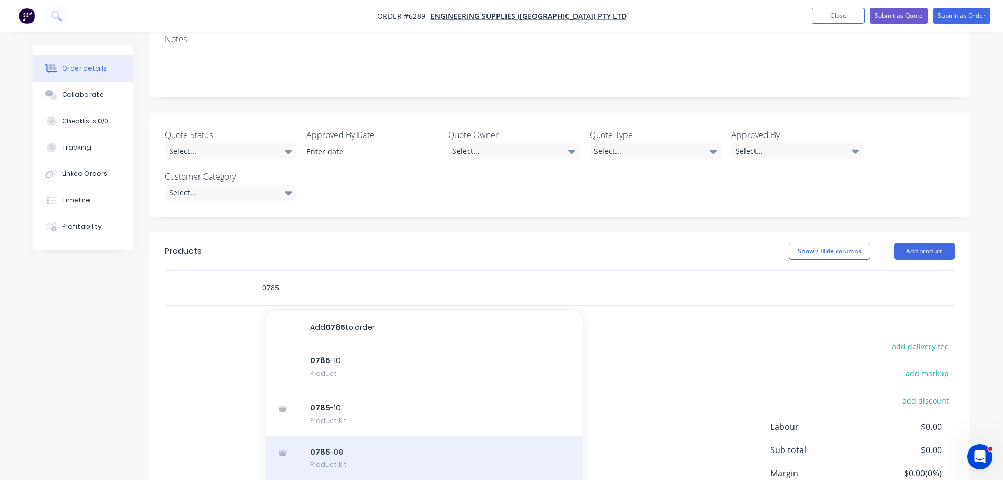
scroll to position [263, 0]
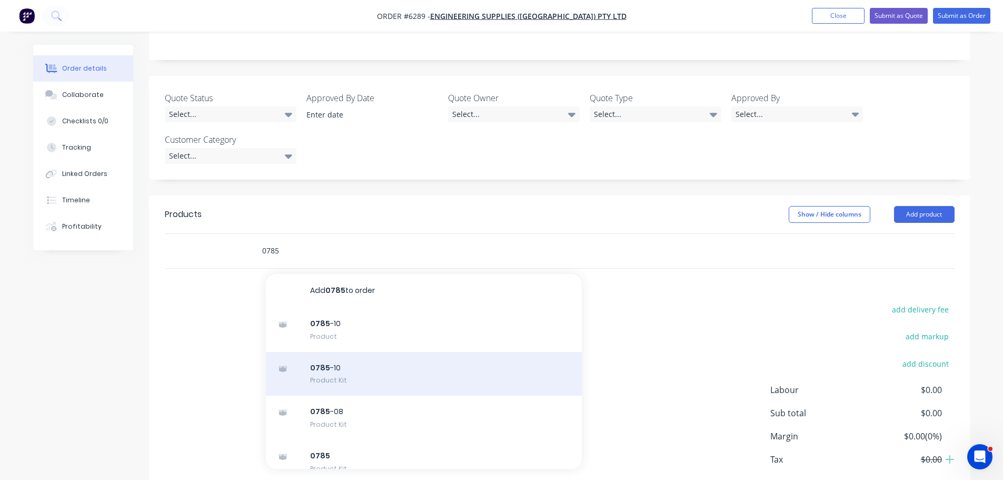
type input "0785"
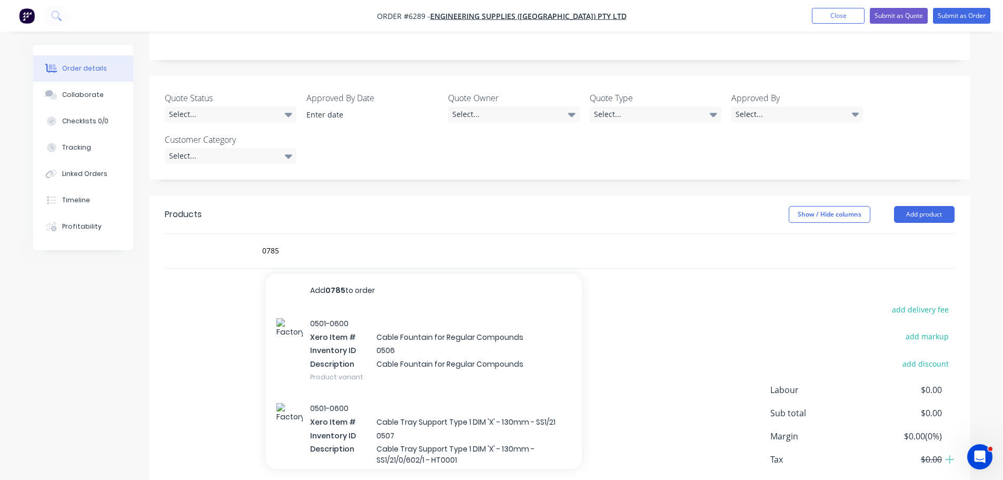
click at [362, 339] on div "0501-0600 Xero Item # Cable Fountain for Regular Compounds Inventory ID 0506 De…" at bounding box center [424, 350] width 316 height 85
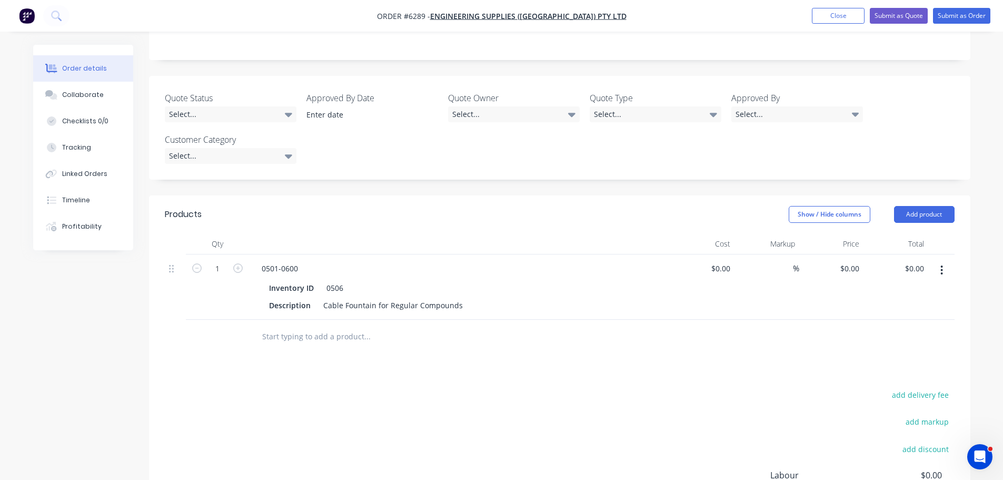
click at [942, 265] on icon "button" at bounding box center [942, 269] width 2 height 9
click at [886, 353] on div "Delete" at bounding box center [904, 360] width 81 height 15
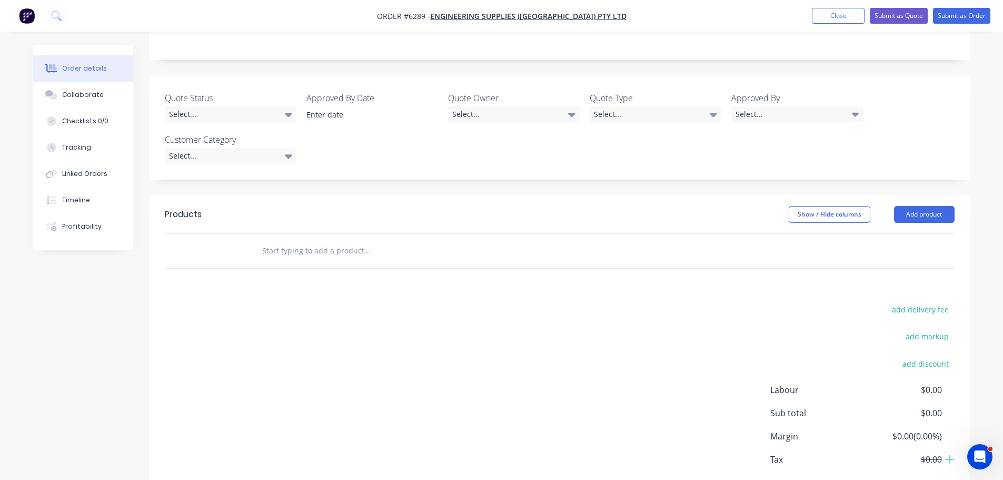
click at [300, 240] on input "text" at bounding box center [367, 250] width 211 height 21
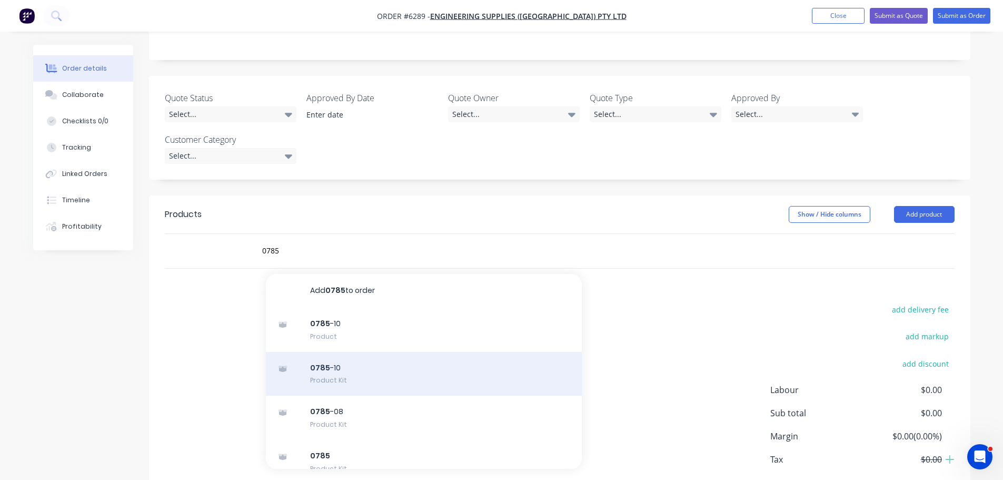
click at [345, 352] on div "0785 -10 Product Kit" at bounding box center [424, 374] width 316 height 44
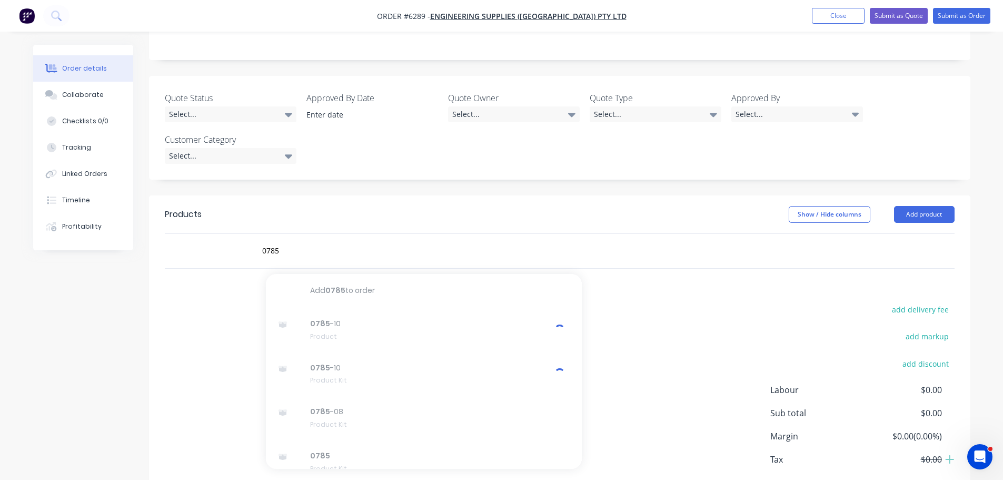
click at [197, 302] on div "add delivery fee add markup add discount Labour $0.00 Sub total $0.00 Margin $0…" at bounding box center [560, 403] width 790 height 203
click at [294, 240] on input "0785" at bounding box center [367, 250] width 211 height 21
type input "0"
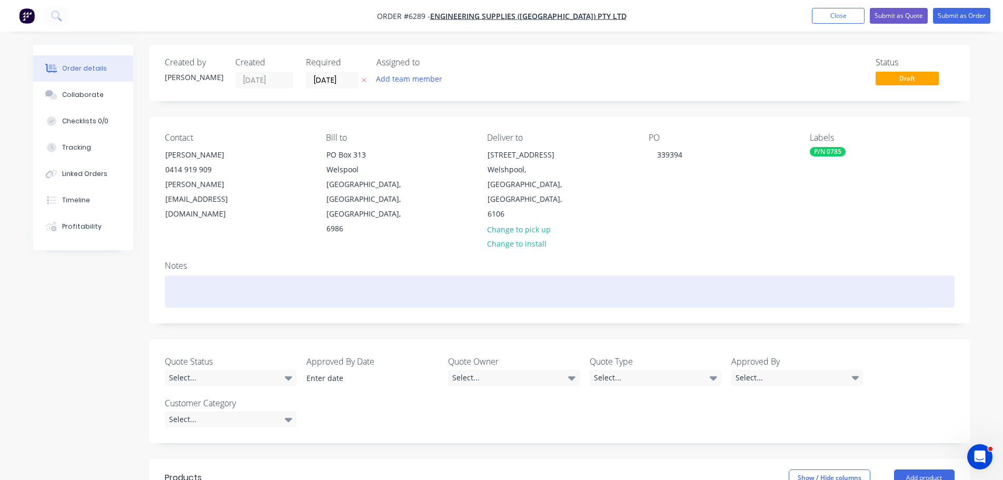
click at [193, 275] on div at bounding box center [560, 291] width 790 height 32
click at [279, 275] on div "Delivery dockets sent to" at bounding box center [560, 291] width 790 height 32
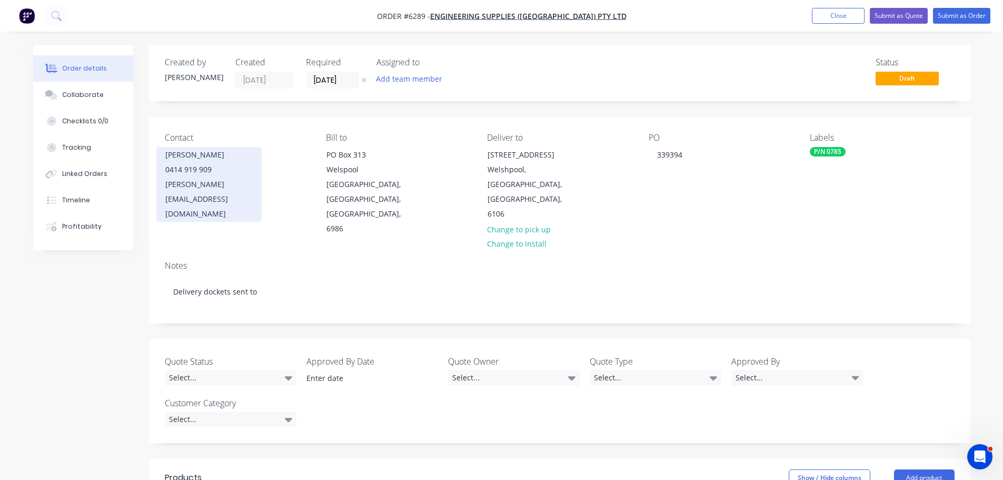
drag, startPoint x: 223, startPoint y: 152, endPoint x: 160, endPoint y: 179, distance: 68.5
click at [160, 179] on div "[PERSON_NAME] 0414 919 909 [PERSON_NAME][EMAIL_ADDRESS][DOMAIN_NAME]" at bounding box center [208, 184] width 105 height 75
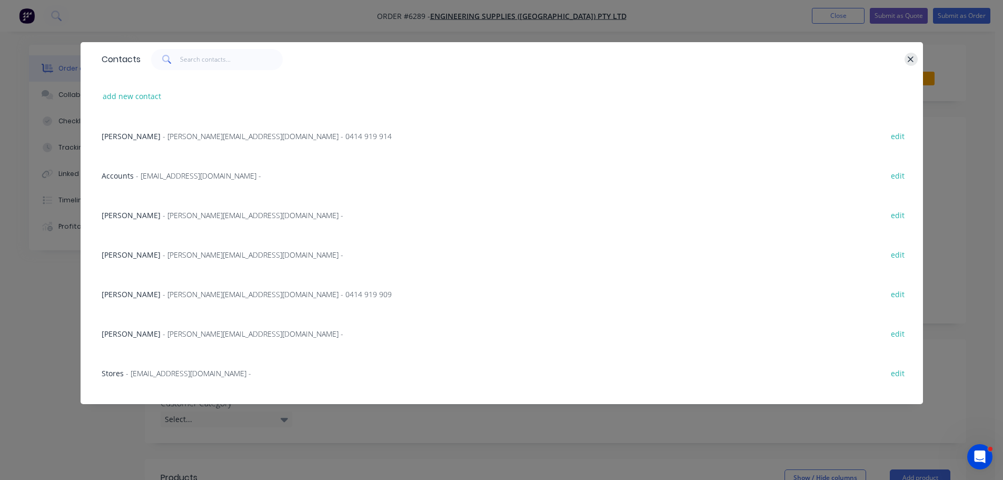
click at [910, 57] on icon "button" at bounding box center [910, 59] width 7 height 9
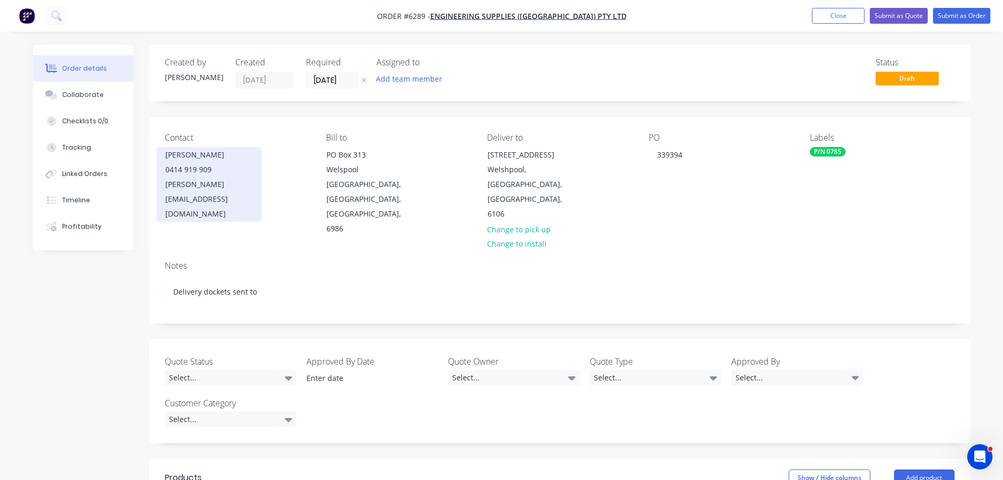
click at [169, 148] on div "[PERSON_NAME]" at bounding box center [208, 154] width 87 height 15
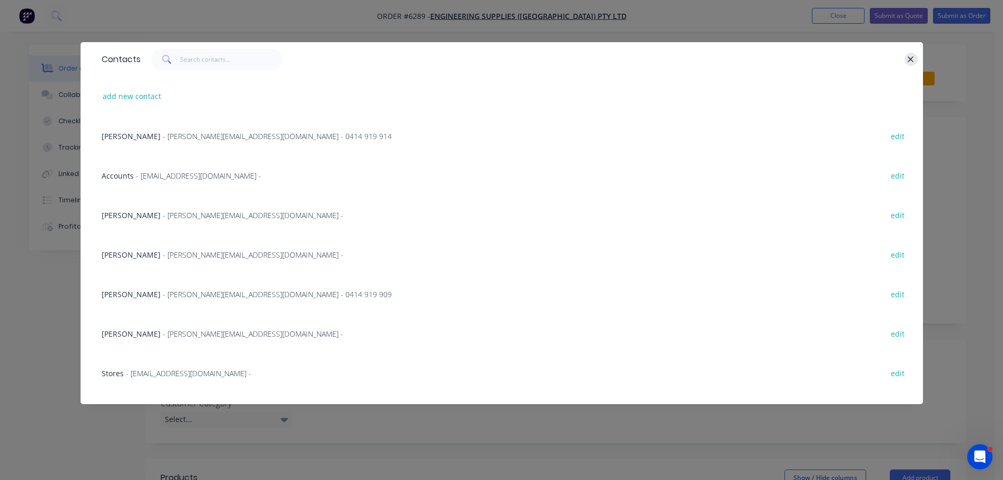
click at [916, 56] on button "button" at bounding box center [911, 59] width 13 height 13
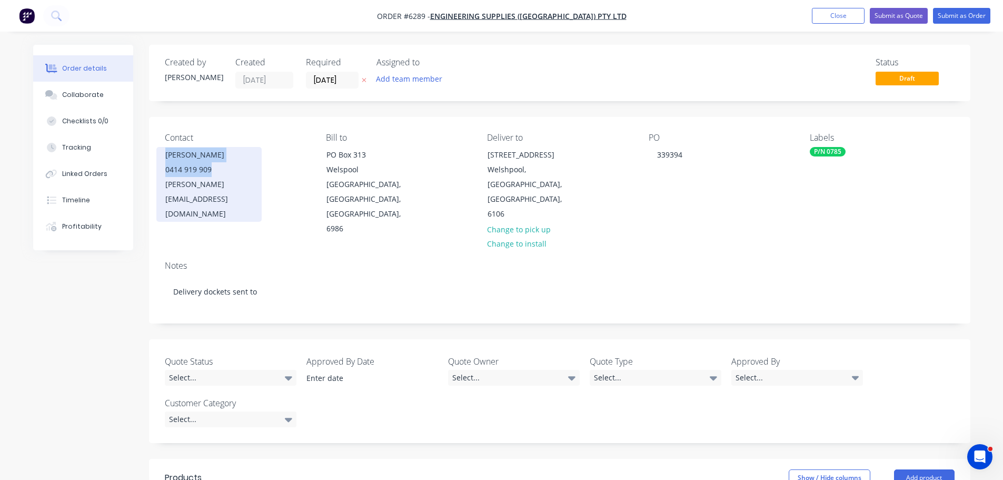
drag, startPoint x: 167, startPoint y: 155, endPoint x: 222, endPoint y: 167, distance: 56.1
click at [222, 167] on div "[PERSON_NAME] 0414 919 909 [PERSON_NAME][EMAIL_ADDRESS][DOMAIN_NAME]" at bounding box center [208, 184] width 105 height 75
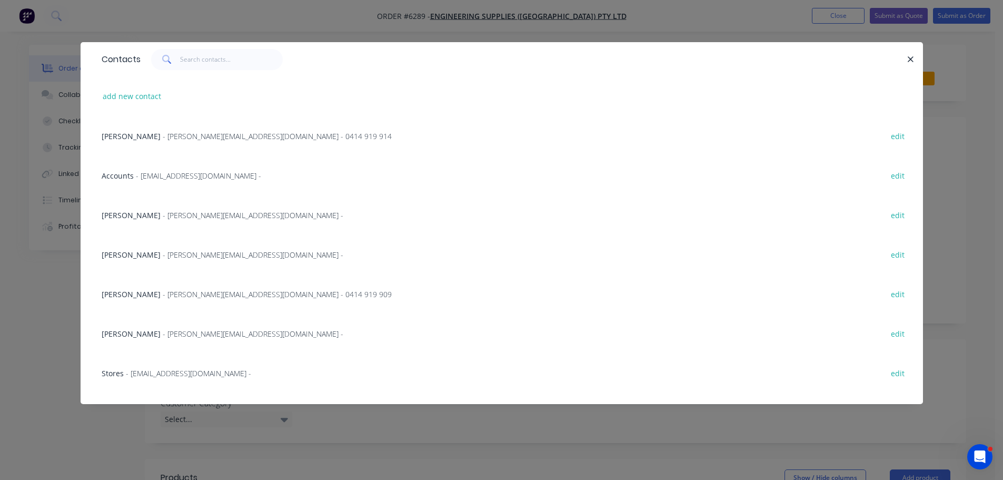
copy div "[PERSON_NAME] 0414 919 909"
click at [910, 58] on icon "button" at bounding box center [911, 59] width 6 height 6
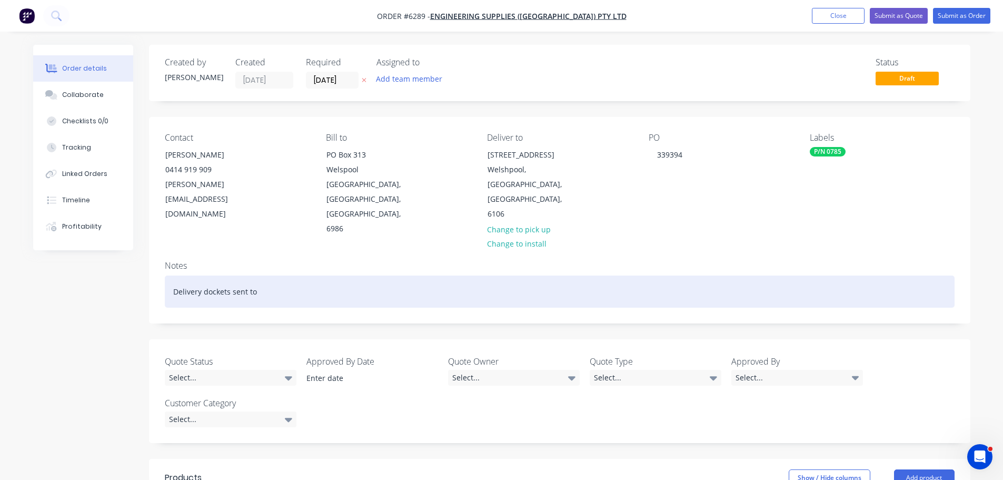
click at [272, 275] on div "Delivery dockets sent to" at bounding box center [560, 291] width 790 height 32
click at [308, 275] on div "Delivery dockets sent to [PERSON_NAME] Dinsdale0414 919 909" at bounding box center [560, 291] width 790 height 32
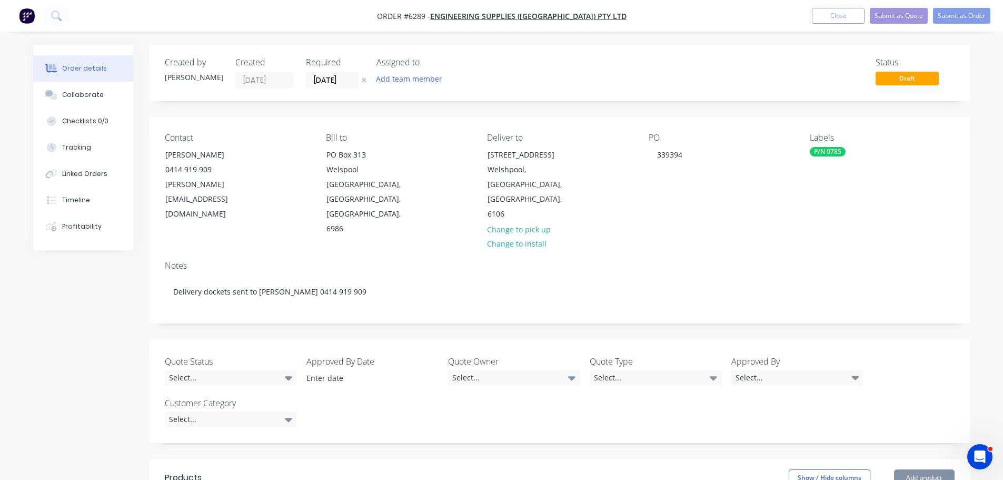
click at [409, 283] on div "Created by [PERSON_NAME] Created [DATE] Required [DATE] Assigned to Add team me…" at bounding box center [559, 415] width 821 height 740
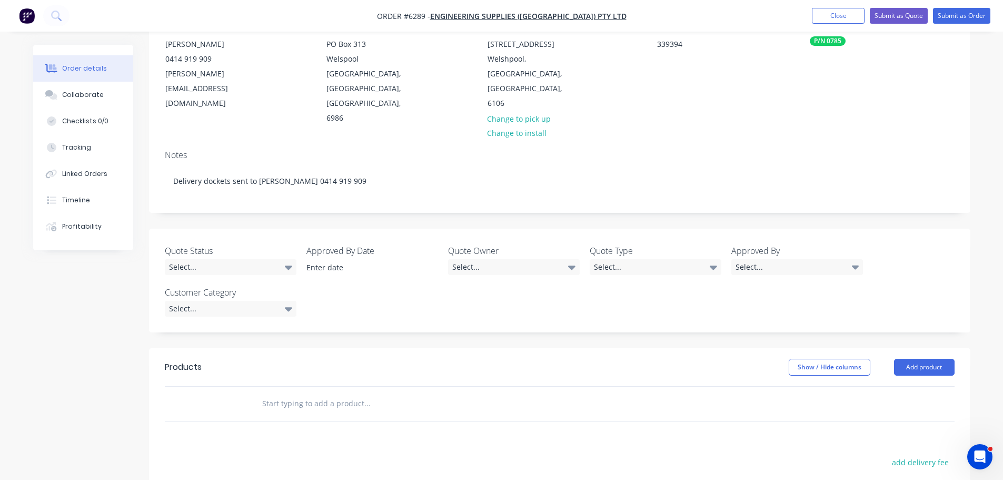
scroll to position [158, 0]
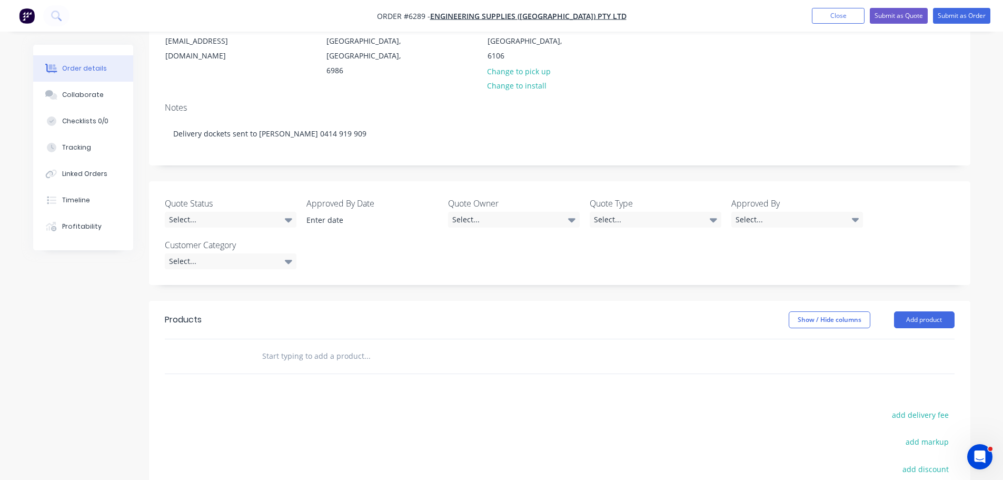
click at [308, 345] on input "text" at bounding box center [367, 355] width 211 height 21
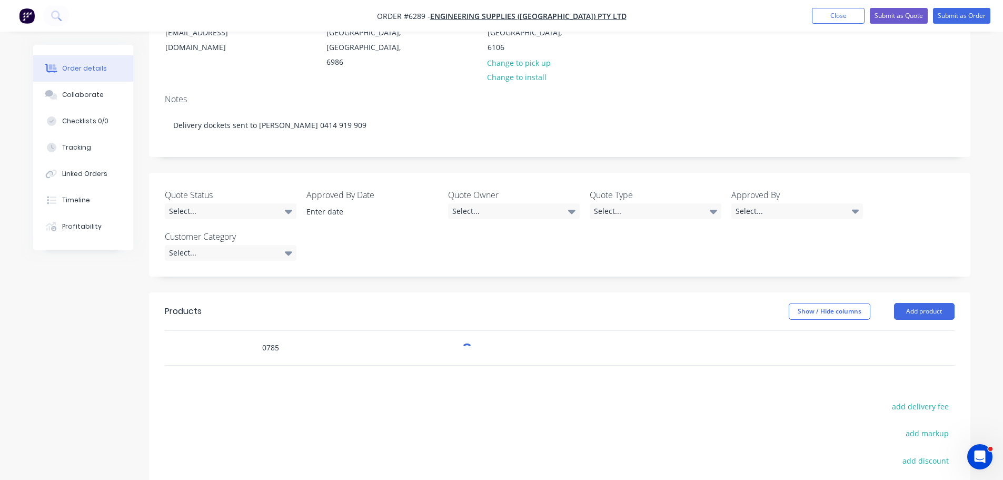
scroll to position [211, 0]
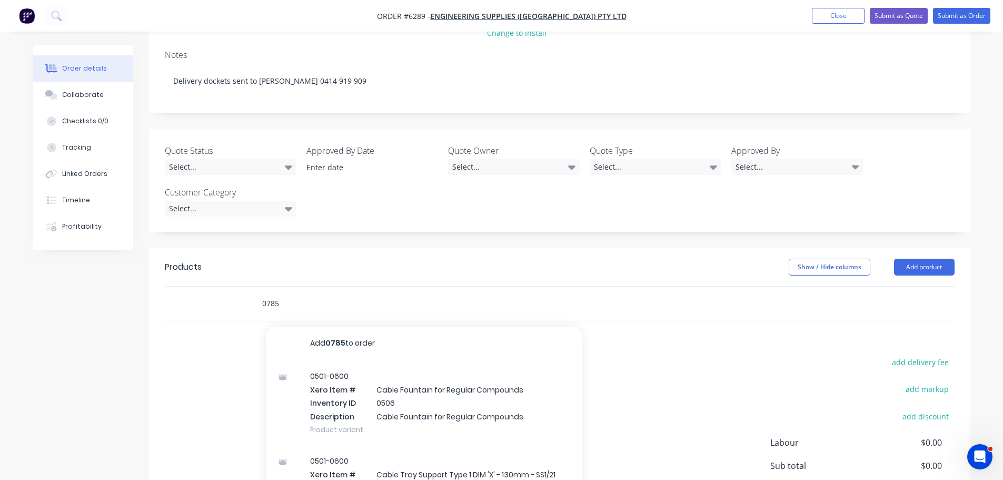
click at [305, 293] on input "0785" at bounding box center [367, 303] width 211 height 21
type input "0"
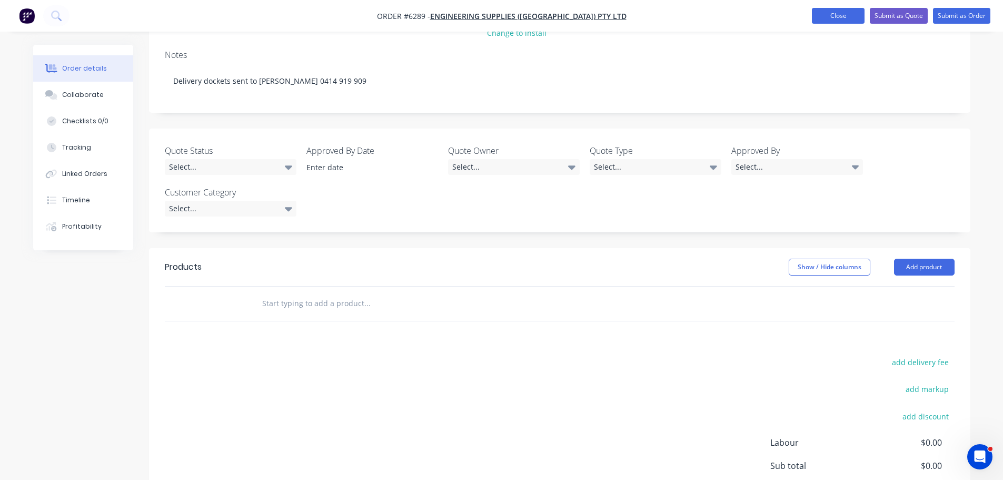
click at [849, 19] on button "Close" at bounding box center [838, 16] width 53 height 16
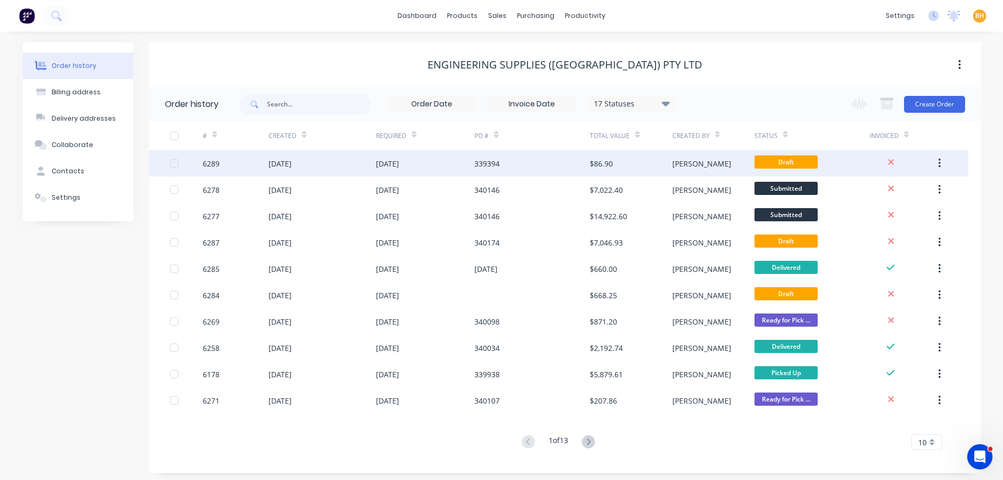
click at [271, 168] on div "[DATE]" at bounding box center [280, 163] width 23 height 11
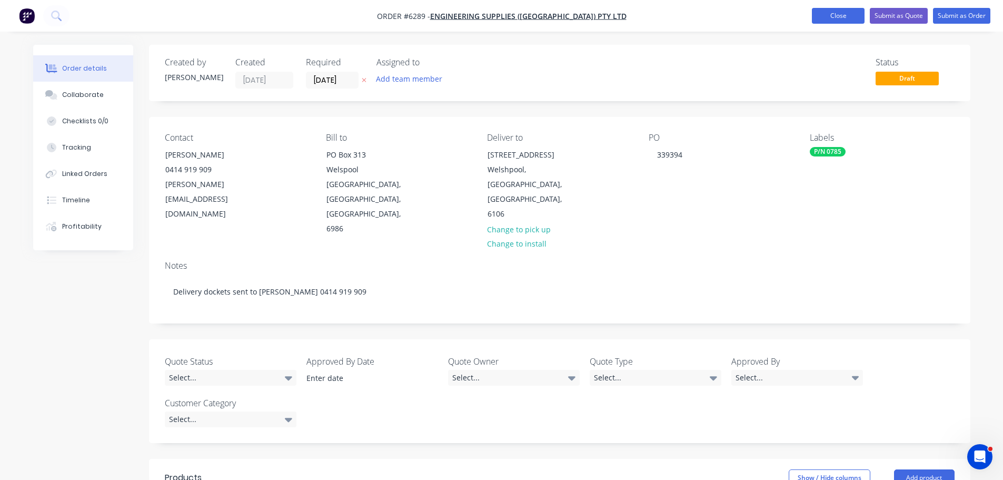
click at [842, 16] on button "Close" at bounding box center [838, 16] width 53 height 16
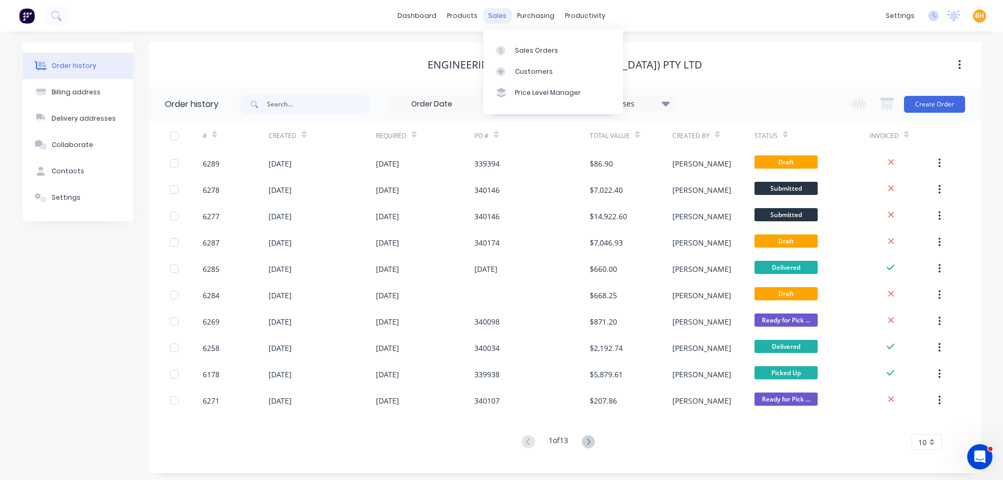
click at [499, 16] on div "sales" at bounding box center [497, 16] width 29 height 16
click at [538, 54] on div "Sales Orders" at bounding box center [536, 50] width 43 height 9
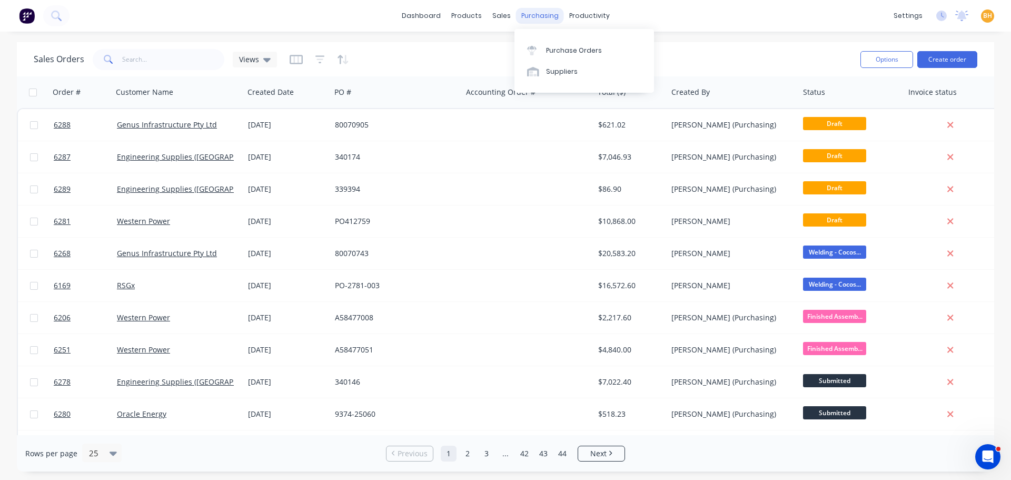
click at [546, 20] on div "purchasing" at bounding box center [540, 16] width 48 height 16
click at [556, 46] on div "Purchase Orders" at bounding box center [574, 50] width 56 height 9
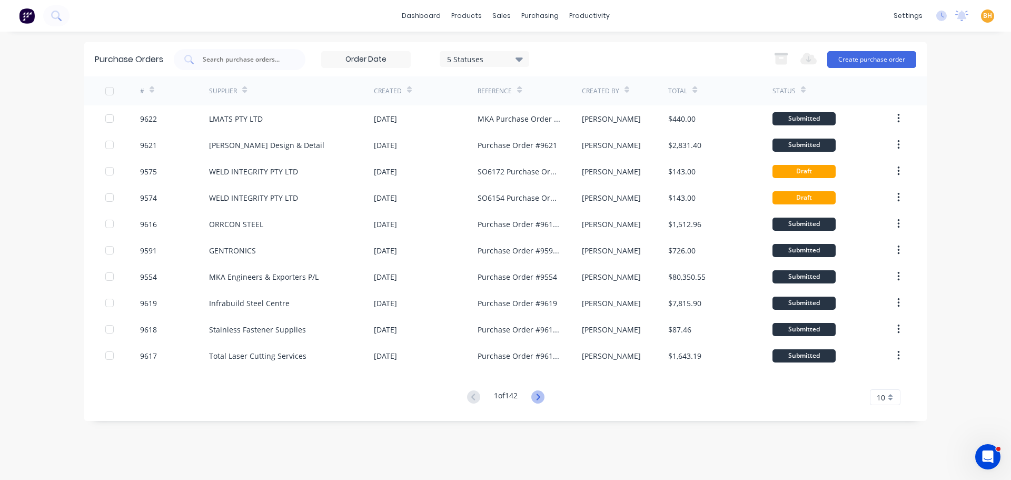
click at [536, 397] on icon at bounding box center [537, 396] width 13 height 13
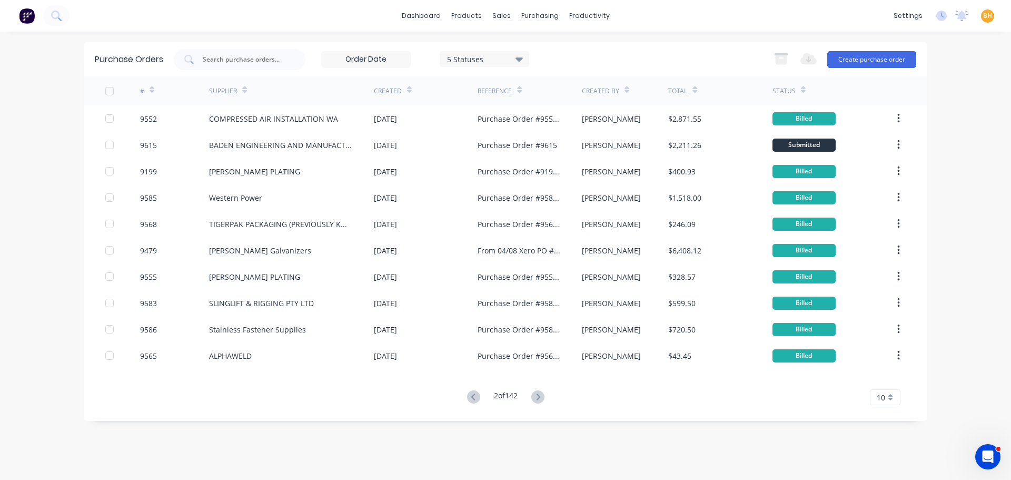
click at [520, 57] on icon at bounding box center [519, 59] width 7 height 12
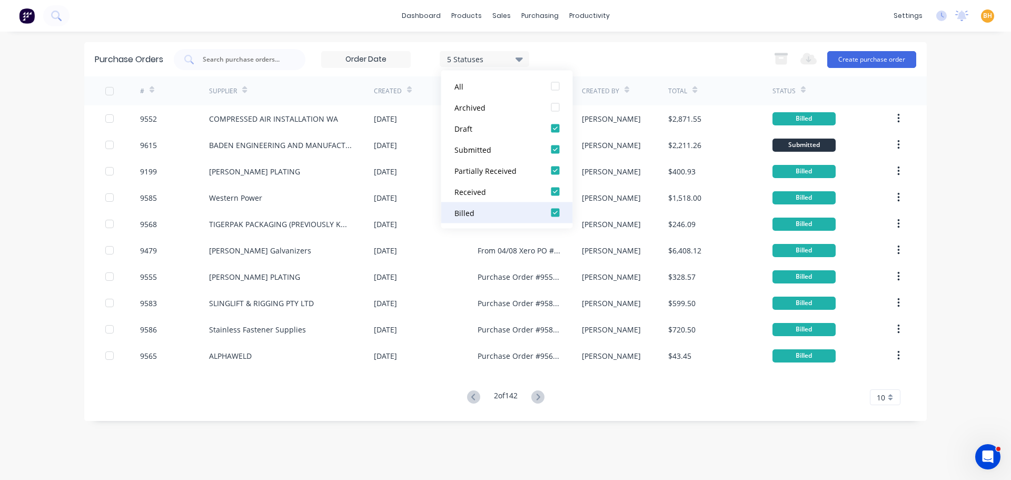
click at [558, 214] on div at bounding box center [555, 212] width 21 height 21
click at [556, 194] on div at bounding box center [555, 191] width 21 height 21
click at [610, 66] on div "3 Statuses 3 Statuses Export to Excel (XLSX) Create purchase order" at bounding box center [545, 59] width 742 height 21
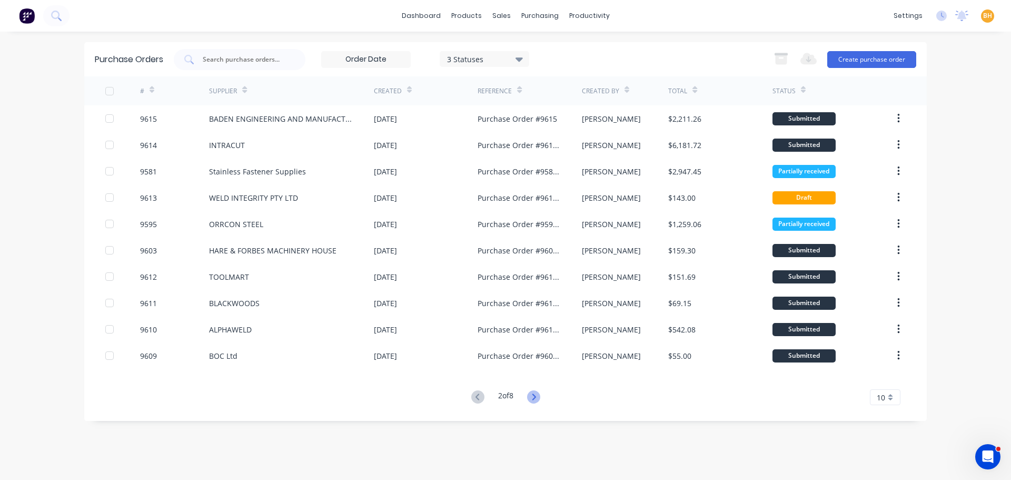
click at [535, 402] on icon at bounding box center [533, 396] width 13 height 13
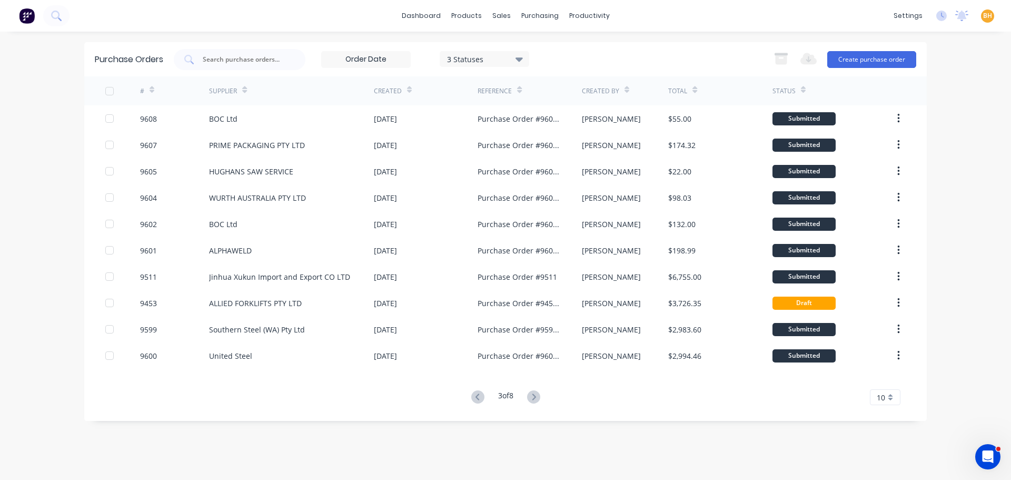
click at [535, 402] on icon at bounding box center [533, 396] width 13 height 13
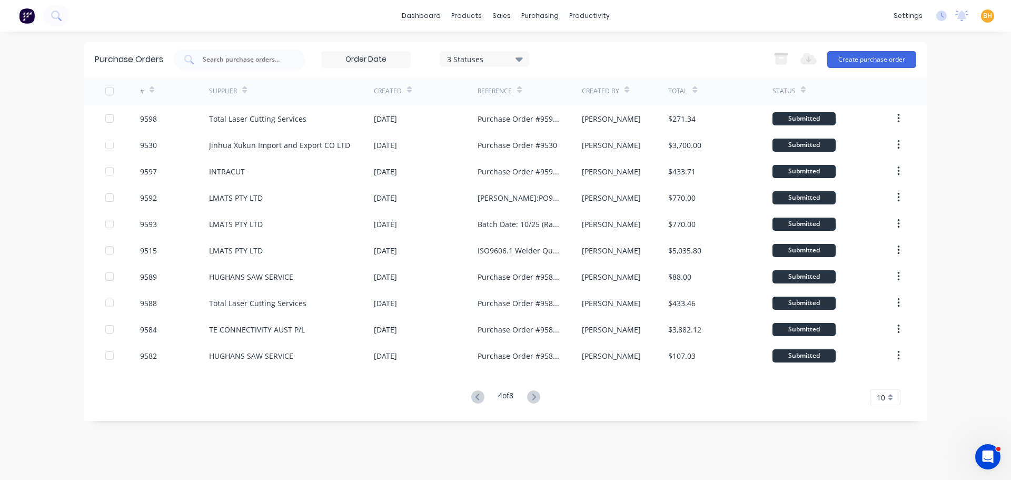
click at [535, 402] on icon at bounding box center [533, 396] width 13 height 13
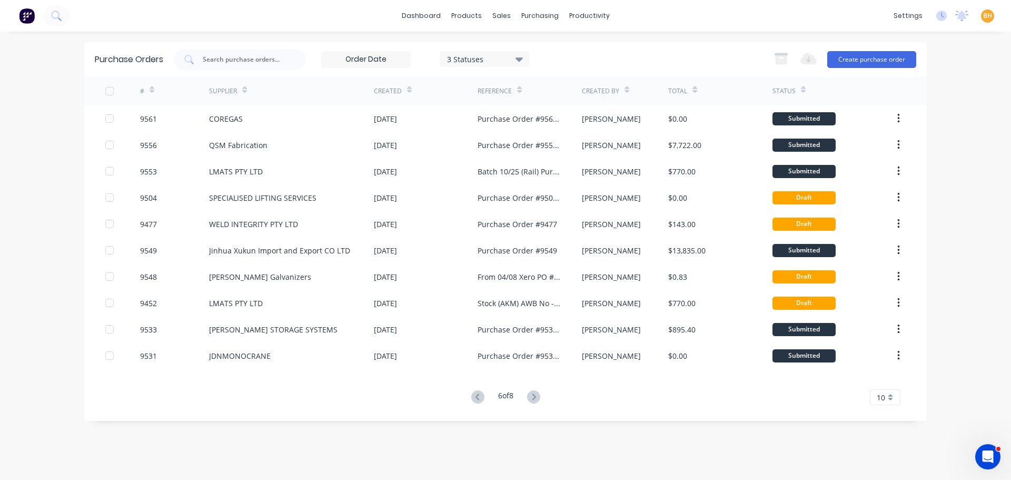
click at [535, 402] on icon at bounding box center [533, 396] width 13 height 13
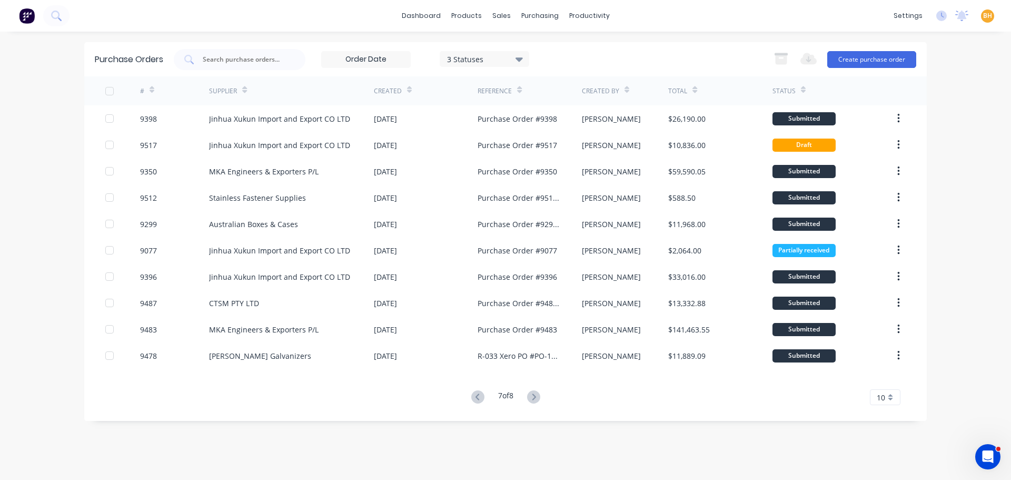
click at [535, 402] on icon at bounding box center [533, 396] width 13 height 13
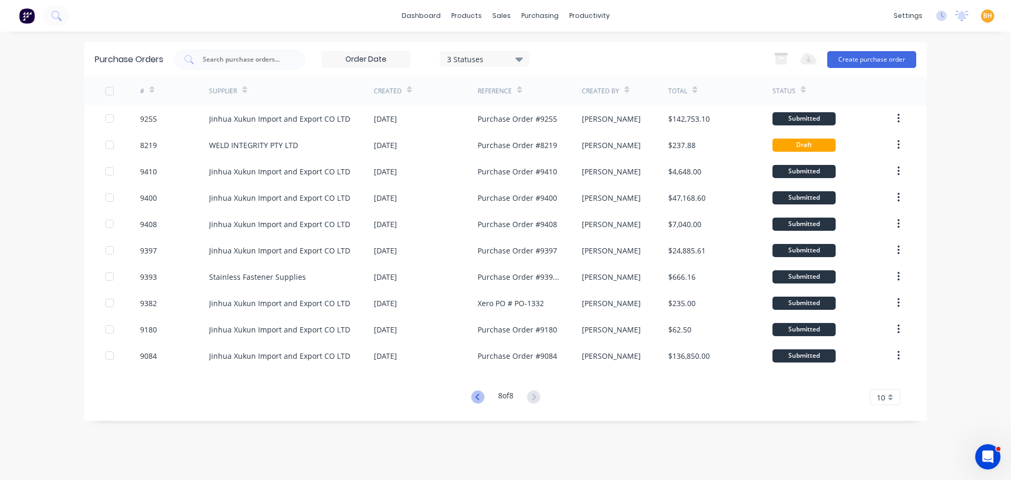
click at [476, 397] on icon at bounding box center [477, 396] width 13 height 13
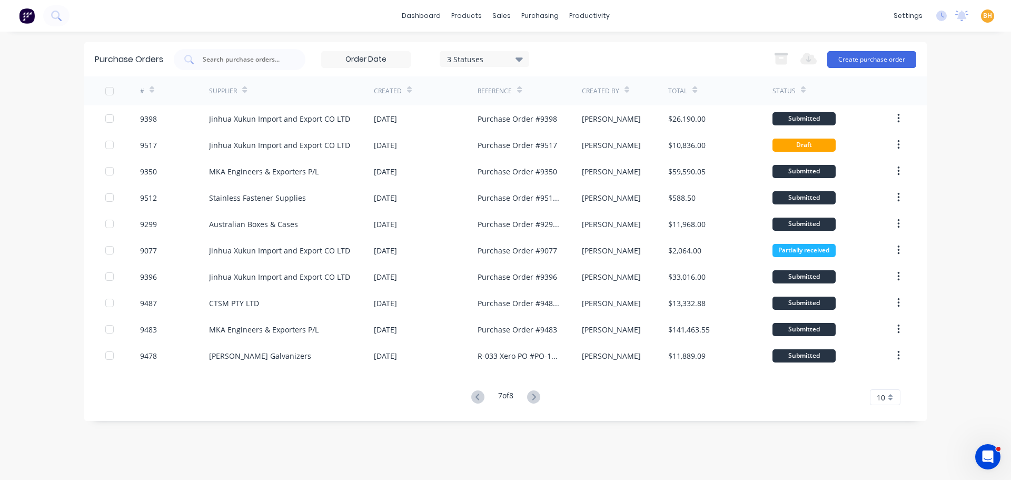
click at [476, 397] on icon at bounding box center [477, 396] width 13 height 13
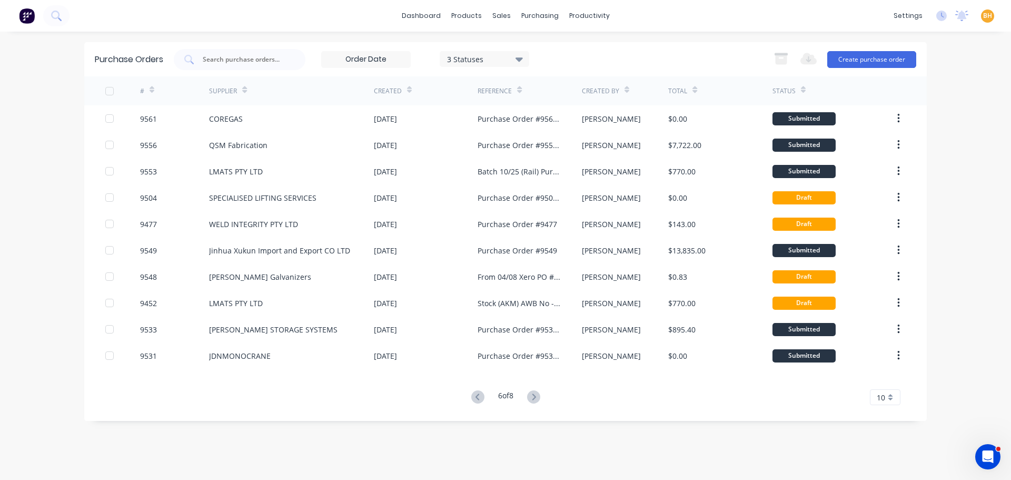
click at [476, 397] on icon at bounding box center [477, 396] width 13 height 13
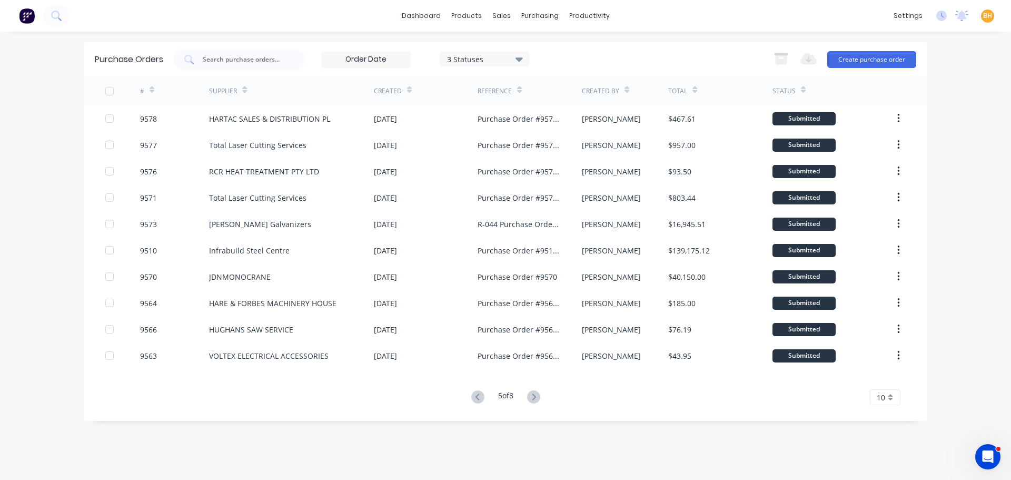
click at [476, 397] on icon at bounding box center [477, 396] width 13 height 13
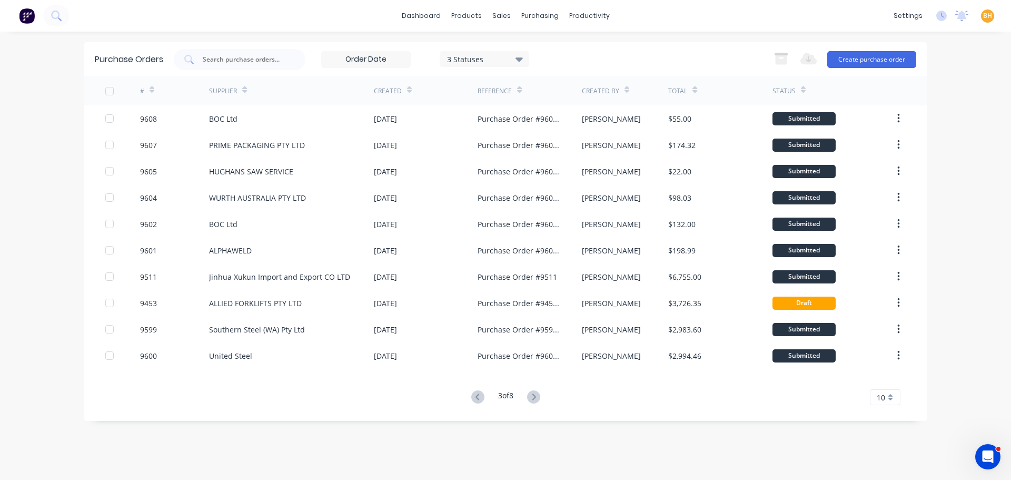
click at [476, 397] on icon at bounding box center [477, 396] width 13 height 13
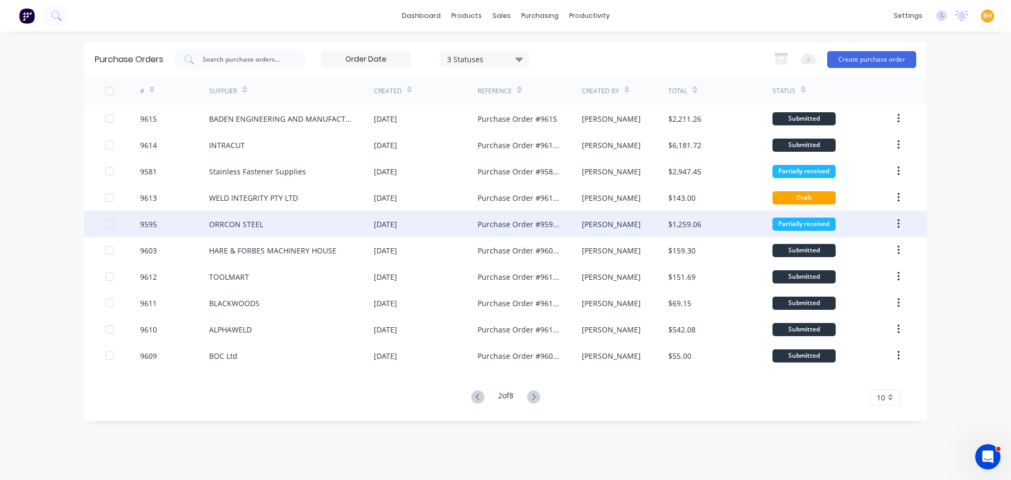
click at [242, 227] on div "ORRCON STEEL" at bounding box center [236, 224] width 54 height 11
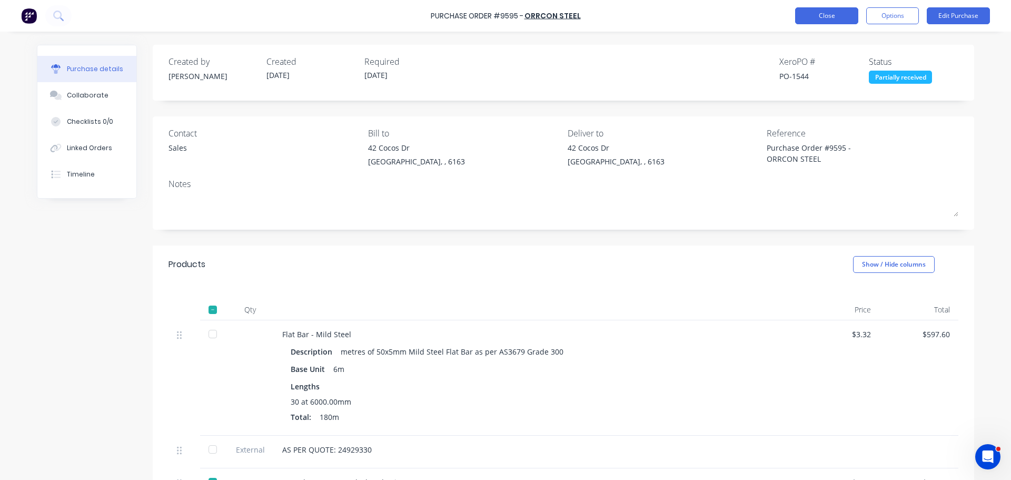
click at [800, 18] on button "Close" at bounding box center [826, 15] width 63 height 17
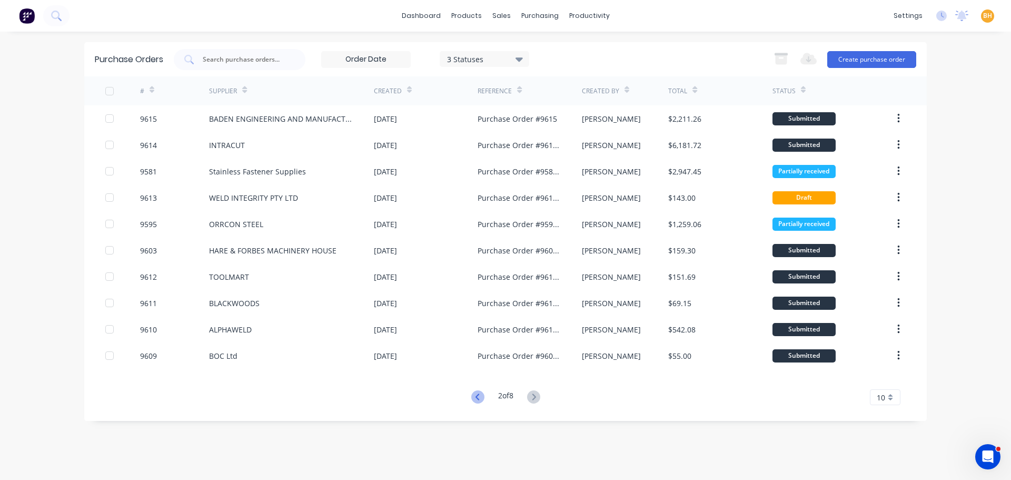
click at [477, 393] on icon at bounding box center [477, 396] width 13 height 13
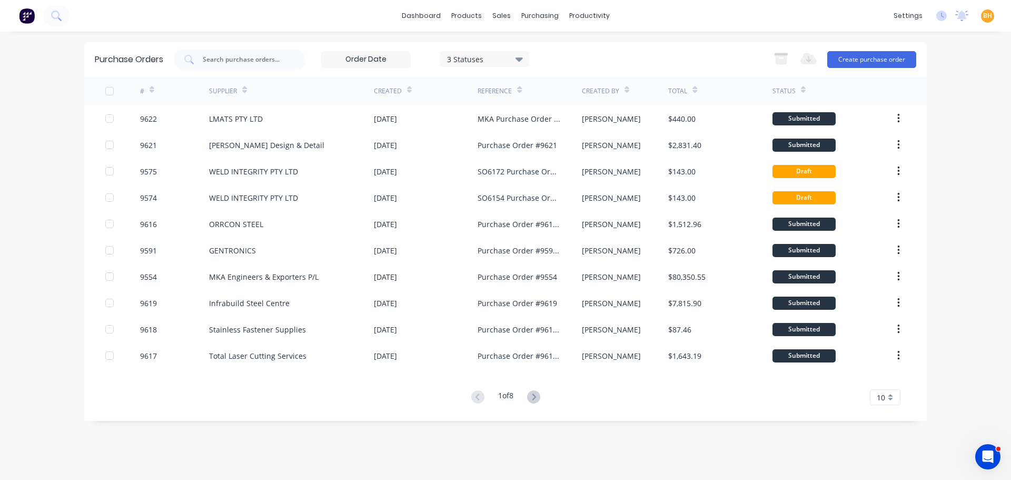
click at [539, 391] on icon at bounding box center [533, 396] width 13 height 13
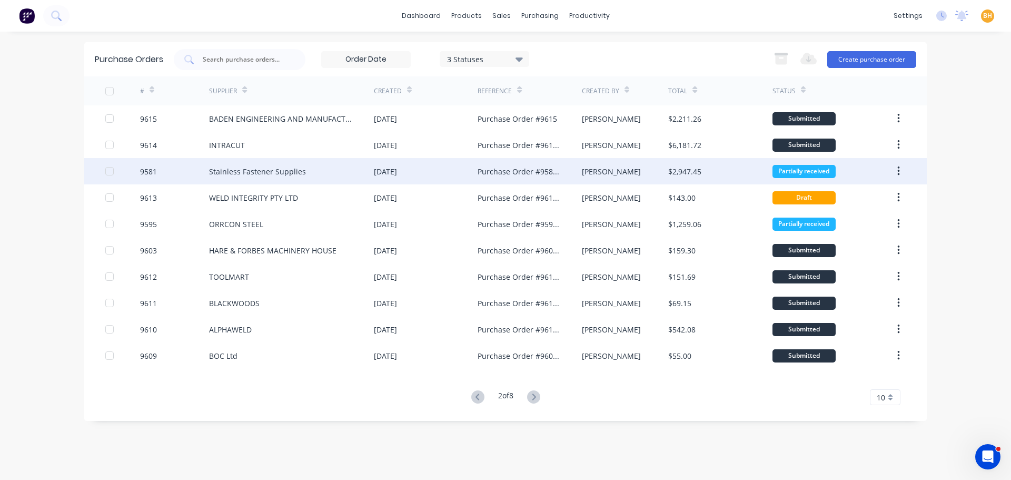
click at [268, 172] on div "Stainless Fastener Supplies" at bounding box center [257, 171] width 97 height 11
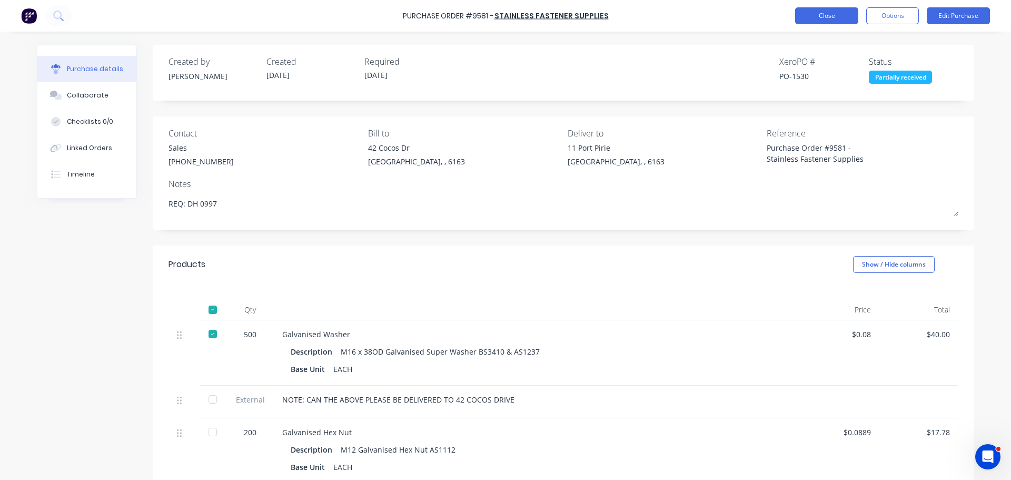
click at [820, 11] on button "Close" at bounding box center [826, 15] width 63 height 17
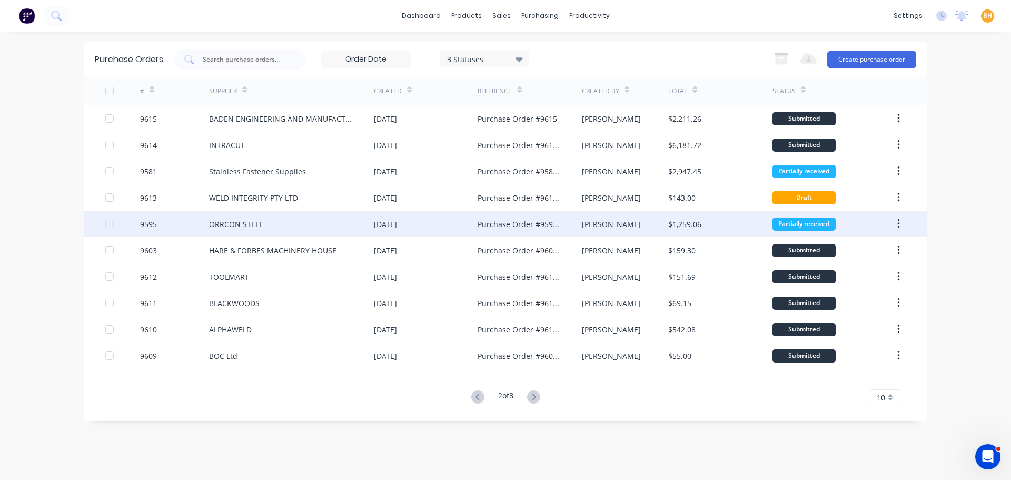
click at [249, 225] on div "ORRCON STEEL" at bounding box center [236, 224] width 54 height 11
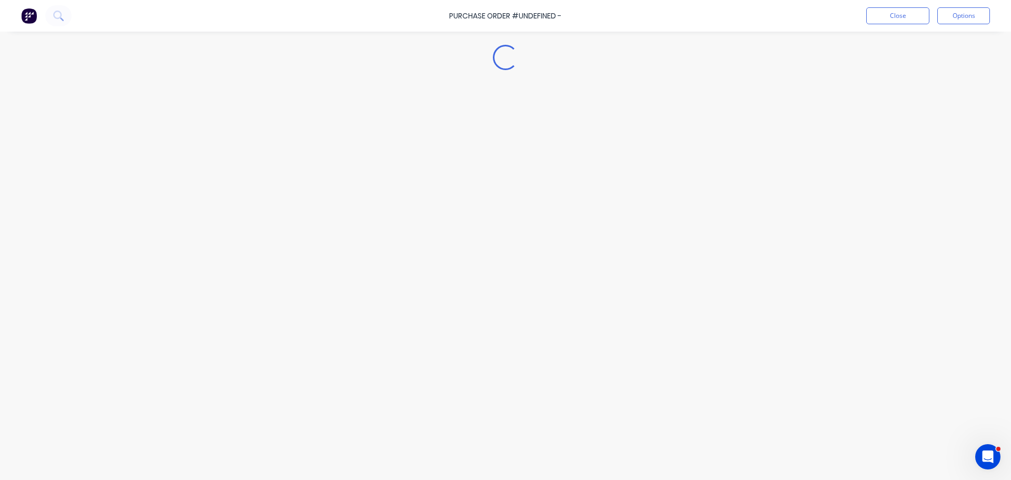
type textarea "x"
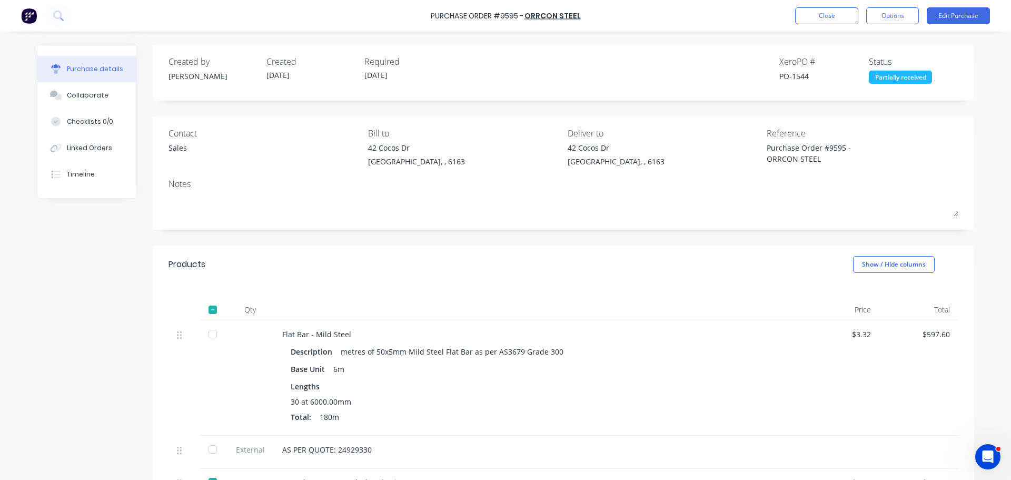
scroll to position [158, 0]
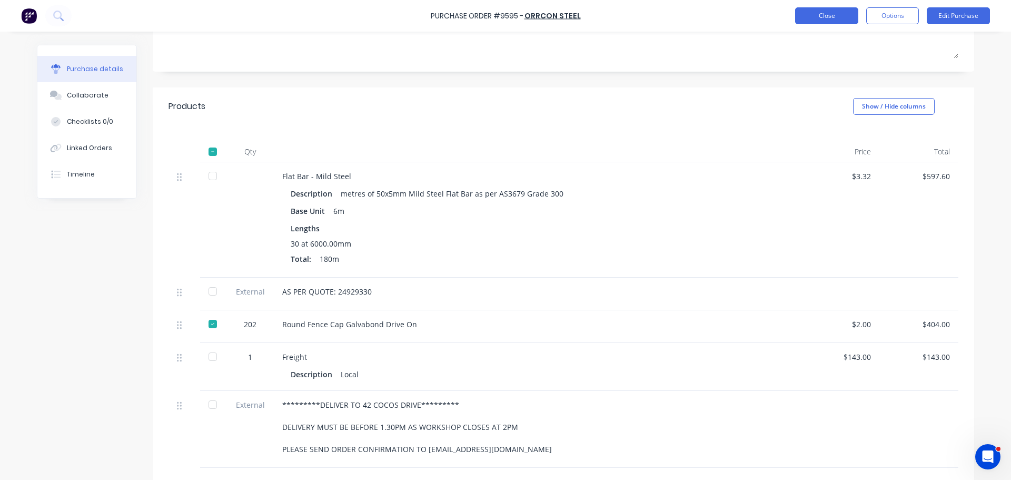
click at [816, 7] on button "Close" at bounding box center [826, 15] width 63 height 17
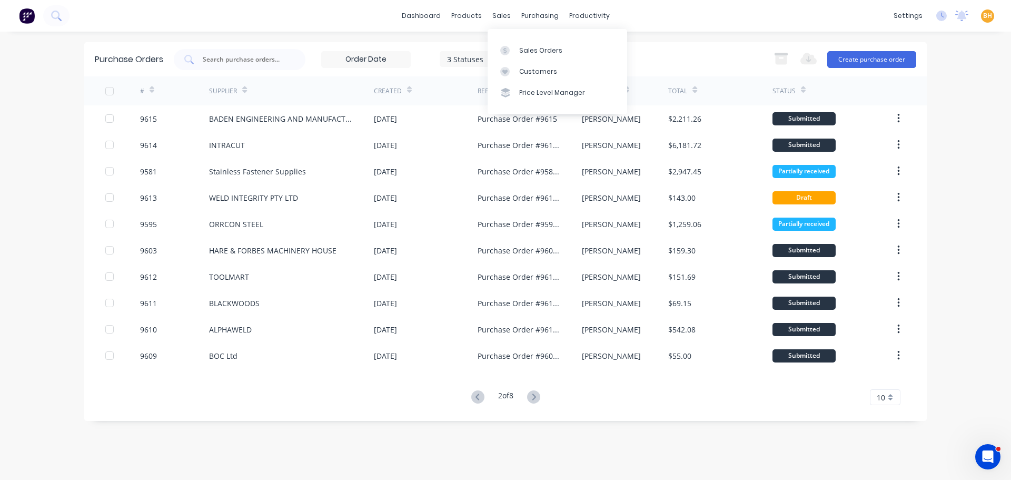
drag, startPoint x: 499, startPoint y: 21, endPoint x: 503, endPoint y: 32, distance: 12.0
click at [499, 21] on div "sales" at bounding box center [501, 16] width 29 height 16
click at [513, 47] on div at bounding box center [508, 50] width 16 height 9
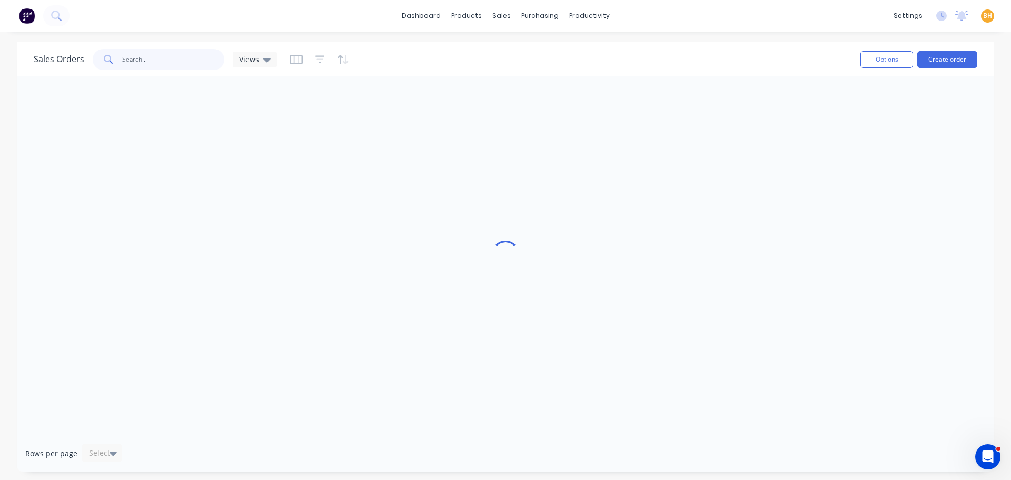
click at [152, 59] on input "text" at bounding box center [173, 59] width 103 height 21
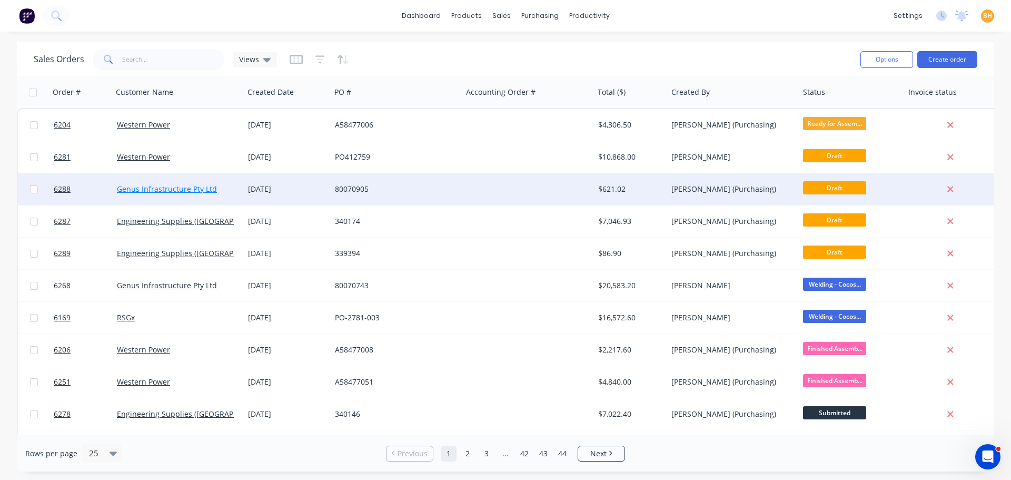
click at [162, 188] on link "Genus Infrastructure Pty Ltd" at bounding box center [167, 189] width 100 height 10
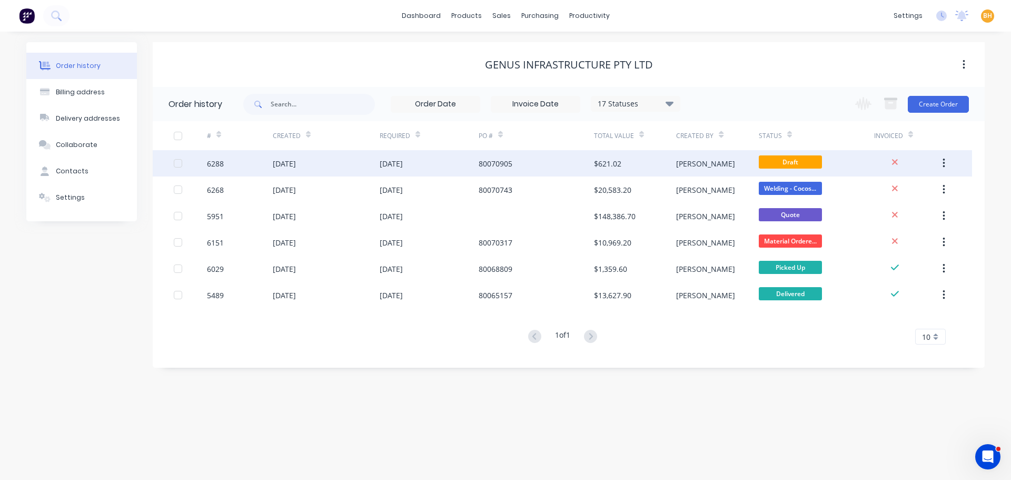
click at [354, 166] on div "[DATE]" at bounding box center [326, 163] width 107 height 26
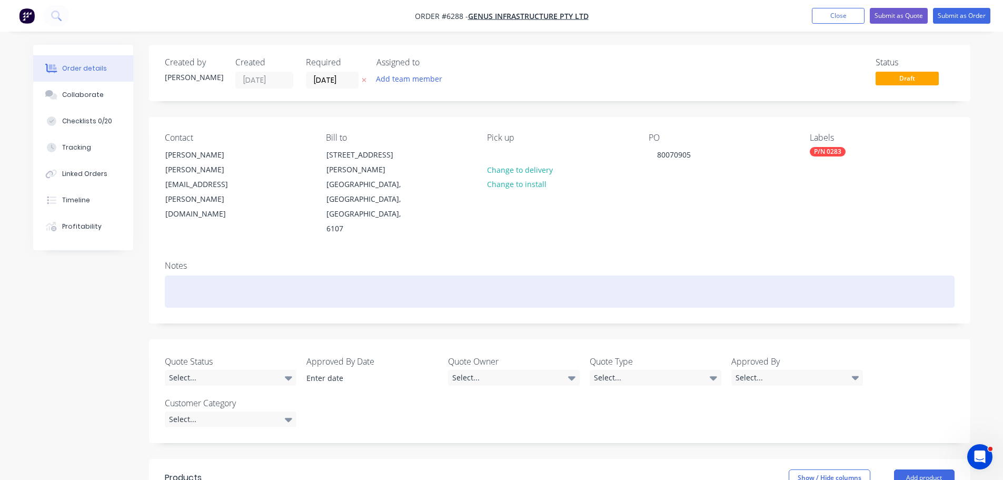
click at [203, 275] on div at bounding box center [560, 291] width 790 height 32
click at [263, 275] on div "Delivery notices to be sent: [PERSON_NAME]" at bounding box center [560, 291] width 790 height 32
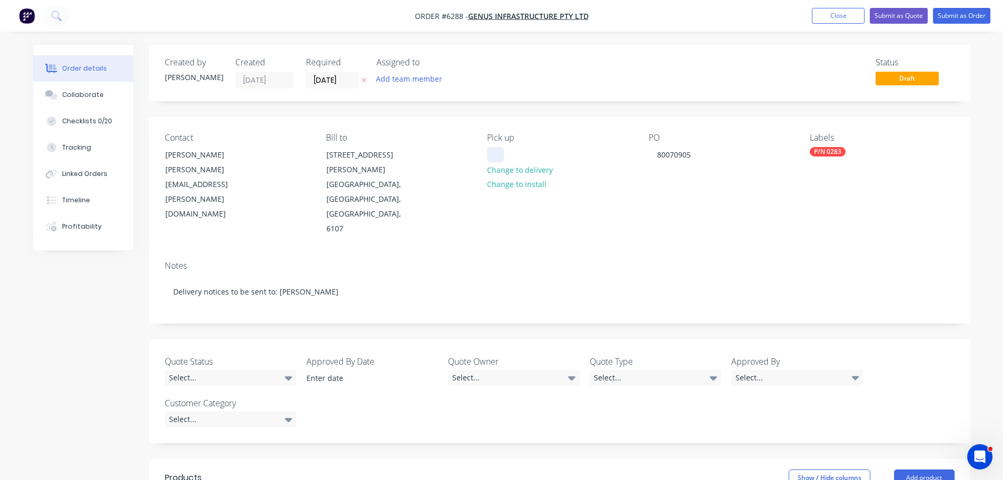
click at [503, 147] on div at bounding box center [495, 154] width 17 height 15
click at [516, 169] on button "Change to delivery" at bounding box center [519, 169] width 77 height 14
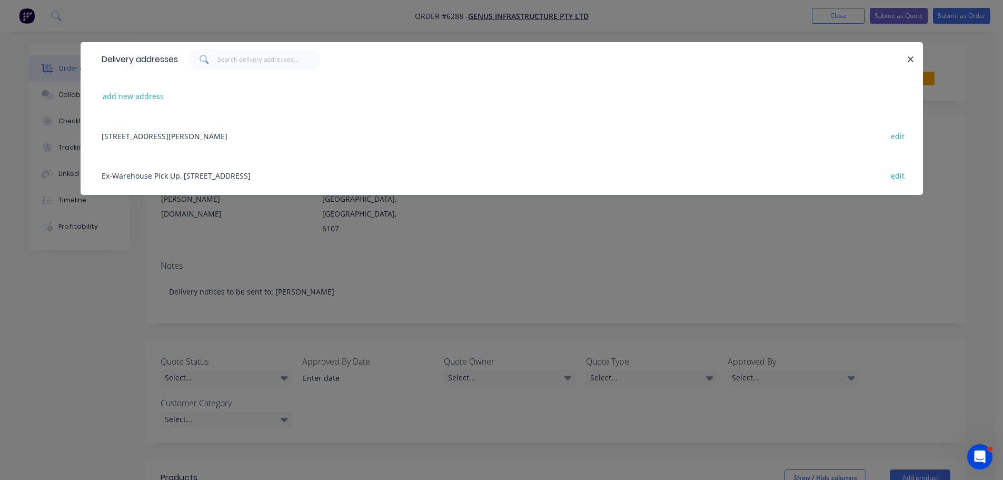
click at [232, 173] on div "Ex-Warehouse Pick Up, 11 Port Pirie St, Bibra Lake, Western Australia, Australi…" at bounding box center [501, 174] width 811 height 39
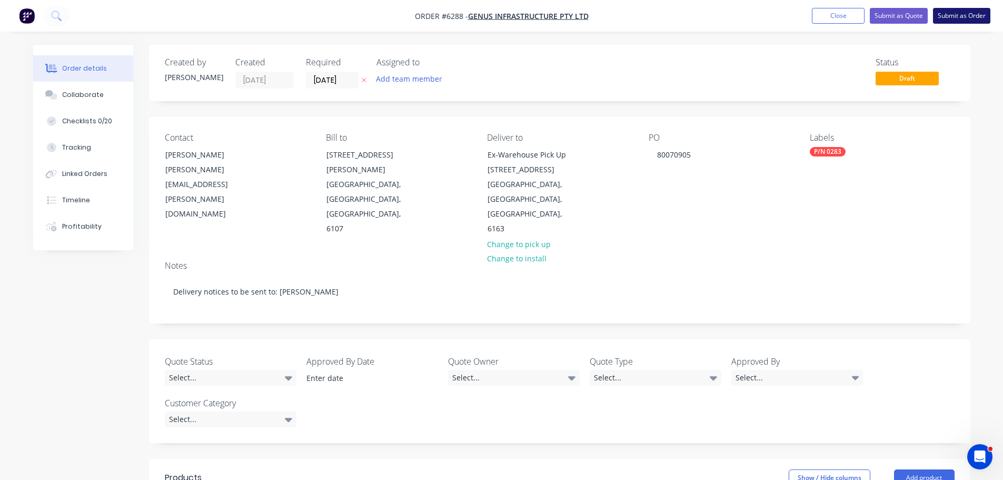
click at [966, 19] on button "Submit as Order" at bounding box center [961, 16] width 57 height 16
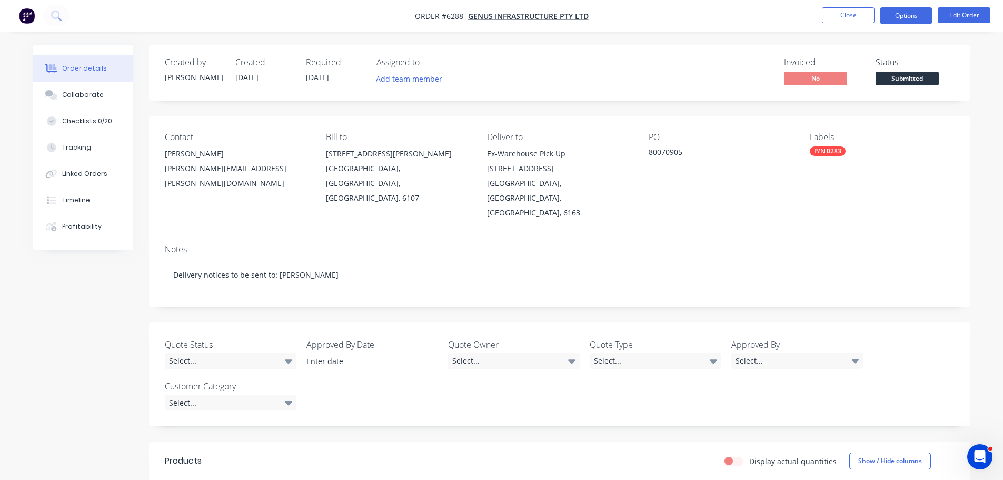
click at [915, 16] on button "Options" at bounding box center [906, 15] width 53 height 17
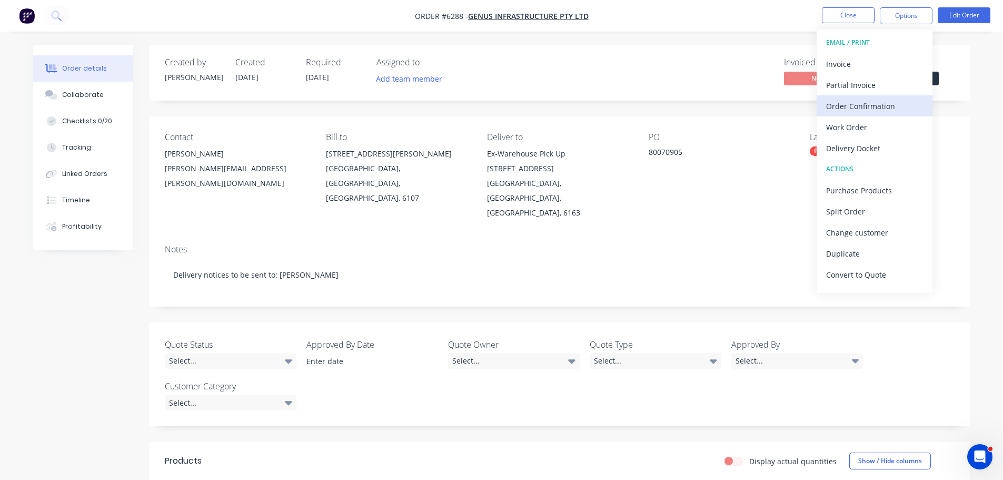
click at [862, 98] on div "Order Confirmation" at bounding box center [874, 105] width 97 height 15
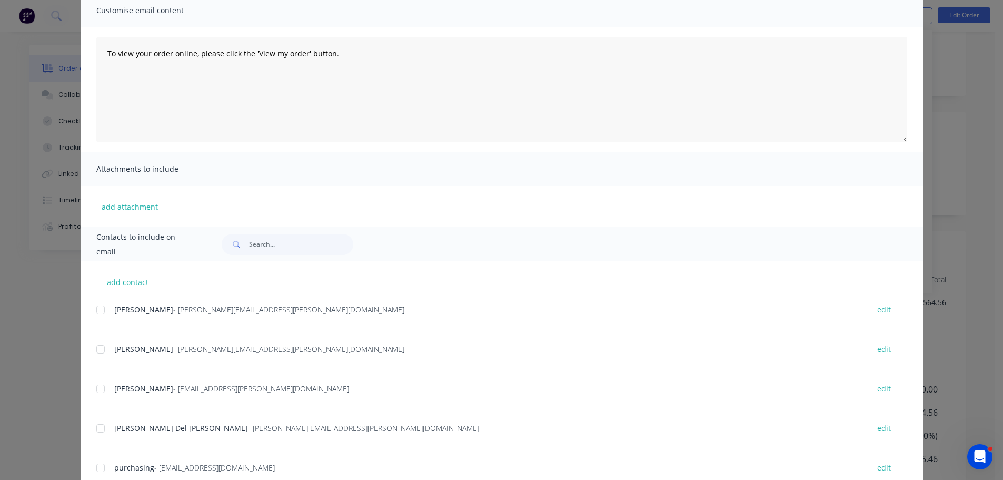
scroll to position [65, 0]
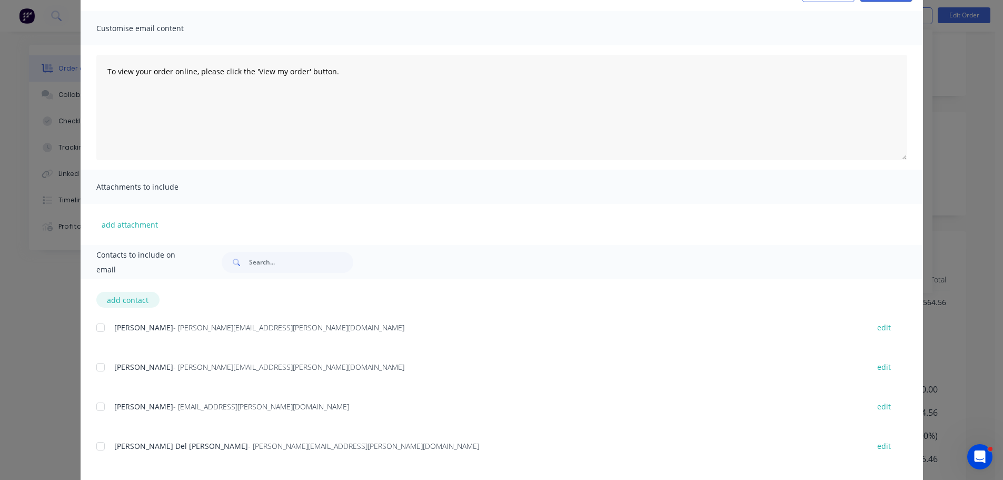
click at [112, 296] on button "add contact" at bounding box center [127, 300] width 63 height 16
select select "AU"
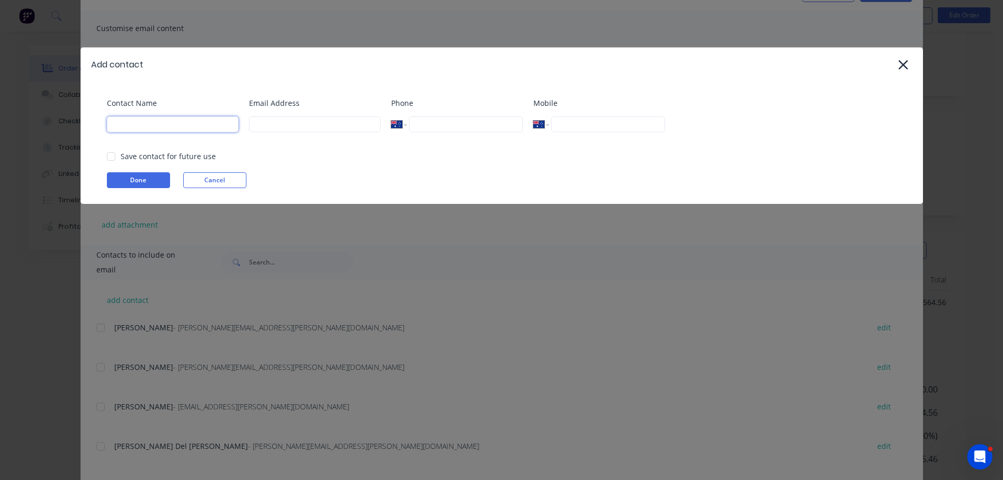
click at [147, 124] on input at bounding box center [173, 124] width 132 height 16
type input "Stephen"
click at [260, 125] on input at bounding box center [315, 124] width 132 height 16
type input "stores@falconeng95.com.au"
click at [144, 179] on button "Done" at bounding box center [138, 180] width 63 height 16
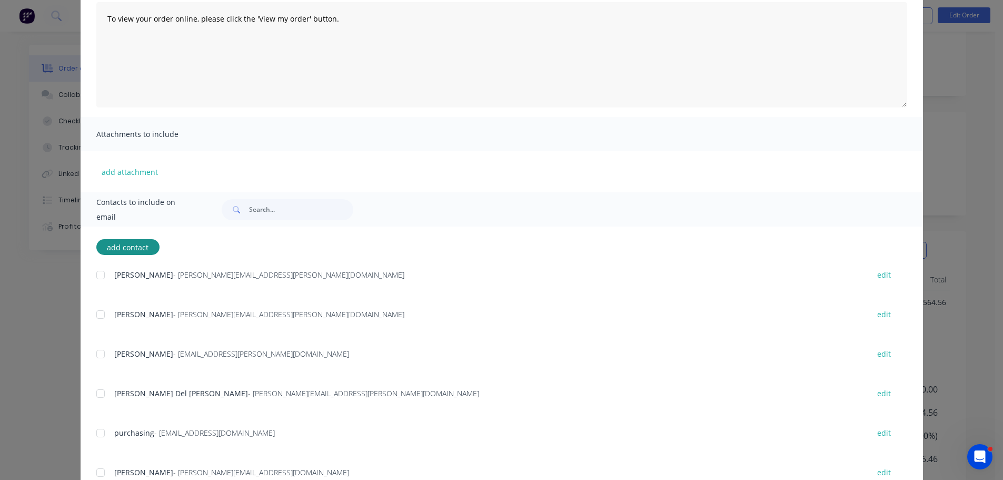
scroll to position [315, 0]
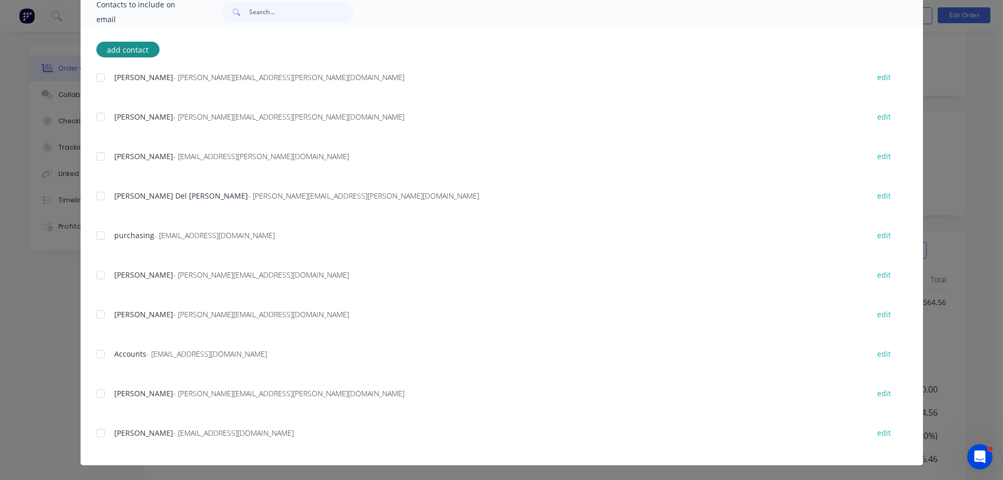
click at [96, 434] on div at bounding box center [100, 432] width 21 height 21
click at [95, 274] on div at bounding box center [100, 274] width 21 height 21
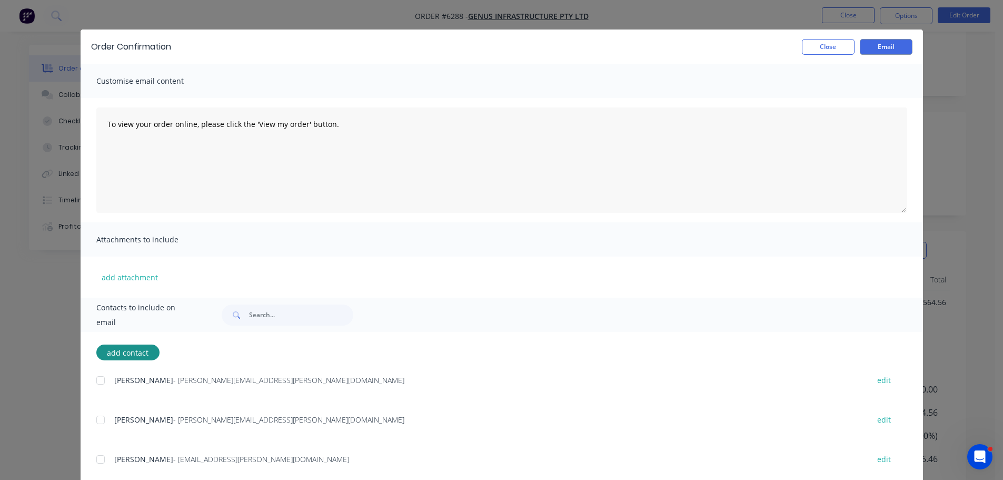
scroll to position [0, 0]
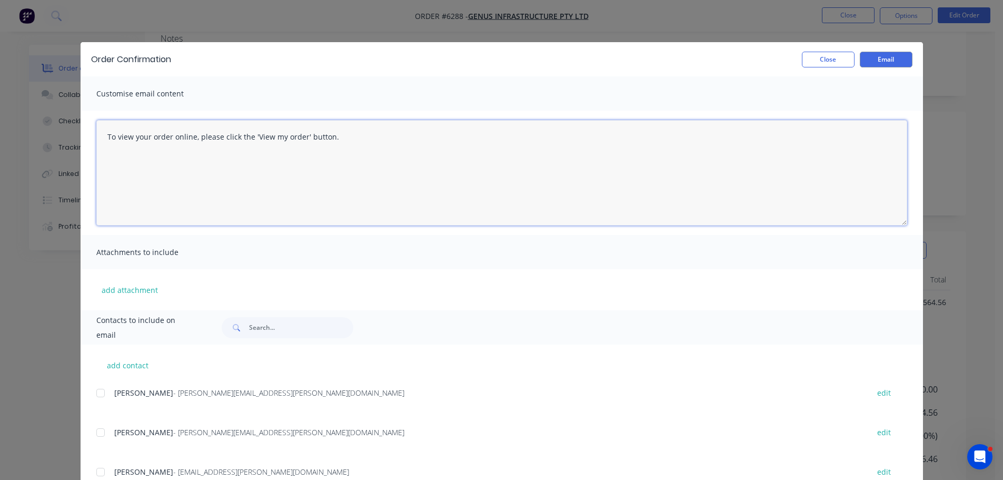
click at [340, 143] on textarea "To view your order online, please click the 'View my order' button." at bounding box center [501, 172] width 811 height 105
type textarea "T"
type textarea "Hi SK, Please see above entry for Genus Thanks"
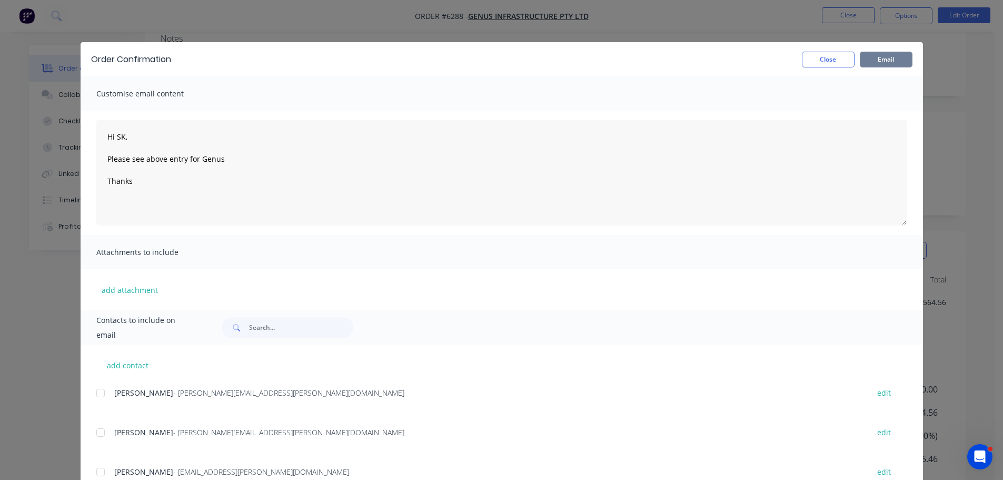
click at [898, 55] on button "Email" at bounding box center [886, 60] width 53 height 16
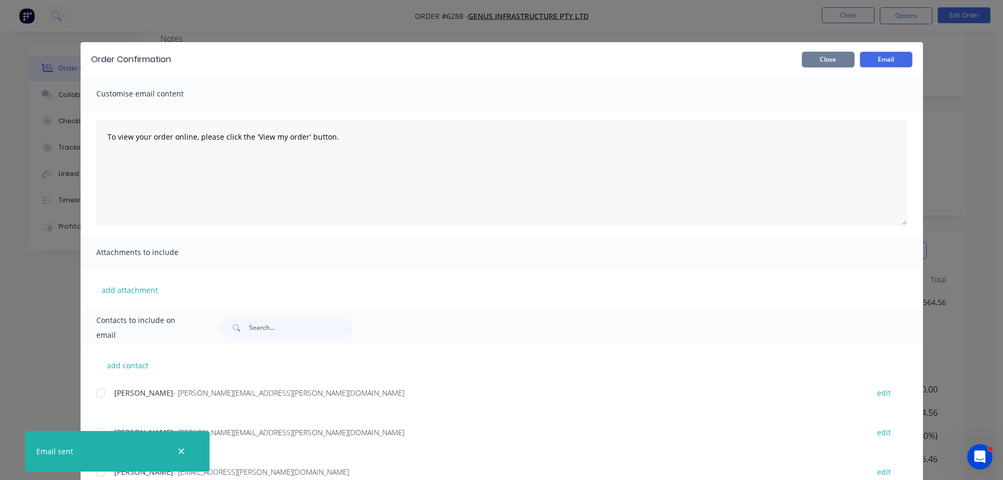
click at [828, 63] on button "Close" at bounding box center [828, 60] width 53 height 16
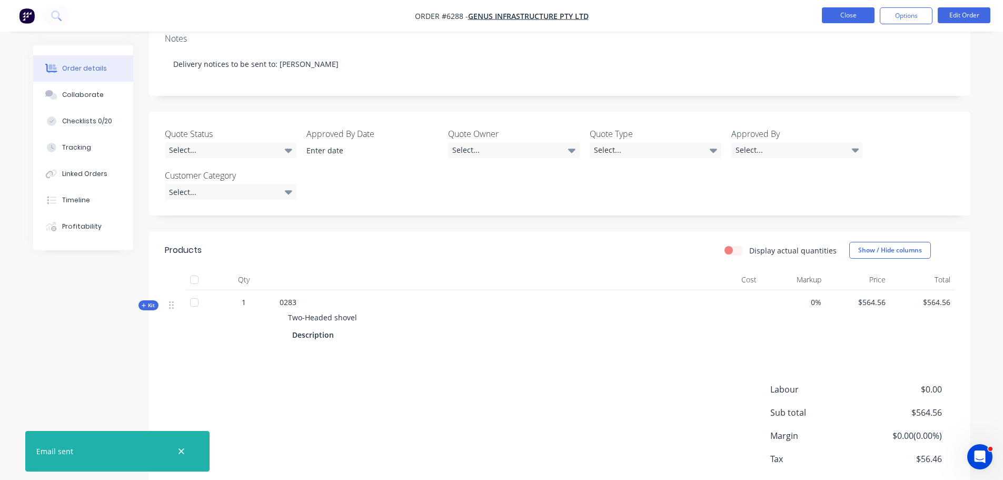
click at [856, 10] on button "Close" at bounding box center [848, 15] width 53 height 16
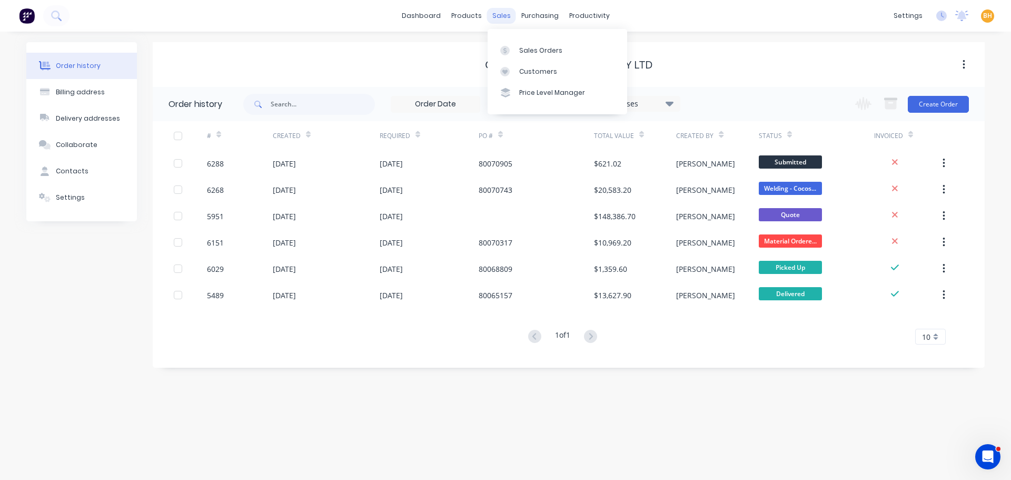
click at [505, 18] on div "sales" at bounding box center [501, 16] width 29 height 16
click at [524, 48] on div "Sales Orders" at bounding box center [540, 50] width 43 height 9
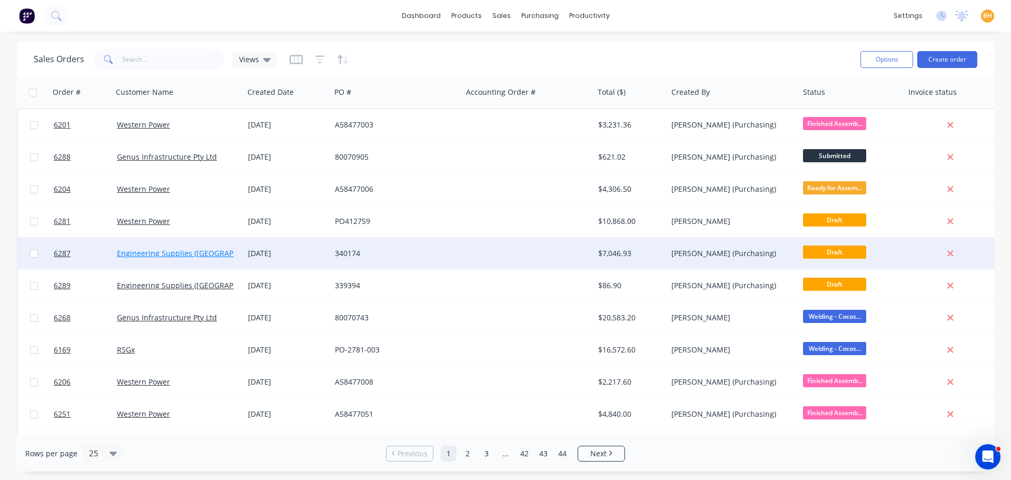
click at [184, 256] on link "Engineering Supplies ([GEOGRAPHIC_DATA]) Pty Ltd" at bounding box center [207, 253] width 180 height 10
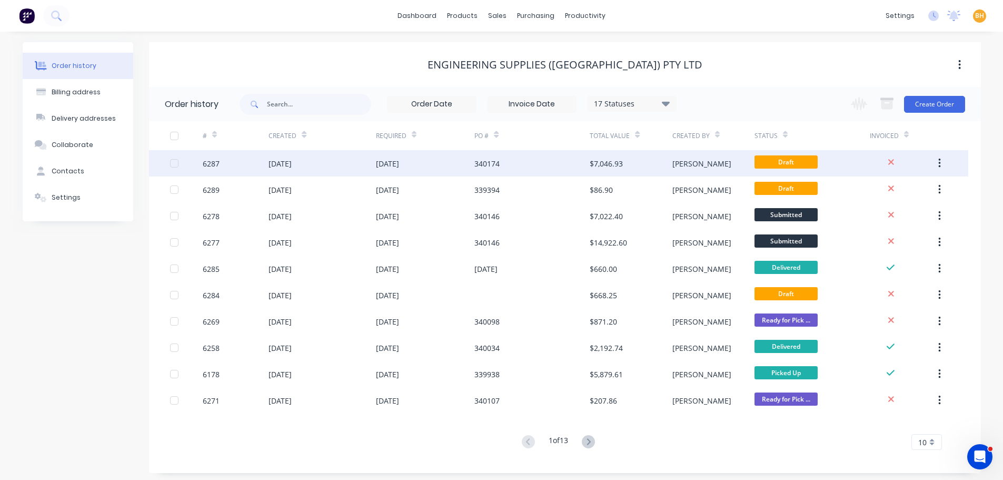
click at [255, 170] on div "6287" at bounding box center [236, 163] width 66 height 26
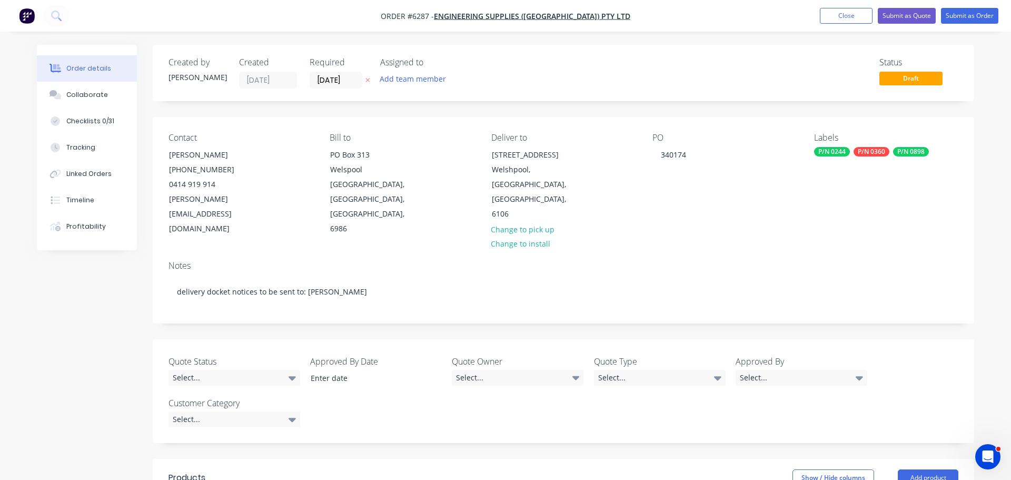
type input "$14.34"
type input "$717.00"
type input "$175.71"
type input "$5,271.30"
type input "$2.09"
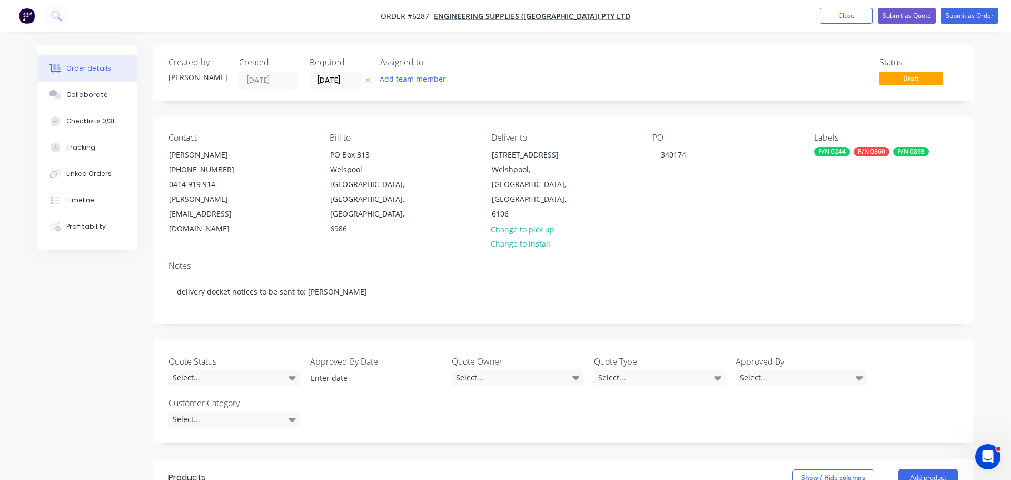
type input "$418.00"
click at [963, 14] on button "Submit as Order" at bounding box center [961, 16] width 57 height 16
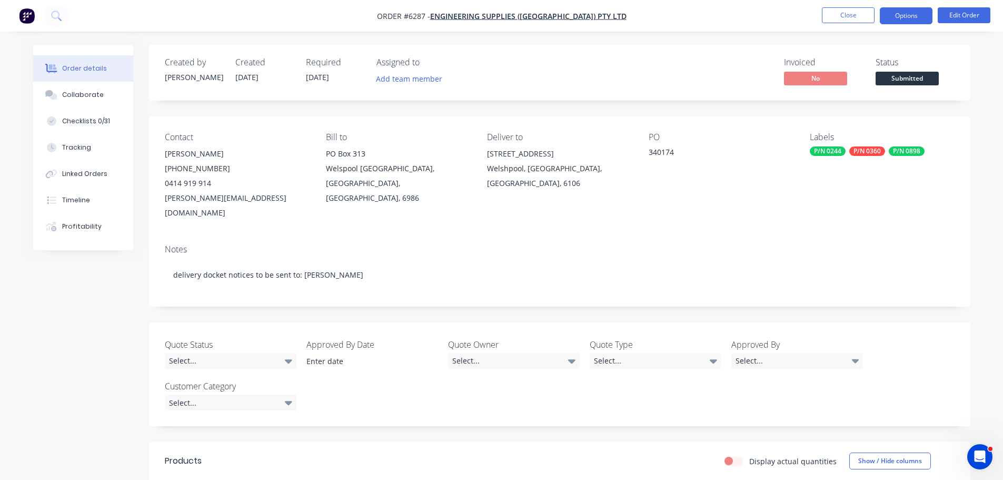
click at [915, 16] on button "Options" at bounding box center [906, 15] width 53 height 17
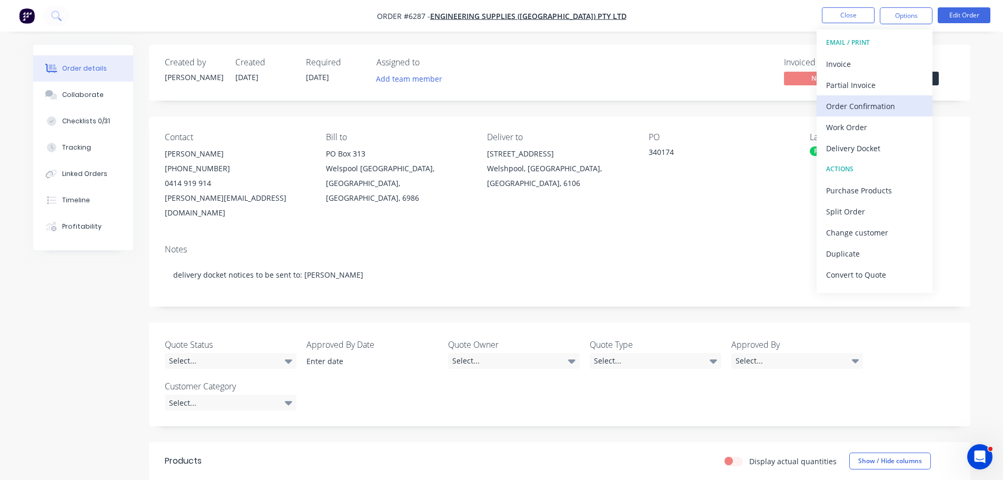
click at [856, 103] on div "Order Confirmation" at bounding box center [874, 105] width 97 height 15
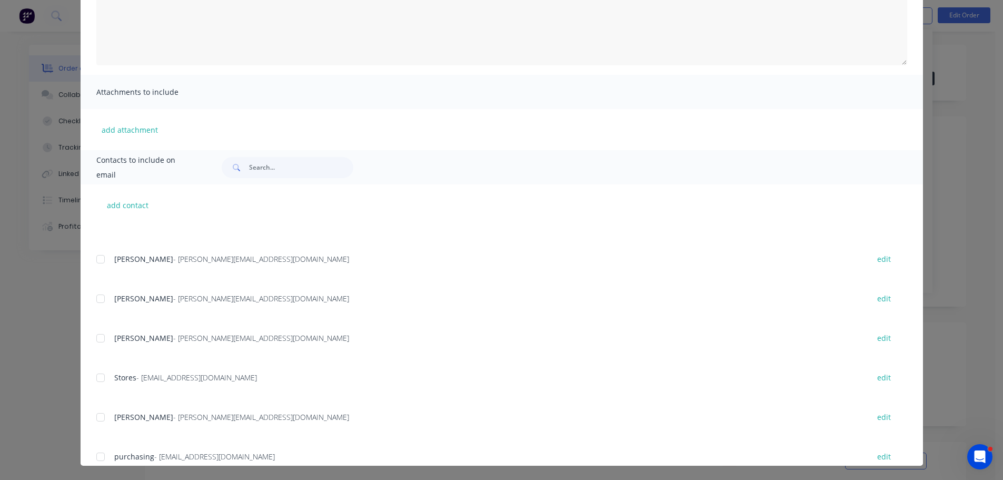
scroll to position [105, 0]
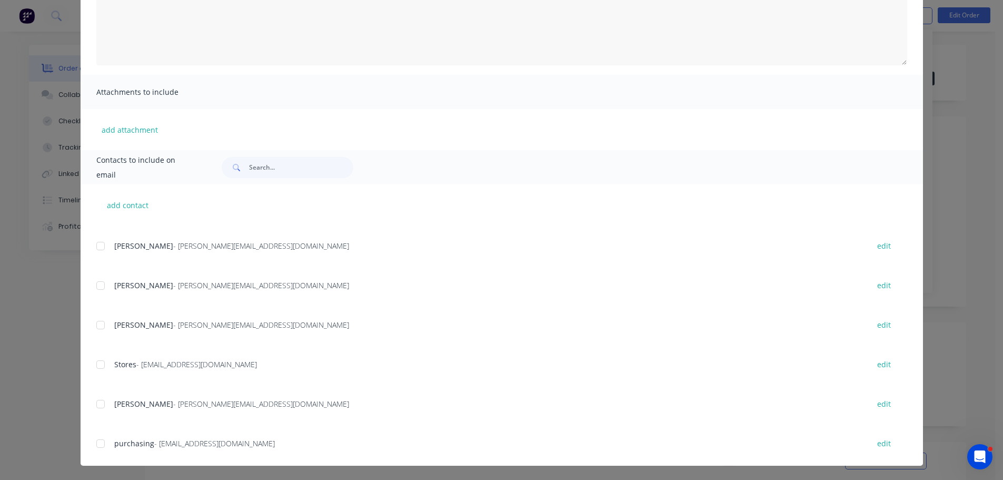
click at [94, 364] on div at bounding box center [100, 364] width 21 height 21
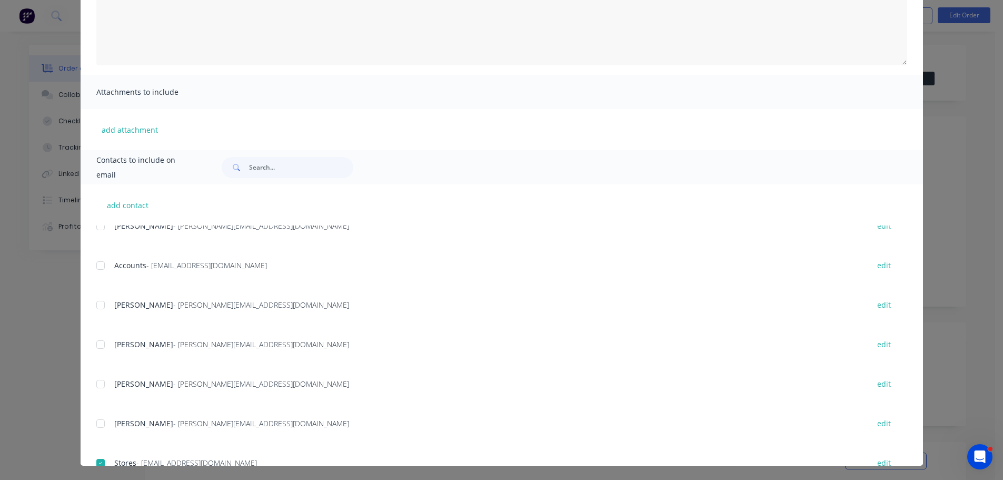
scroll to position [0, 0]
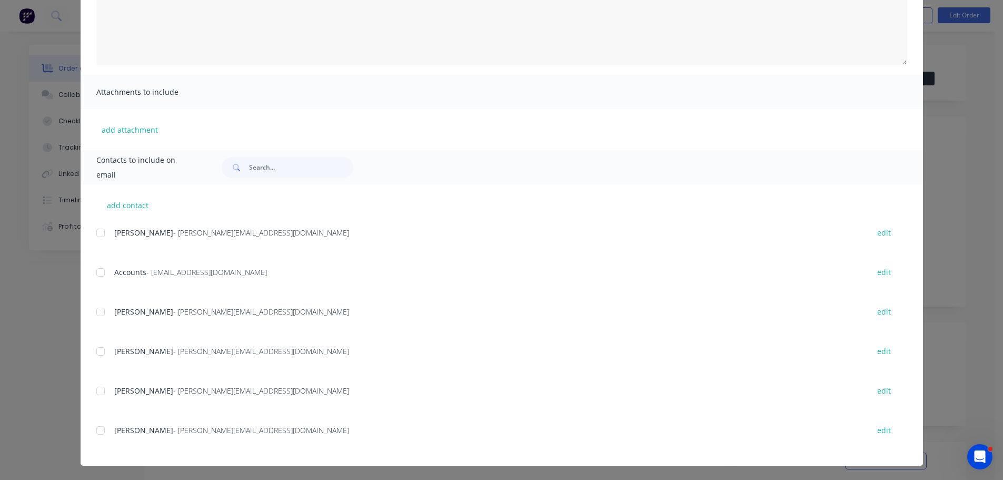
click at [96, 313] on div at bounding box center [100, 311] width 21 height 21
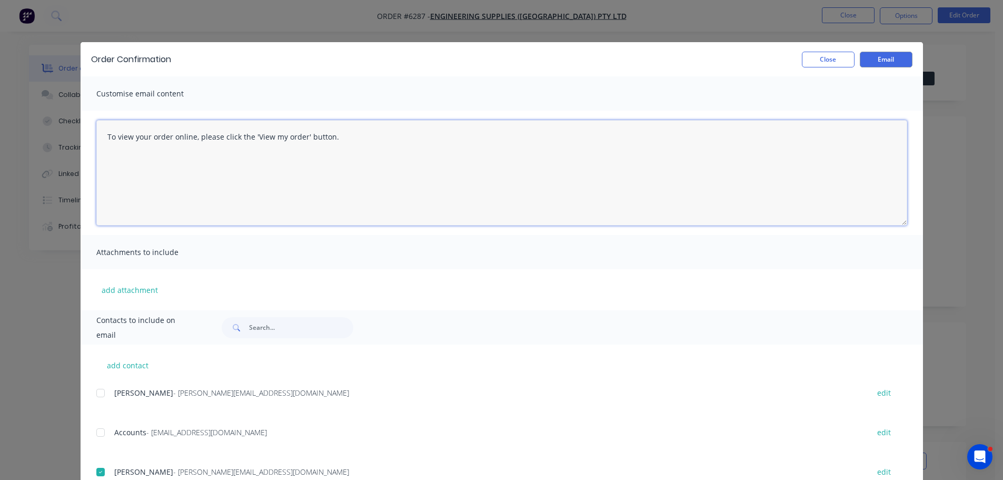
click at [344, 140] on textarea "To view your order online, please click the 'View my order' button." at bounding box center [501, 172] width 811 height 105
type textarea "T"
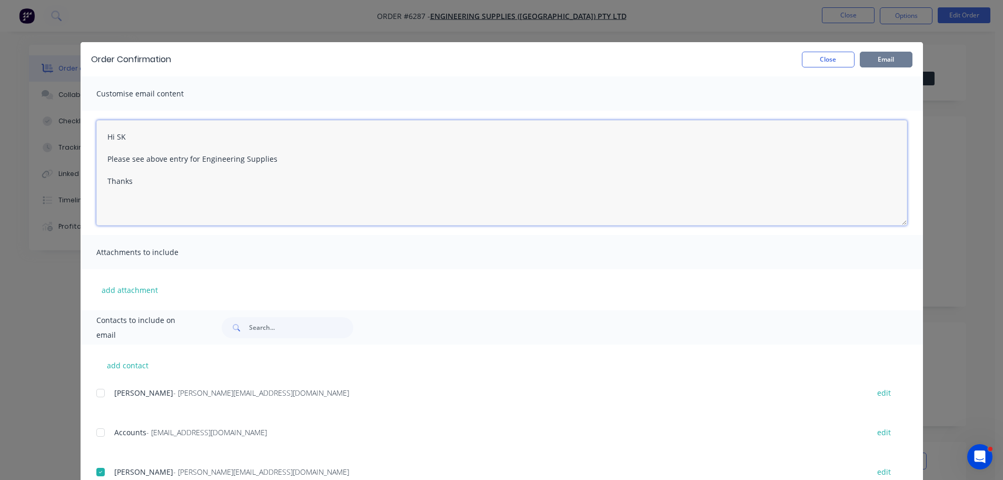
type textarea "Hi SK Please see above entry for Engineering Supplies Thanks"
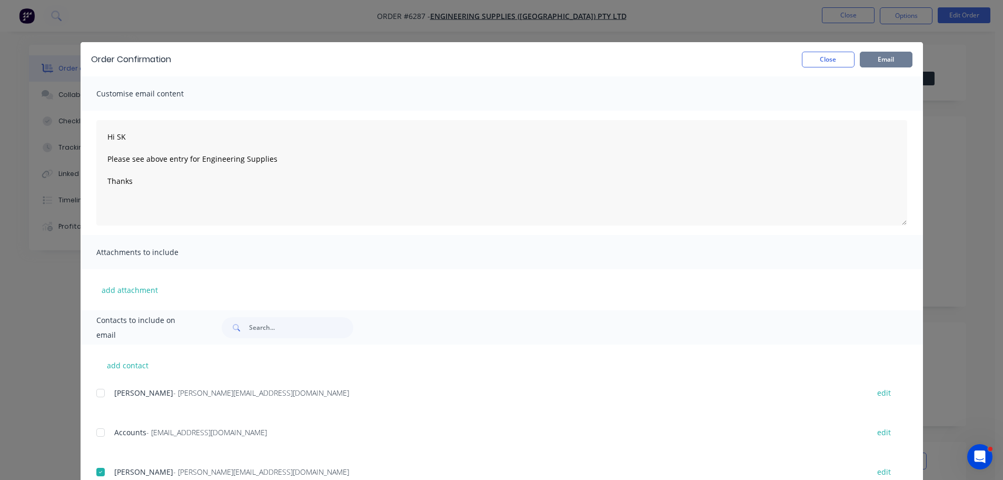
click at [889, 60] on button "Email" at bounding box center [886, 60] width 53 height 16
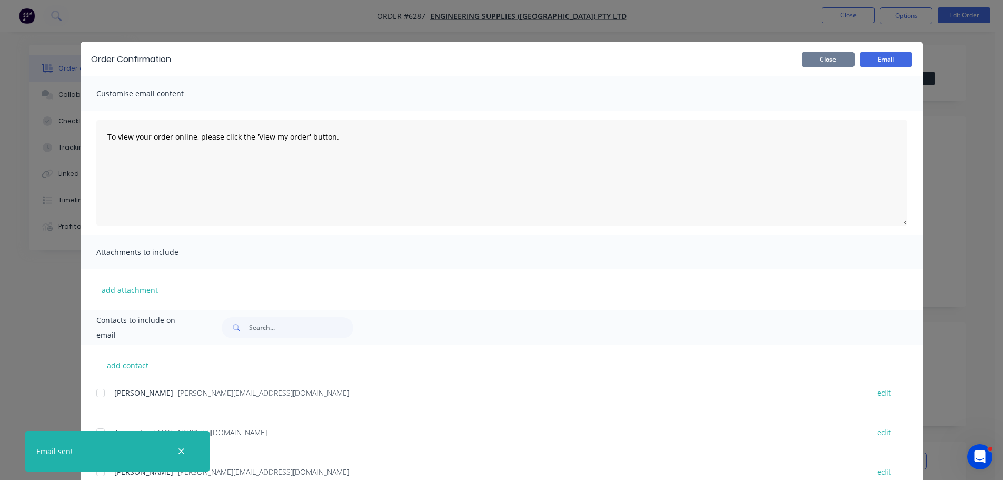
click at [813, 63] on button "Close" at bounding box center [828, 60] width 53 height 16
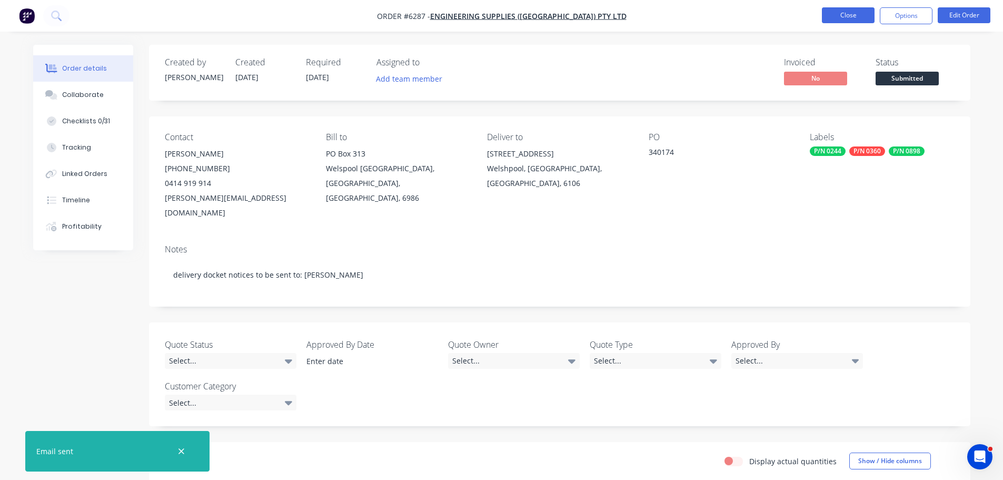
click at [857, 11] on button "Close" at bounding box center [848, 15] width 53 height 16
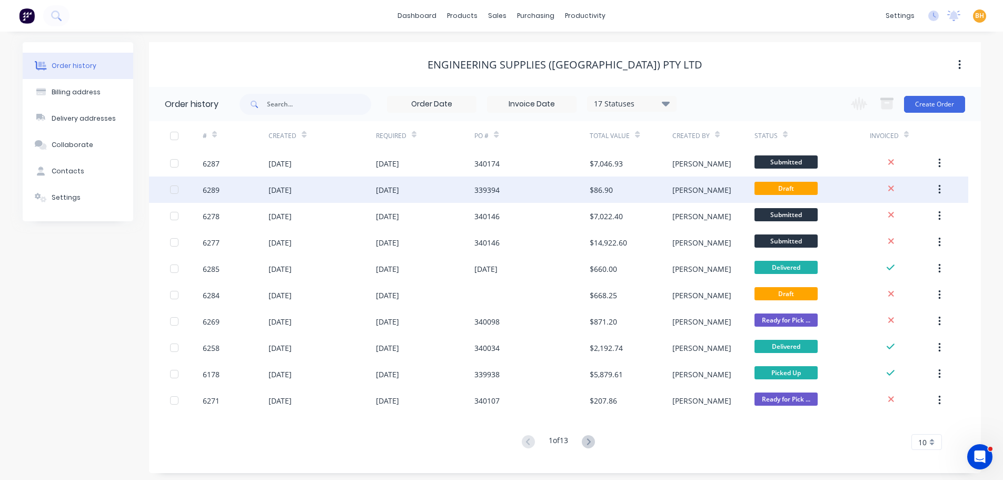
click at [329, 194] on div "[DATE]" at bounding box center [322, 189] width 107 height 26
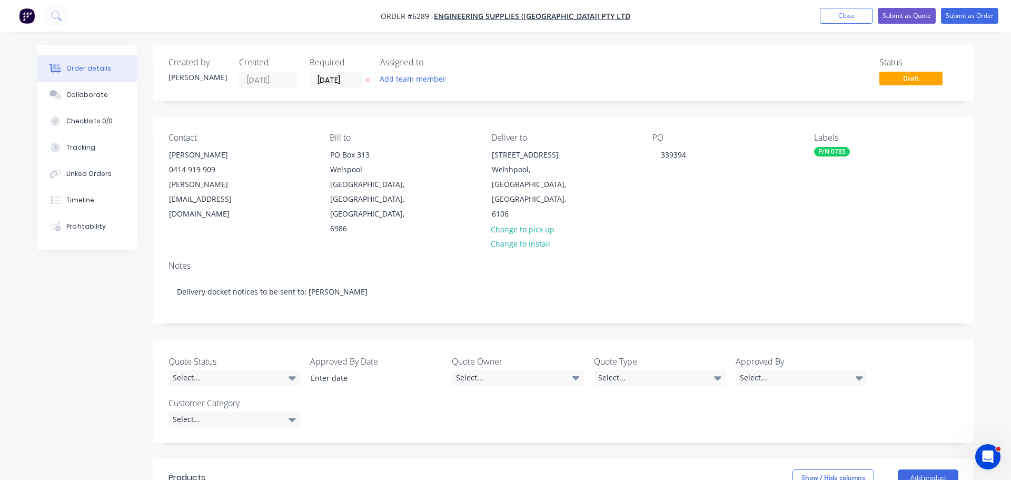
type input "$15.80"
type input "$79.00"
click at [959, 15] on button "Submit as Order" at bounding box center [961, 16] width 57 height 16
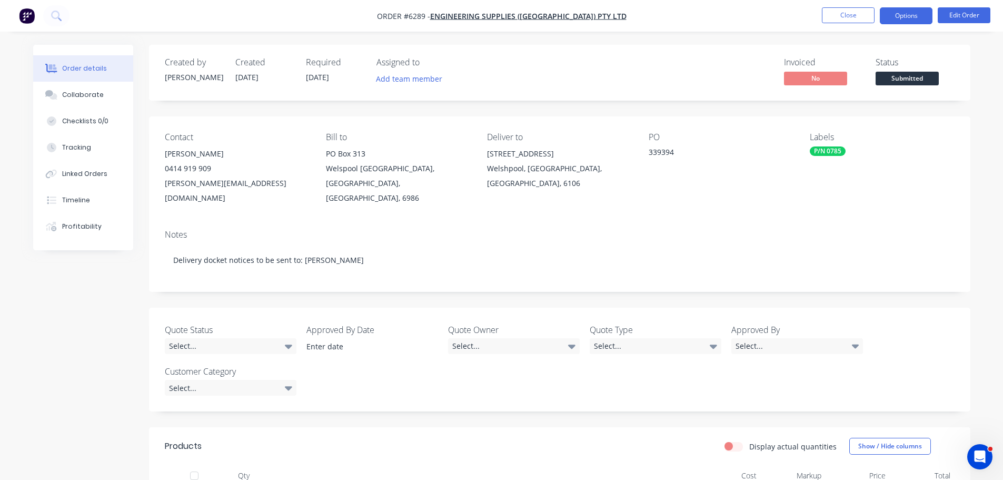
click at [907, 13] on button "Options" at bounding box center [906, 15] width 53 height 17
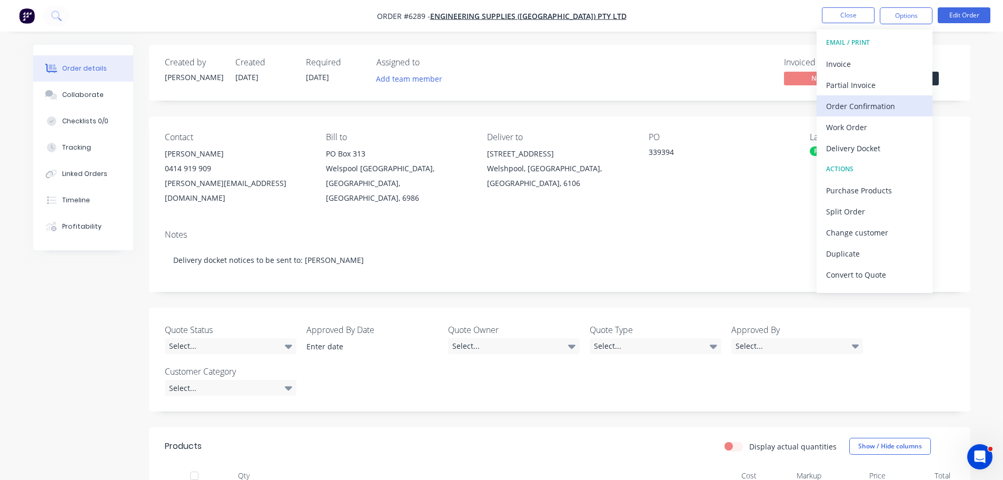
click at [865, 106] on div "Order Confirmation" at bounding box center [874, 105] width 97 height 15
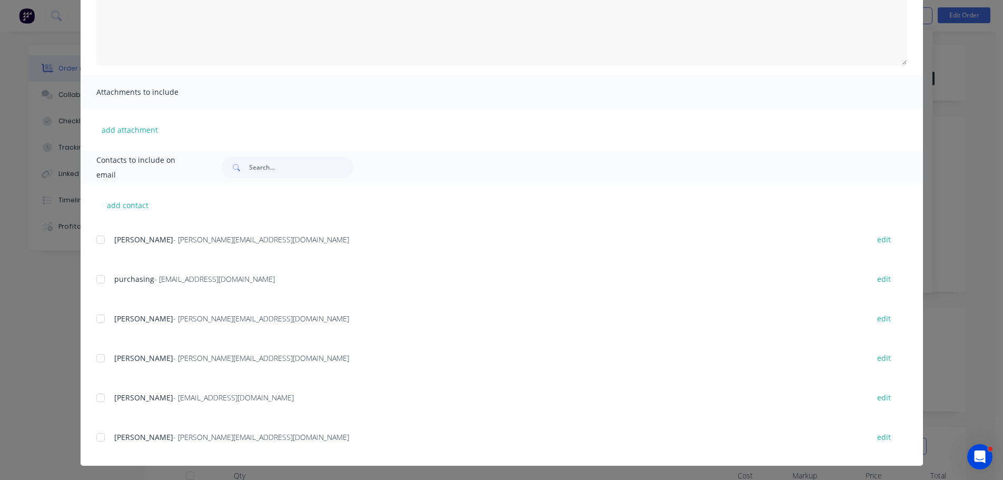
scroll to position [273, 0]
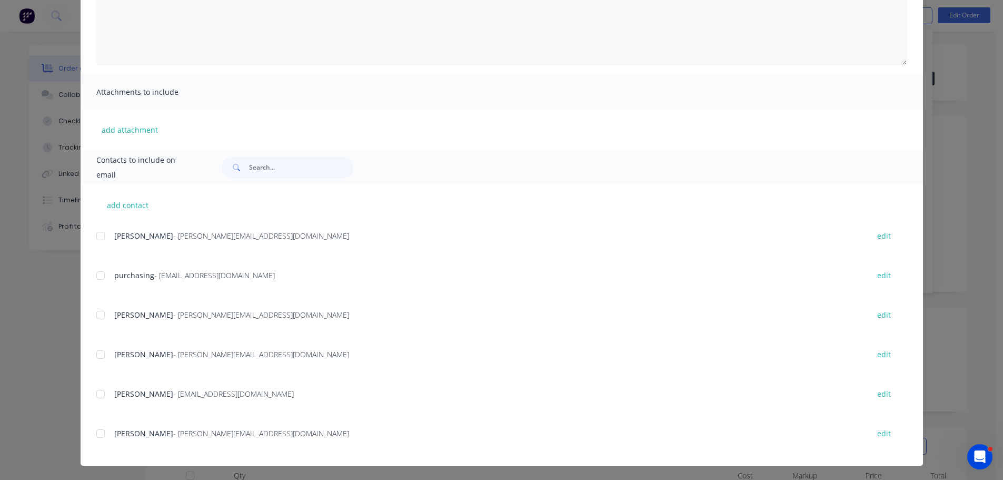
click at [99, 392] on div at bounding box center [100, 393] width 21 height 21
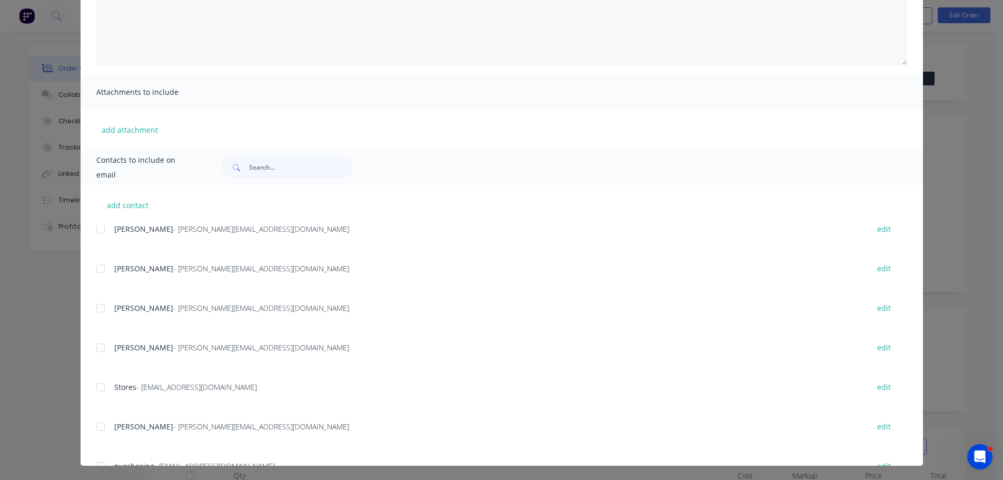
scroll to position [63, 0]
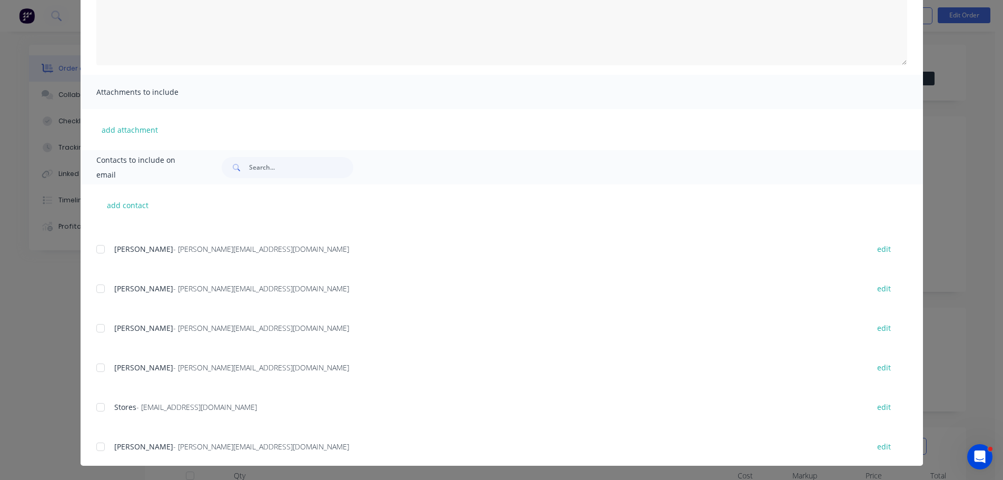
click at [97, 246] on div at bounding box center [100, 249] width 21 height 21
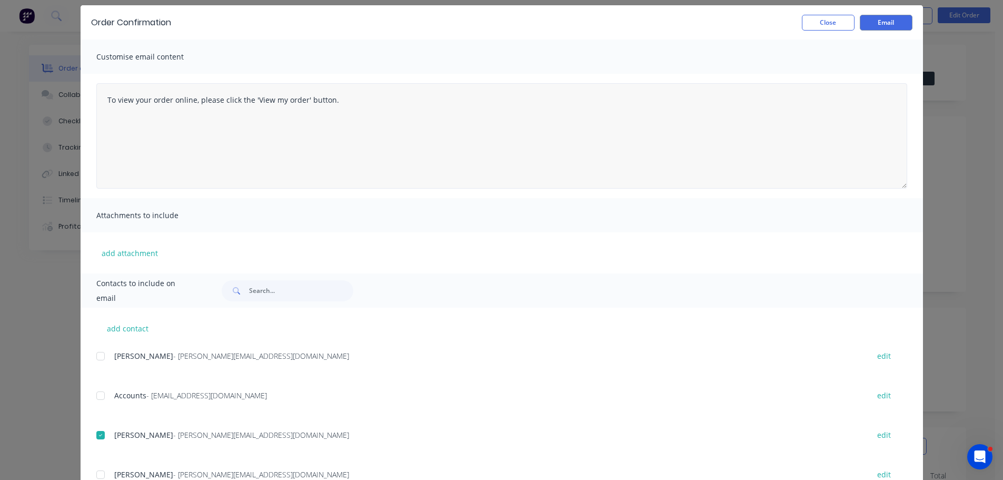
scroll to position [0, 0]
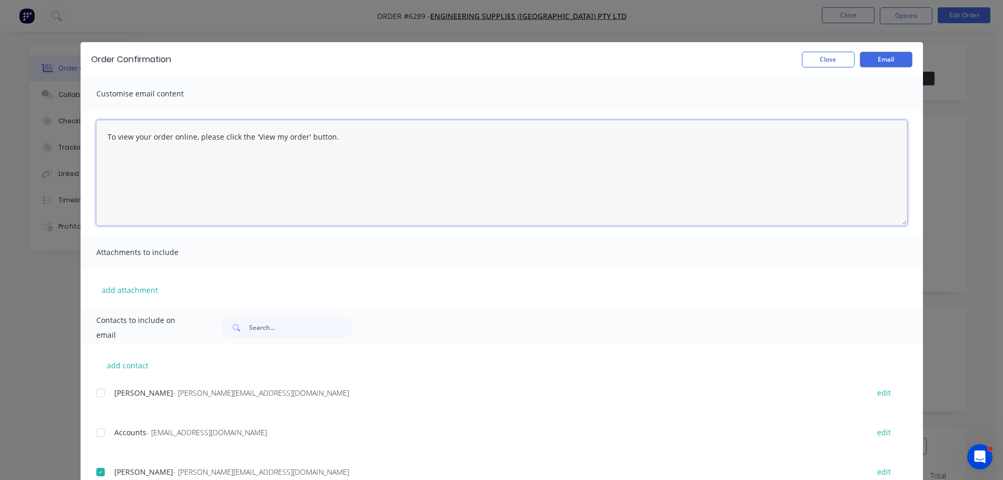
click at [334, 135] on textarea "To view your order online, please click the 'View my order' button." at bounding box center [501, 172] width 811 height 105
type textarea "T"
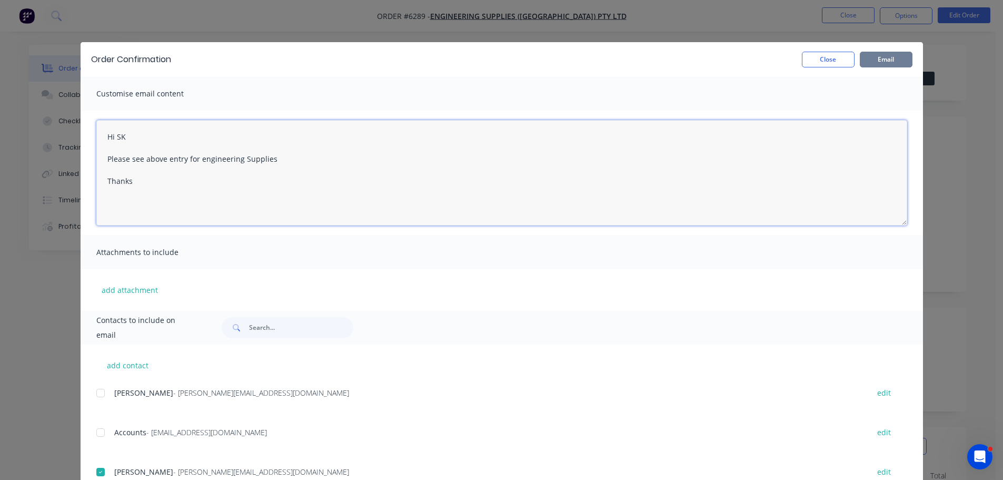
type textarea "Hi SK Please see above entry for engineering Supplies Thanks"
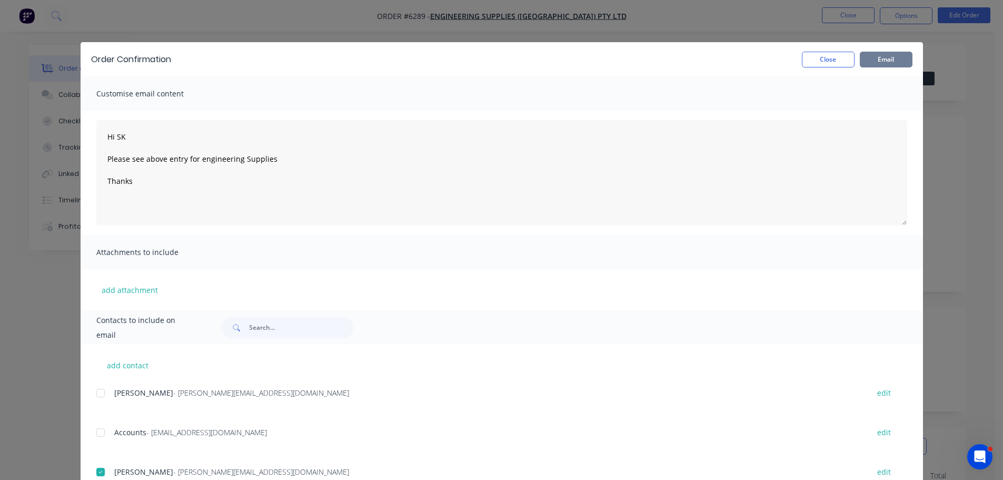
click at [886, 55] on button "Email" at bounding box center [886, 60] width 53 height 16
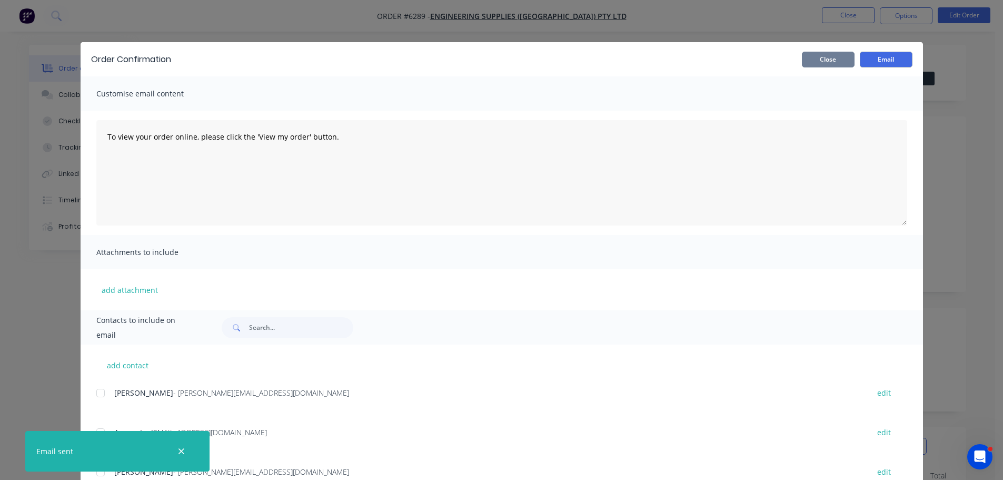
click at [814, 58] on button "Close" at bounding box center [828, 60] width 53 height 16
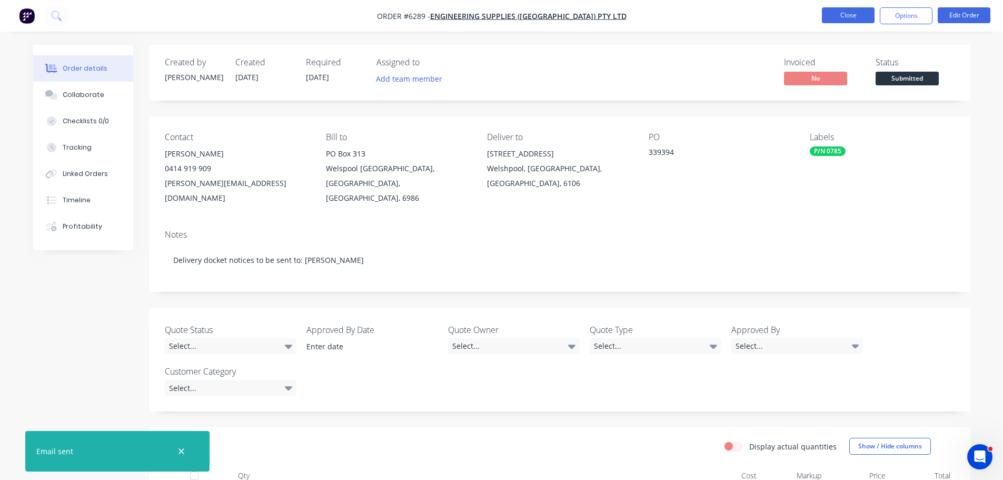
click at [850, 18] on button "Close" at bounding box center [848, 15] width 53 height 16
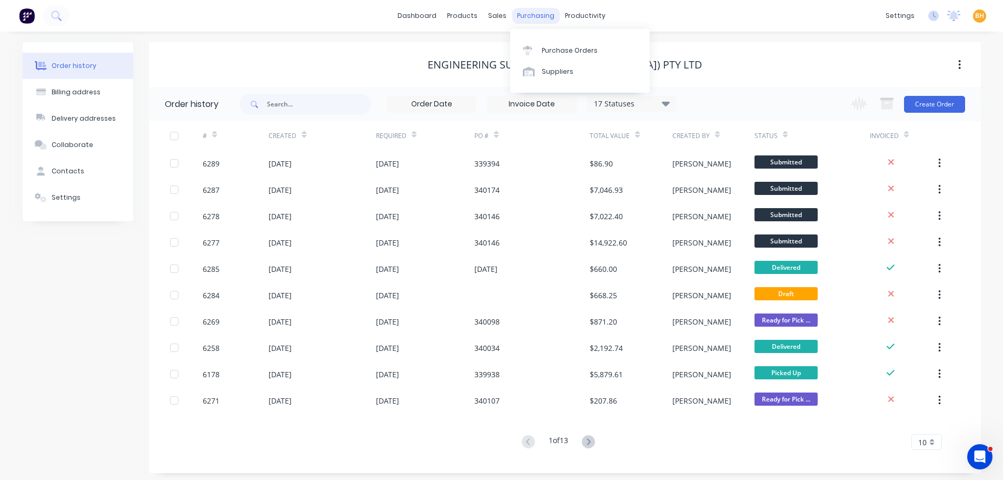
click at [533, 17] on div "purchasing" at bounding box center [536, 16] width 48 height 16
click at [498, 17] on div "sales" at bounding box center [497, 16] width 29 height 16
click at [349, 55] on div "Engineering Supplies (WA) Pty Ltd" at bounding box center [565, 64] width 832 height 45
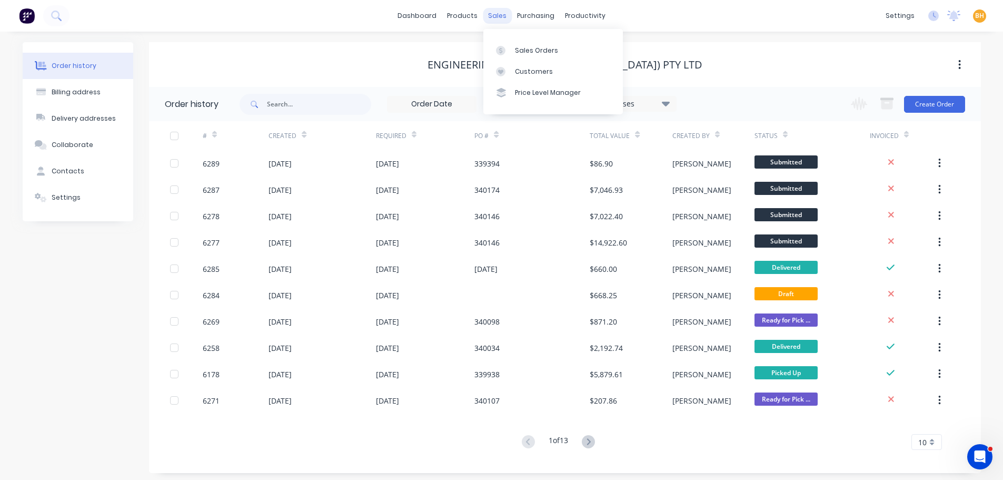
click at [498, 18] on div "sales" at bounding box center [497, 16] width 29 height 16
click at [499, 18] on div "sales" at bounding box center [497, 16] width 29 height 16
click at [402, 55] on div "Engineering Supplies (WA) Pty Ltd" at bounding box center [565, 64] width 832 height 45
click at [498, 18] on div "sales" at bounding box center [497, 16] width 29 height 16
click at [517, 46] on div "Sales Orders" at bounding box center [536, 50] width 43 height 9
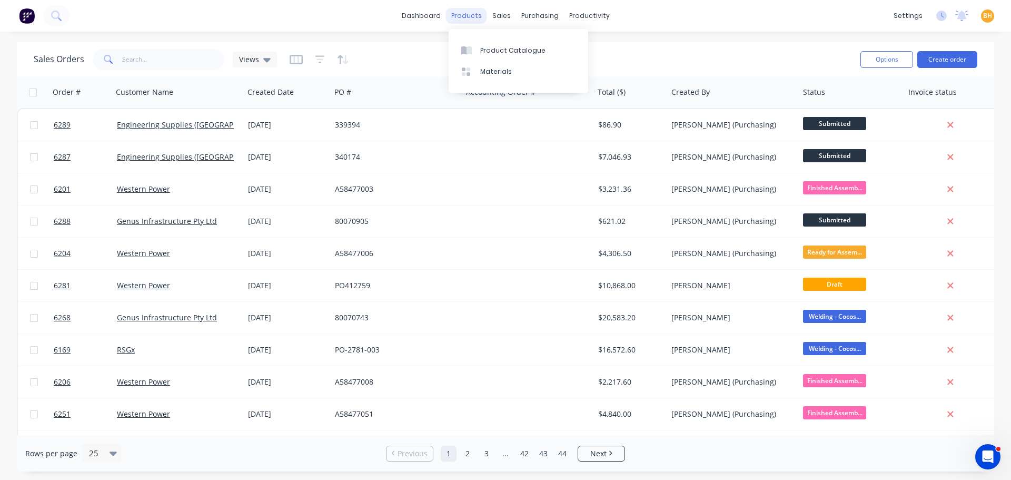
click at [464, 15] on div "products" at bounding box center [466, 16] width 41 height 16
click at [396, 28] on div "dashboard products sales purchasing productivity dashboard products Product Cat…" at bounding box center [505, 16] width 1011 height 32
click at [523, 13] on div "purchasing" at bounding box center [540, 16] width 48 height 16
click at [570, 48] on div "Purchase Orders" at bounding box center [574, 50] width 56 height 9
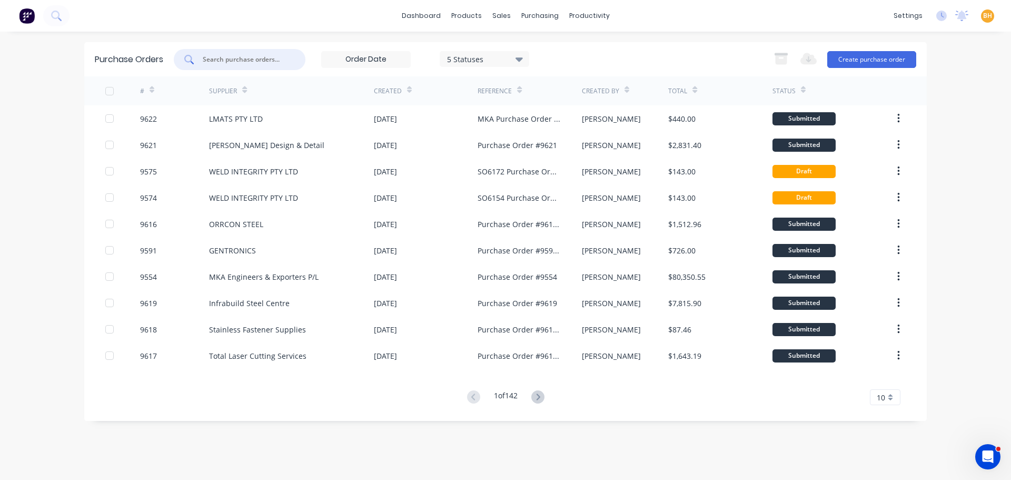
click at [235, 59] on input "text" at bounding box center [245, 59] width 87 height 11
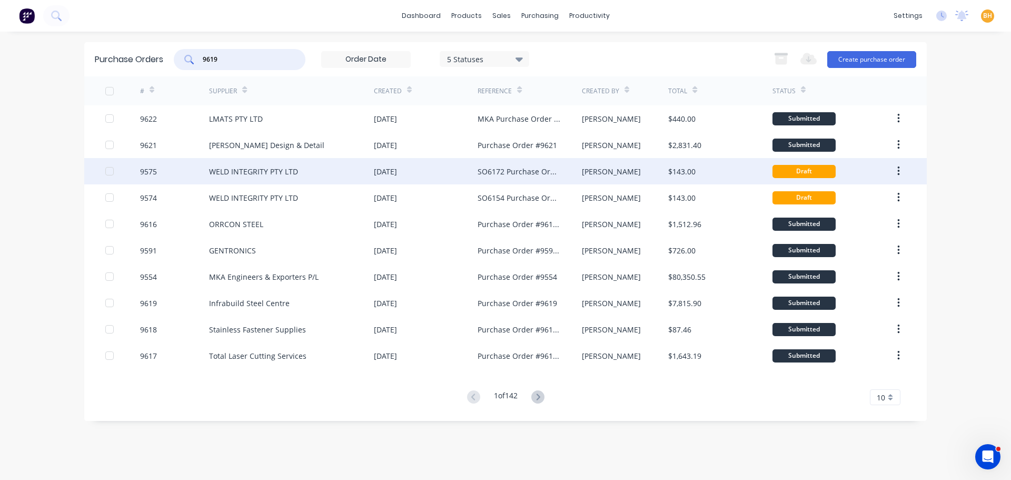
drag, startPoint x: 256, startPoint y: 74, endPoint x: 364, endPoint y: 163, distance: 140.2
click at [324, 132] on div "Purchase Orders 9619 5 Statuses 5 Statuses Export to Excel (XLSX) Create purcha…" at bounding box center [505, 231] width 843 height 379
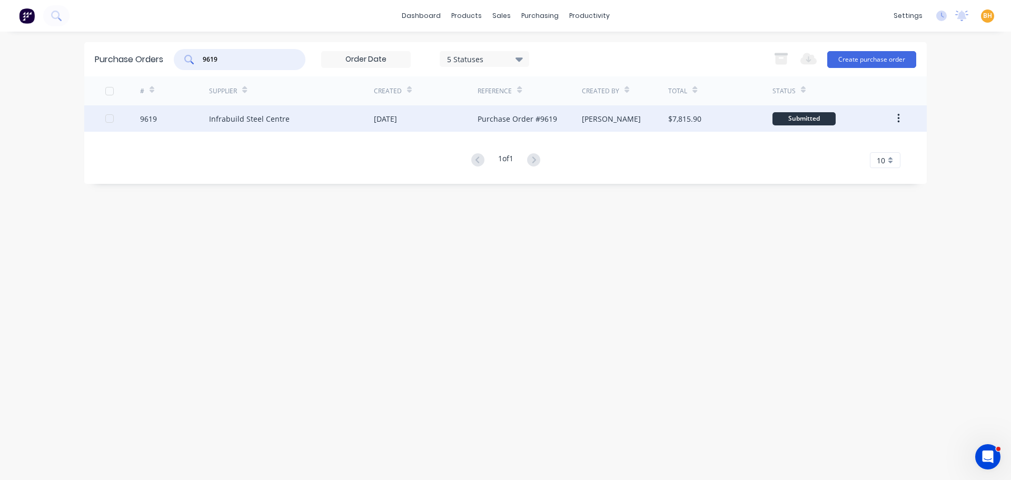
type input "9619"
click at [274, 118] on div "Infrabuild Steel Centre" at bounding box center [249, 118] width 81 height 11
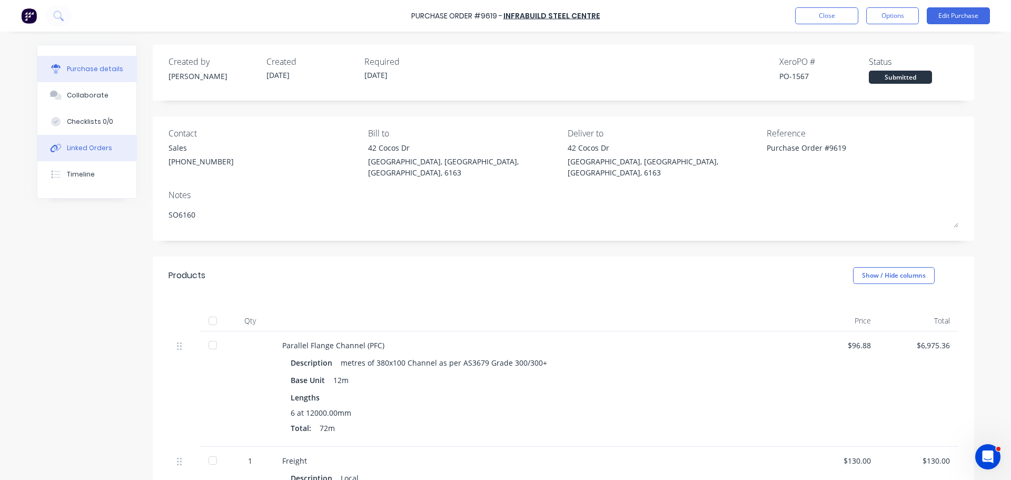
click at [77, 147] on div "Linked Orders" at bounding box center [89, 147] width 45 height 9
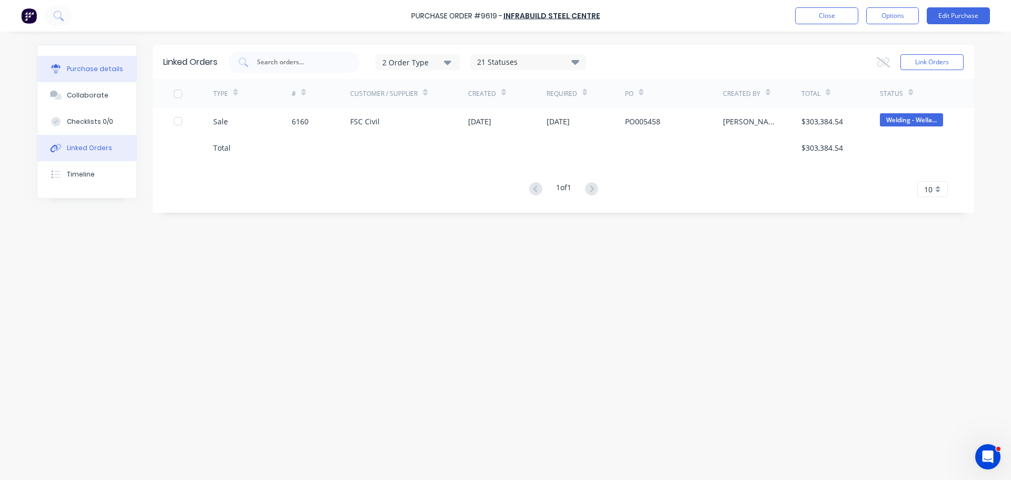
click at [74, 65] on div "Purchase details" at bounding box center [95, 68] width 56 height 9
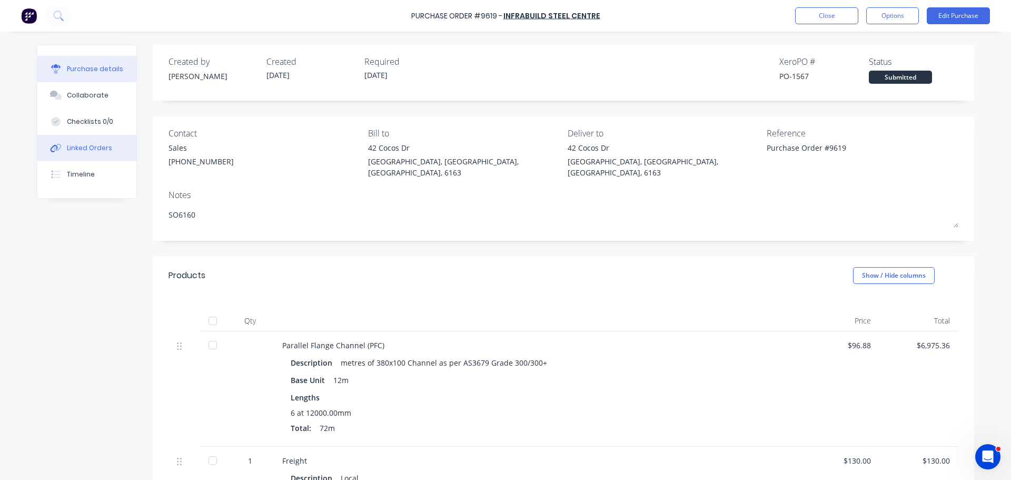
click at [87, 145] on div "Linked Orders" at bounding box center [89, 147] width 45 height 9
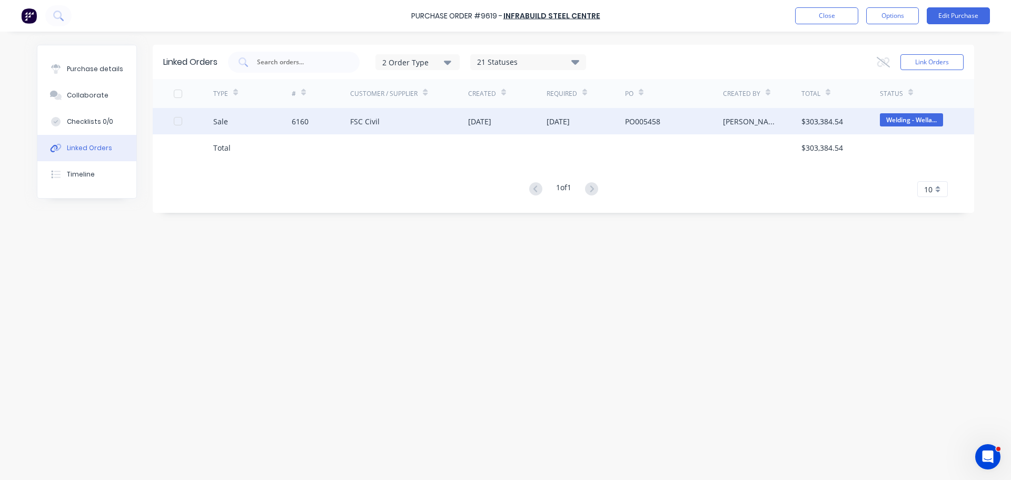
click at [416, 126] on div "FSC Civil" at bounding box center [409, 121] width 118 height 26
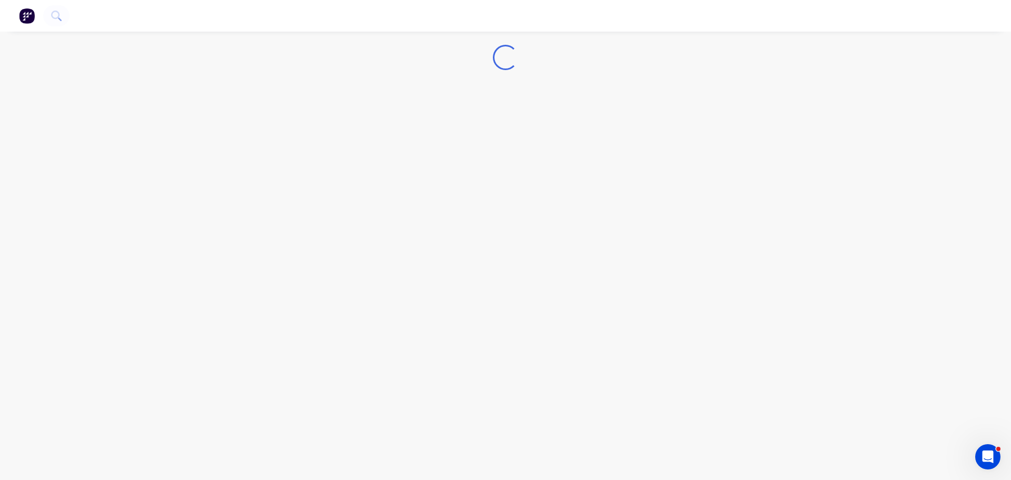
click at [372, 115] on div "Loading..." at bounding box center [505, 240] width 1011 height 480
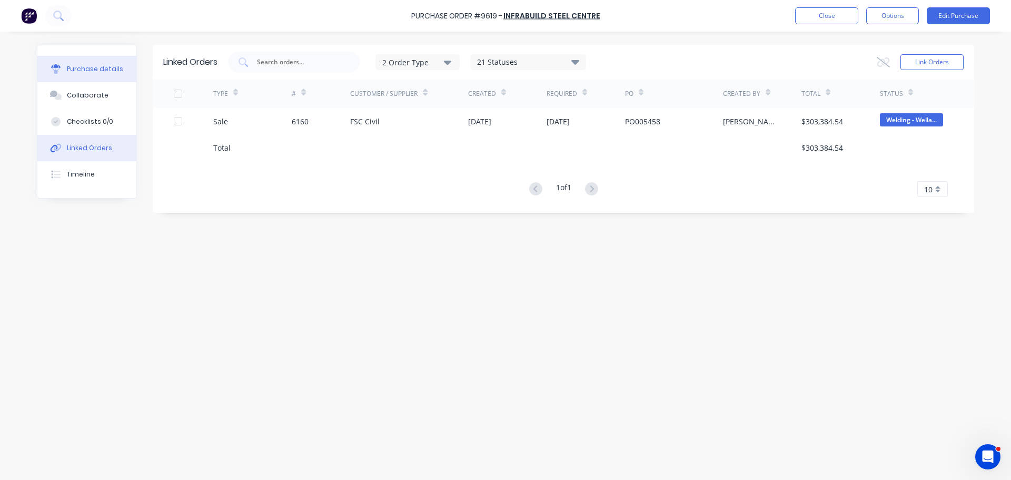
click at [94, 73] on div "Purchase details" at bounding box center [95, 68] width 56 height 9
type textarea "x"
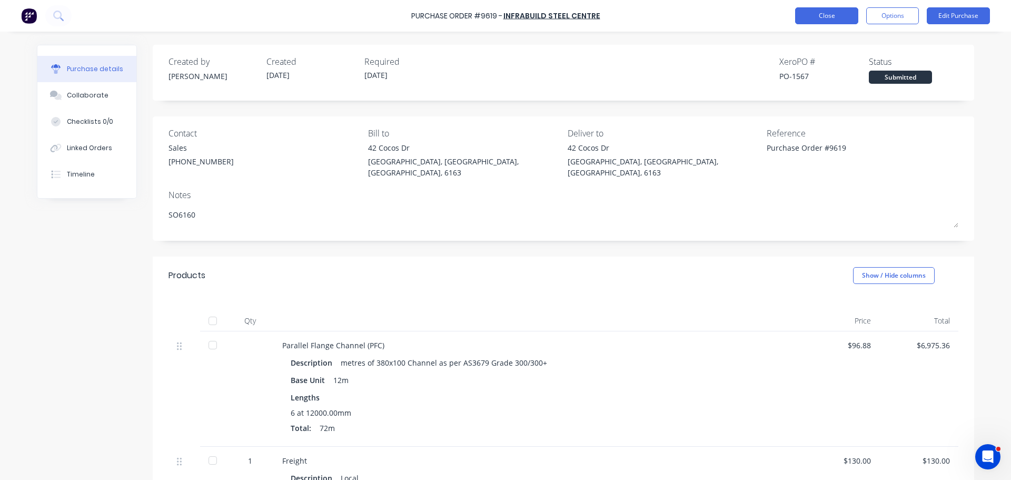
click at [834, 23] on button "Close" at bounding box center [826, 15] width 63 height 17
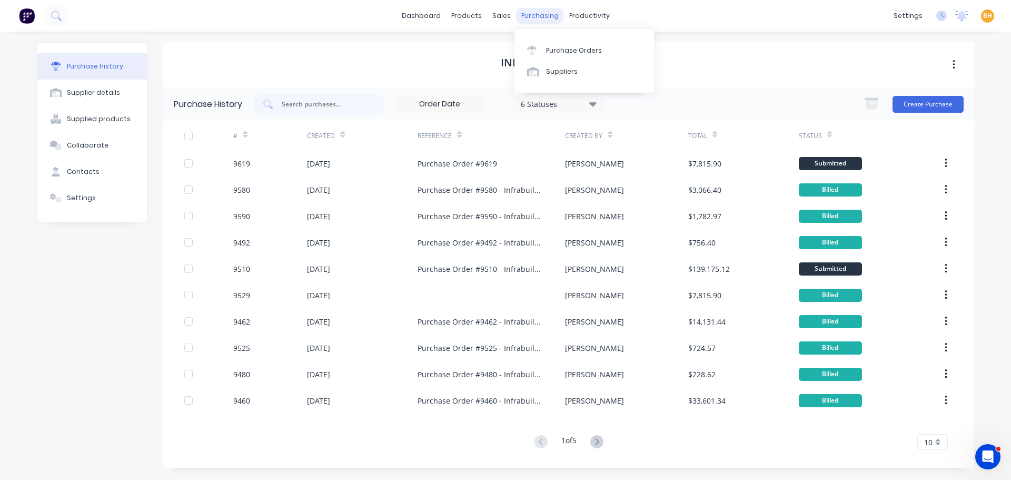
click at [533, 18] on div "purchasing" at bounding box center [540, 16] width 48 height 16
click at [554, 53] on div "Purchase Orders" at bounding box center [574, 50] width 56 height 9
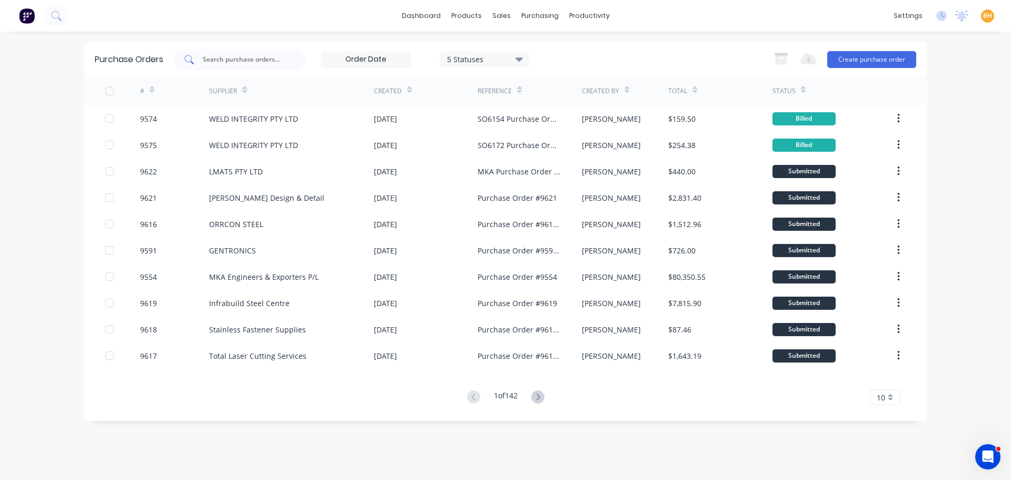
click at [245, 60] on input "text" at bounding box center [245, 59] width 87 height 11
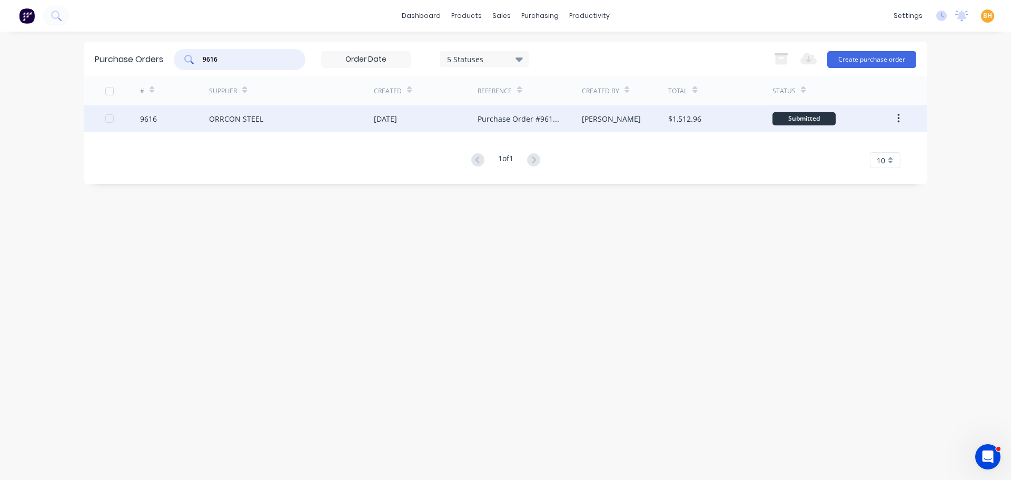
type input "9616"
click at [261, 120] on div "ORRCON STEEL" at bounding box center [236, 118] width 54 height 11
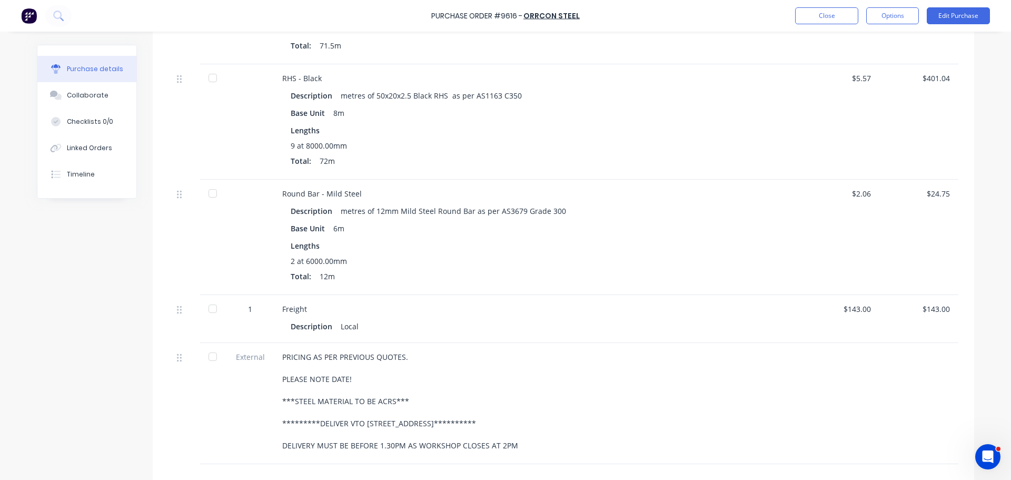
scroll to position [474, 0]
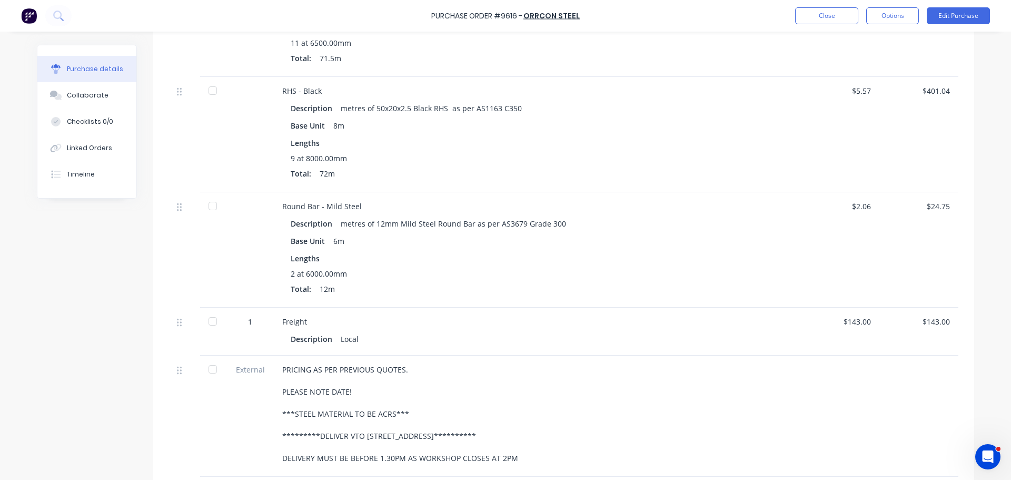
click at [827, 24] on div "Purchase Order #9616 - ORRCON STEEL Close Options Edit Purchase" at bounding box center [505, 16] width 1011 height 32
click at [824, 20] on button "Close" at bounding box center [826, 15] width 63 height 17
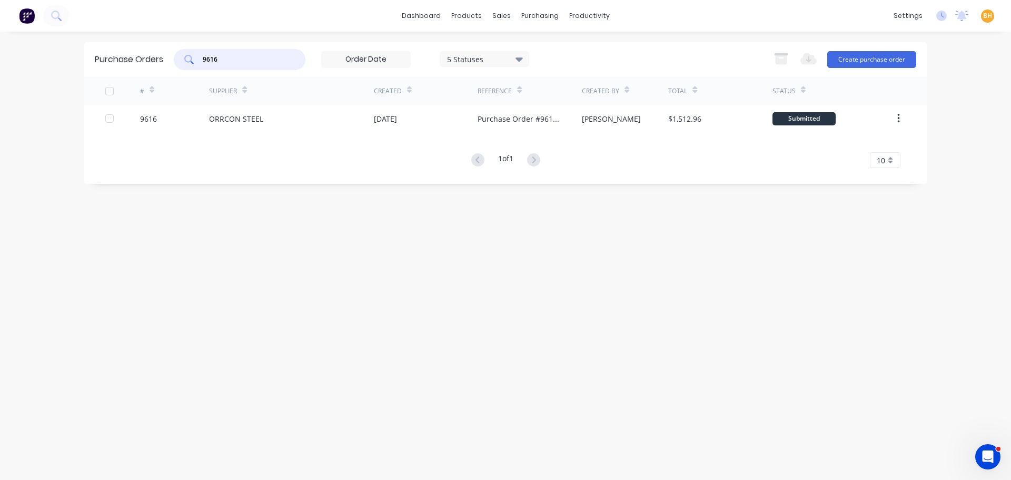
click at [234, 63] on input "9616" at bounding box center [245, 59] width 87 height 11
type input "9"
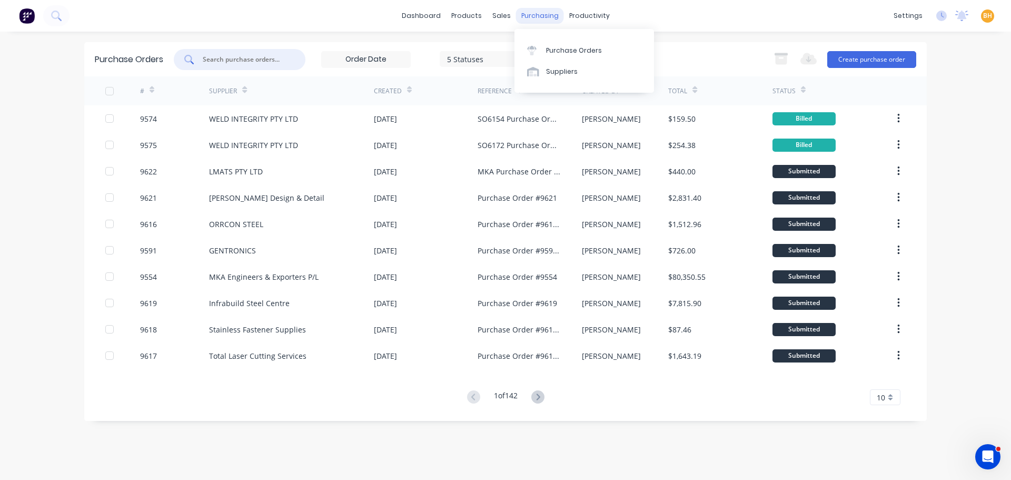
click at [531, 12] on div "purchasing" at bounding box center [540, 16] width 48 height 16
click at [567, 43] on link "Purchase Orders" at bounding box center [584, 49] width 140 height 21
click at [462, 79] on div "Created" at bounding box center [426, 90] width 104 height 29
click at [522, 57] on icon at bounding box center [519, 59] width 7 height 12
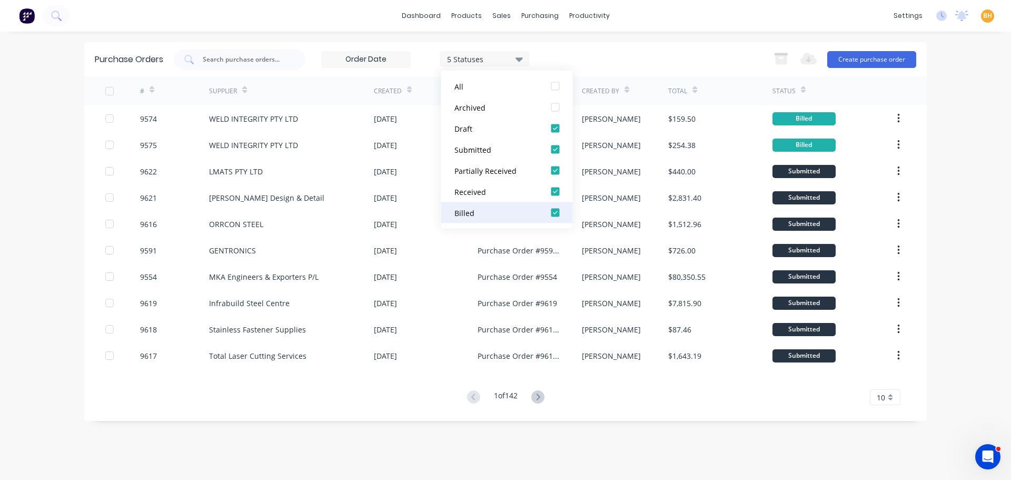
click at [556, 212] on div at bounding box center [555, 212] width 21 height 21
click at [555, 193] on div at bounding box center [555, 191] width 21 height 21
click at [583, 55] on div "3 Statuses 3 Statuses Export to Excel (XLSX) Create purchase order" at bounding box center [545, 59] width 742 height 21
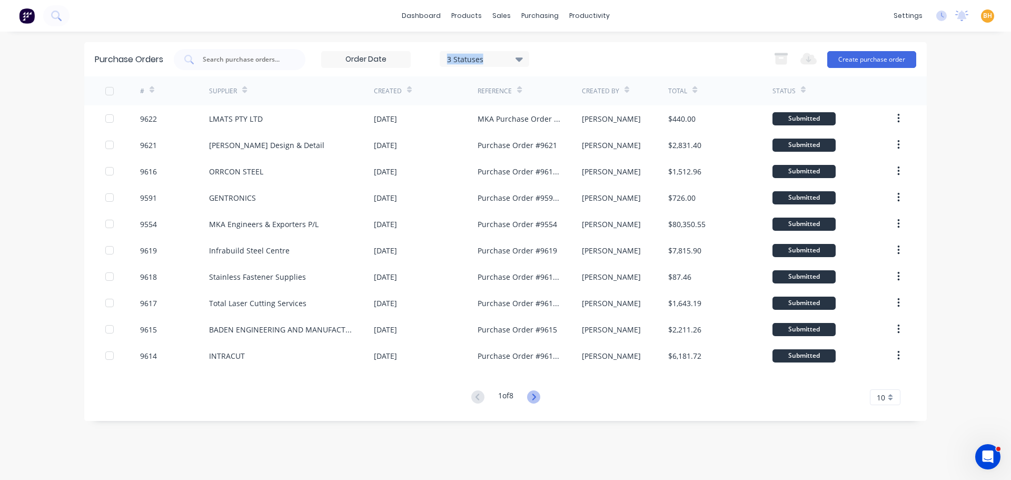
click at [537, 399] on icon at bounding box center [533, 396] width 13 height 13
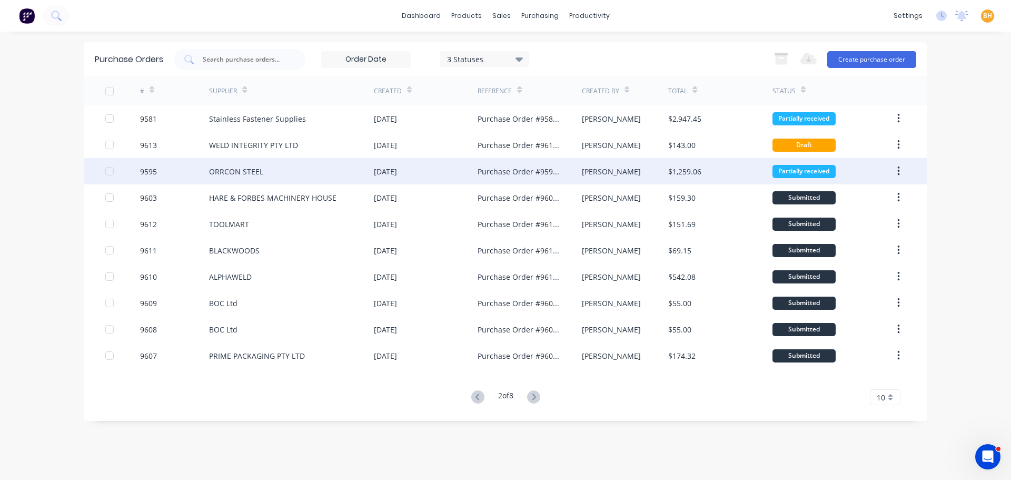
click at [364, 174] on div "ORRCON STEEL" at bounding box center [291, 171] width 165 height 26
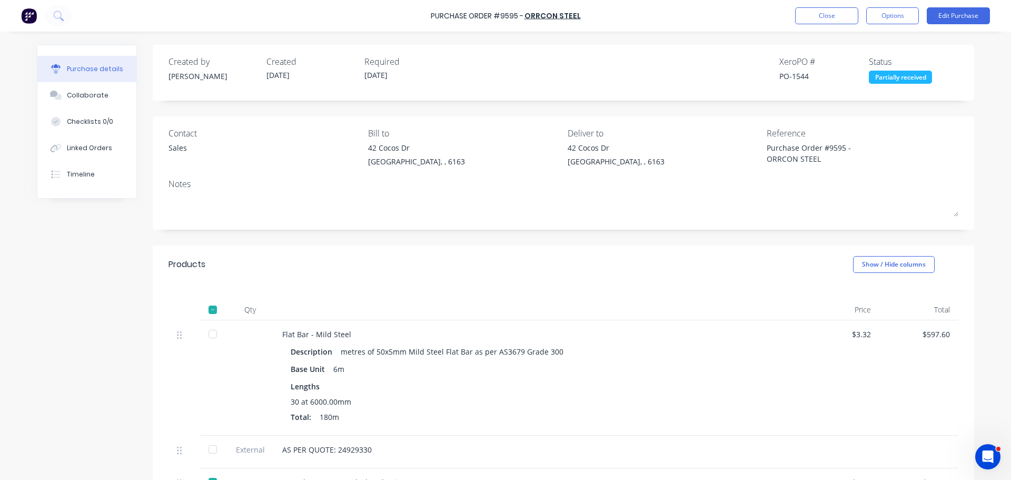
type textarea "x"
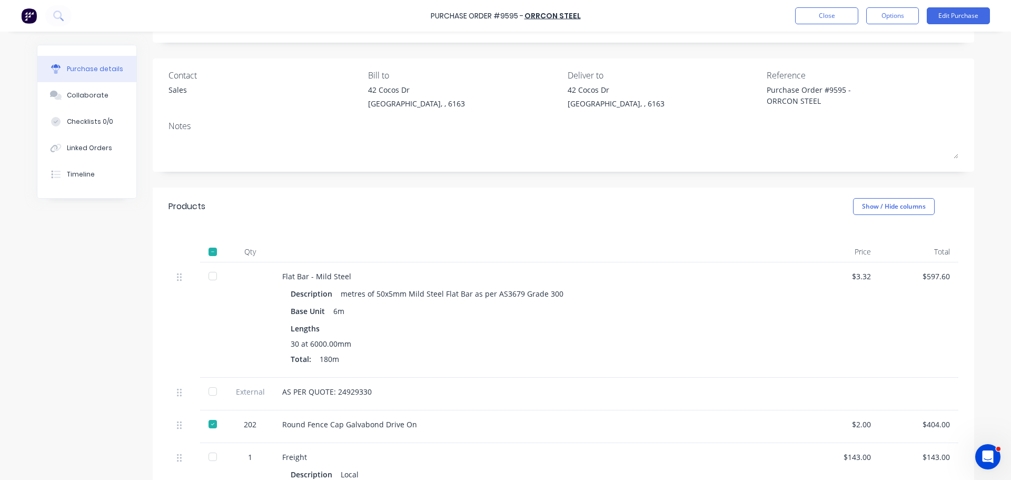
scroll to position [105, 0]
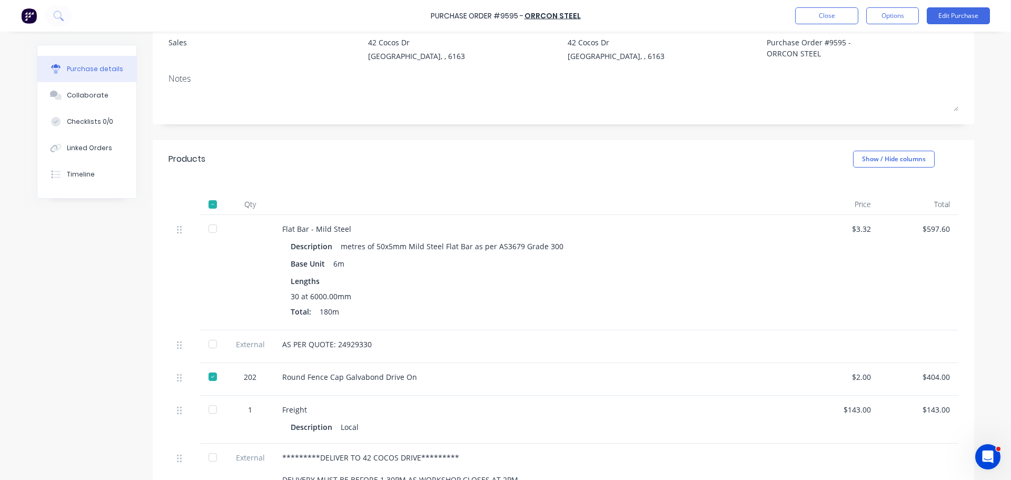
click at [768, 234] on div "Flat Bar - Mild Steel Description metres of 50x5mm Mild Steel Flat Bar as per A…" at bounding box center [537, 272] width 527 height 115
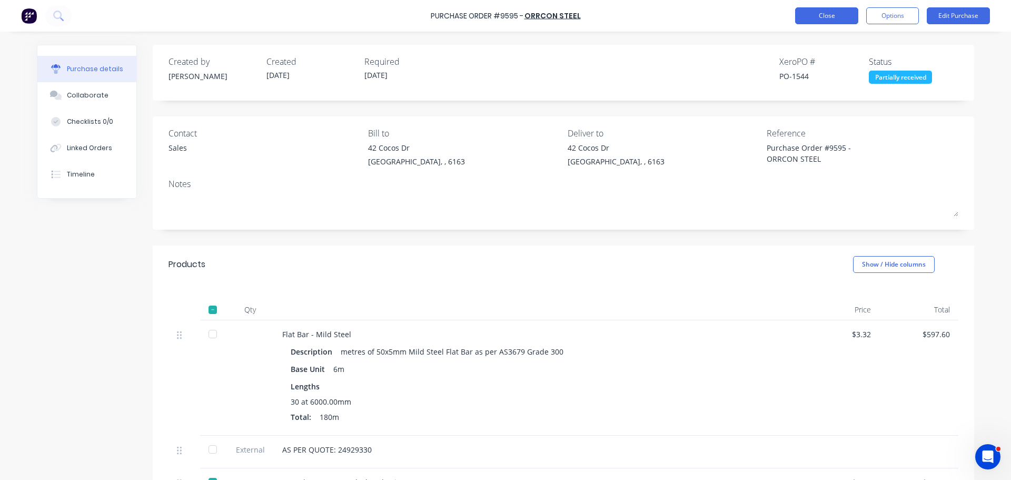
click at [824, 11] on button "Close" at bounding box center [826, 15] width 63 height 17
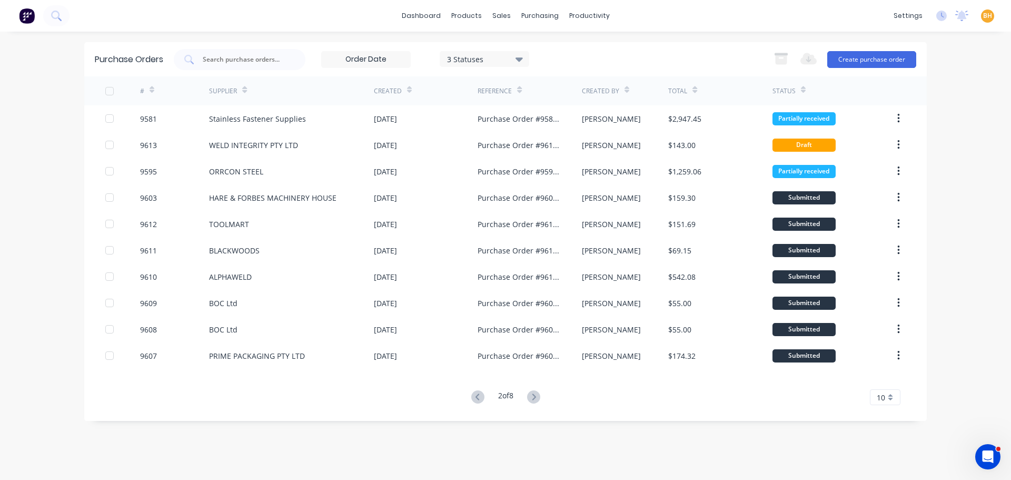
click at [540, 399] on icon at bounding box center [533, 396] width 13 height 13
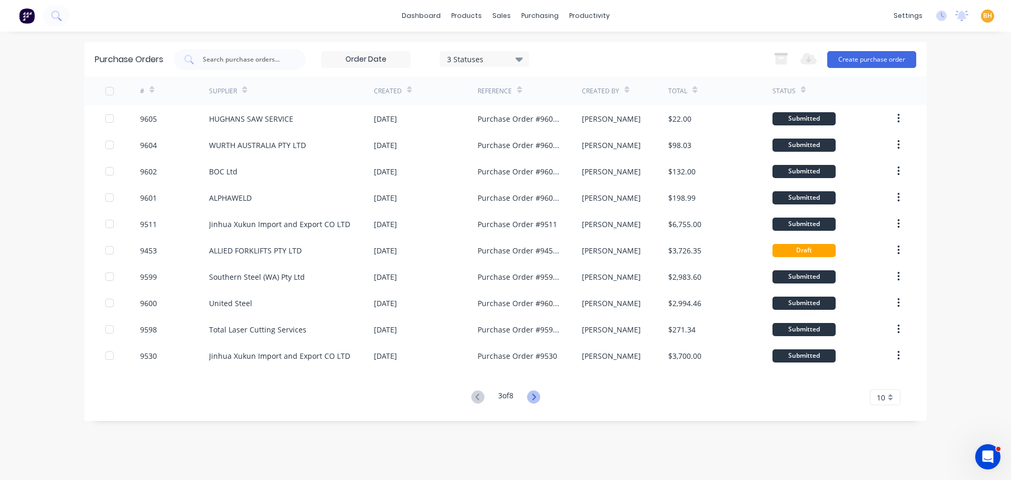
click at [536, 397] on icon at bounding box center [534, 396] width 4 height 6
click at [539, 400] on icon at bounding box center [533, 396] width 13 height 13
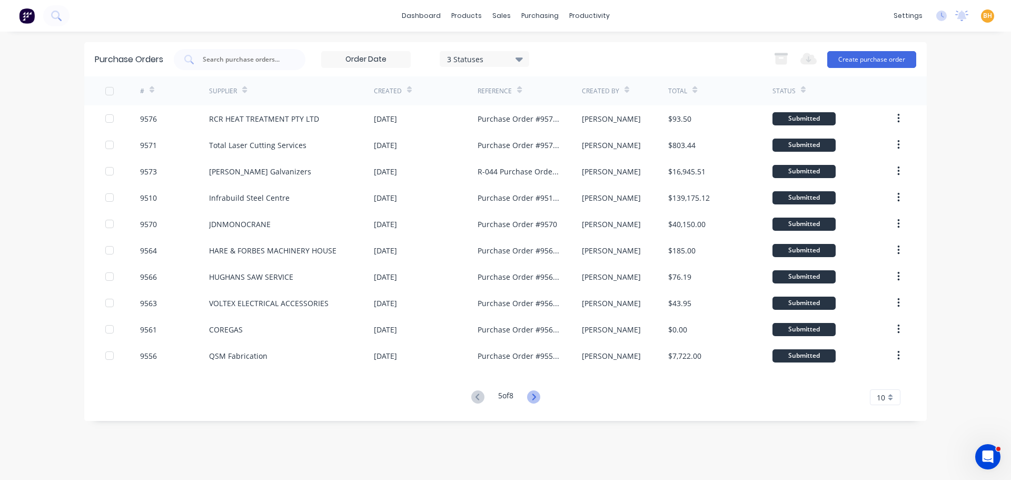
click at [538, 393] on icon at bounding box center [533, 396] width 13 height 13
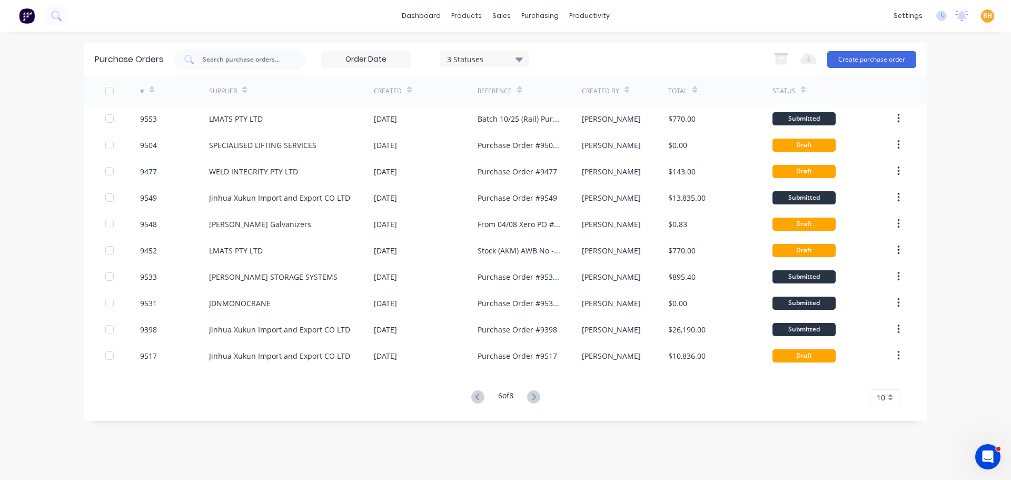
click at [543, 397] on button at bounding box center [533, 397] width 19 height 15
